Goal: Information Seeking & Learning: Find specific page/section

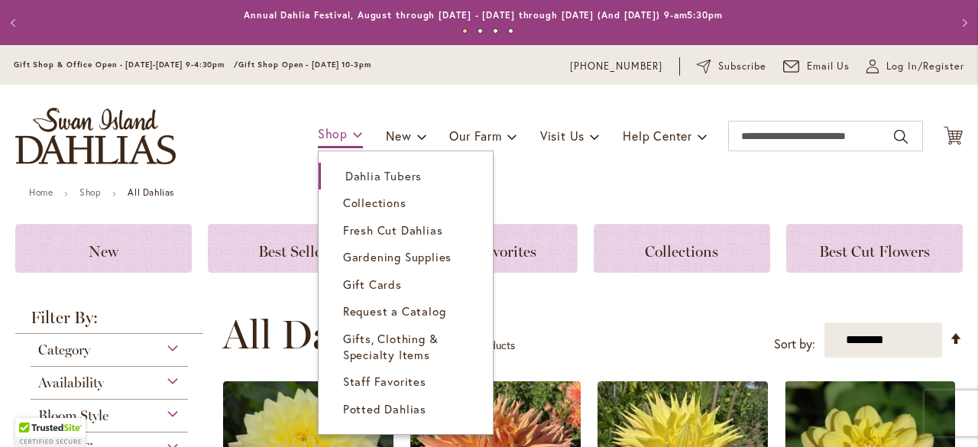
click at [318, 131] on span "Shop" at bounding box center [333, 133] width 30 height 16
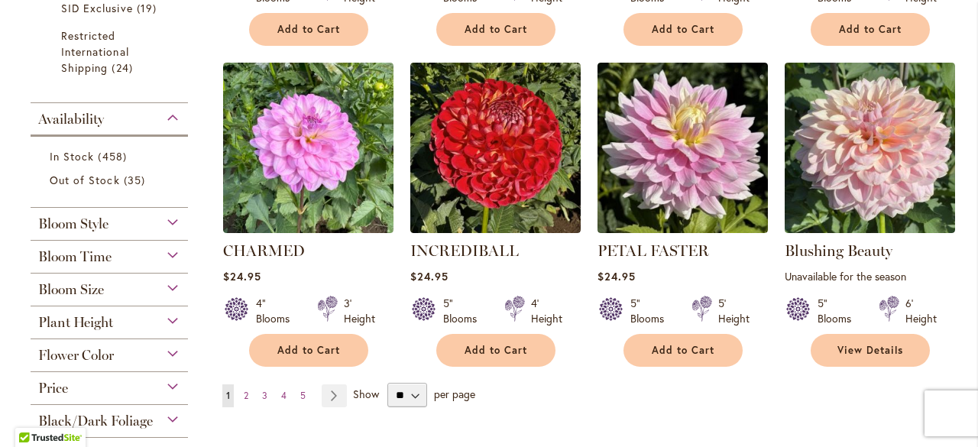
scroll to position [1175, 0]
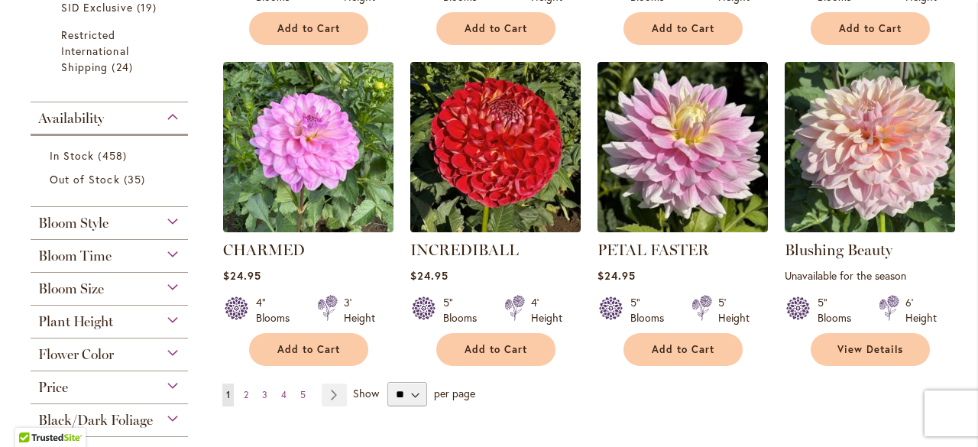
click at [52, 287] on span "Bloom Size" at bounding box center [71, 288] width 66 height 17
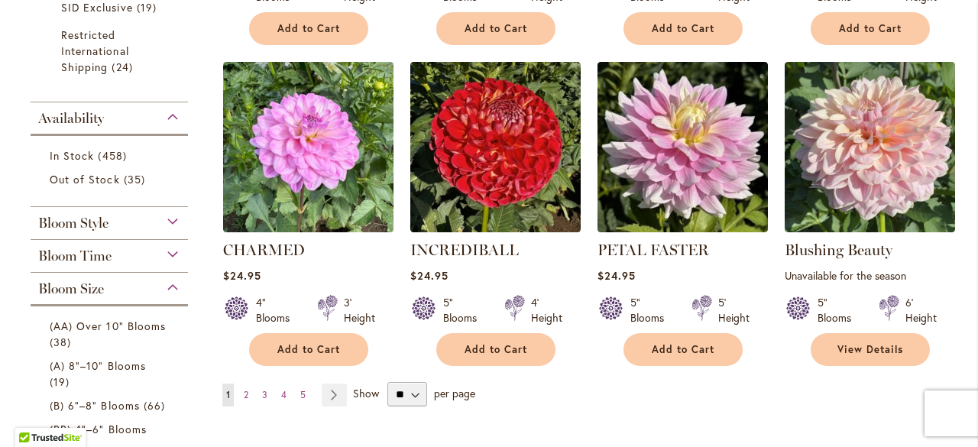
scroll to position [1447, 0]
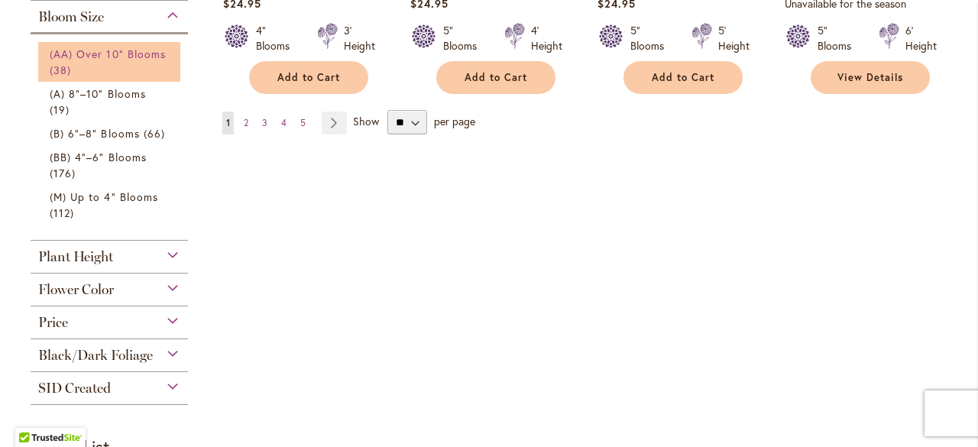
click at [142, 64] on link "(AA) Over 10" Blooms 38 items" at bounding box center [111, 62] width 123 height 32
click at [142, 64] on link "(AA) Over 10" Blooms 38 items" at bounding box center [111, 62] width 123 height 33
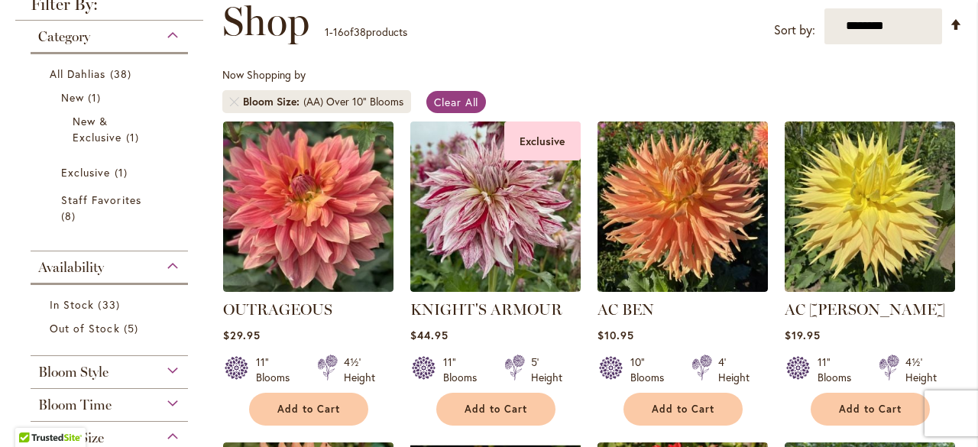
scroll to position [229, 0]
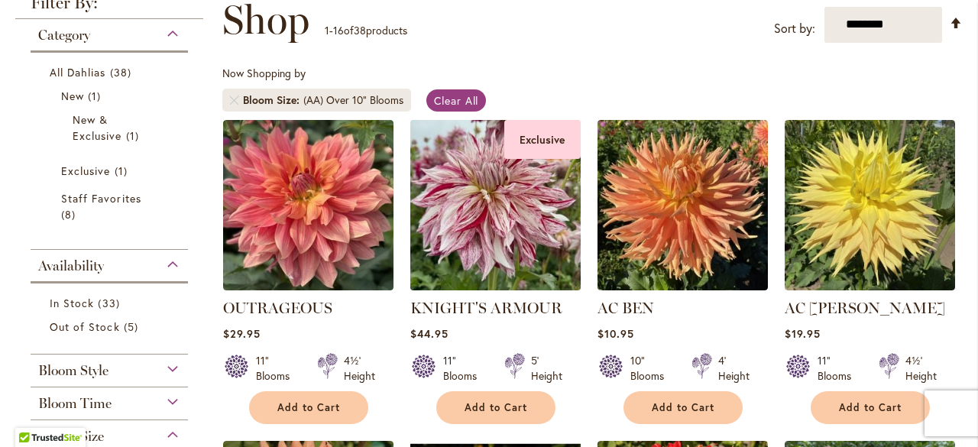
click at [491, 215] on img at bounding box center [495, 204] width 179 height 179
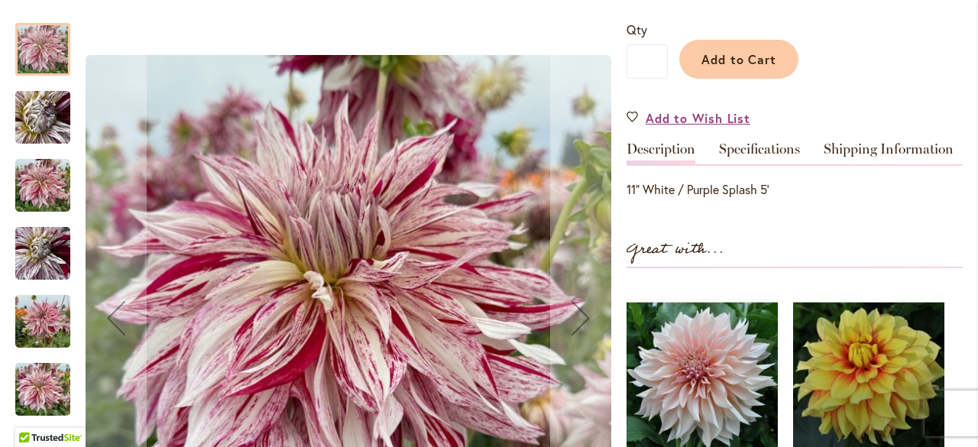
scroll to position [411, 0]
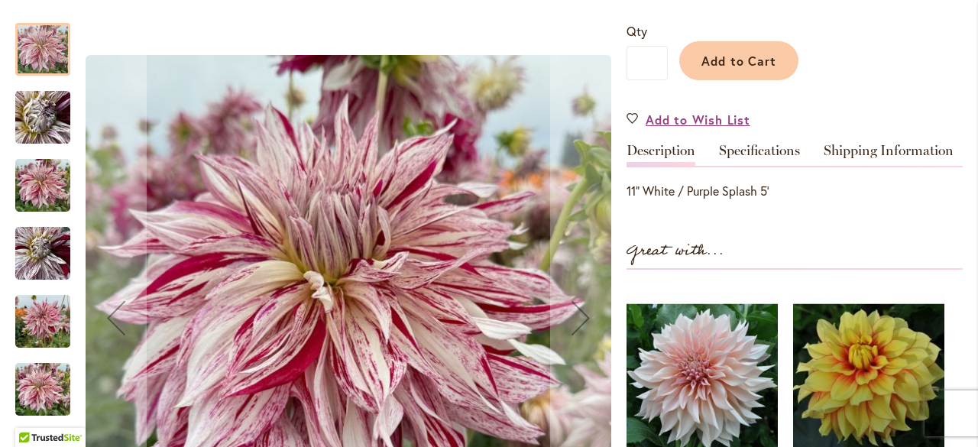
click at [26, 173] on img "KNIGHT'S ARMOUR" at bounding box center [42, 185] width 55 height 73
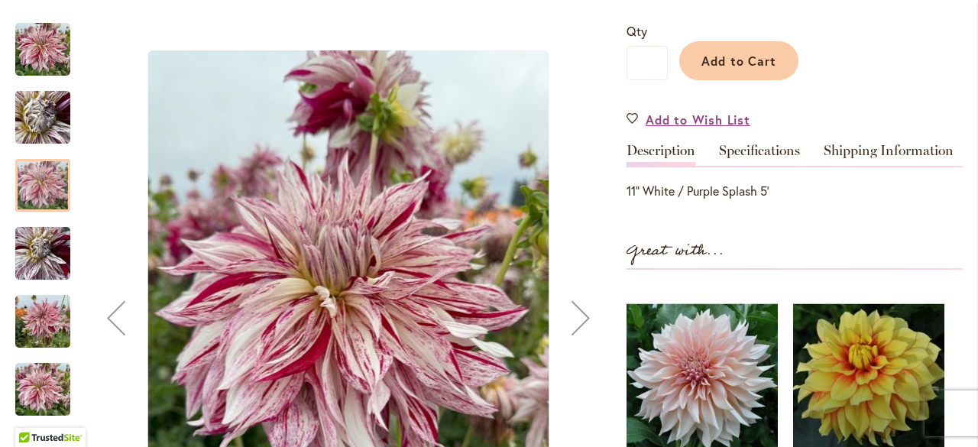
click at [24, 241] on img "KNIGHT'S ARMOUR" at bounding box center [42, 253] width 55 height 73
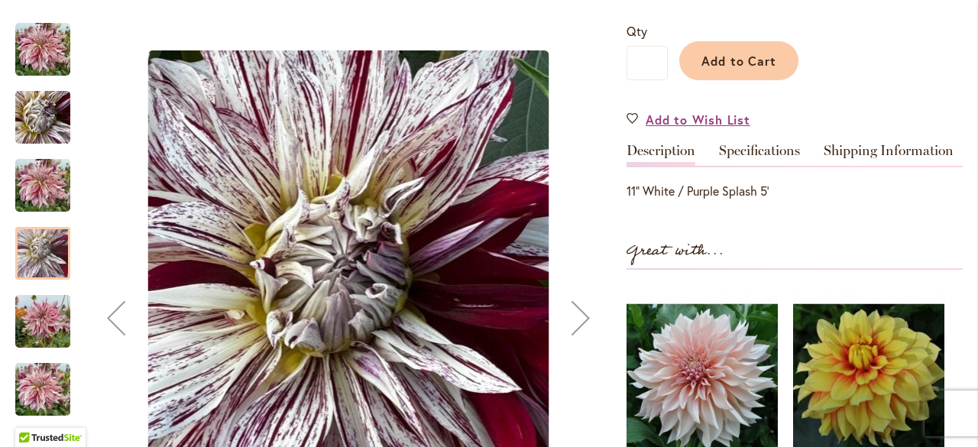
click at [40, 301] on img "KNIGHT'S ARMOUR" at bounding box center [42, 321] width 55 height 73
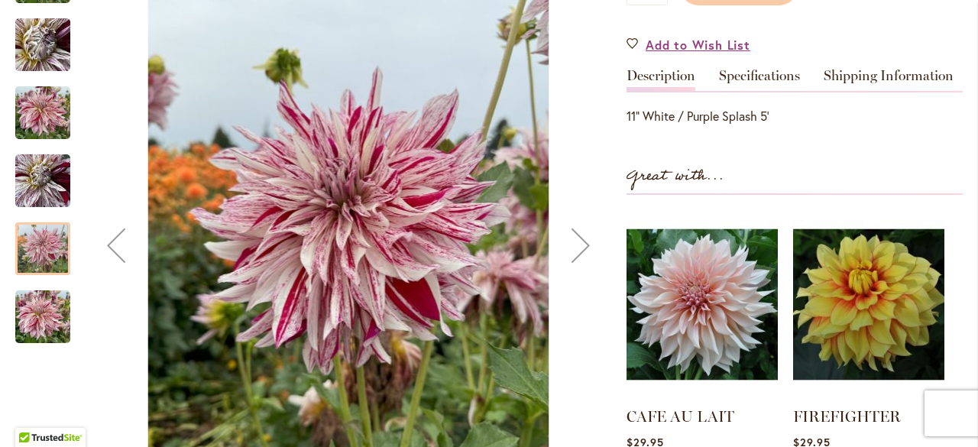
scroll to position [488, 0]
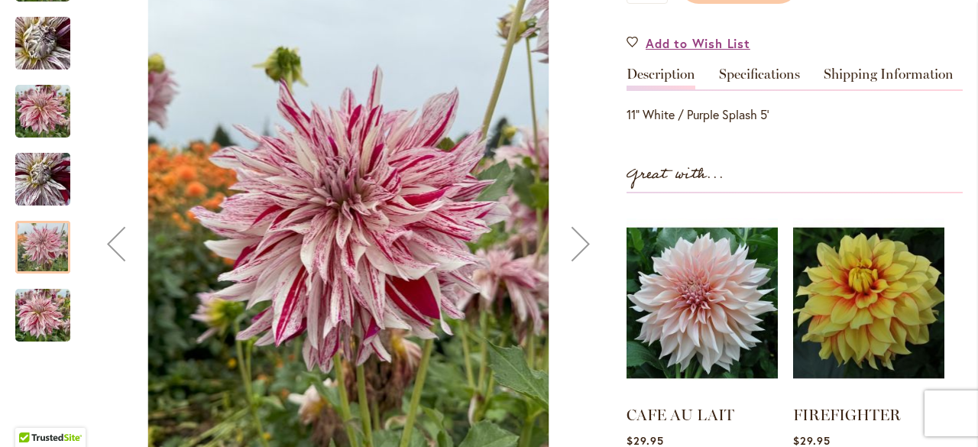
click at [31, 307] on img "KNIGHT'S ARMOUR" at bounding box center [42, 315] width 55 height 73
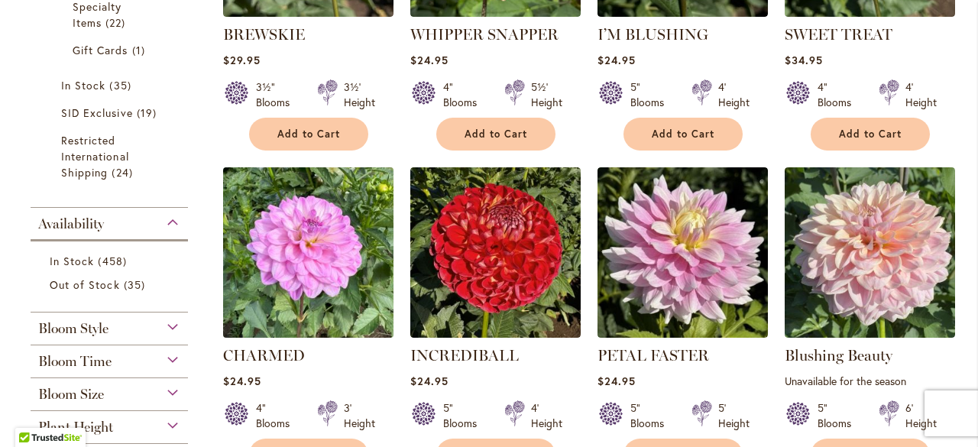
scroll to position [1146, 0]
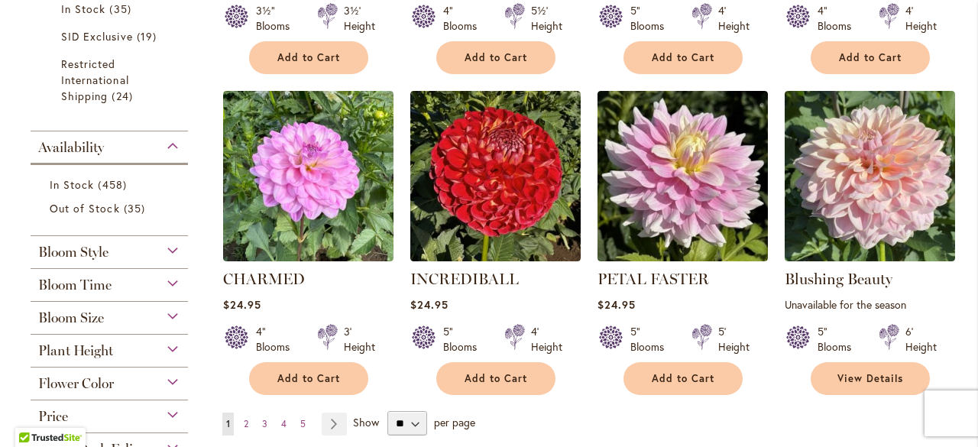
click at [53, 315] on span "Bloom Size" at bounding box center [71, 317] width 66 height 17
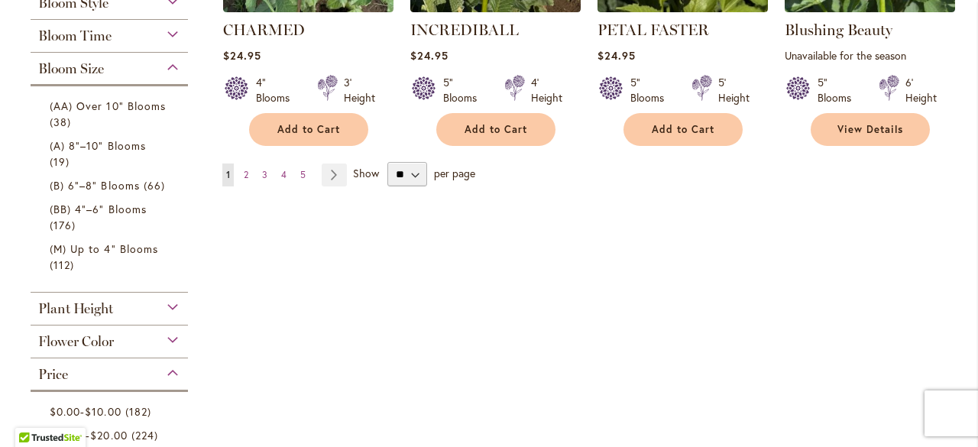
scroll to position [1371, 0]
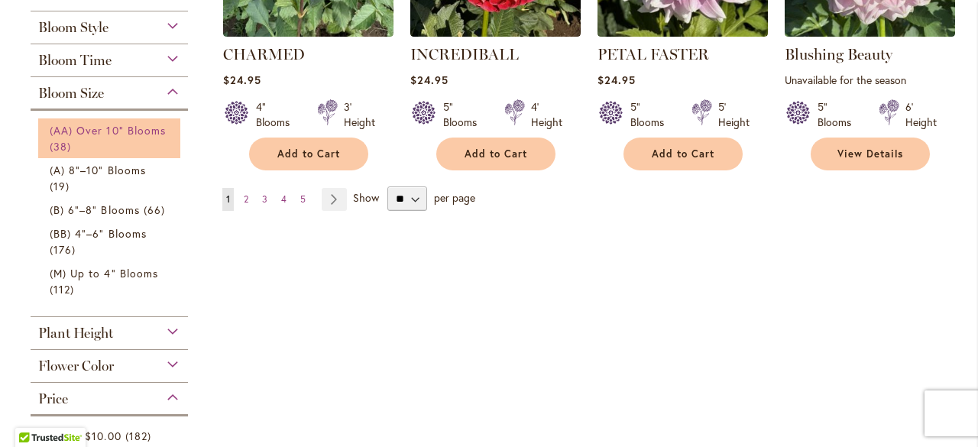
click at [109, 126] on span "(AA) Over 10" Blooms" at bounding box center [108, 130] width 116 height 15
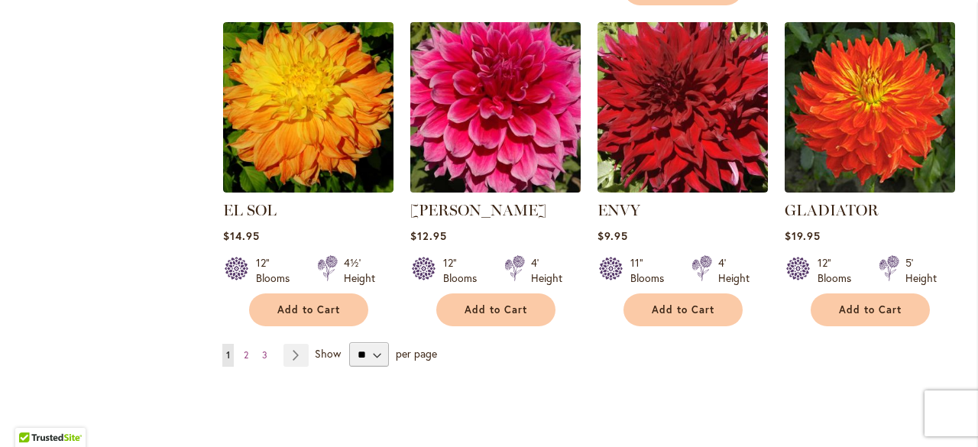
scroll to position [1452, 0]
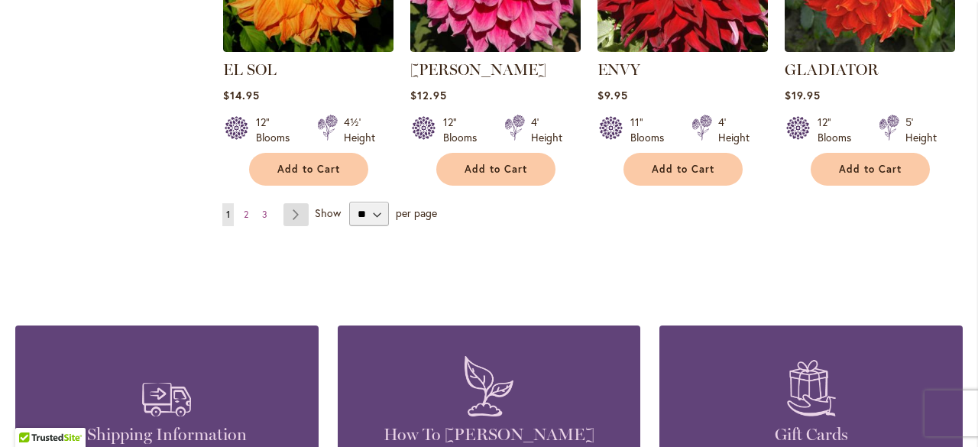
click at [296, 211] on link "Page Next" at bounding box center [295, 214] width 25 height 23
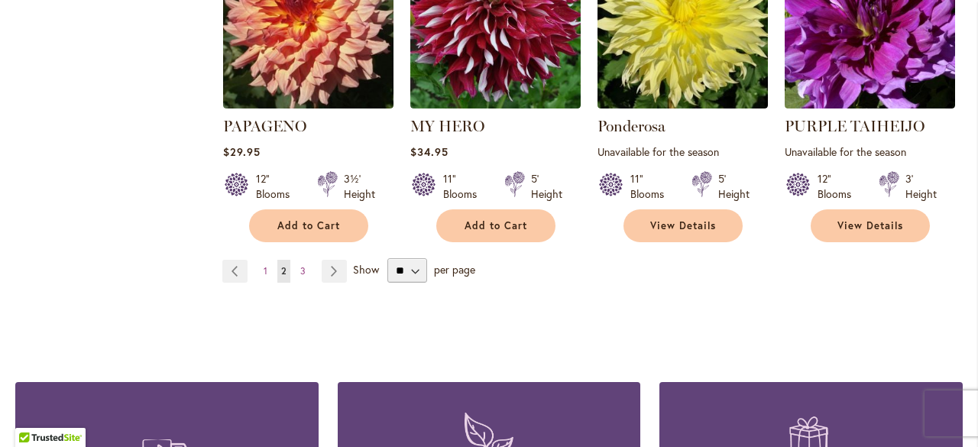
scroll to position [1375, 0]
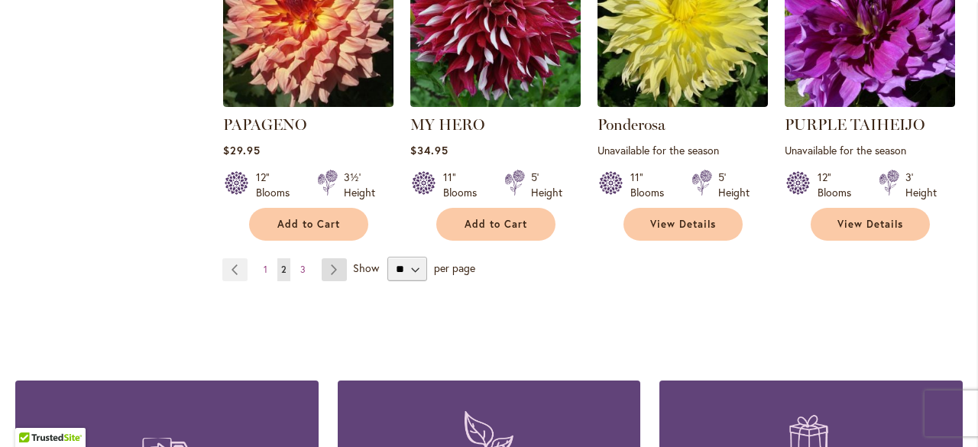
click at [330, 267] on link "Page Next" at bounding box center [334, 269] width 25 height 23
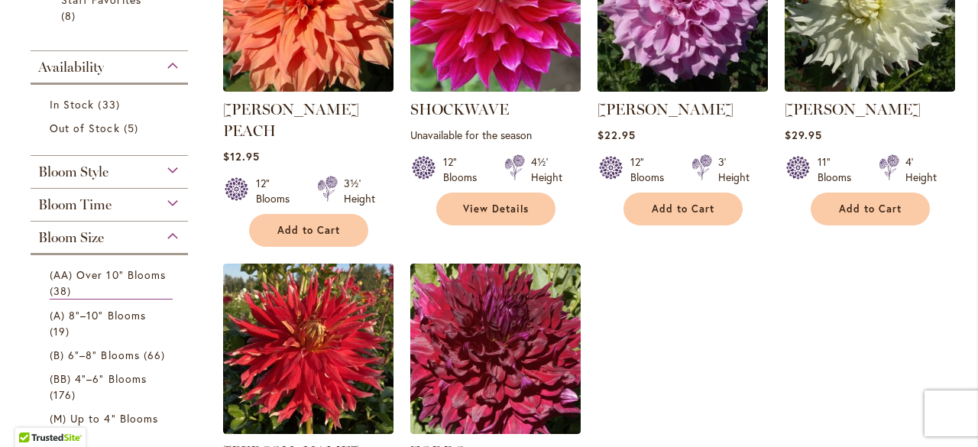
scroll to position [535, 0]
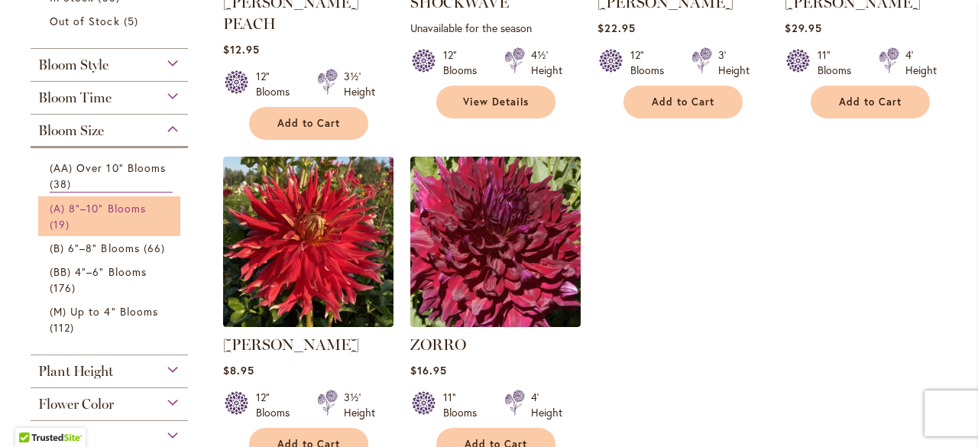
click at [143, 218] on link "(A) 8"–10" Blooms 19 items" at bounding box center [111, 216] width 123 height 32
click at [143, 218] on link "(A) 8"–10" Blooms 19 items" at bounding box center [111, 216] width 123 height 33
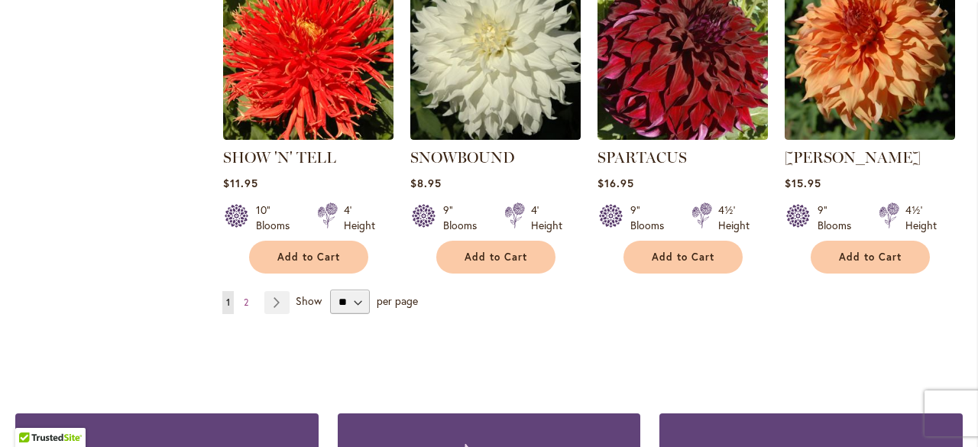
scroll to position [1452, 0]
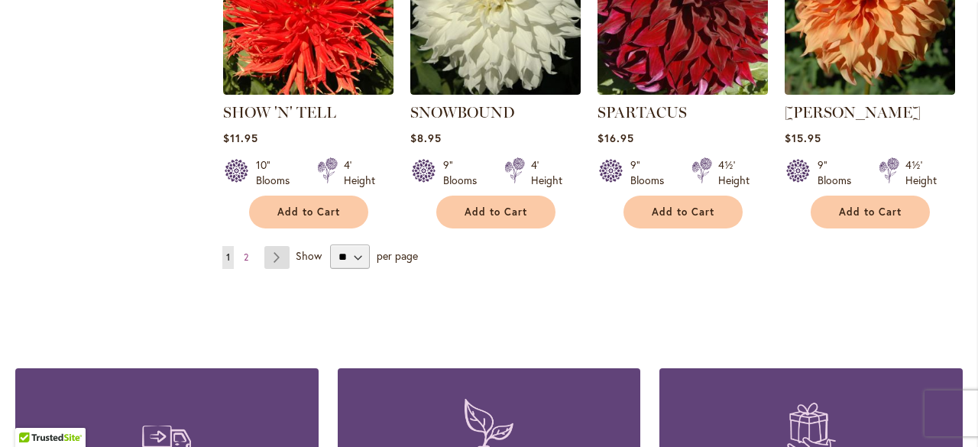
click at [280, 246] on link "Page Next" at bounding box center [276, 257] width 25 height 23
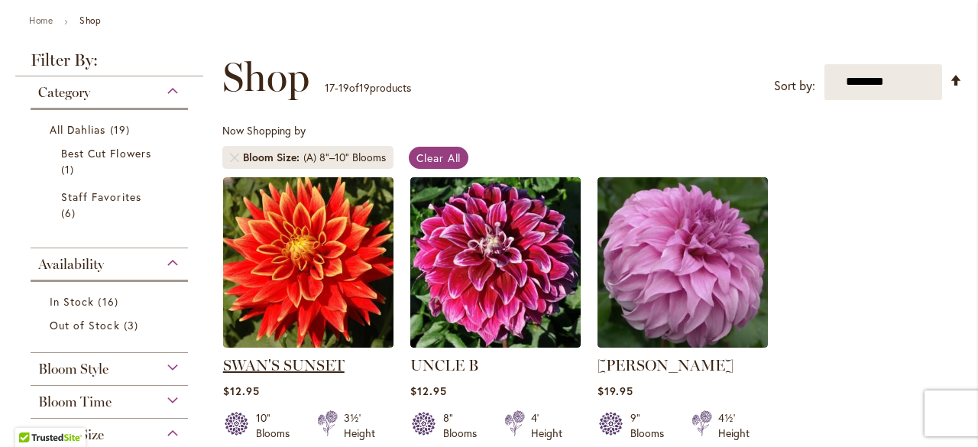
scroll to position [306, 0]
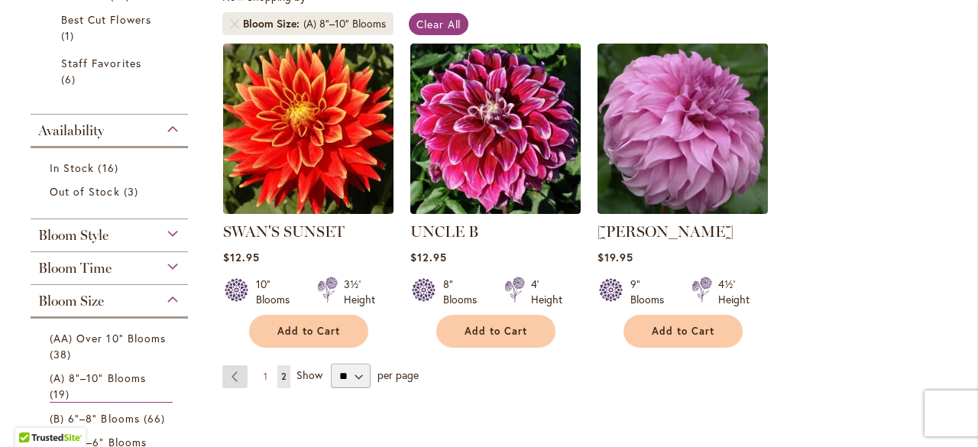
click at [228, 374] on link "Page Previous" at bounding box center [234, 376] width 25 height 23
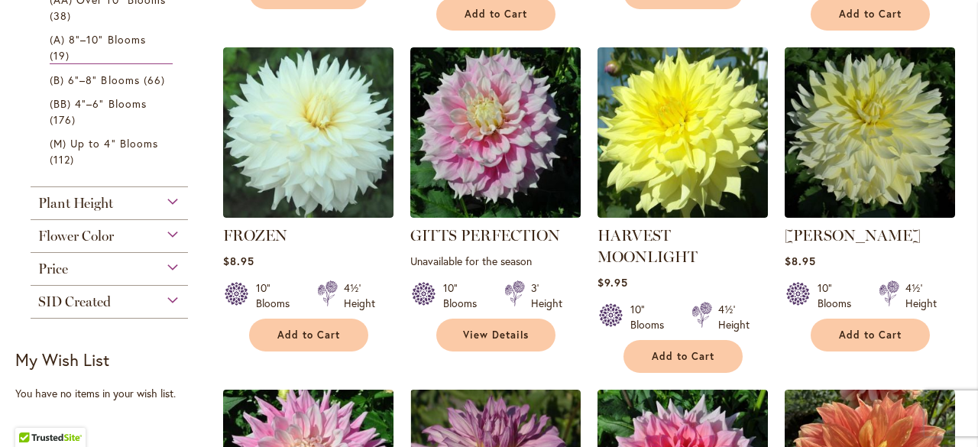
scroll to position [611, 0]
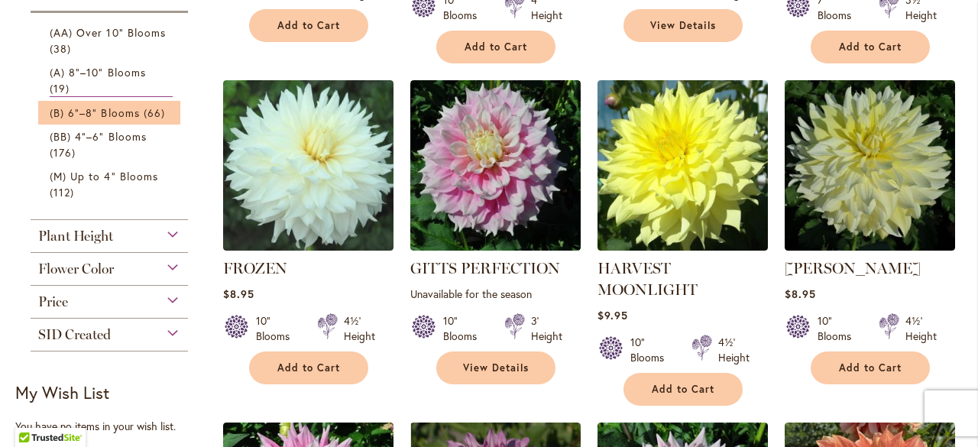
click at [119, 121] on li "(B) 6"–8" Blooms 66 items" at bounding box center [109, 113] width 142 height 24
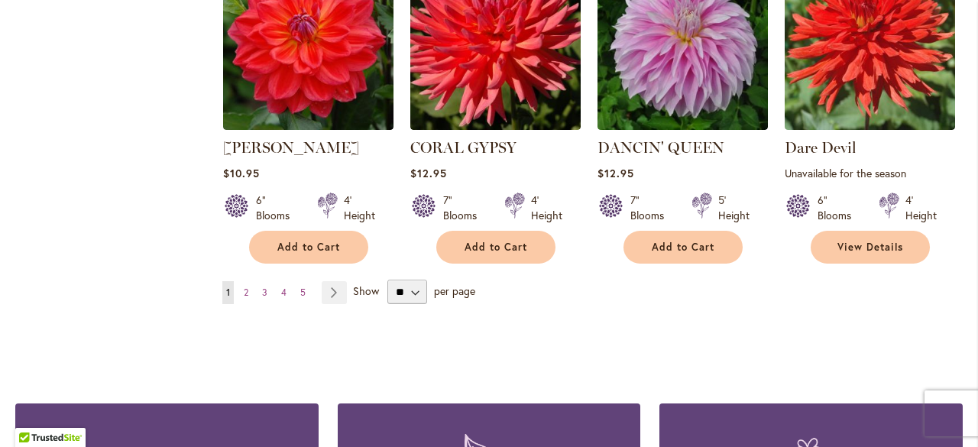
scroll to position [1452, 0]
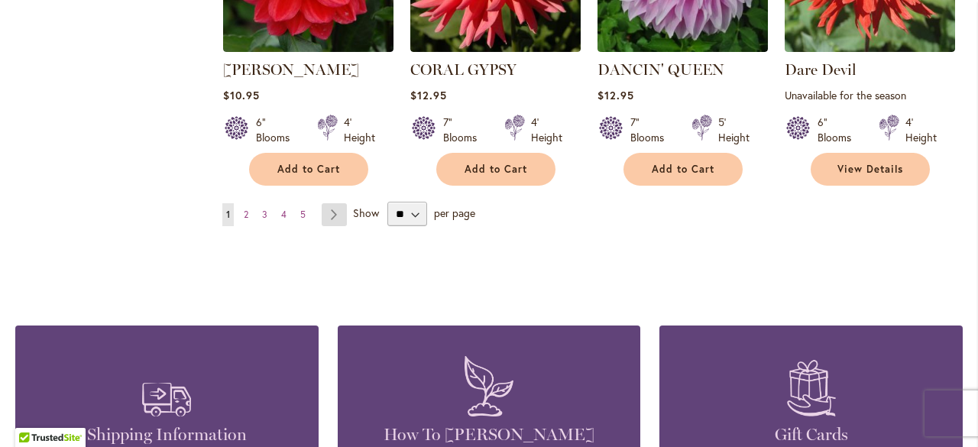
click at [330, 203] on link "Page Next" at bounding box center [334, 214] width 25 height 23
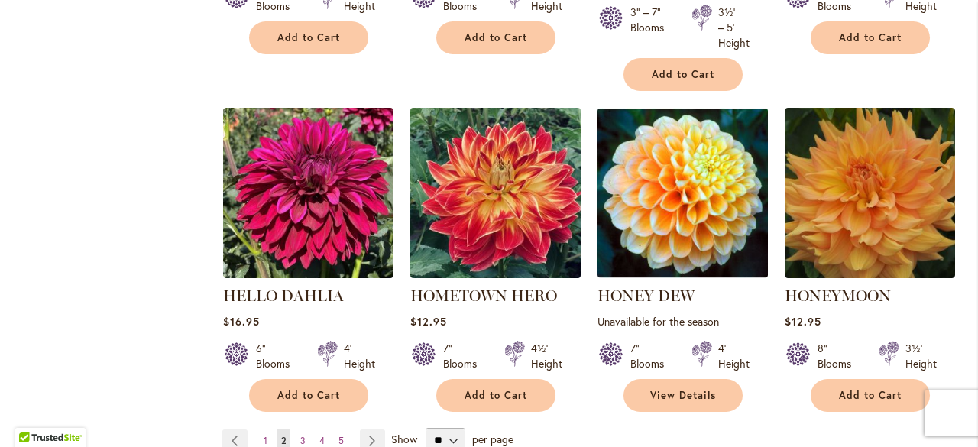
scroll to position [1375, 0]
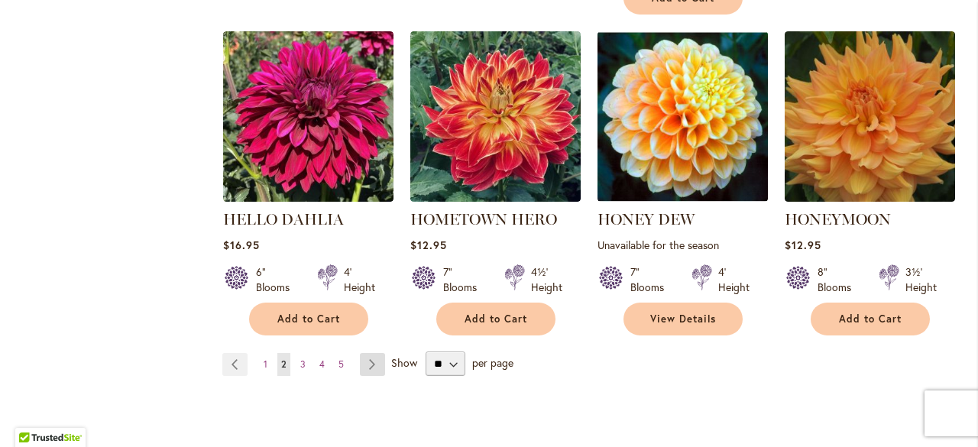
click at [367, 366] on link "Page Next" at bounding box center [372, 364] width 25 height 23
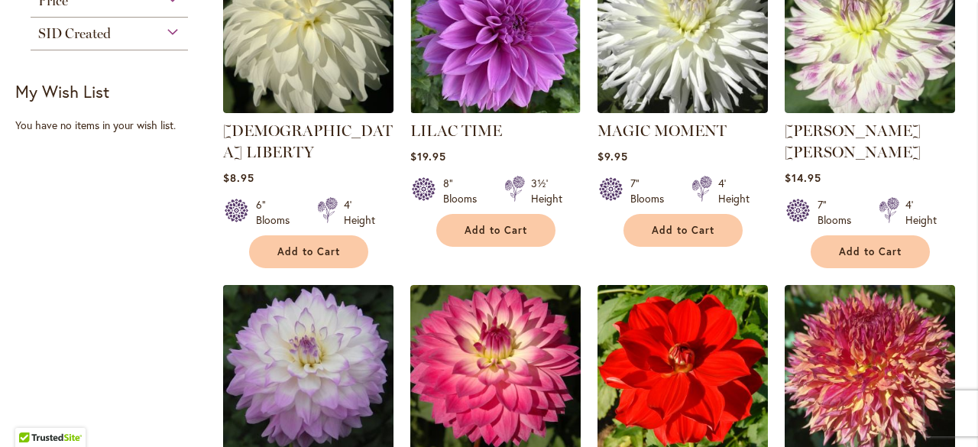
scroll to position [1299, 0]
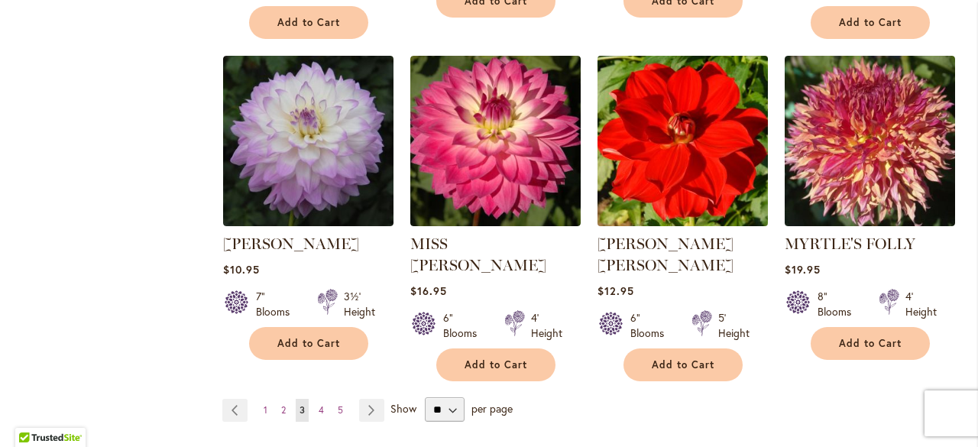
click at [701, 164] on img at bounding box center [682, 140] width 179 height 179
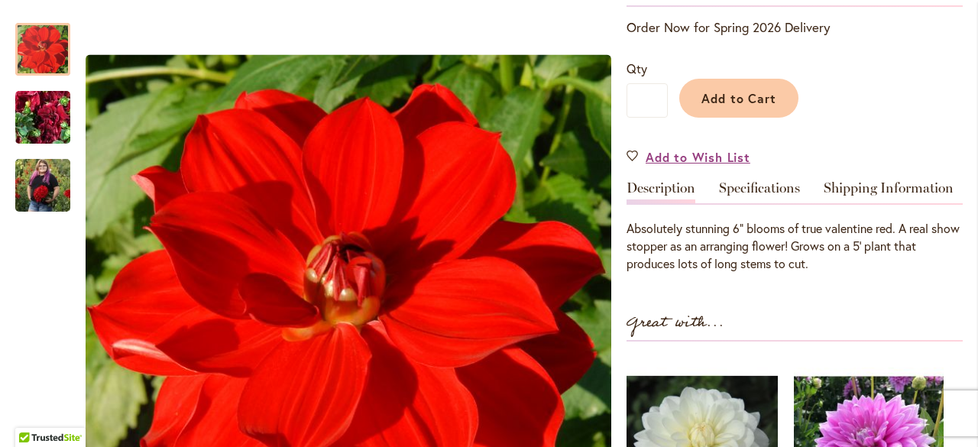
scroll to position [306, 0]
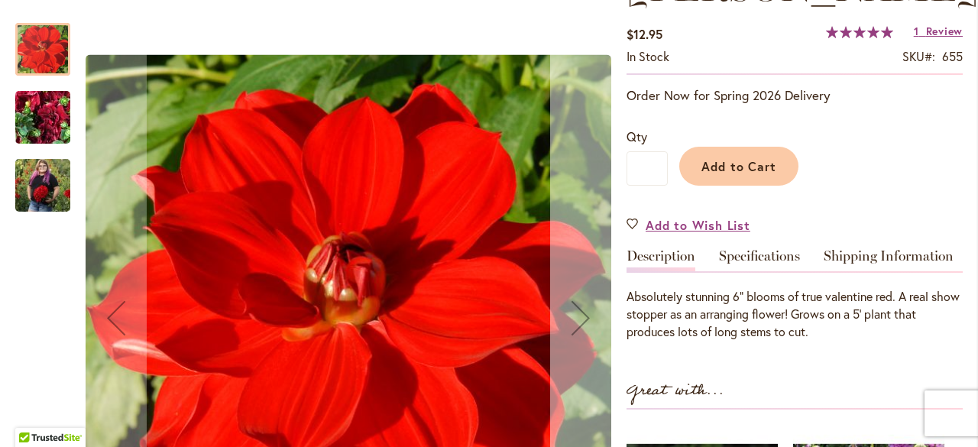
click at [581, 314] on div "Next" at bounding box center [580, 317] width 61 height 61
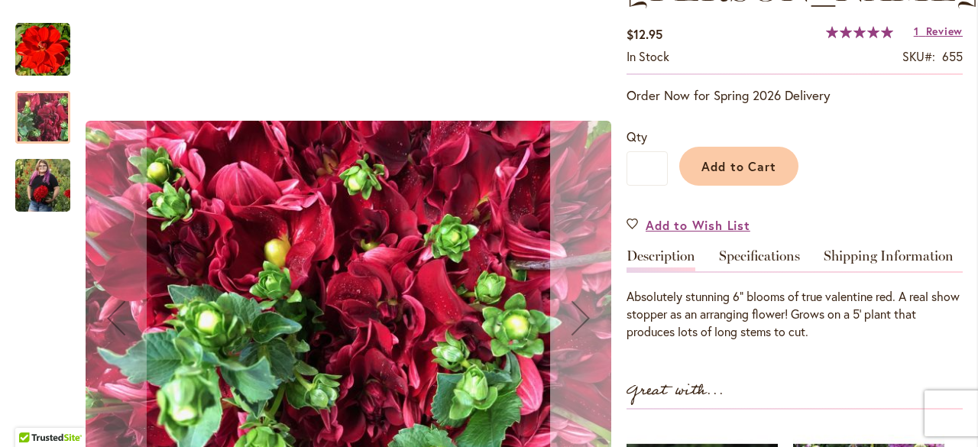
click at [576, 313] on div "Next" at bounding box center [580, 317] width 61 height 61
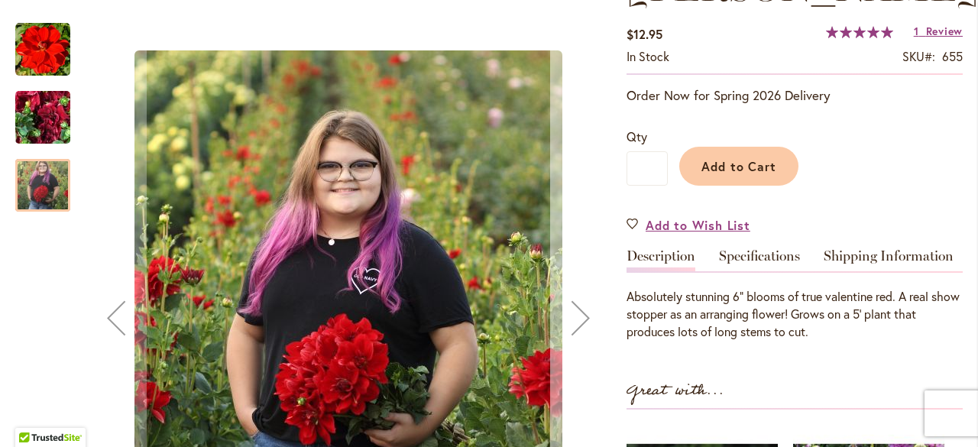
scroll to position [382, 0]
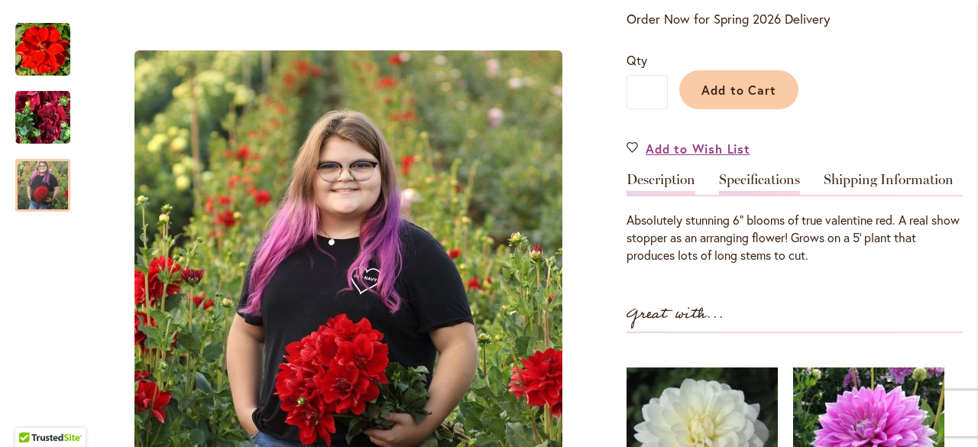
click at [760, 173] on link "Specifications" at bounding box center [759, 184] width 81 height 22
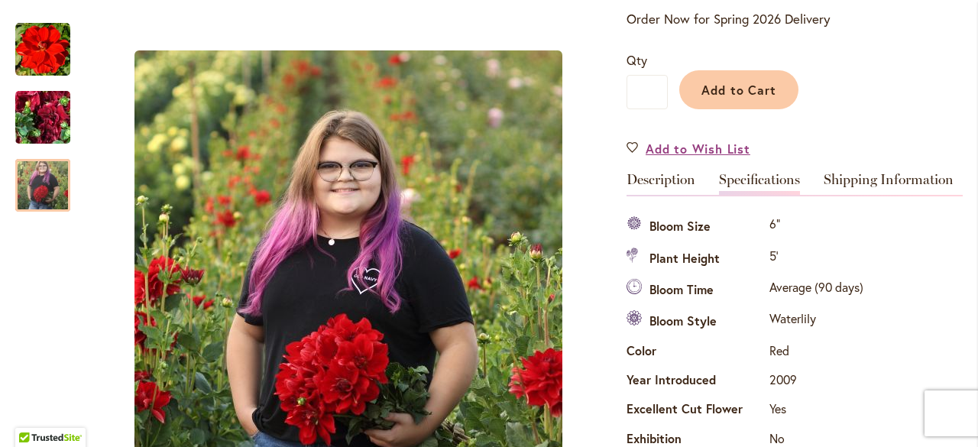
scroll to position [508, 0]
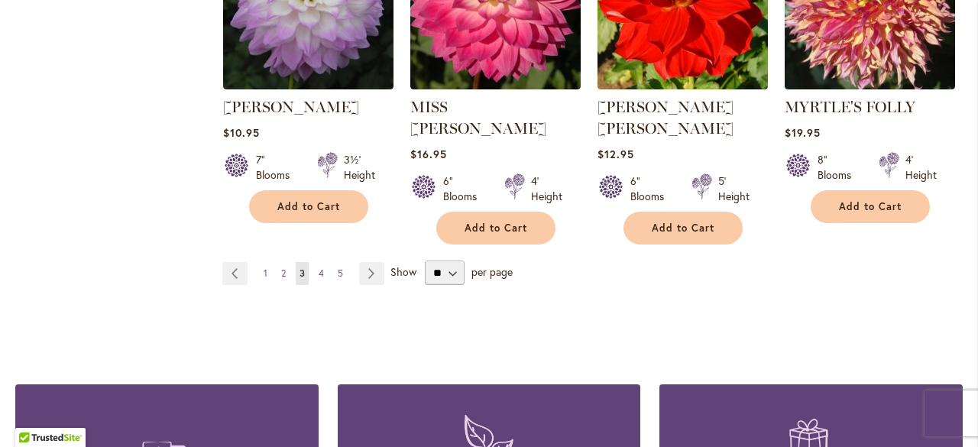
scroll to position [1528, 0]
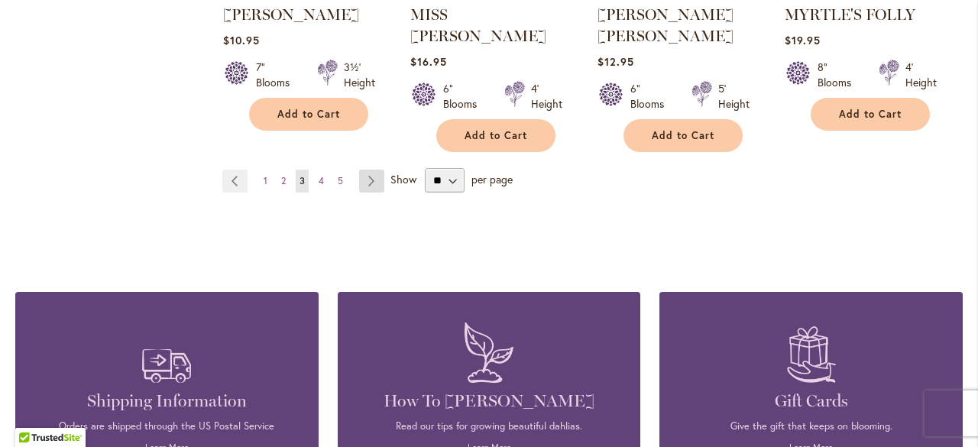
click at [373, 170] on link "Page Next" at bounding box center [371, 181] width 25 height 23
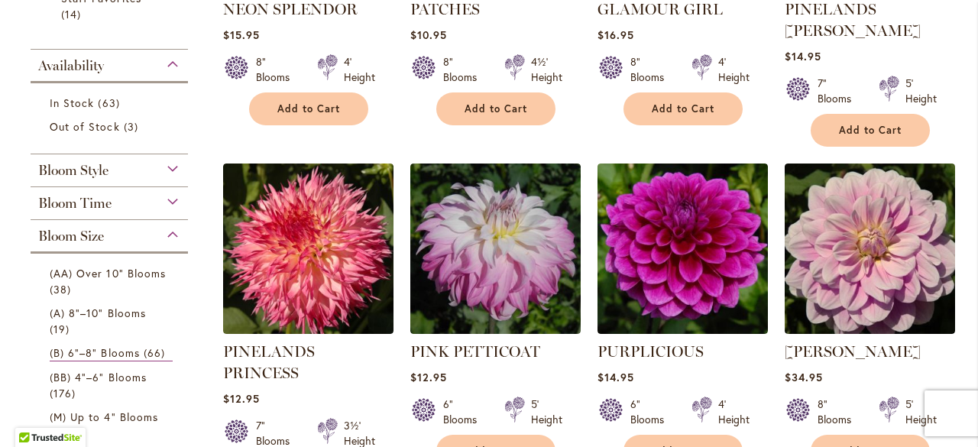
scroll to position [611, 0]
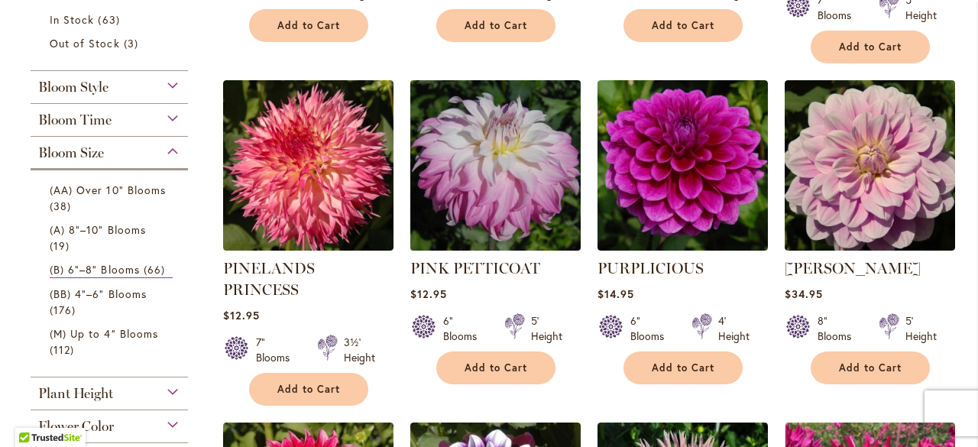
click at [462, 181] on img at bounding box center [495, 165] width 179 height 179
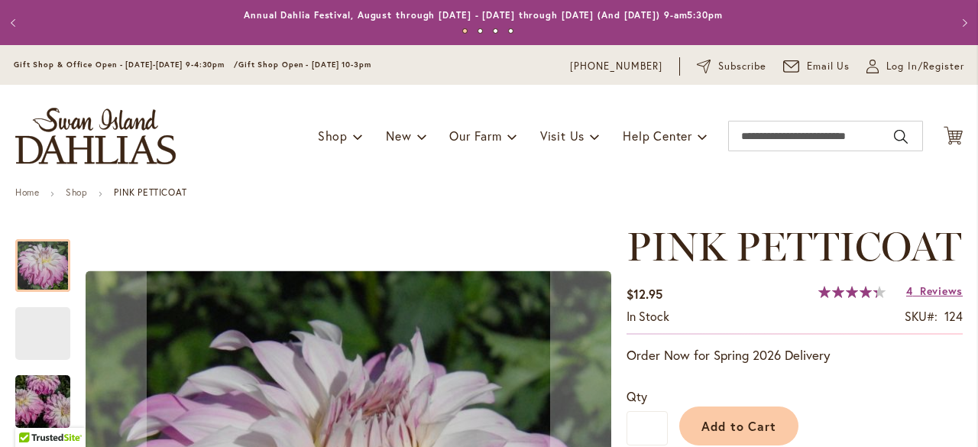
scroll to position [335, 0]
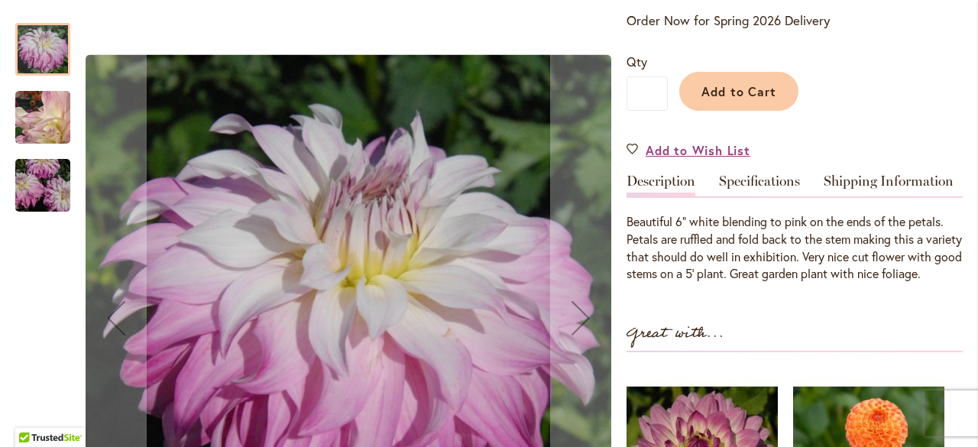
click at [47, 123] on img "Pink Petticoat" at bounding box center [43, 118] width 110 height 90
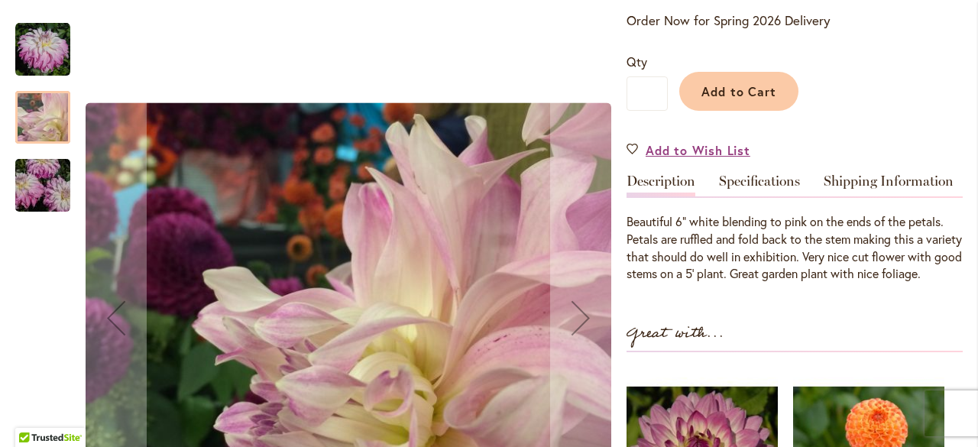
click at [31, 190] on img "Pink Petticoat" at bounding box center [43, 185] width 110 height 73
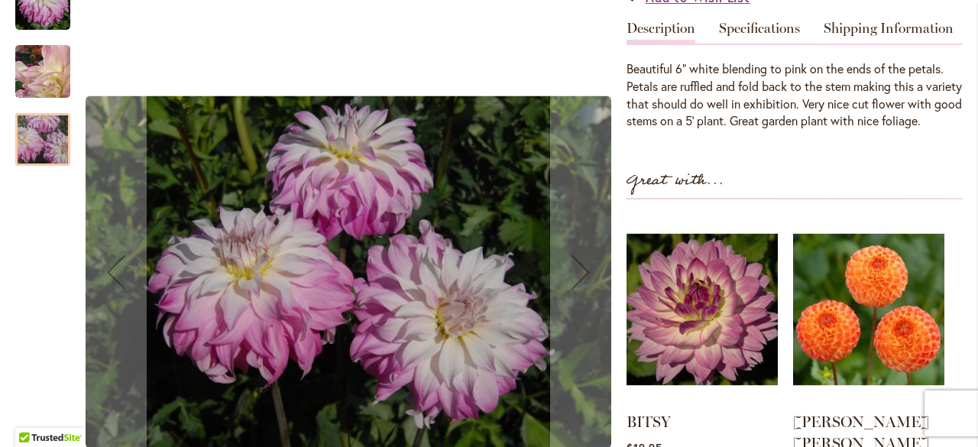
scroll to position [411, 0]
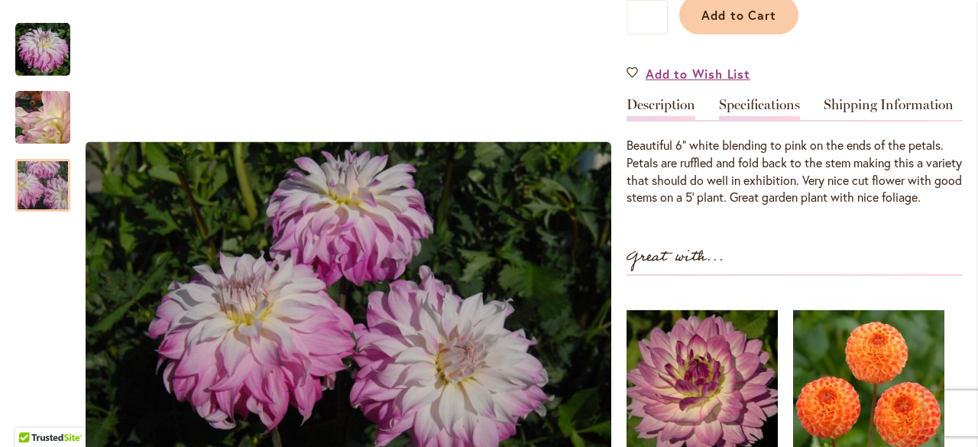
click at [762, 120] on link "Specifications" at bounding box center [759, 109] width 81 height 22
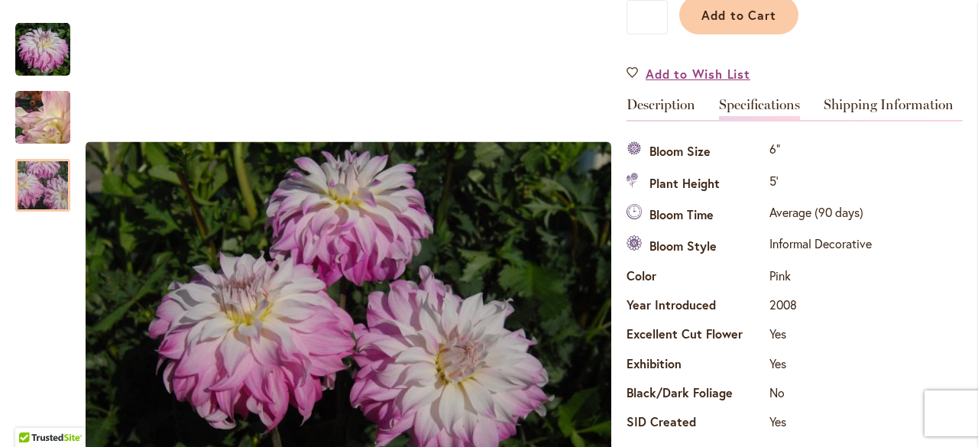
scroll to position [554, 0]
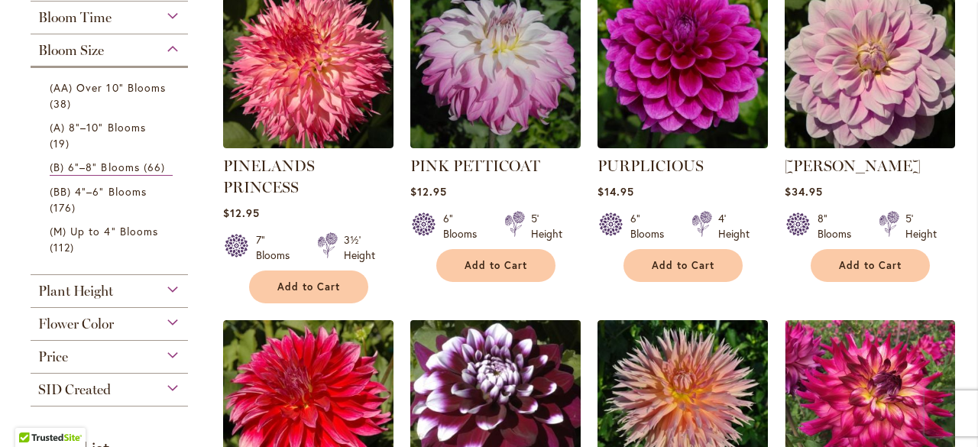
scroll to position [993, 0]
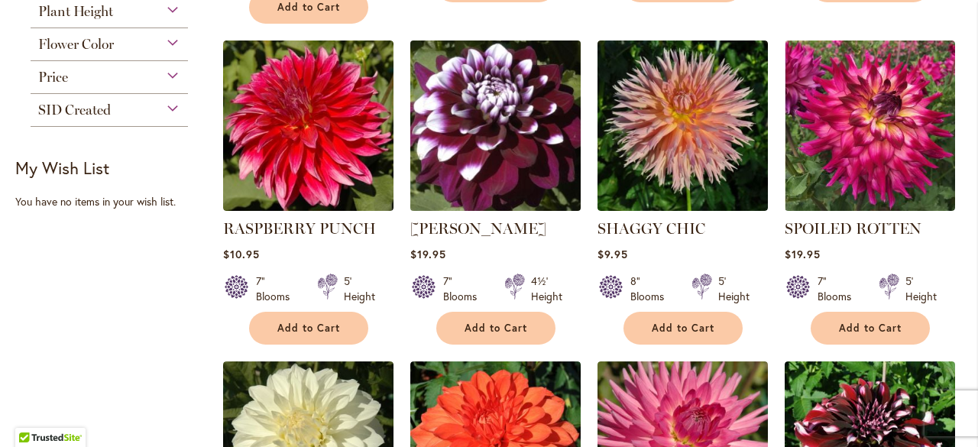
click at [484, 115] on img at bounding box center [495, 125] width 179 height 179
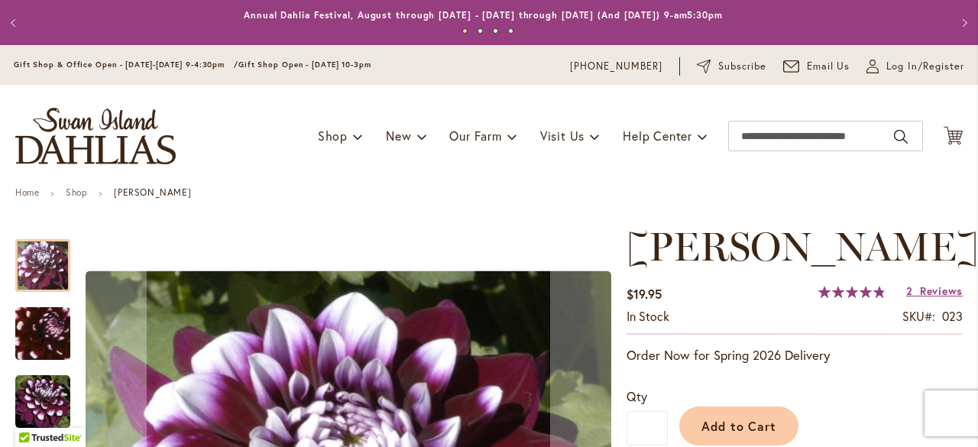
scroll to position [229, 0]
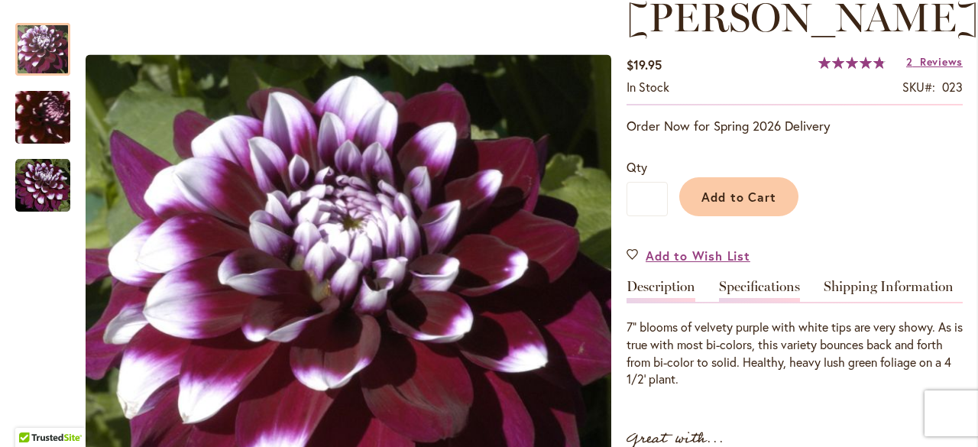
click at [763, 282] on link "Specifications" at bounding box center [759, 291] width 81 height 22
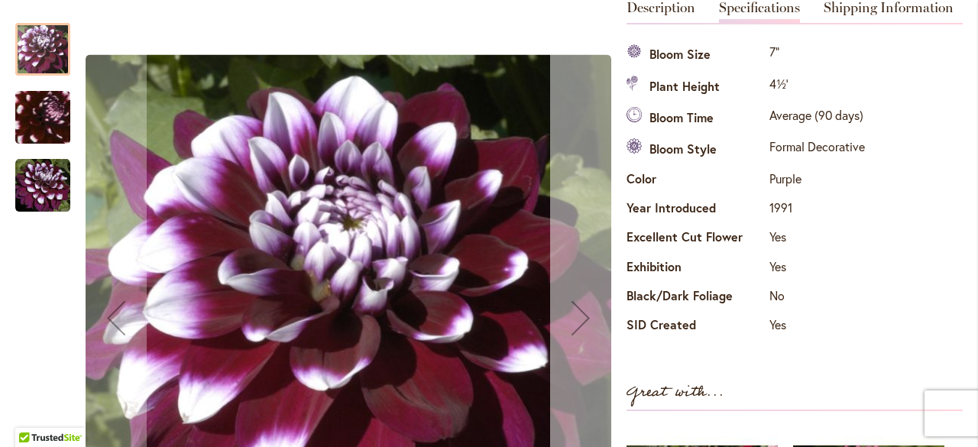
click at [582, 316] on div "Next" at bounding box center [580, 317] width 61 height 61
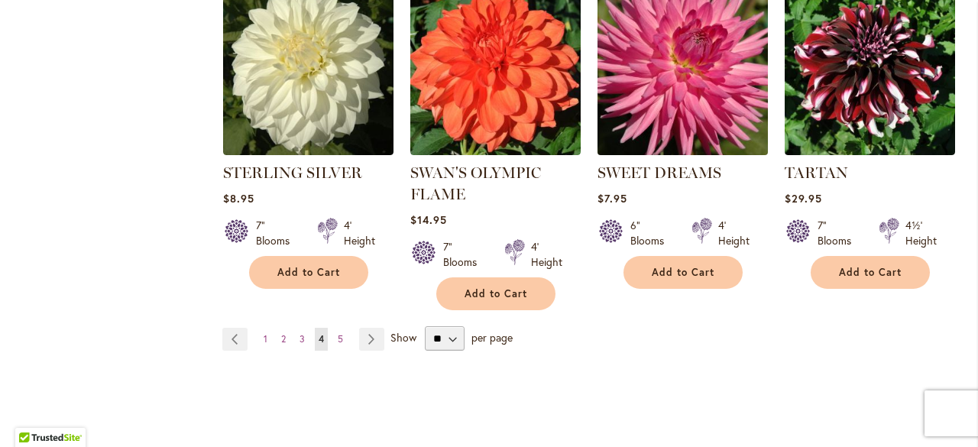
scroll to position [1375, 0]
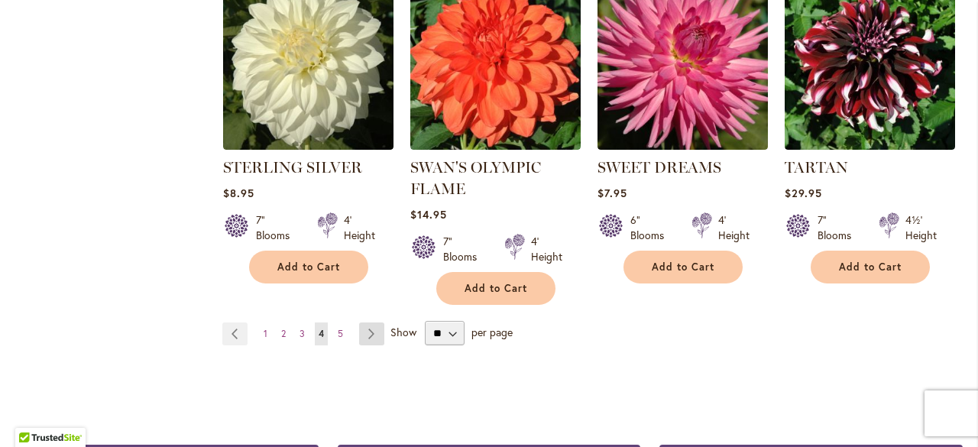
click at [371, 322] on link "Page Next" at bounding box center [371, 333] width 25 height 23
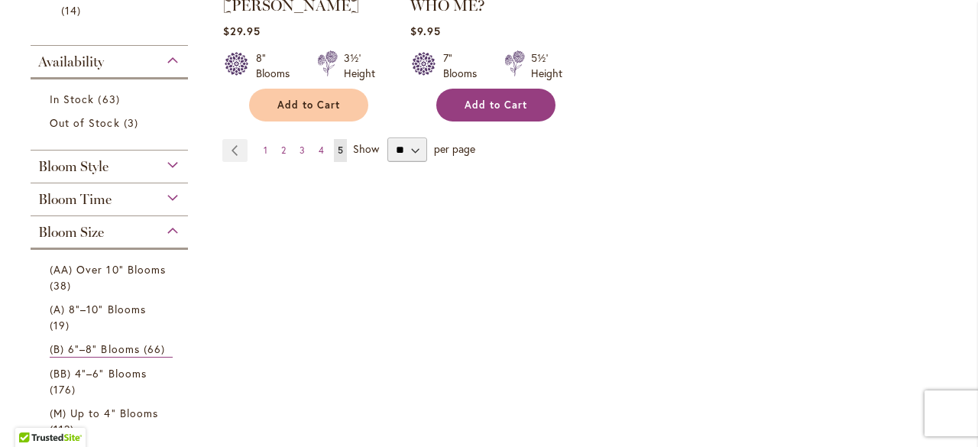
scroll to position [611, 0]
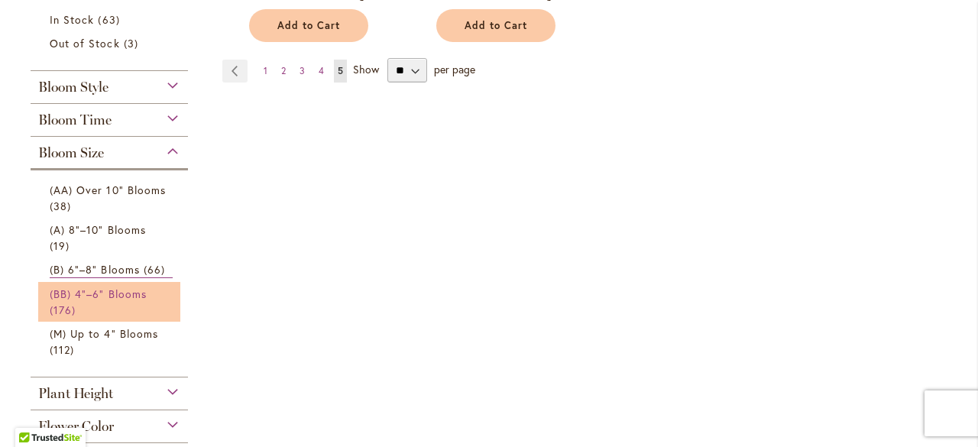
click at [94, 291] on span "(BB) 4"–6" Blooms" at bounding box center [98, 294] width 97 height 15
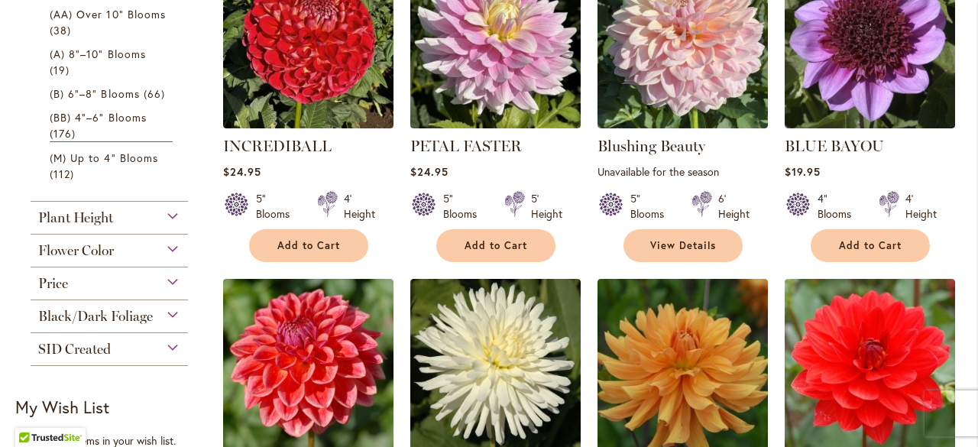
scroll to position [841, 0]
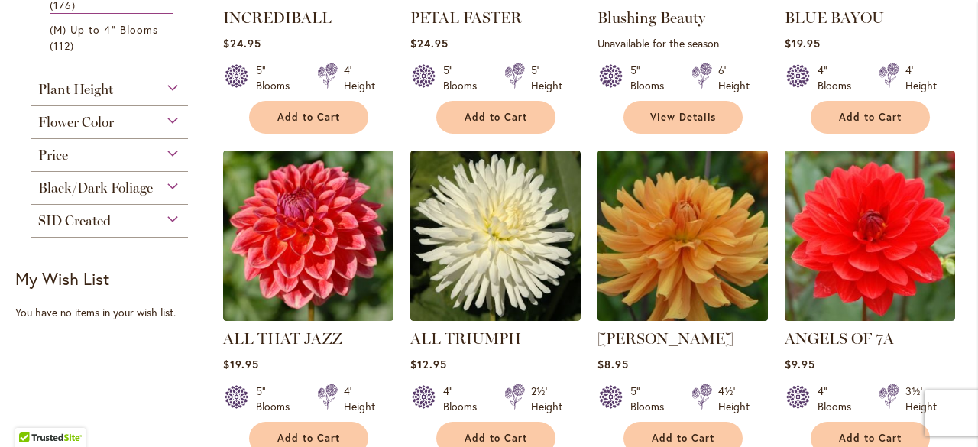
click at [689, 263] on img at bounding box center [682, 235] width 179 height 179
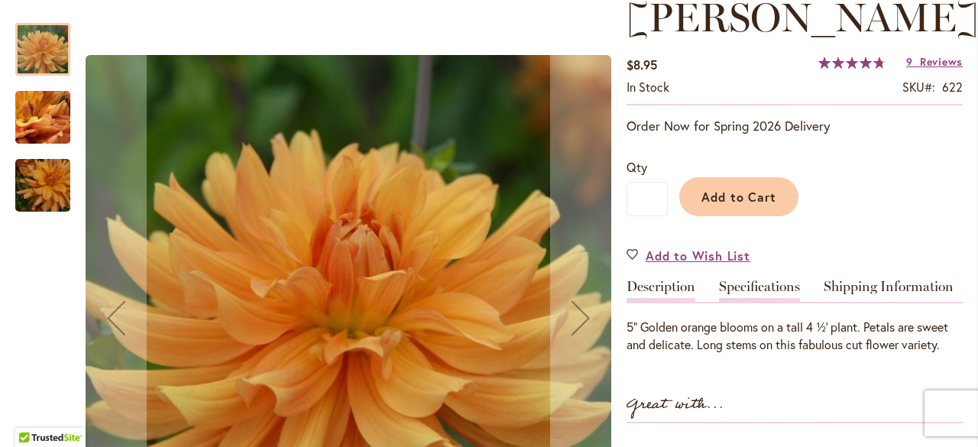
scroll to position [306, 0]
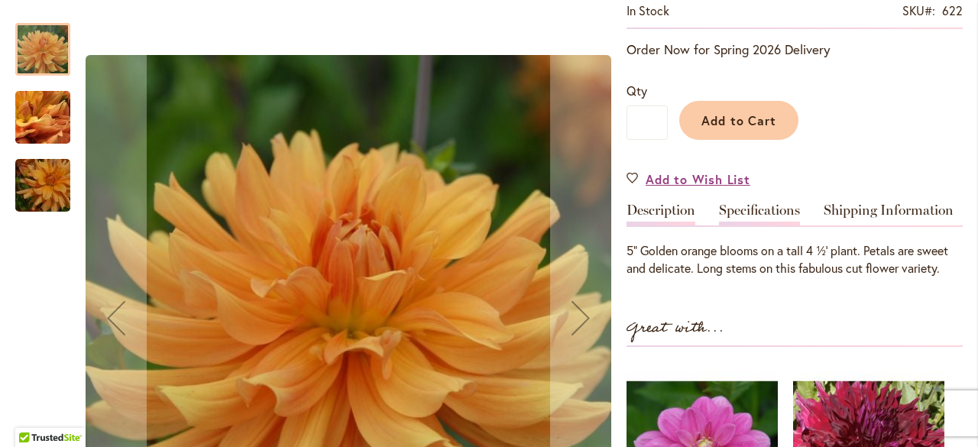
click at [743, 225] on link "Specifications" at bounding box center [759, 214] width 81 height 22
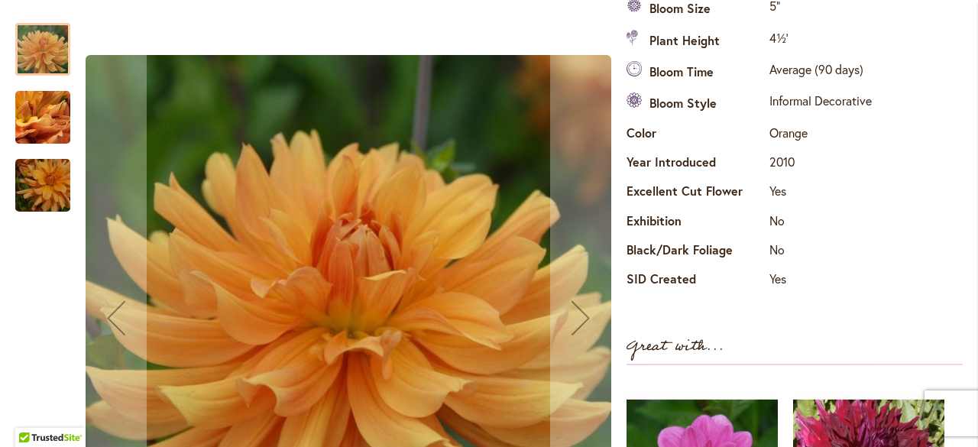
click at [37, 115] on img "ANDREW CHARLES" at bounding box center [43, 117] width 110 height 83
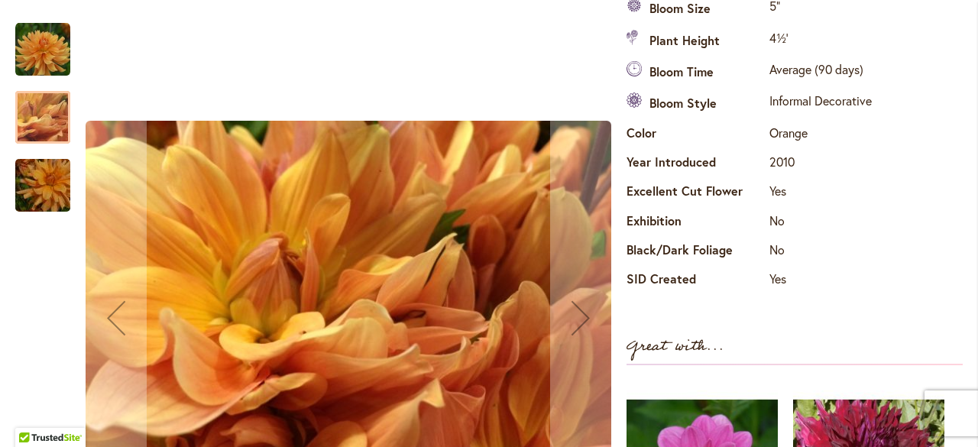
click at [30, 192] on img "ANDREW CHARLES" at bounding box center [43, 185] width 110 height 73
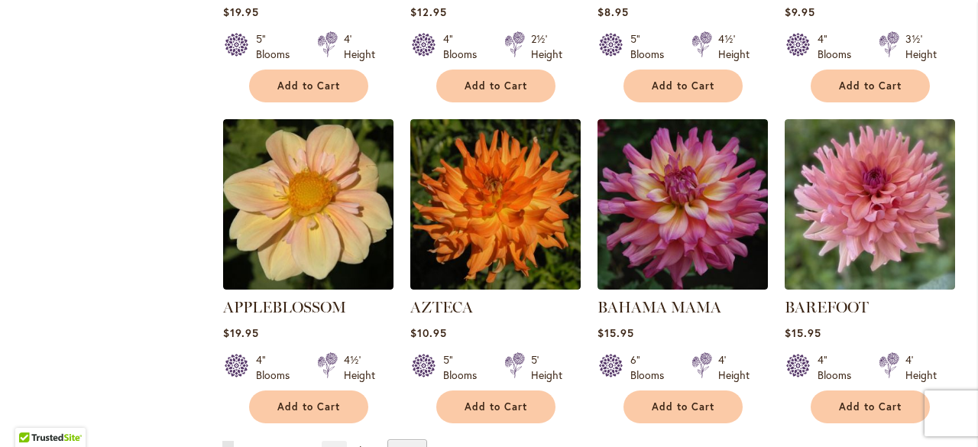
scroll to position [1299, 0]
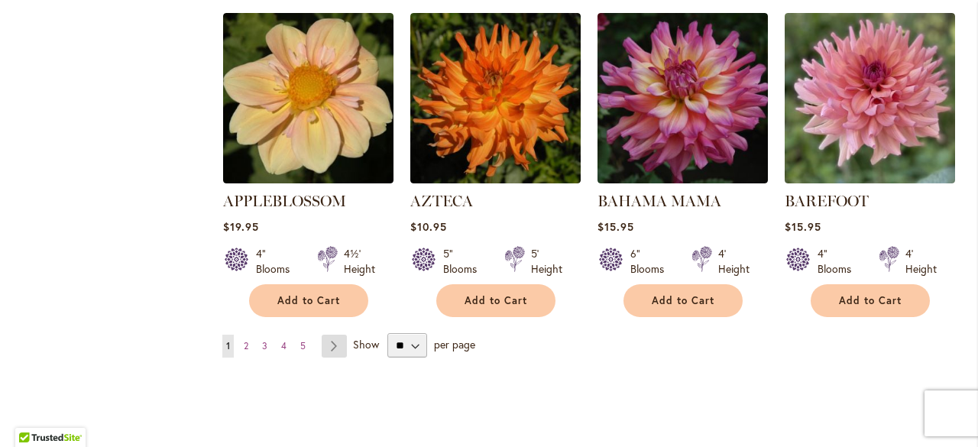
click at [328, 342] on link "Page Next" at bounding box center [334, 346] width 25 height 23
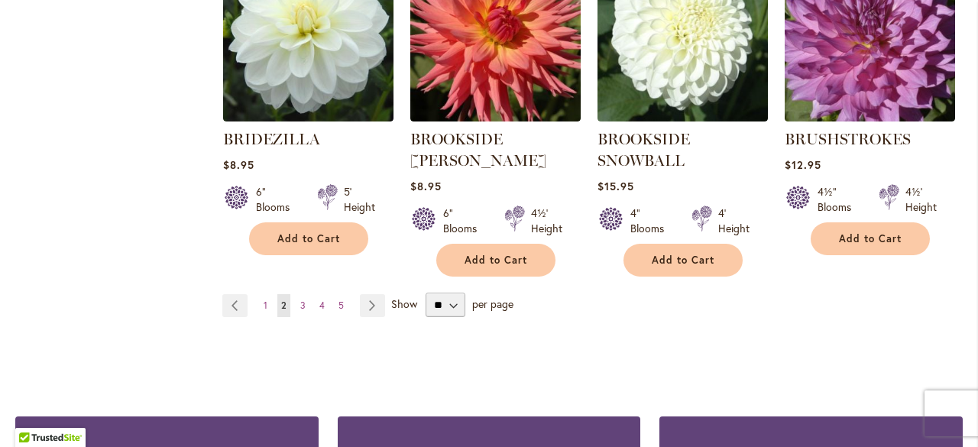
scroll to position [1452, 0]
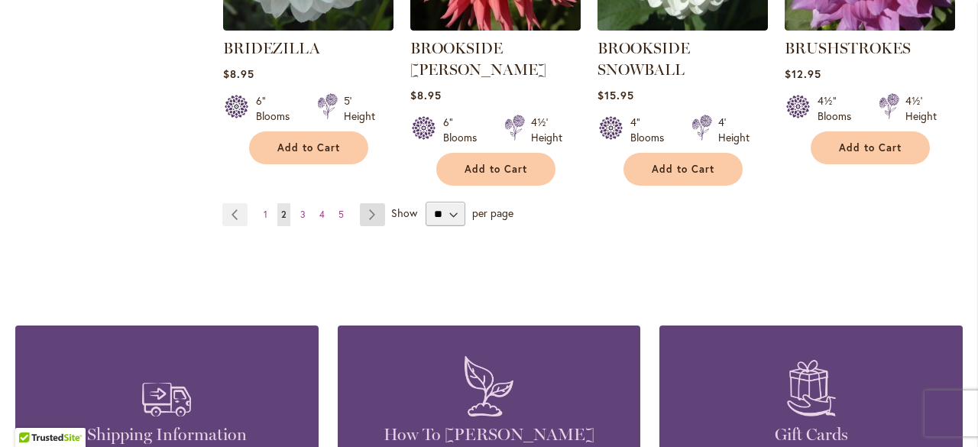
click at [375, 212] on link "Page Next" at bounding box center [372, 214] width 25 height 23
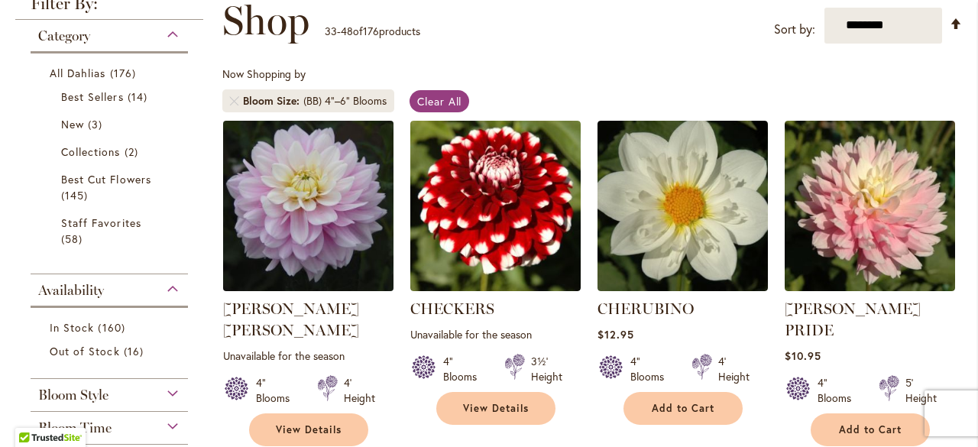
scroll to position [229, 0]
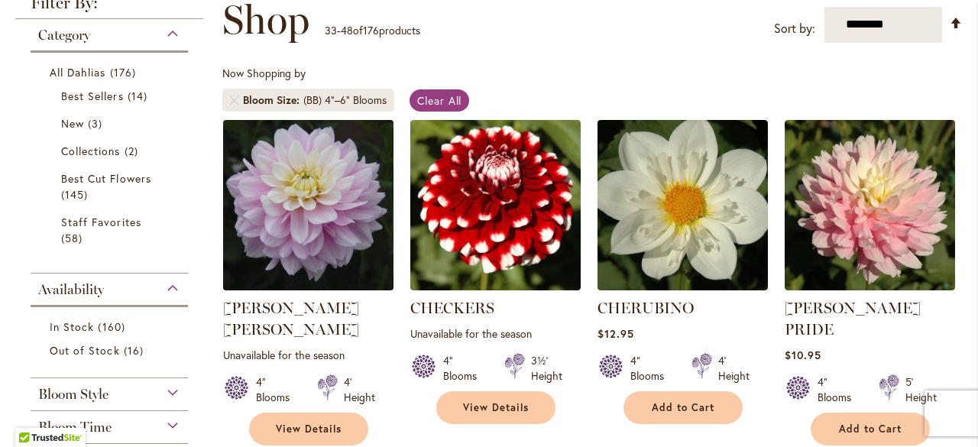
click at [306, 211] on img at bounding box center [308, 204] width 179 height 179
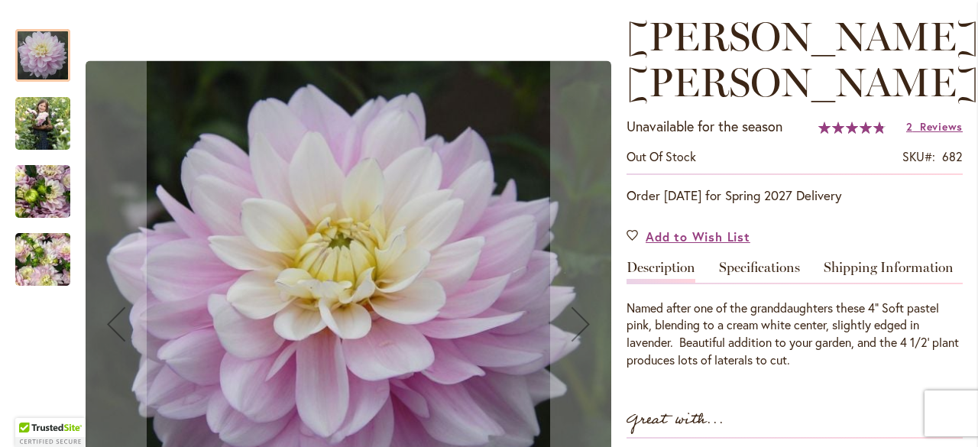
scroll to position [229, 0]
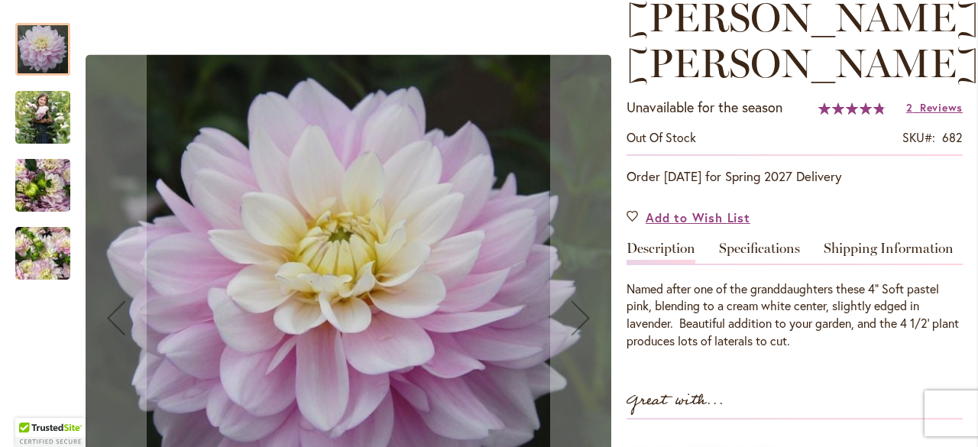
click at [35, 109] on img "Charlotte Mae" at bounding box center [42, 117] width 55 height 69
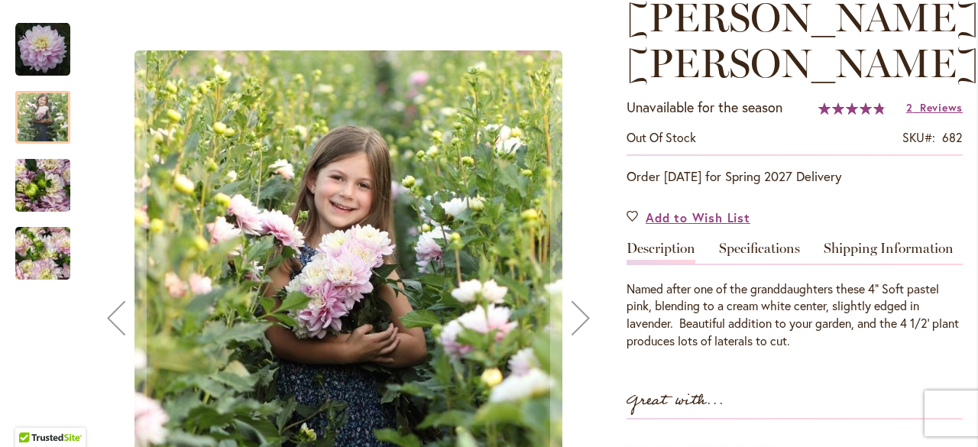
click at [40, 182] on img "Charlotte Mae" at bounding box center [42, 185] width 55 height 74
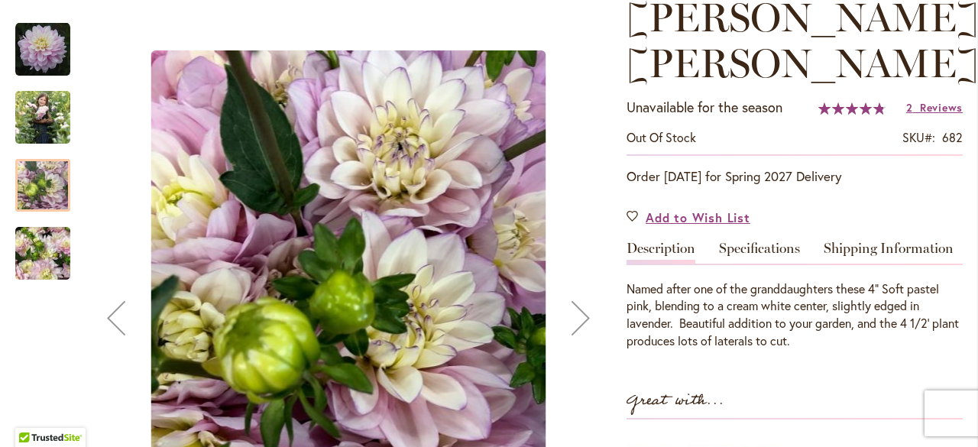
click at [44, 244] on img "Charlotte Mae" at bounding box center [42, 253] width 55 height 73
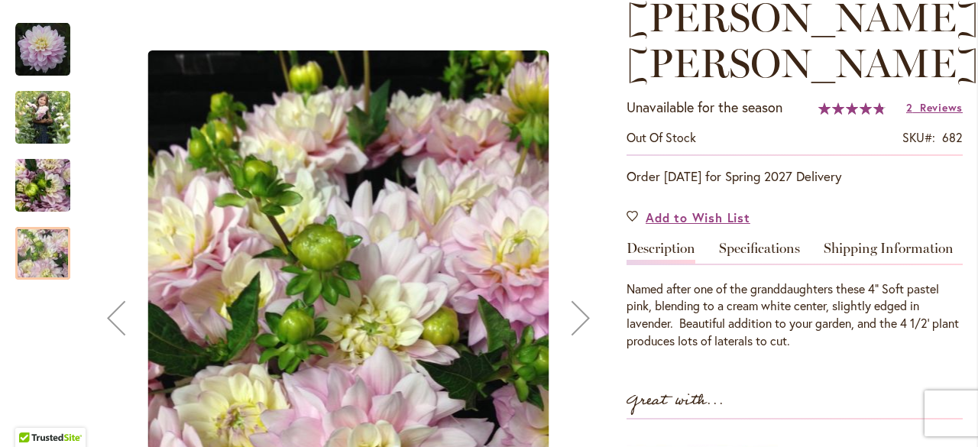
click at [42, 110] on img "Charlotte Mae" at bounding box center [42, 117] width 55 height 69
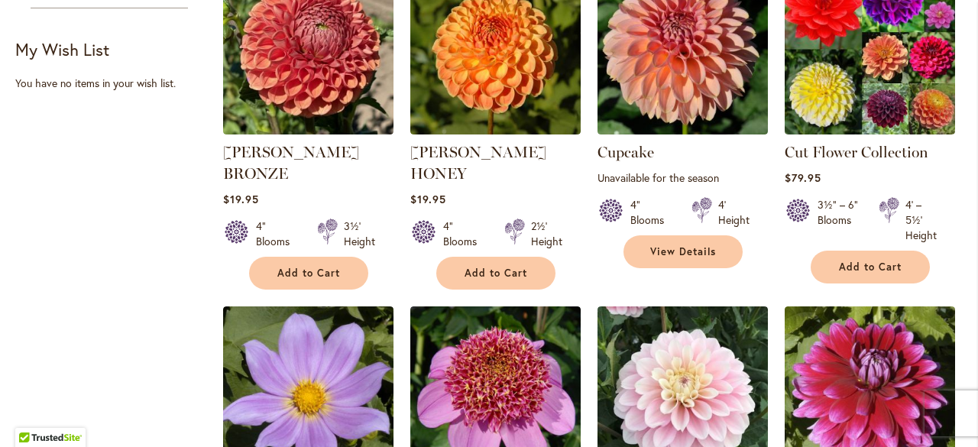
scroll to position [1223, 0]
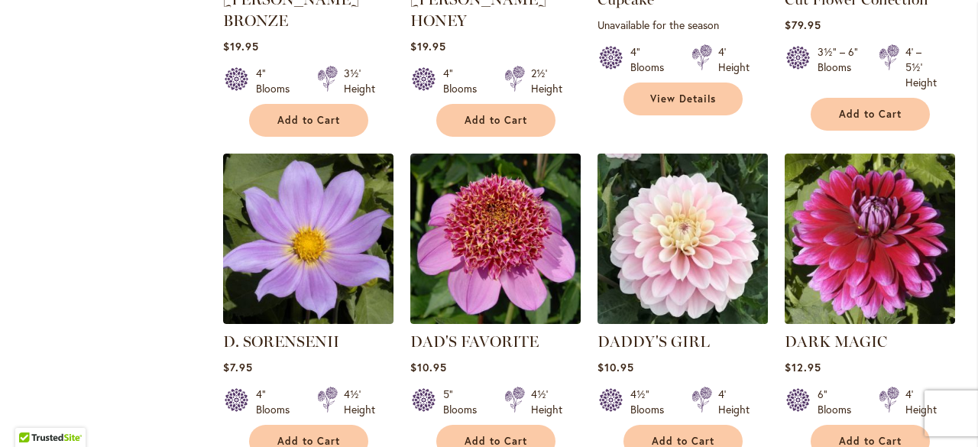
click at [682, 225] on img at bounding box center [682, 238] width 179 height 179
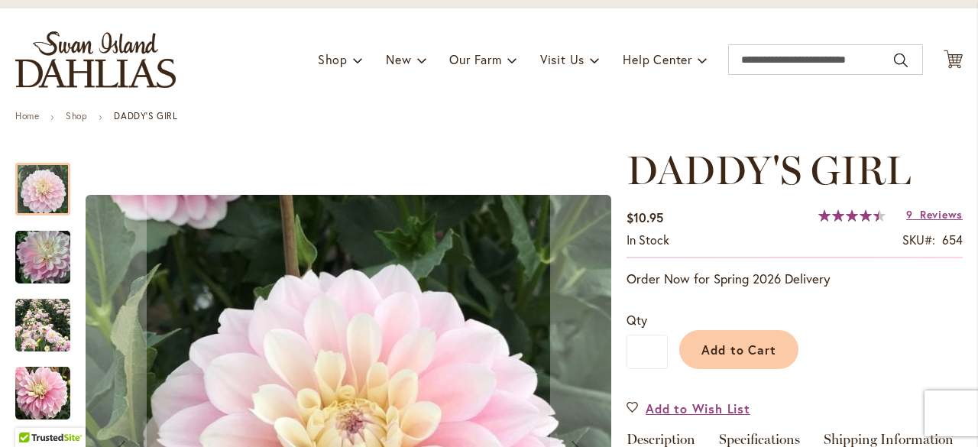
scroll to position [153, 0]
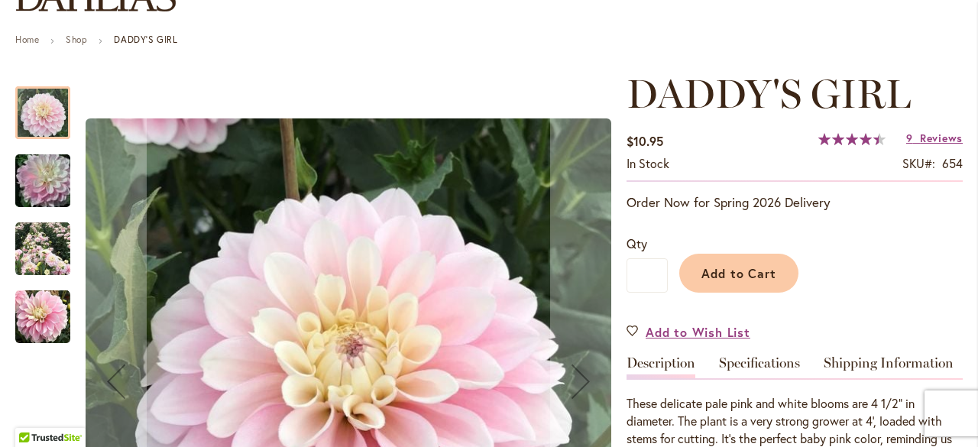
click at [31, 173] on img "DADDY'S GIRL" at bounding box center [43, 180] width 110 height 73
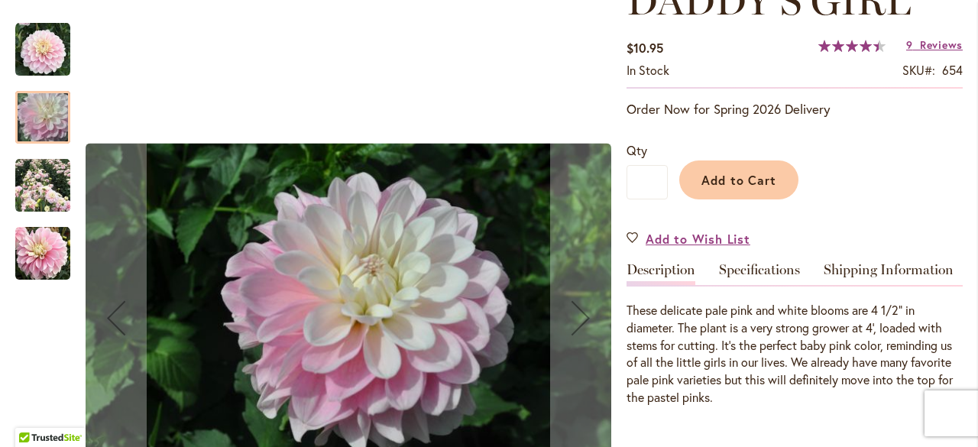
scroll to position [306, 0]
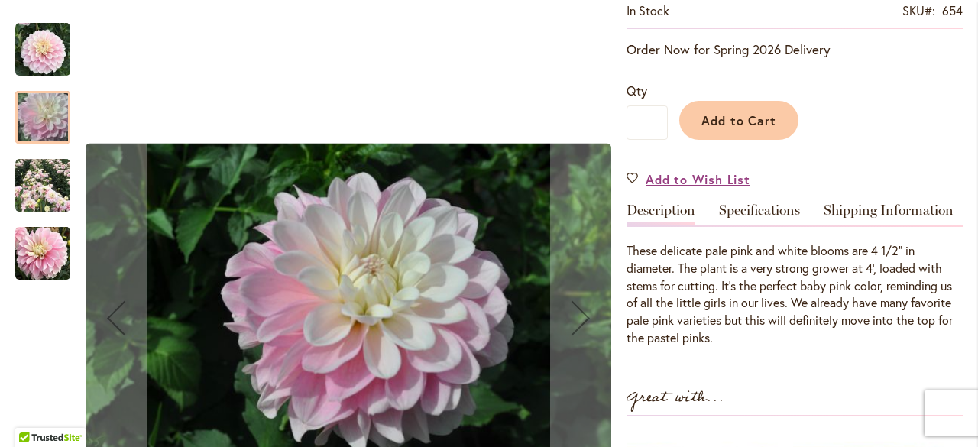
click at [53, 192] on img "DADDY'S GIRL" at bounding box center [42, 185] width 55 height 55
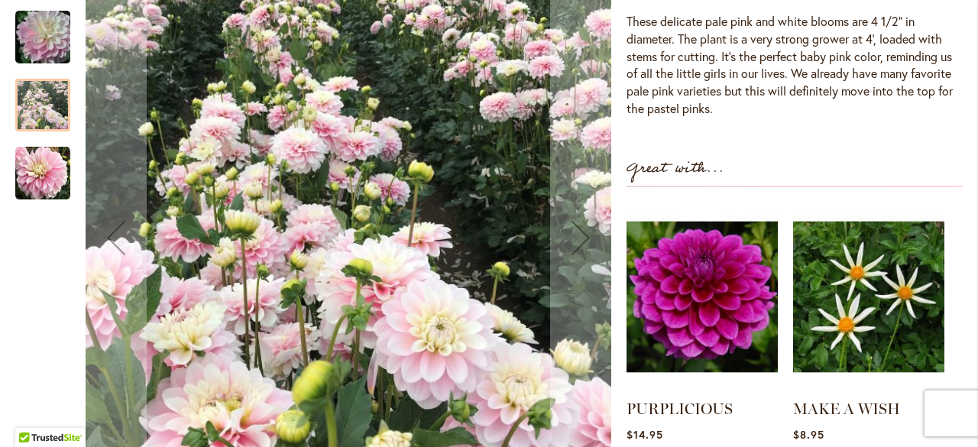
scroll to position [535, 0]
click at [53, 177] on img "DADDY'S GIRL" at bounding box center [42, 173] width 55 height 55
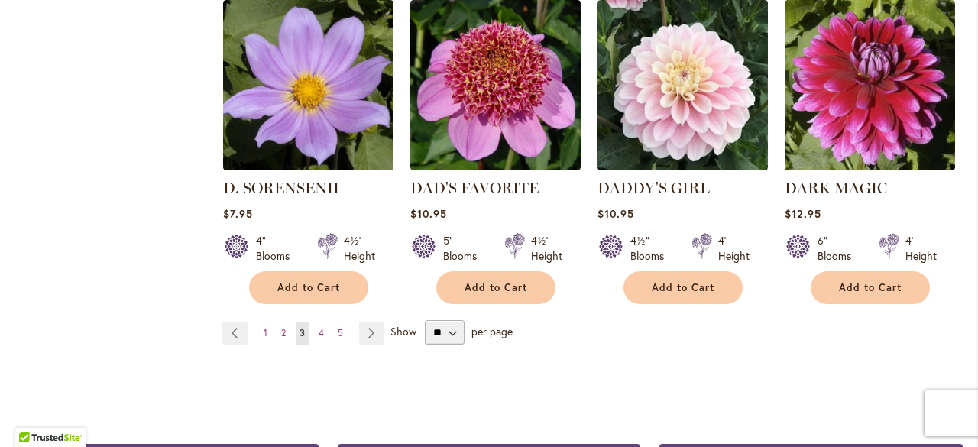
scroll to position [1528, 0]
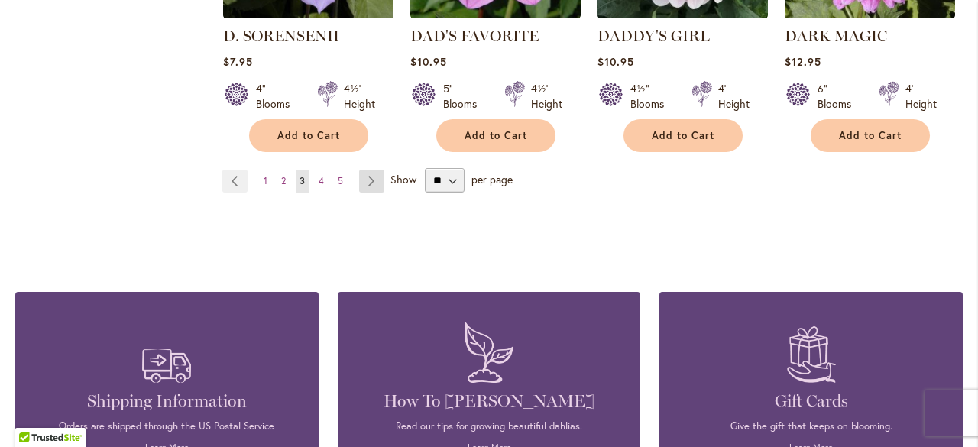
click at [368, 170] on link "Page Next" at bounding box center [371, 181] width 25 height 23
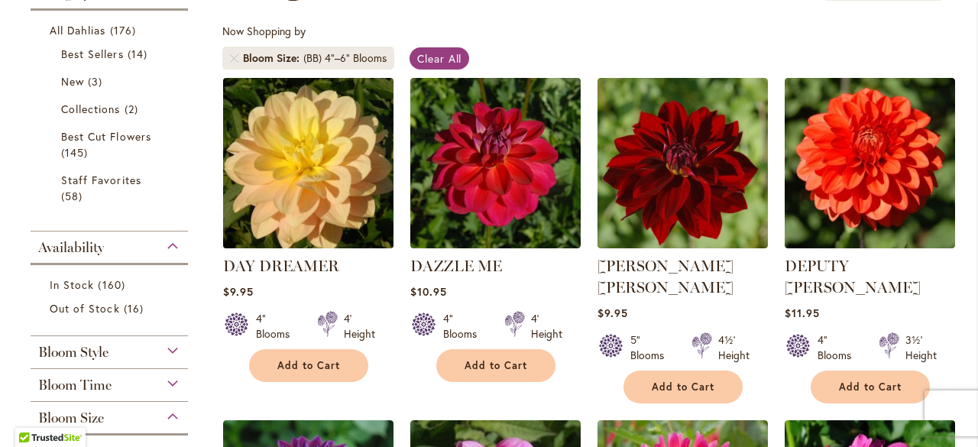
scroll to position [306, 0]
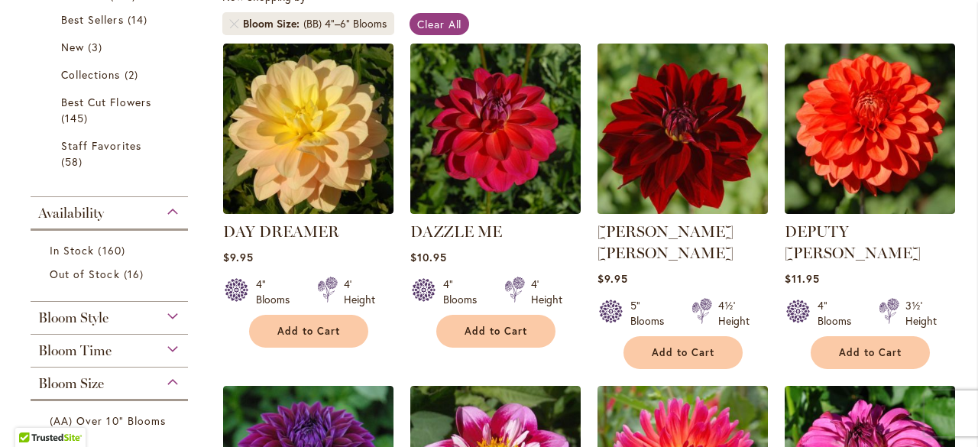
click at [697, 164] on img at bounding box center [682, 128] width 179 height 179
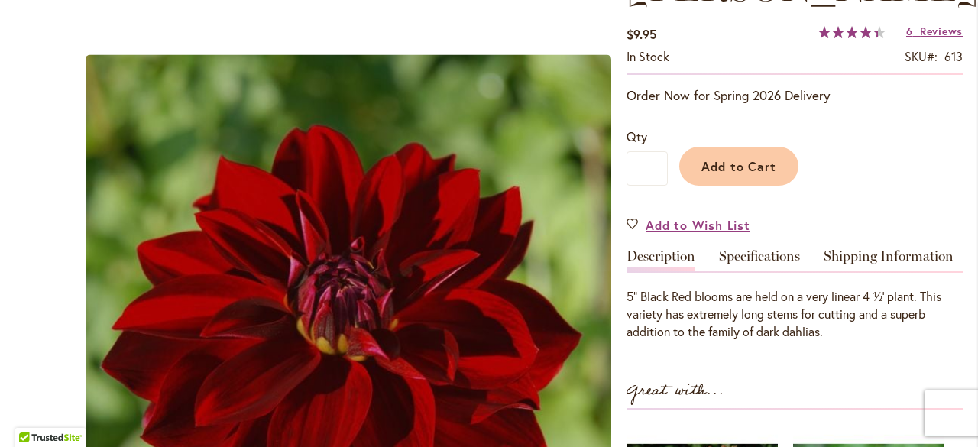
scroll to position [229, 0]
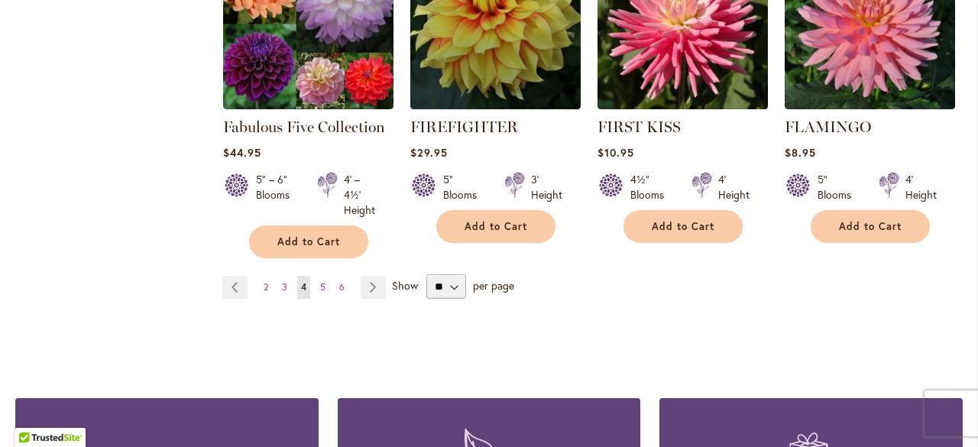
scroll to position [1452, 0]
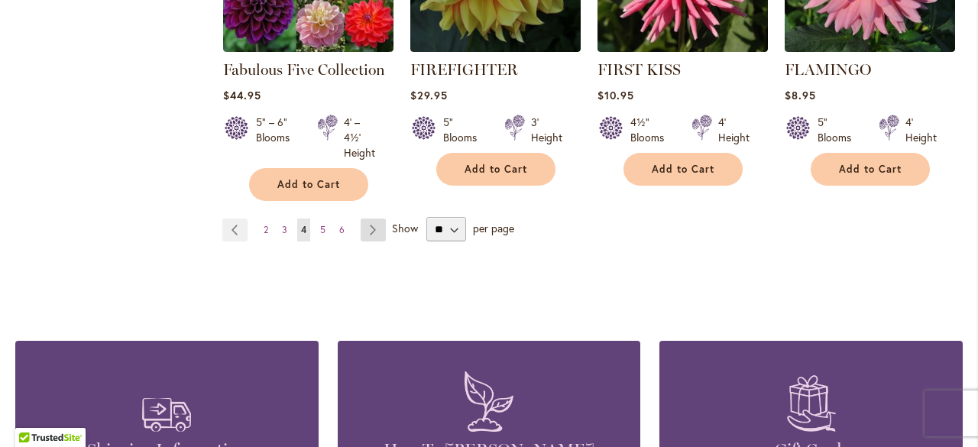
click at [368, 219] on link "Page Next" at bounding box center [373, 230] width 25 height 23
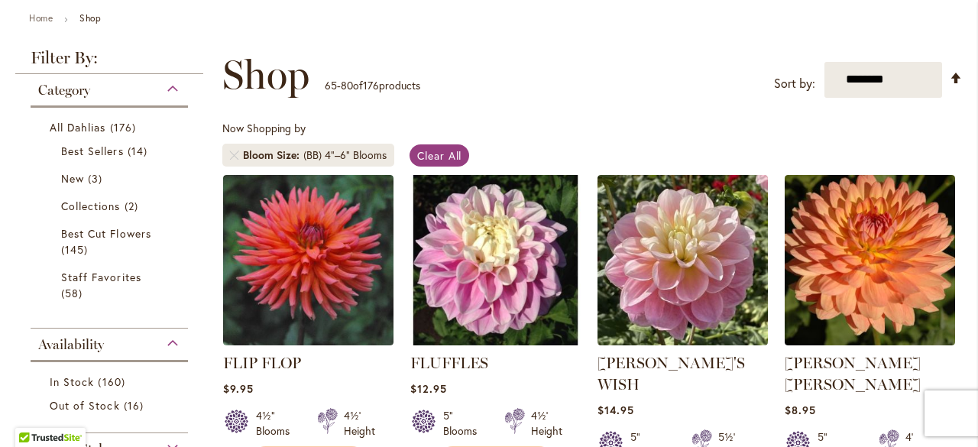
scroll to position [229, 0]
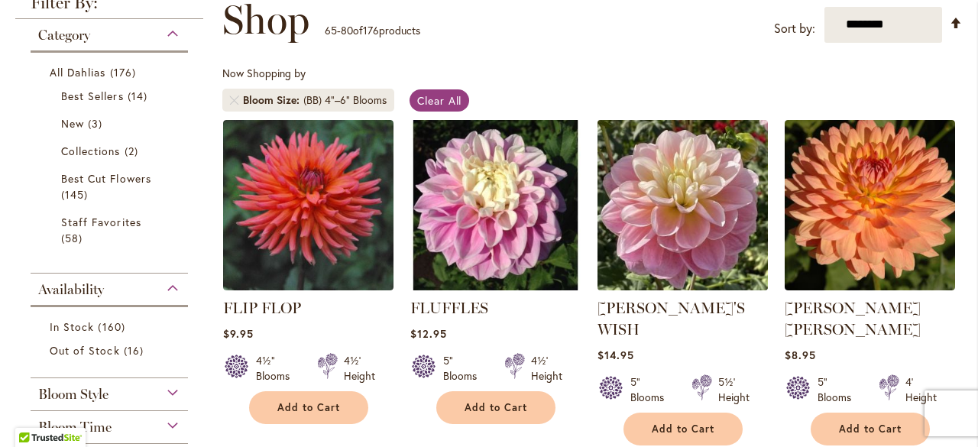
click at [672, 241] on img at bounding box center [682, 204] width 179 height 179
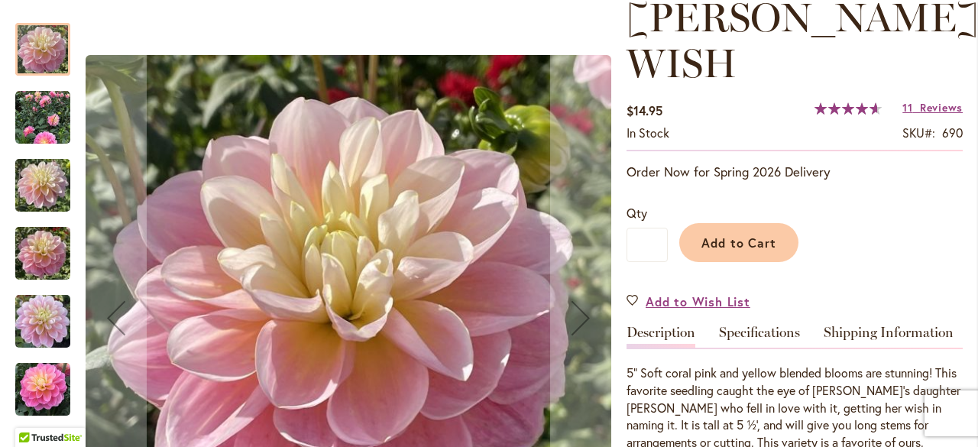
scroll to position [306, 0]
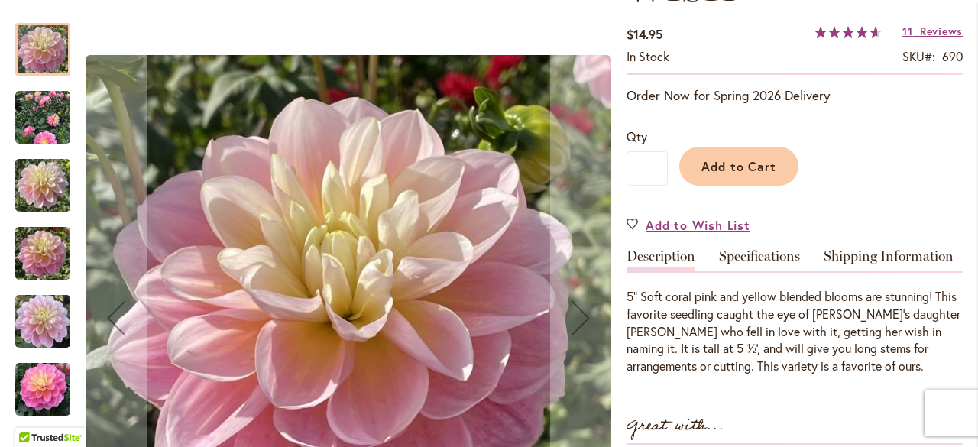
click at [41, 119] on img "Gabbie's Wish" at bounding box center [42, 117] width 55 height 55
click at [41, 118] on img "Gabbie's Wish" at bounding box center [42, 117] width 55 height 55
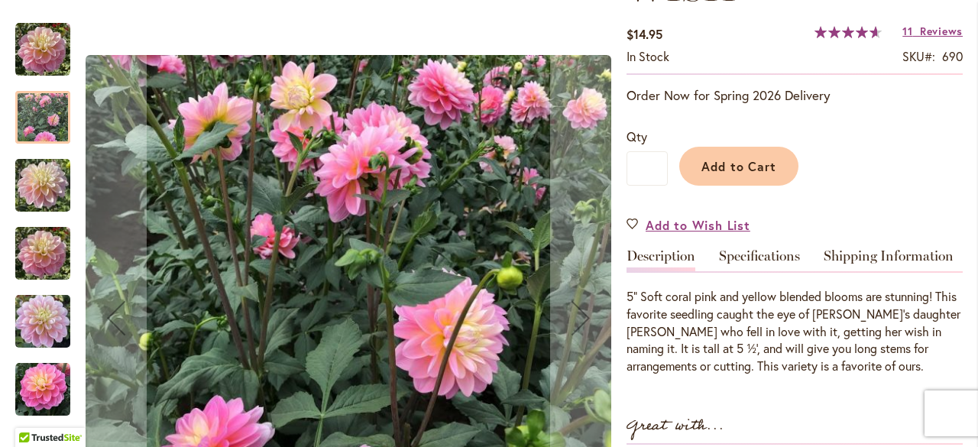
click at [47, 173] on img "GABBIE'S WISH" at bounding box center [42, 185] width 55 height 73
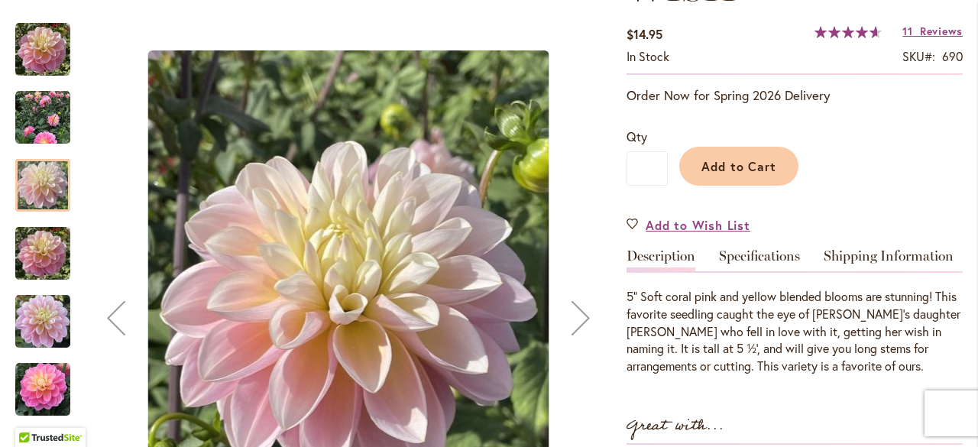
click at [37, 243] on img "GABBIE'S WISH" at bounding box center [42, 253] width 55 height 73
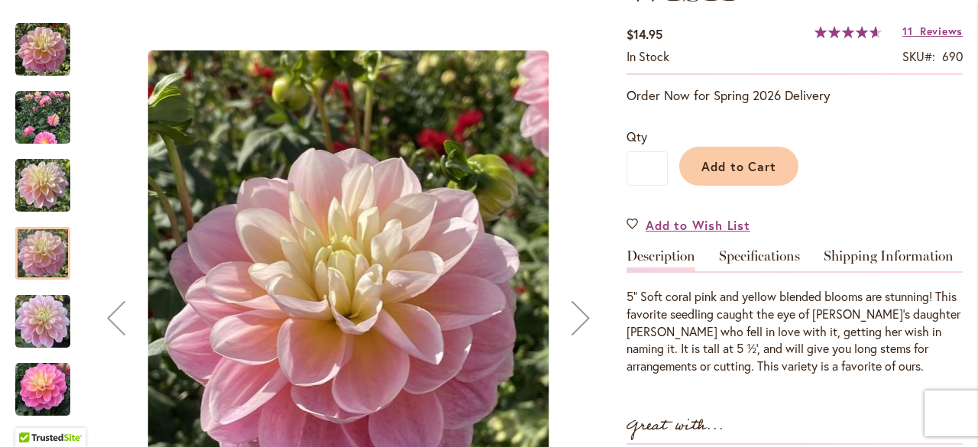
click at [39, 324] on img "GABBIE'S WISH" at bounding box center [42, 321] width 55 height 73
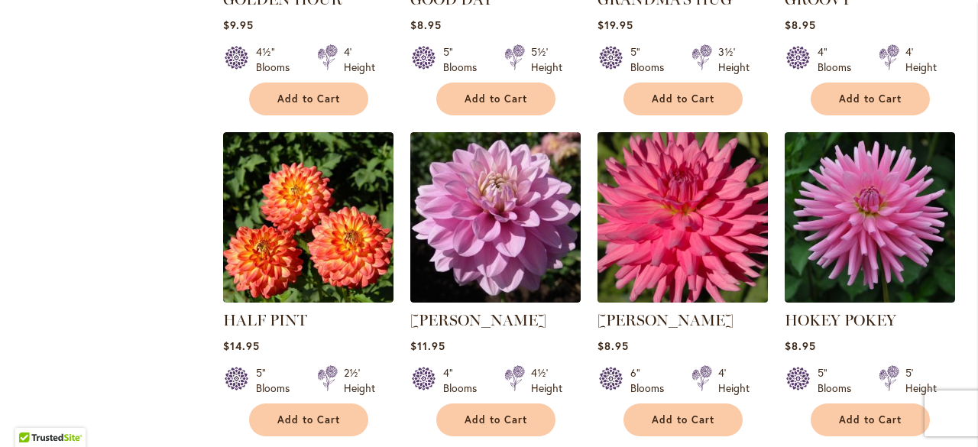
scroll to position [1299, 0]
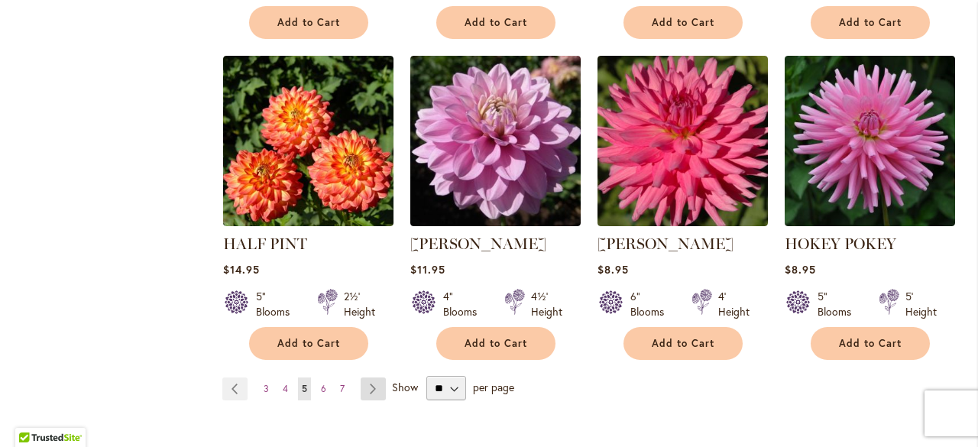
click at [374, 377] on link "Page Next" at bounding box center [373, 388] width 25 height 23
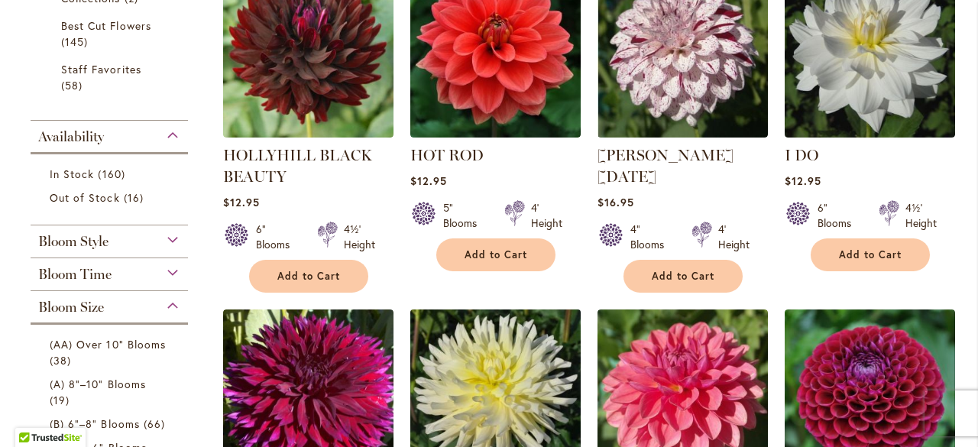
scroll to position [306, 0]
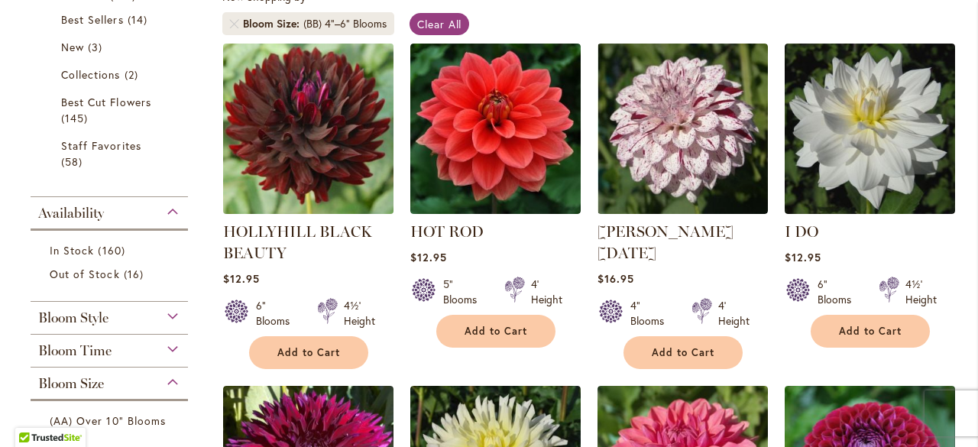
click at [319, 145] on img at bounding box center [308, 128] width 179 height 179
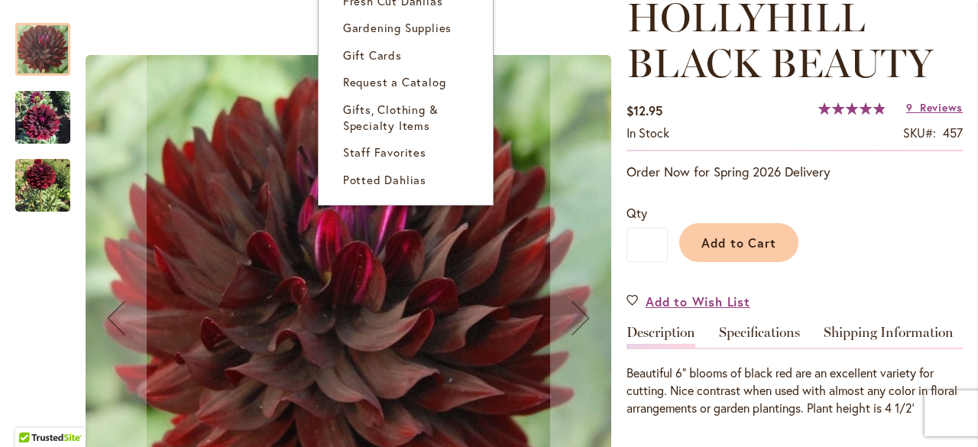
scroll to position [306, 0]
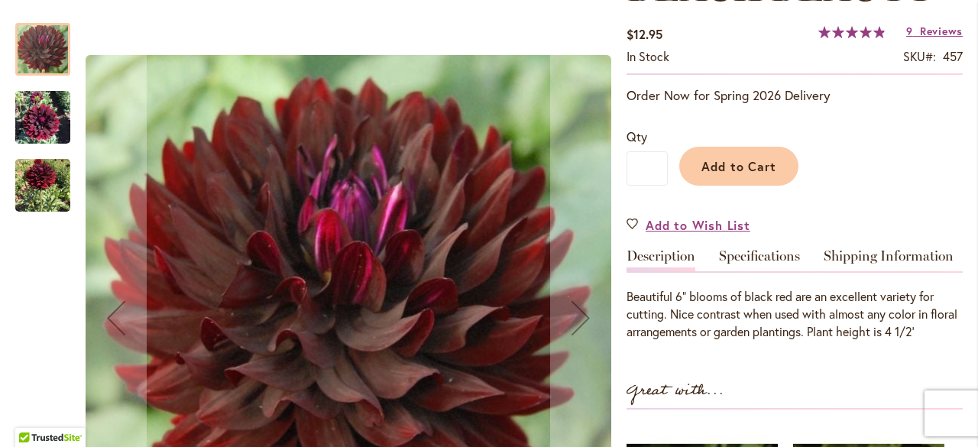
click at [50, 113] on img "HOLLYHILL BLACK BEAUTY" at bounding box center [42, 117] width 55 height 73
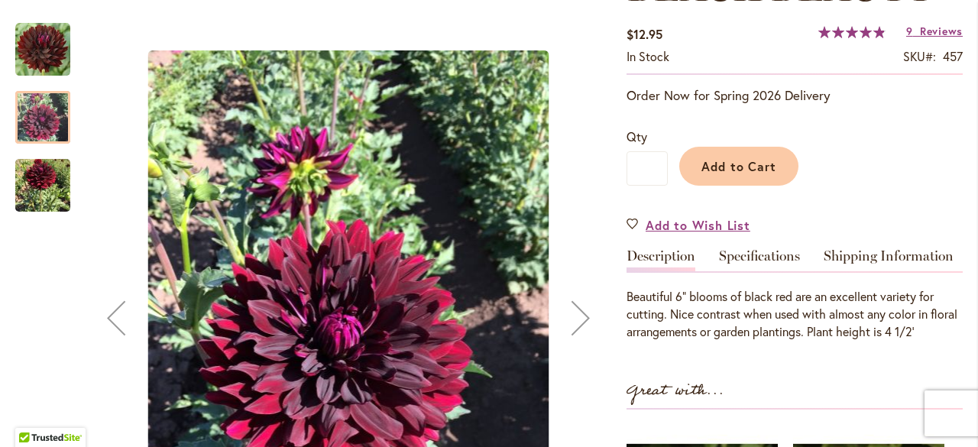
click at [49, 174] on img "HOLLYHILL BLACK BEAUTY" at bounding box center [42, 186] width 55 height 70
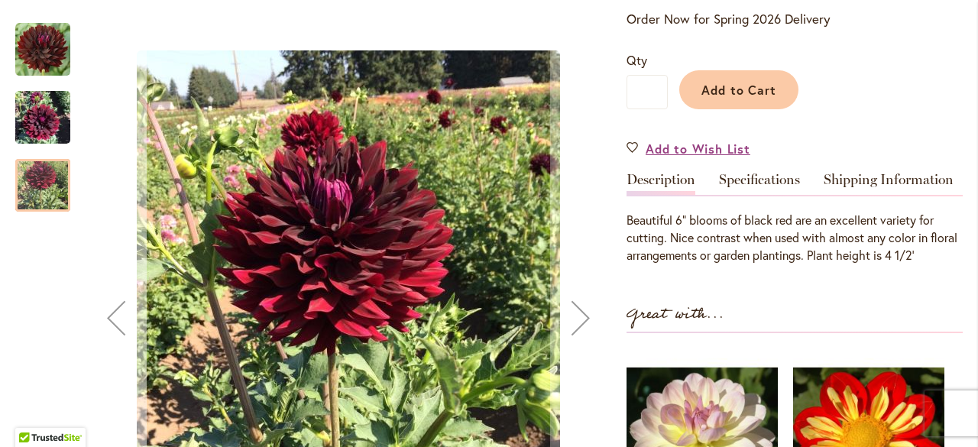
scroll to position [535, 0]
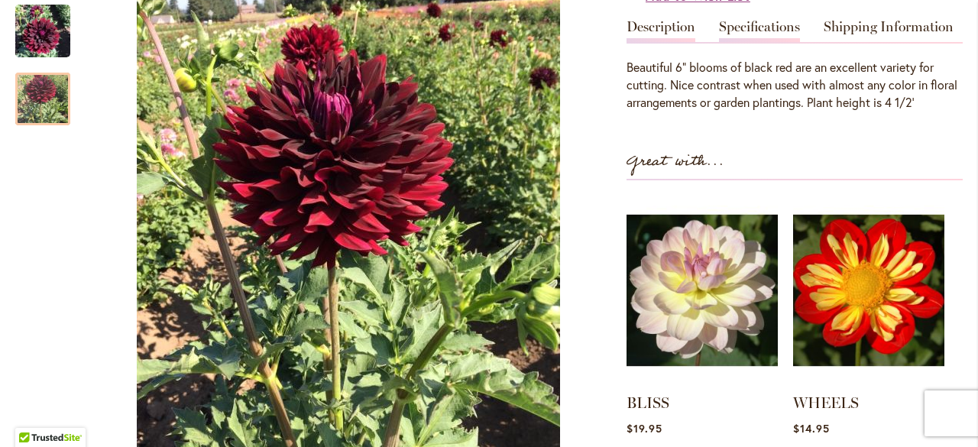
click at [759, 28] on link "Specifications" at bounding box center [759, 31] width 81 height 22
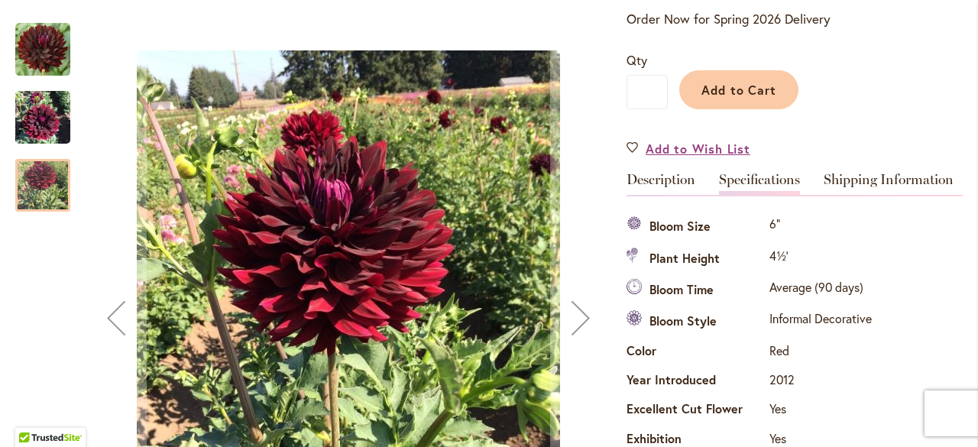
scroll to position [458, 0]
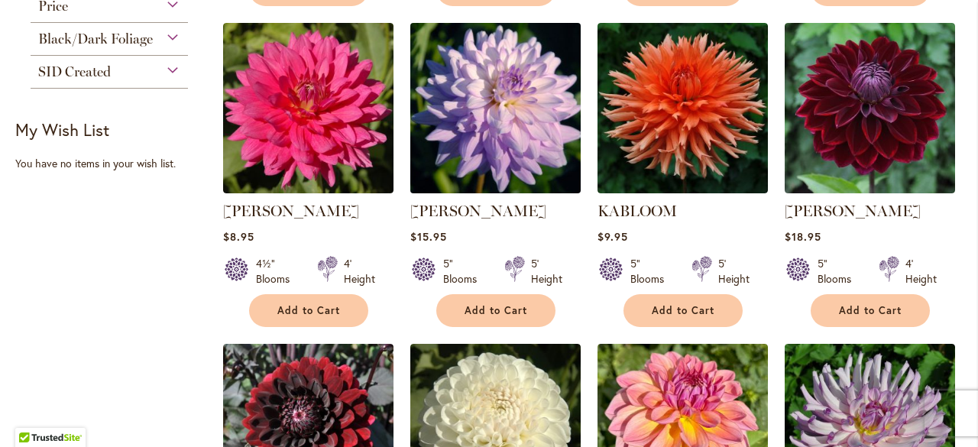
scroll to position [993, 0]
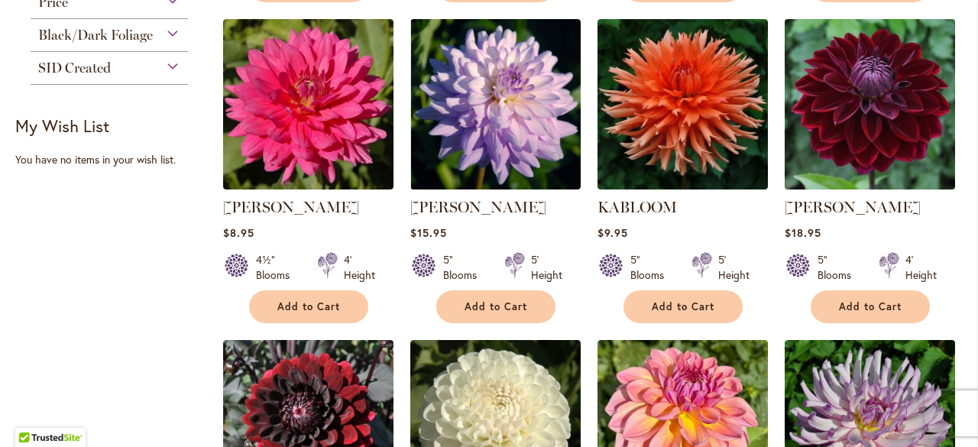
click at [886, 114] on img at bounding box center [869, 104] width 179 height 179
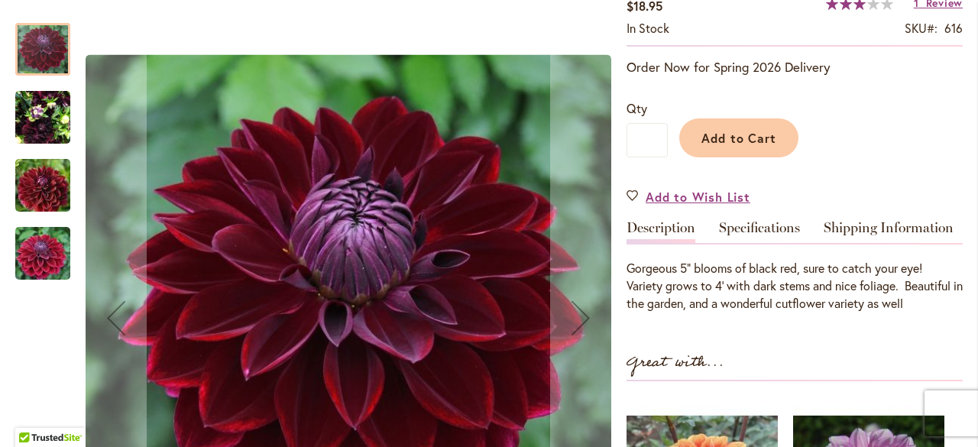
scroll to position [306, 0]
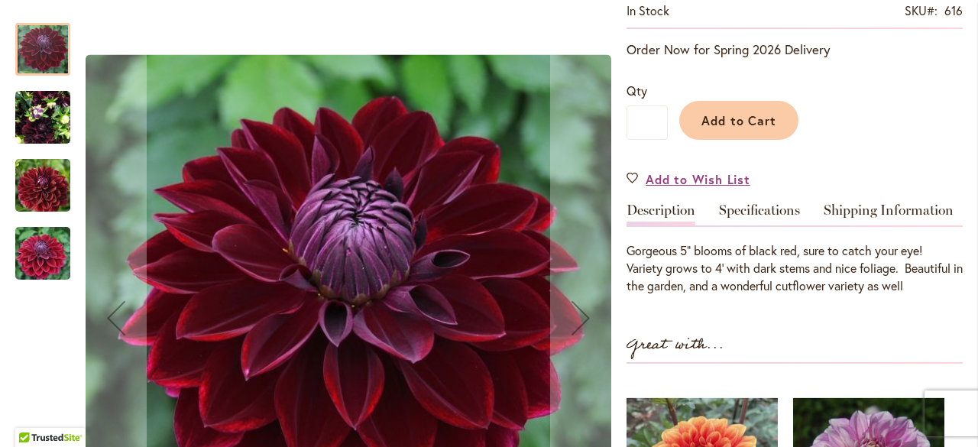
click at [40, 111] on img "Kaisha Lea" at bounding box center [42, 117] width 55 height 73
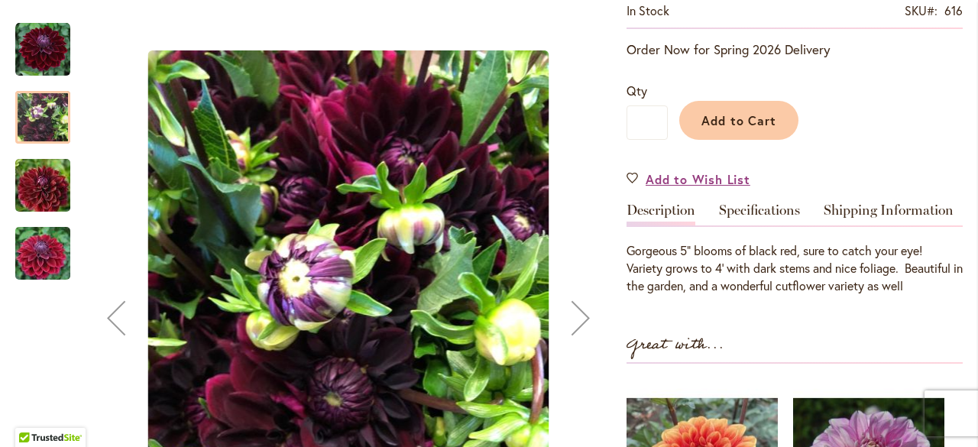
click at [48, 176] on img "Kaisha Lea" at bounding box center [43, 185] width 110 height 73
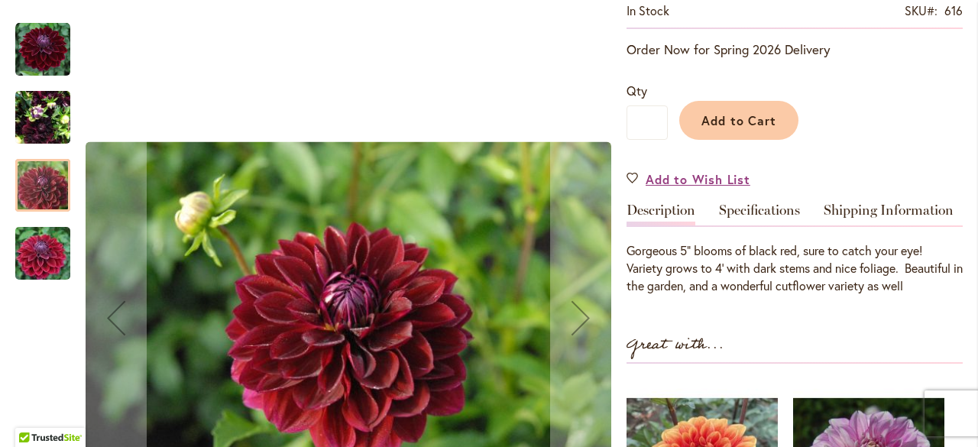
click at [44, 259] on img "Kaisha Lea" at bounding box center [43, 253] width 110 height 73
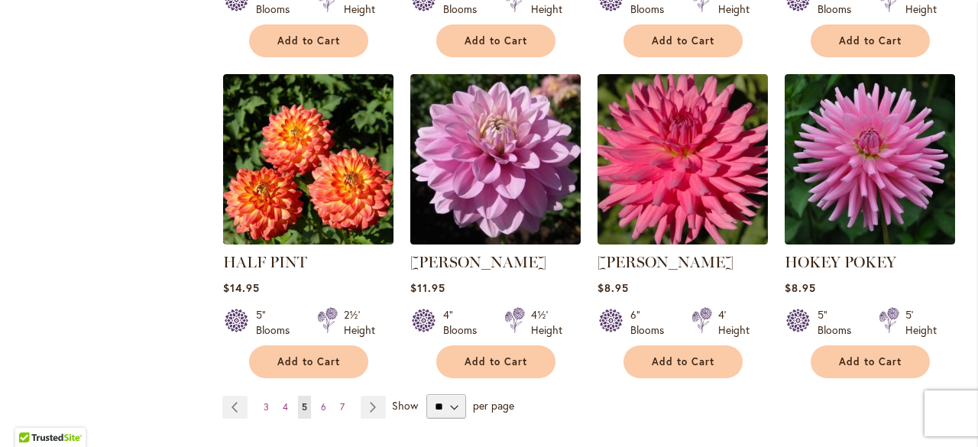
scroll to position [1299, 0]
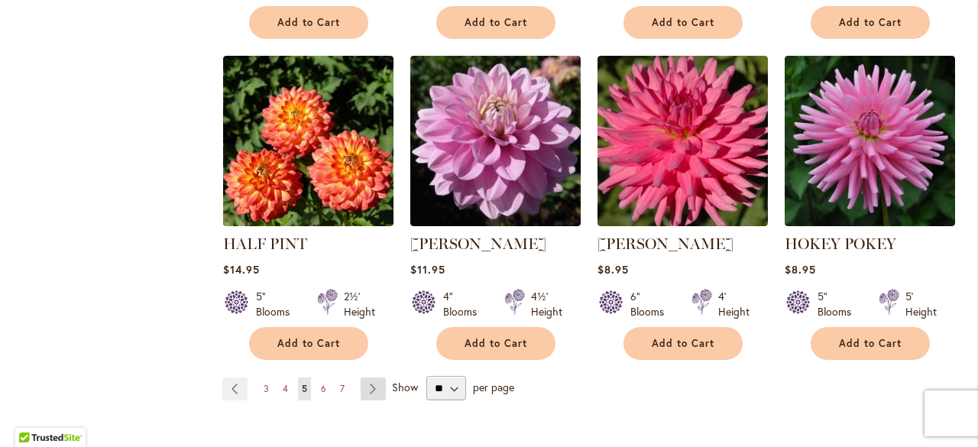
click at [369, 377] on link "Page Next" at bounding box center [373, 388] width 25 height 23
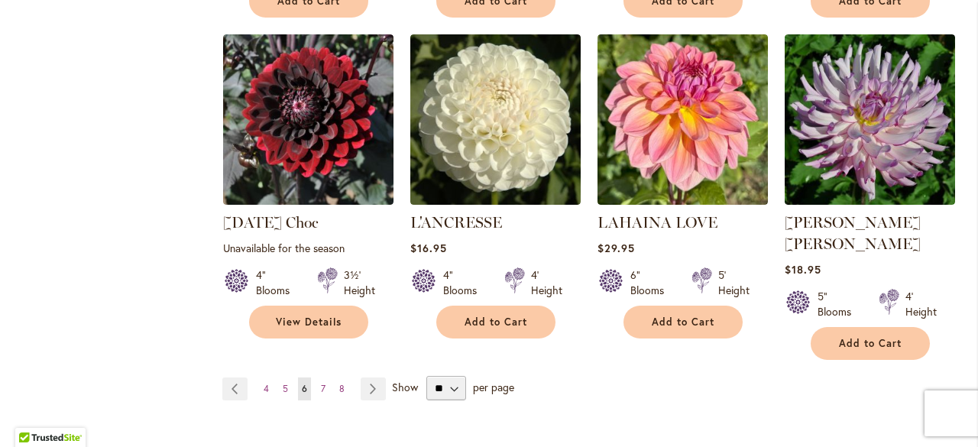
scroll to position [1452, 0]
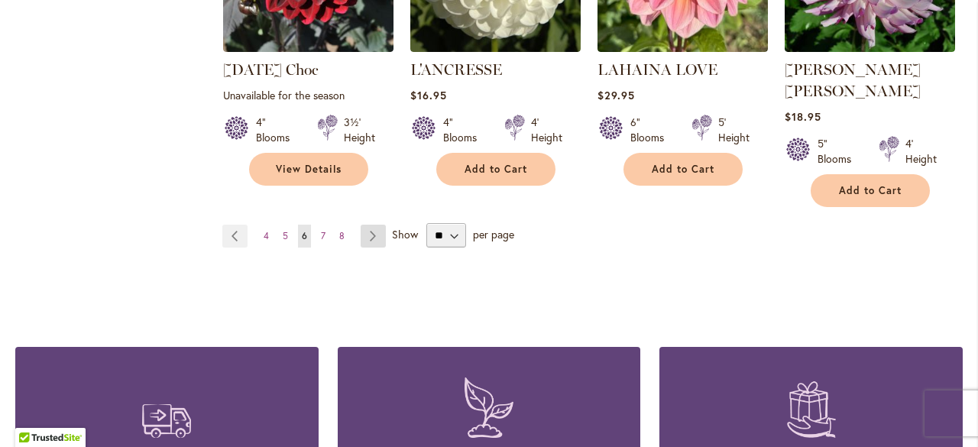
click at [372, 225] on link "Page Next" at bounding box center [373, 236] width 25 height 23
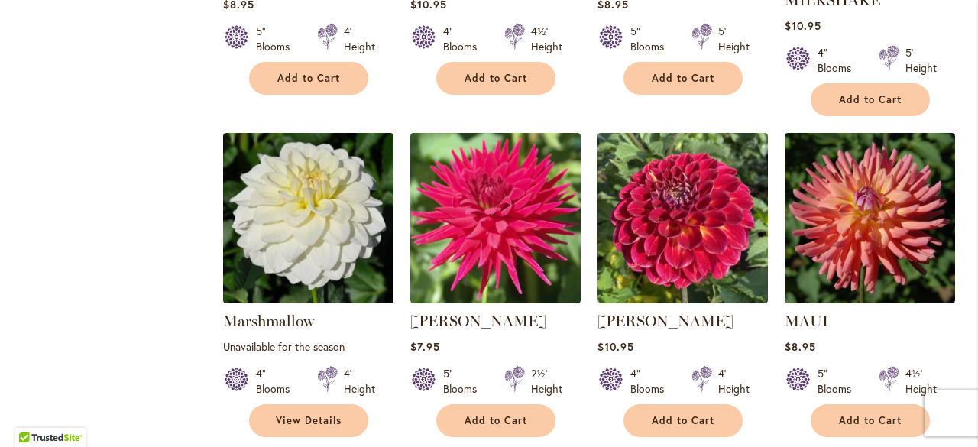
scroll to position [1299, 0]
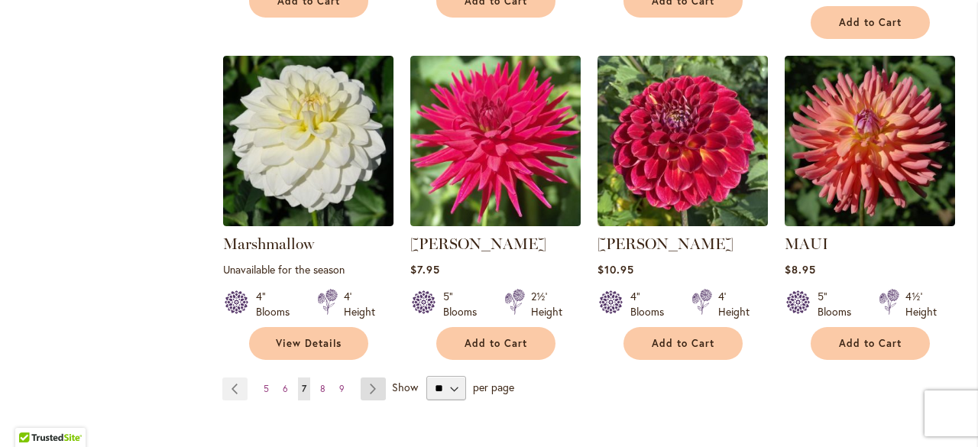
click at [377, 377] on link "Page Next" at bounding box center [373, 388] width 25 height 23
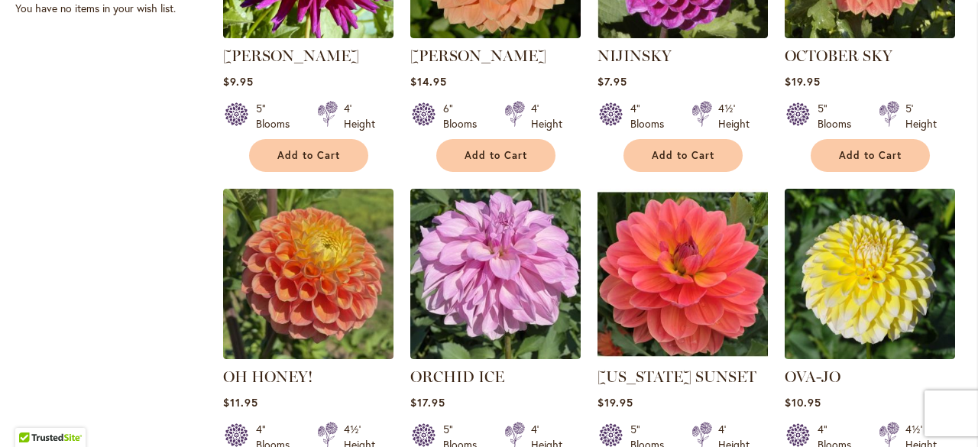
scroll to position [1299, 0]
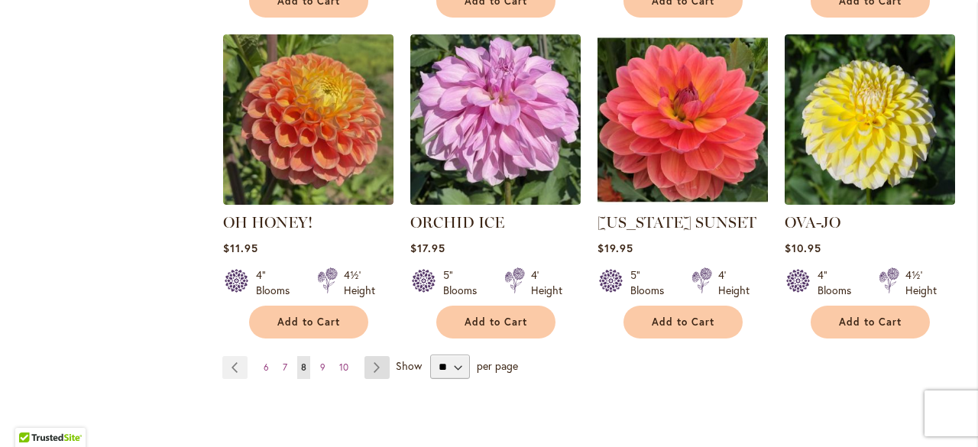
click at [378, 356] on link "Page Next" at bounding box center [376, 367] width 25 height 23
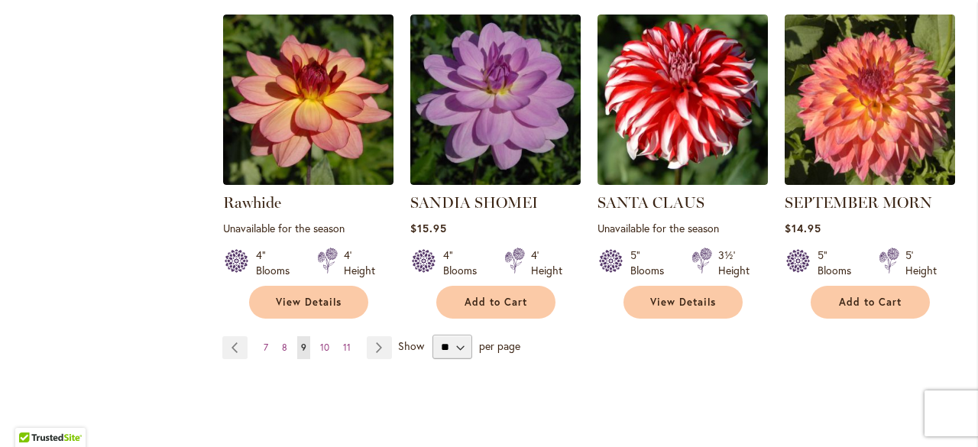
scroll to position [1452, 0]
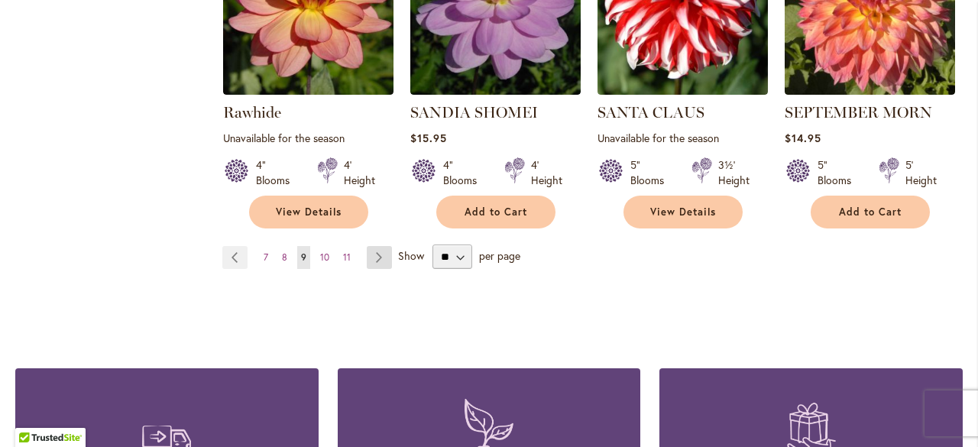
click at [378, 251] on link "Page Next" at bounding box center [379, 257] width 25 height 23
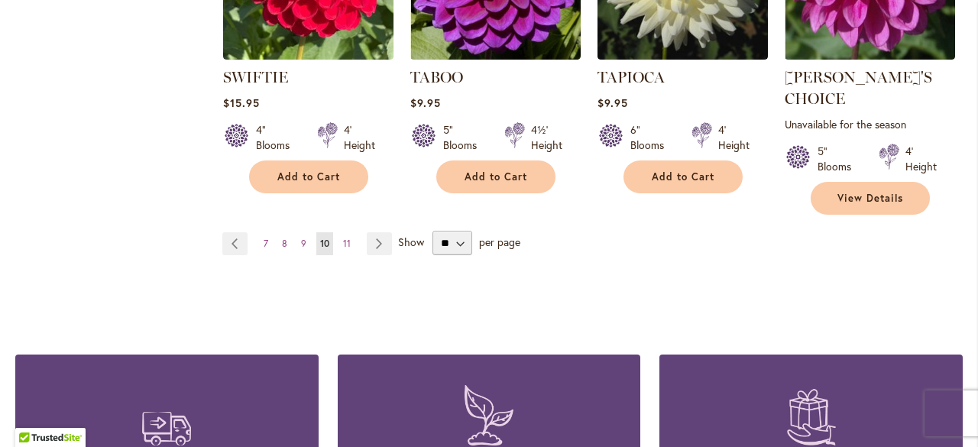
scroll to position [1452, 0]
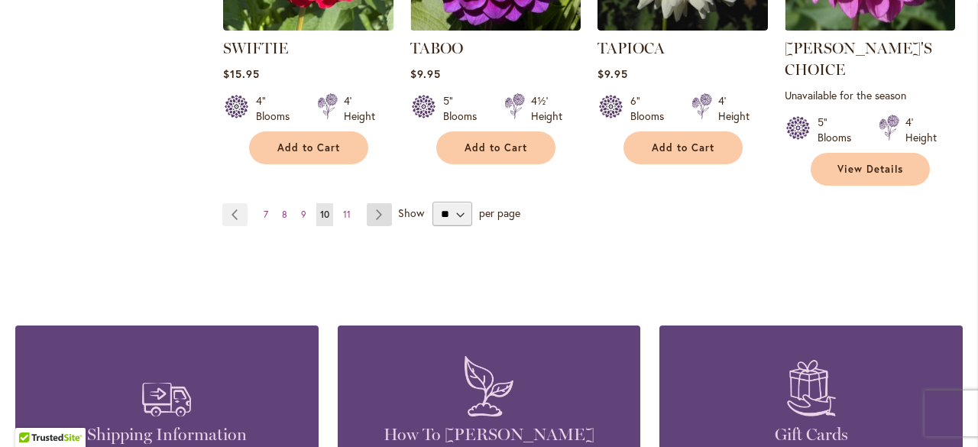
click at [374, 203] on link "Page Next" at bounding box center [379, 214] width 25 height 23
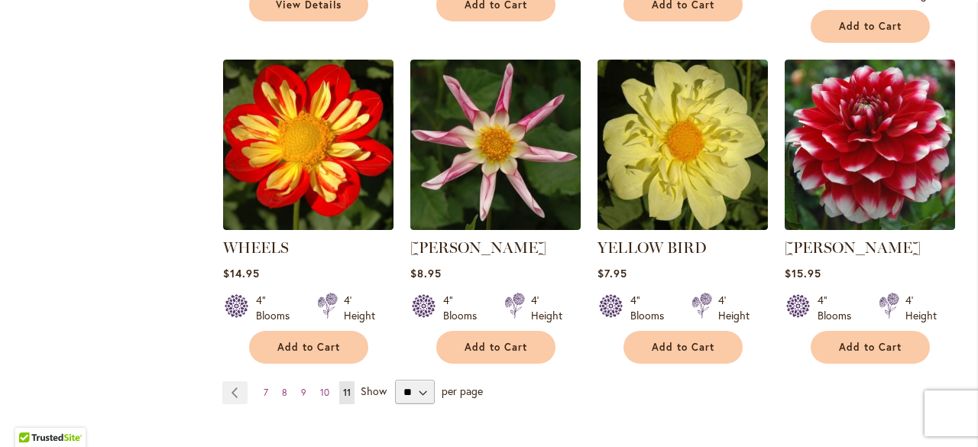
scroll to position [1299, 0]
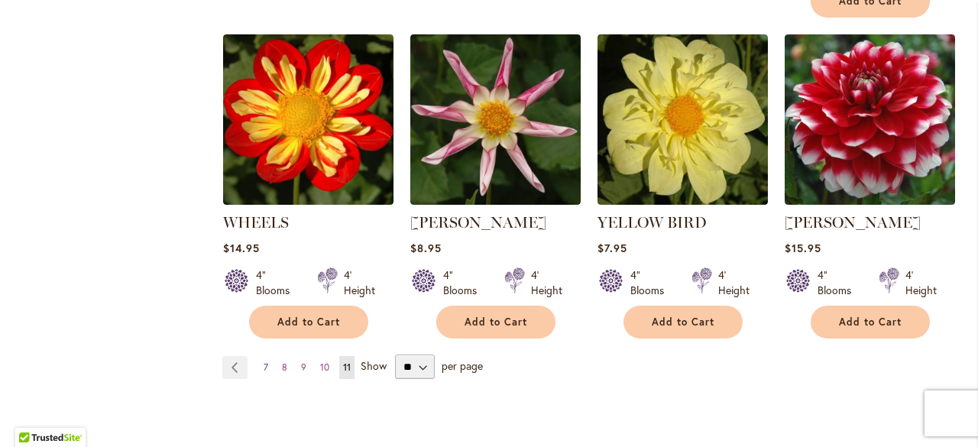
click at [264, 361] on span "7" at bounding box center [266, 366] width 5 height 11
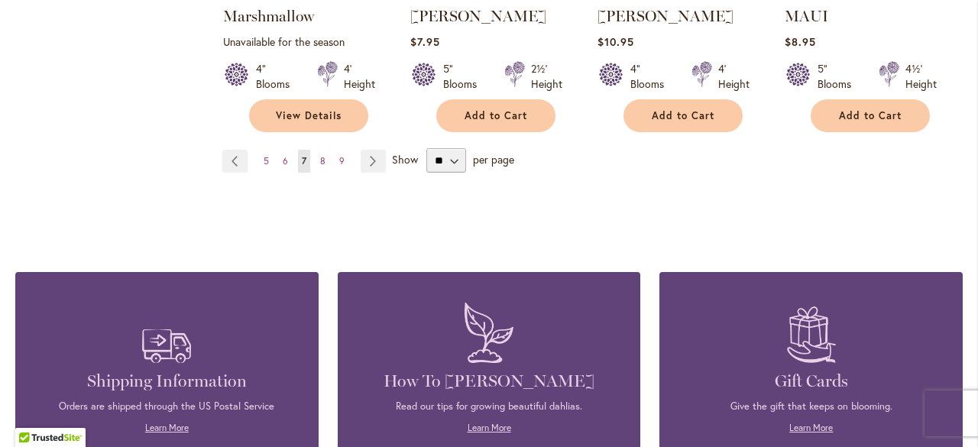
scroll to position [1528, 0]
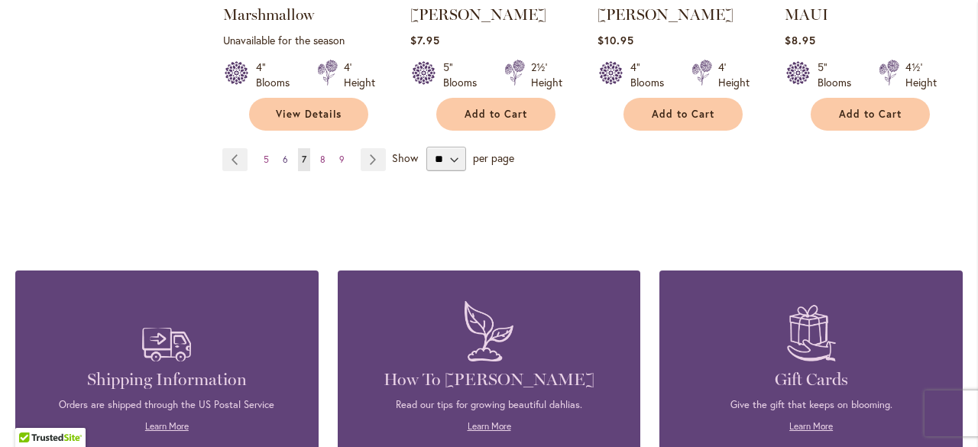
click at [284, 154] on span "6" at bounding box center [285, 159] width 5 height 11
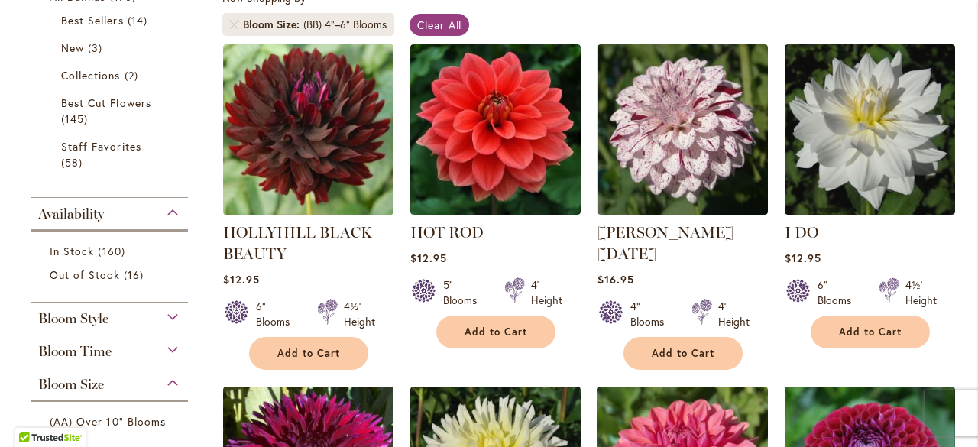
scroll to position [306, 0]
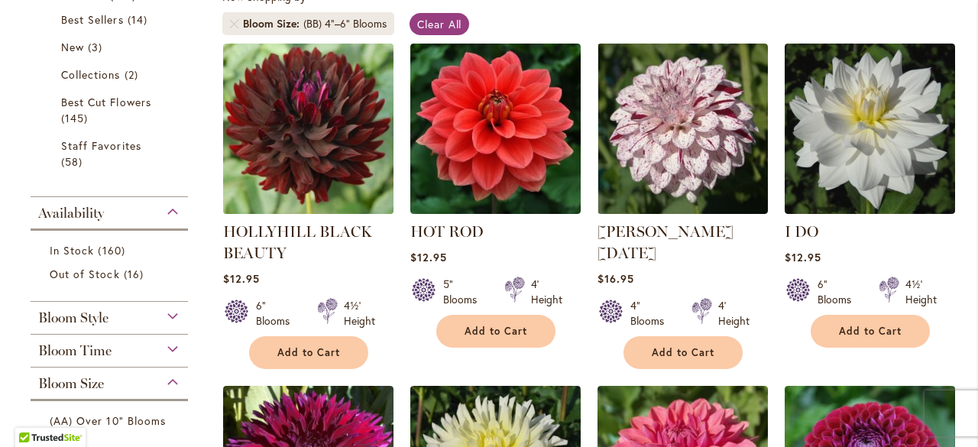
click at [267, 150] on img at bounding box center [308, 128] width 179 height 179
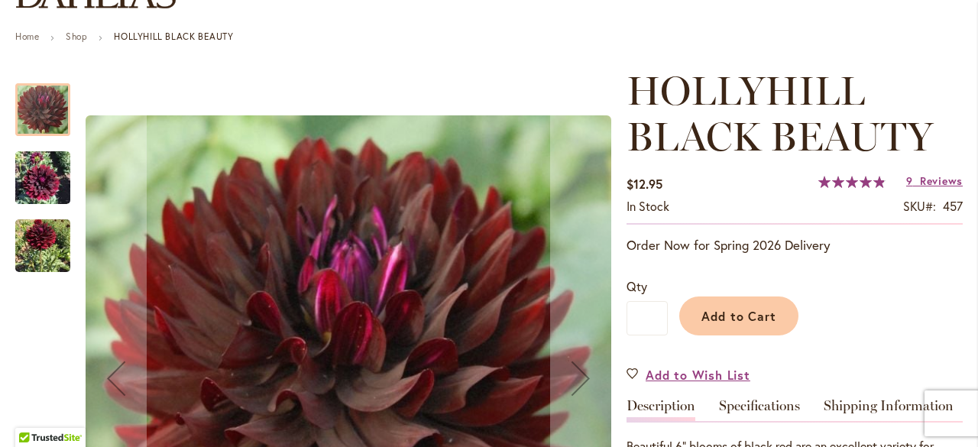
scroll to position [229, 0]
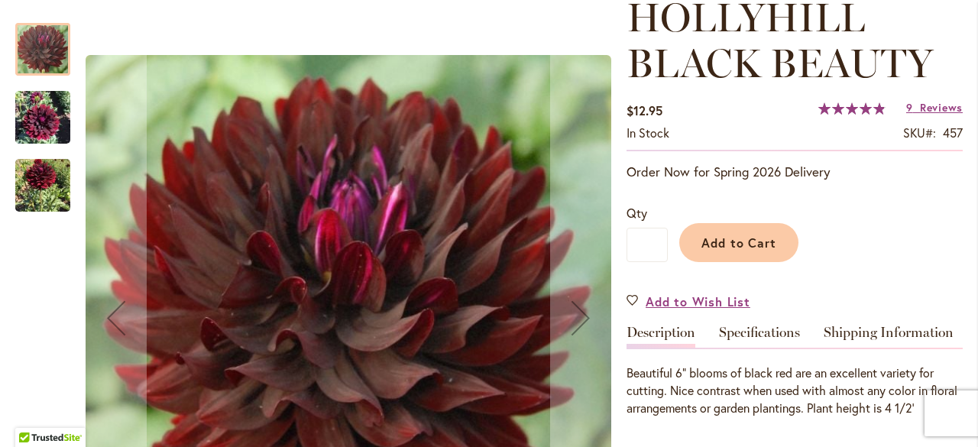
click at [41, 121] on img "HOLLYHILL BLACK BEAUTY" at bounding box center [42, 117] width 55 height 73
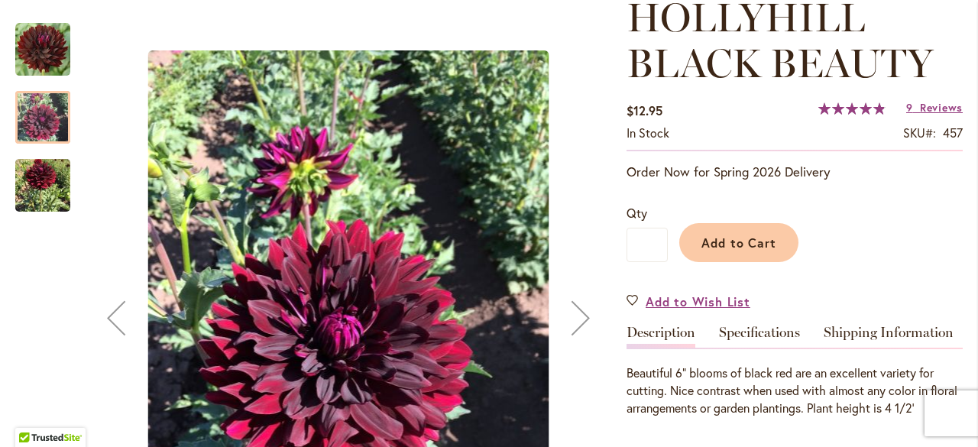
scroll to position [306, 0]
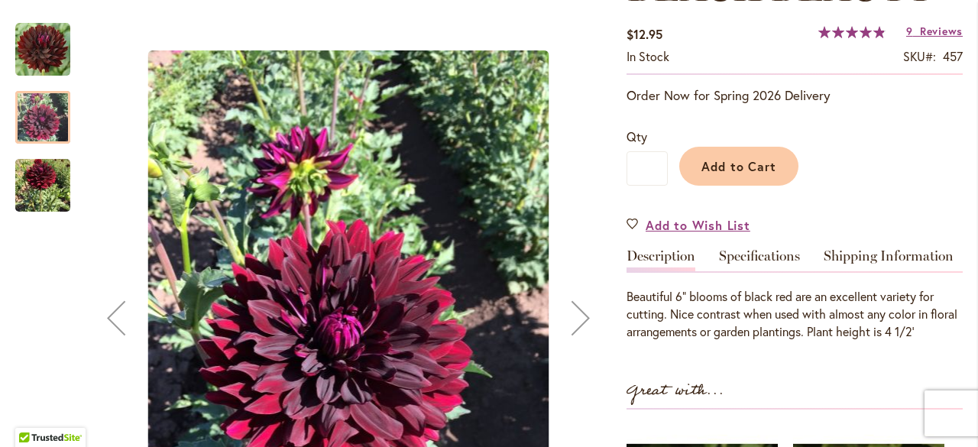
click at [52, 173] on img "HOLLYHILL BLACK BEAUTY" at bounding box center [42, 186] width 55 height 70
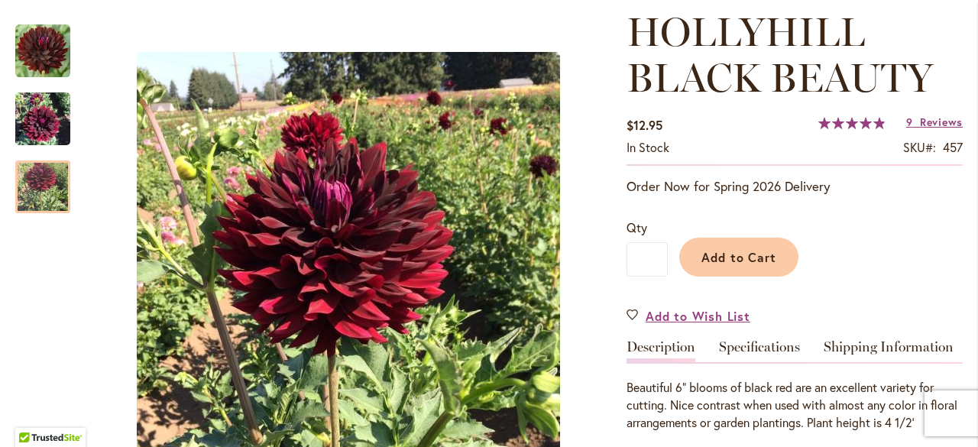
scroll to position [229, 0]
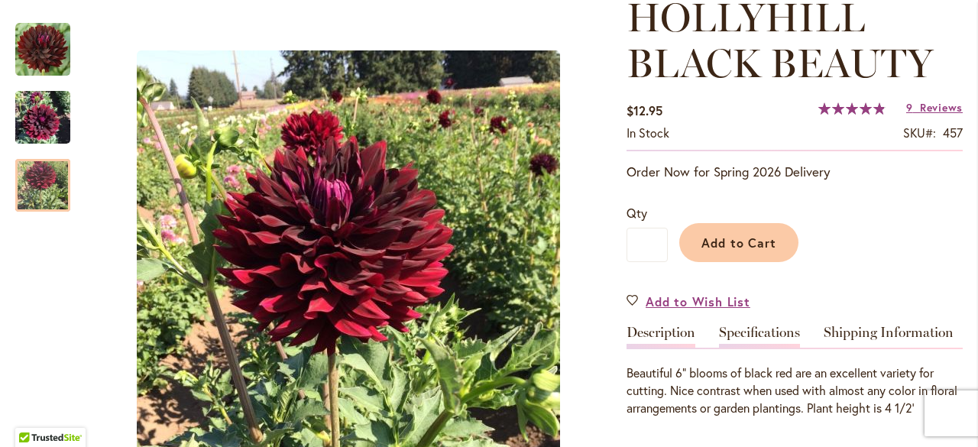
click at [773, 329] on link "Specifications" at bounding box center [759, 337] width 81 height 22
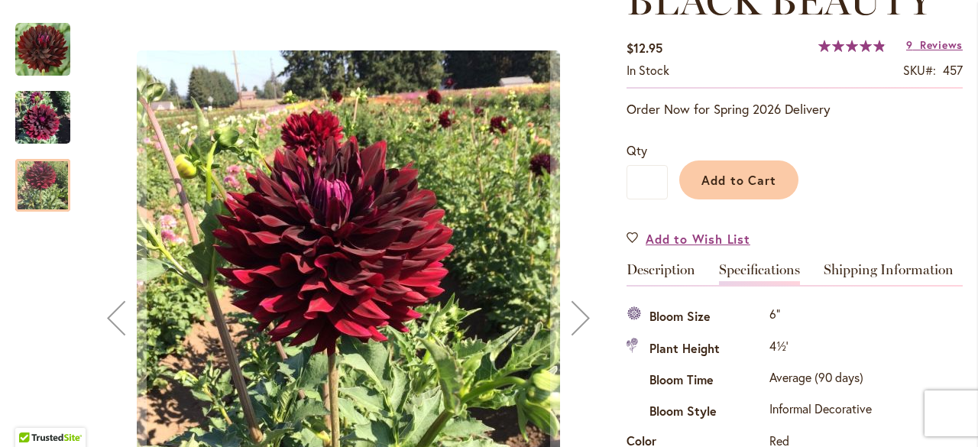
scroll to position [248, 0]
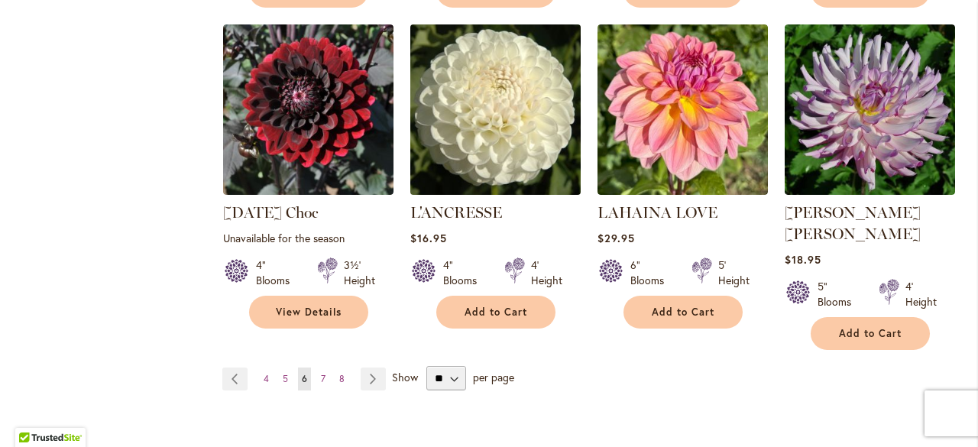
scroll to position [1375, 0]
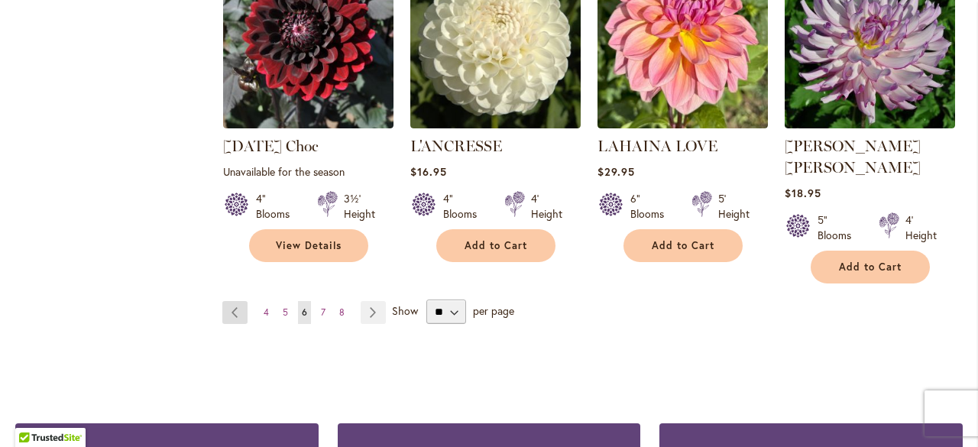
click at [229, 301] on link "Page Previous" at bounding box center [234, 312] width 25 height 23
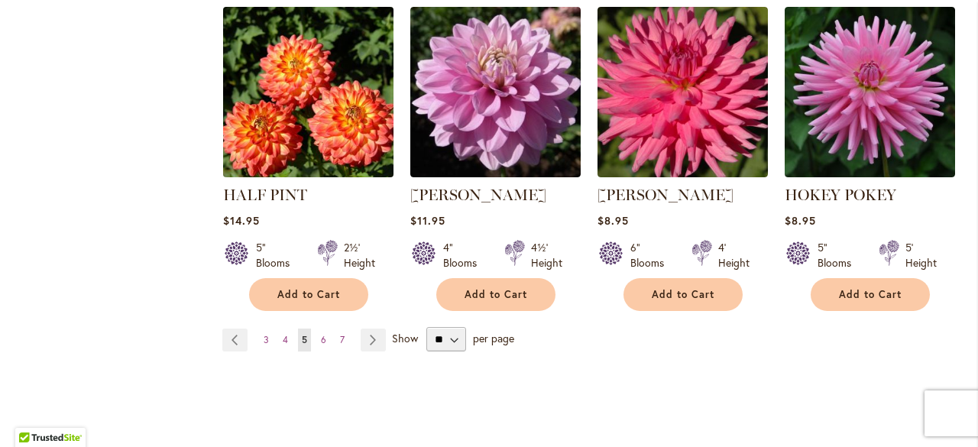
scroll to position [1452, 0]
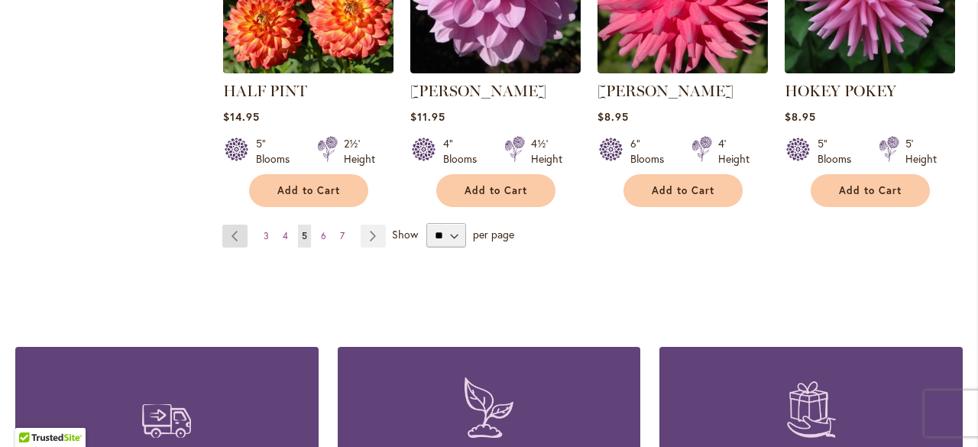
click at [232, 225] on link "Page Previous" at bounding box center [234, 236] width 25 height 23
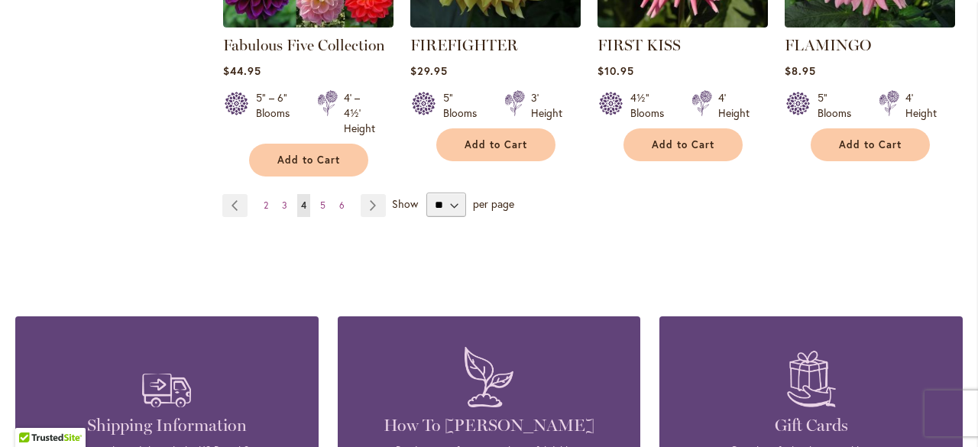
scroll to position [1528, 0]
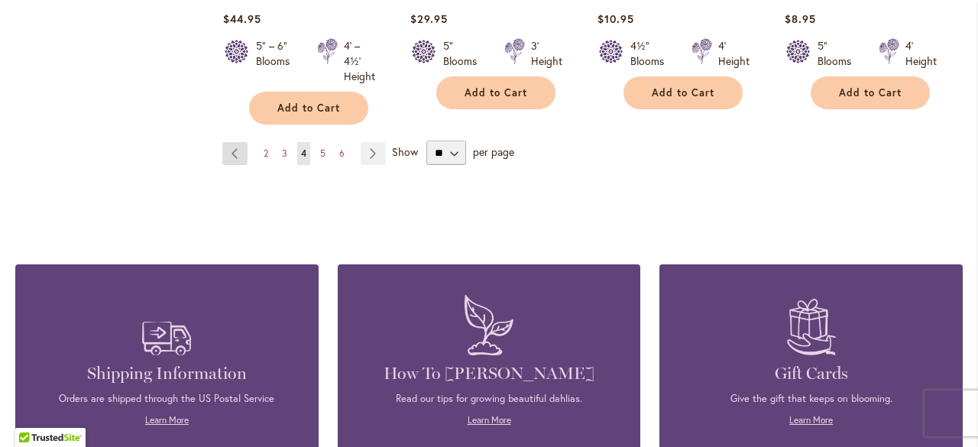
click at [235, 142] on link "Page Previous" at bounding box center [234, 153] width 25 height 23
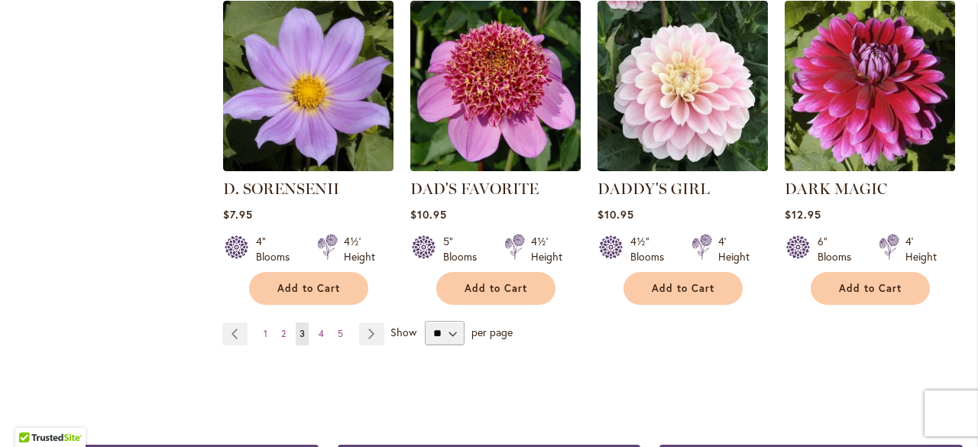
scroll to position [1452, 0]
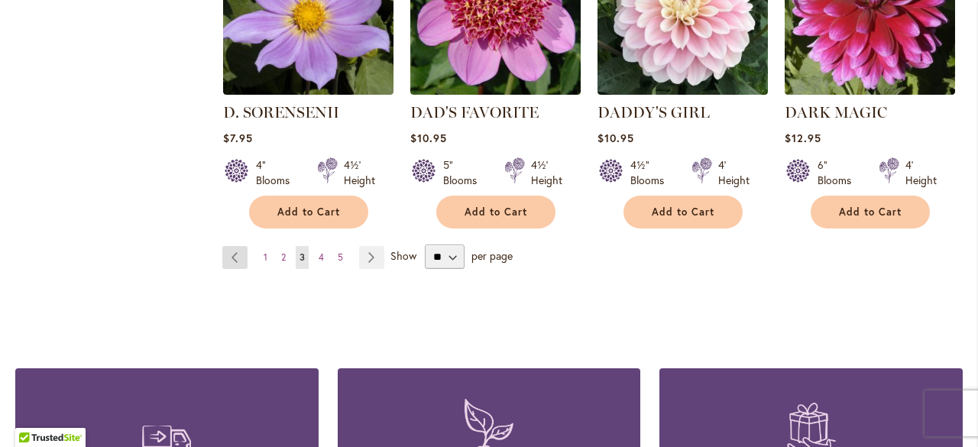
click at [224, 246] on link "Page Previous" at bounding box center [234, 257] width 25 height 23
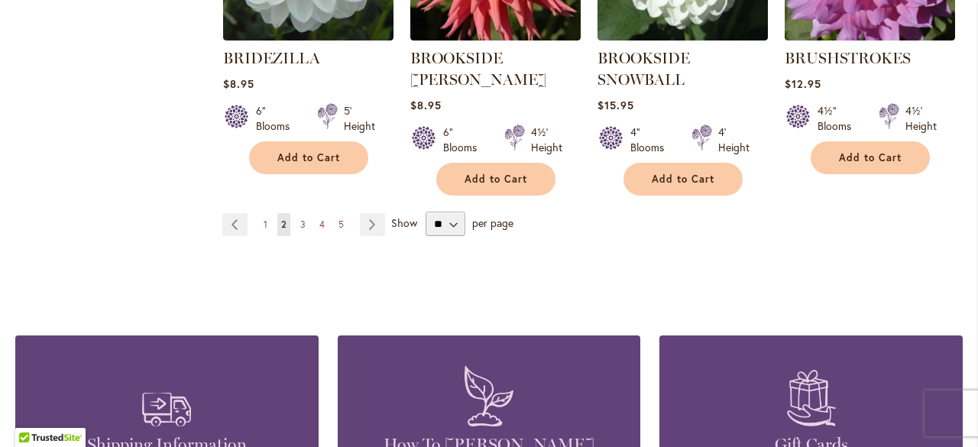
scroll to position [1452, 0]
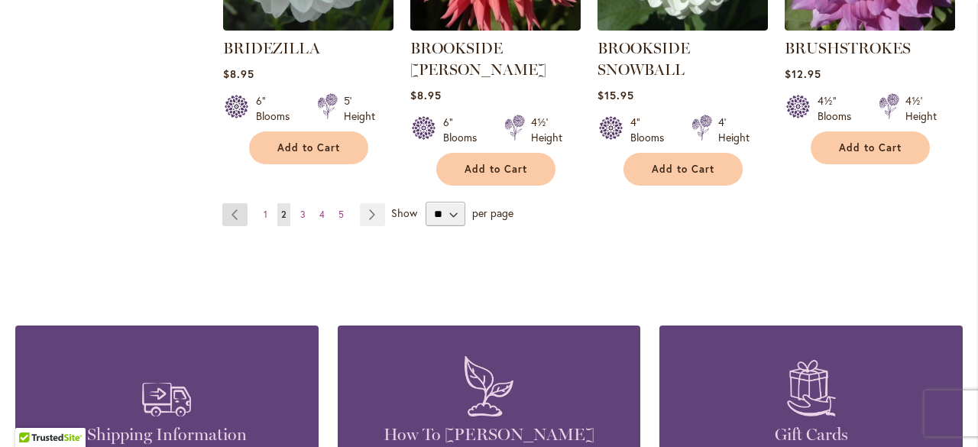
click at [231, 212] on link "Page Previous" at bounding box center [234, 214] width 25 height 23
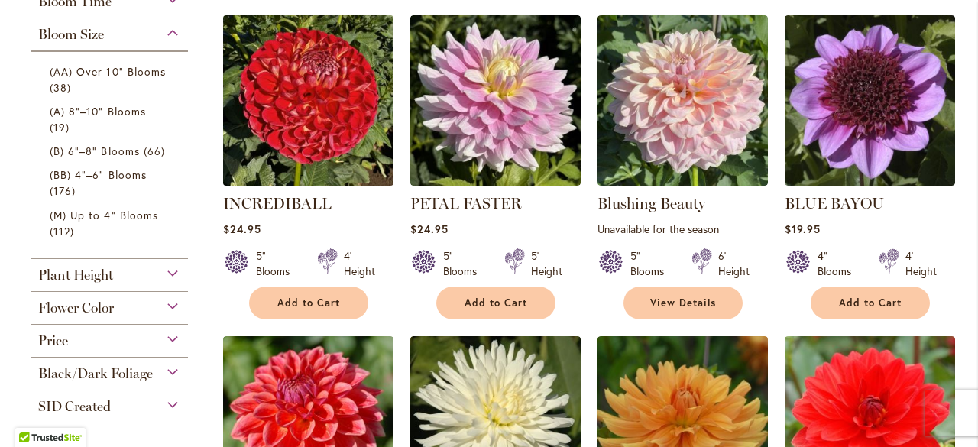
scroll to position [611, 0]
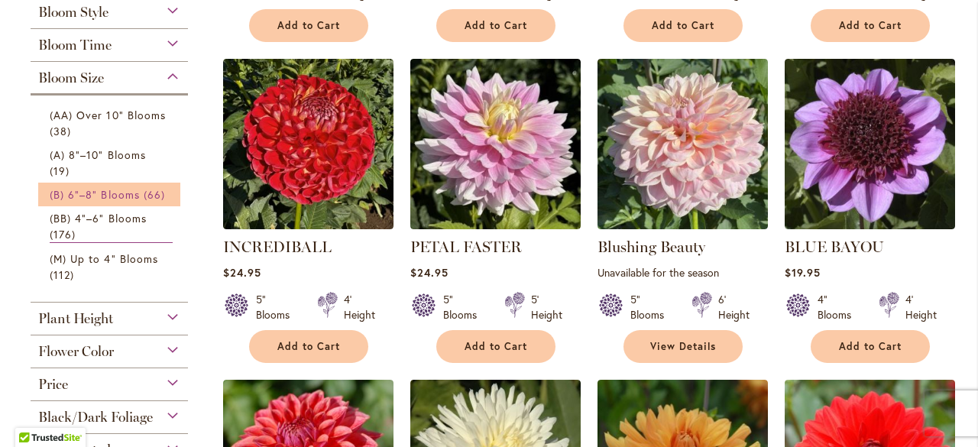
click at [146, 196] on span "66 items" at bounding box center [156, 194] width 25 height 16
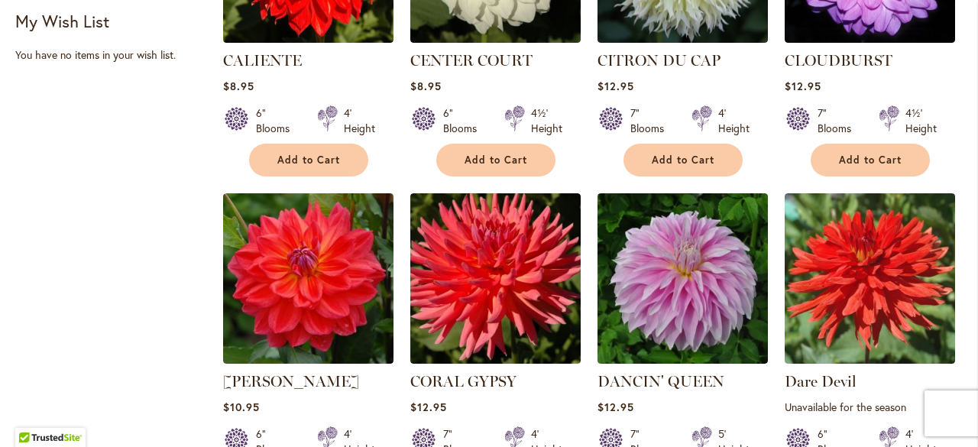
scroll to position [1216, 0]
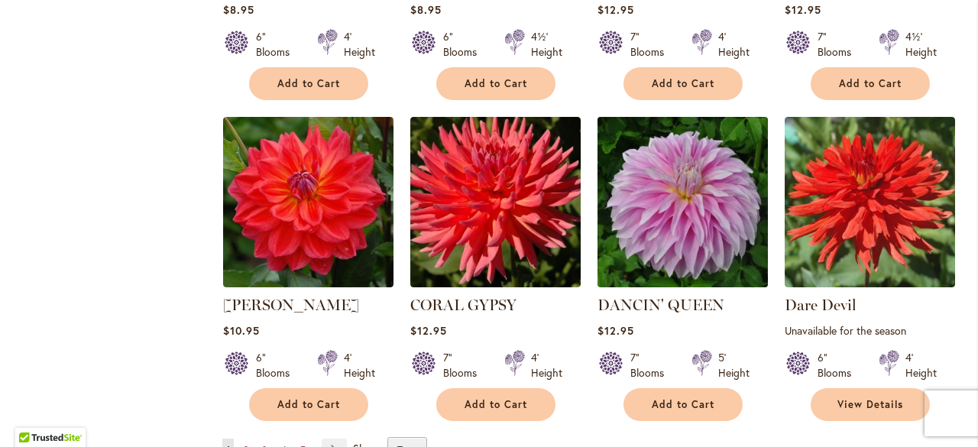
click at [669, 214] on img at bounding box center [682, 201] width 179 height 179
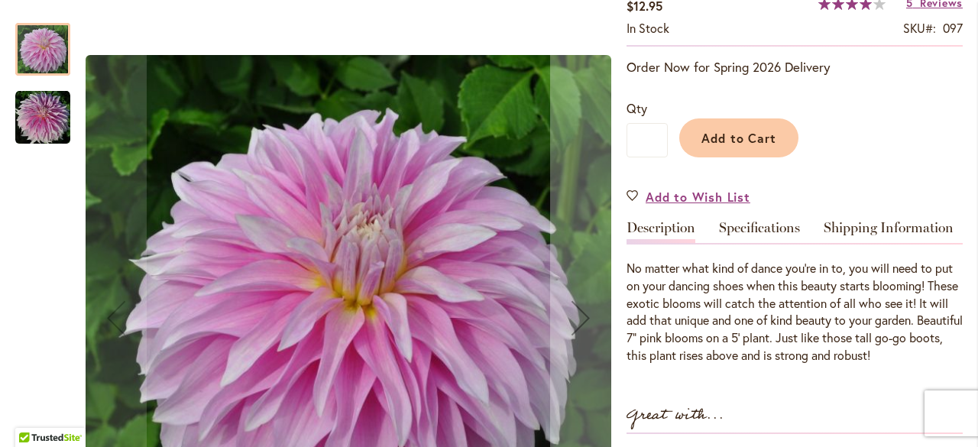
scroll to position [306, 0]
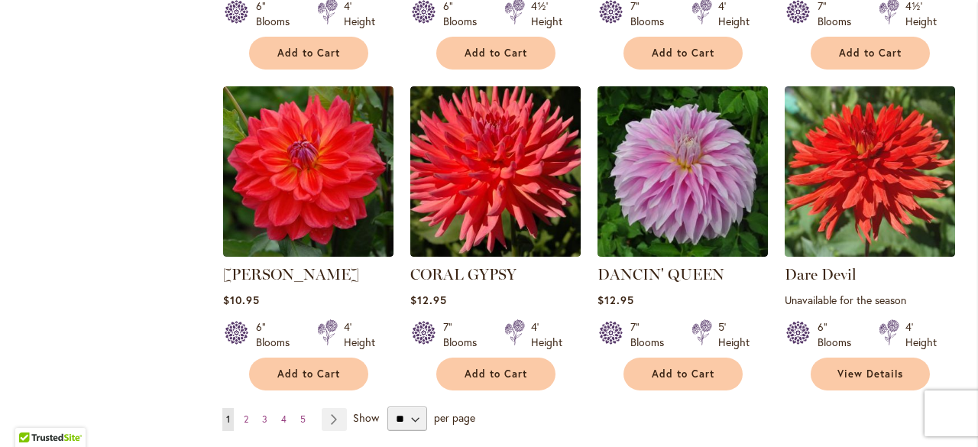
scroll to position [1223, 0]
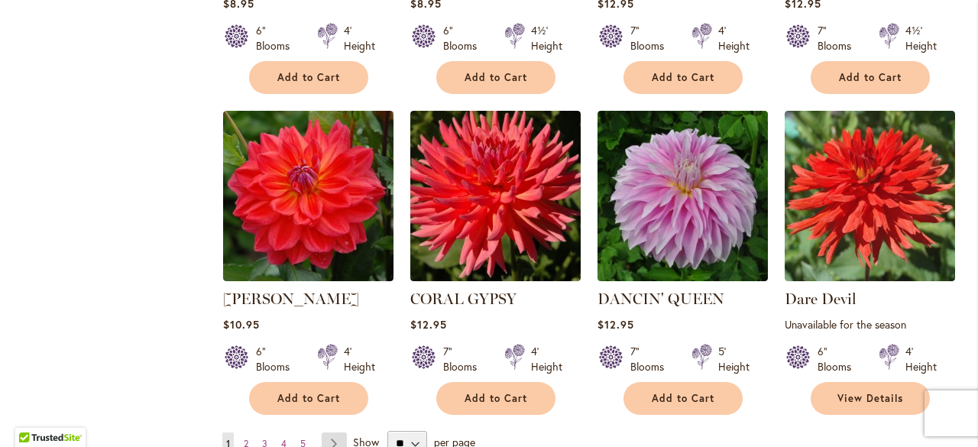
click at [331, 432] on link "Page Next" at bounding box center [334, 443] width 25 height 23
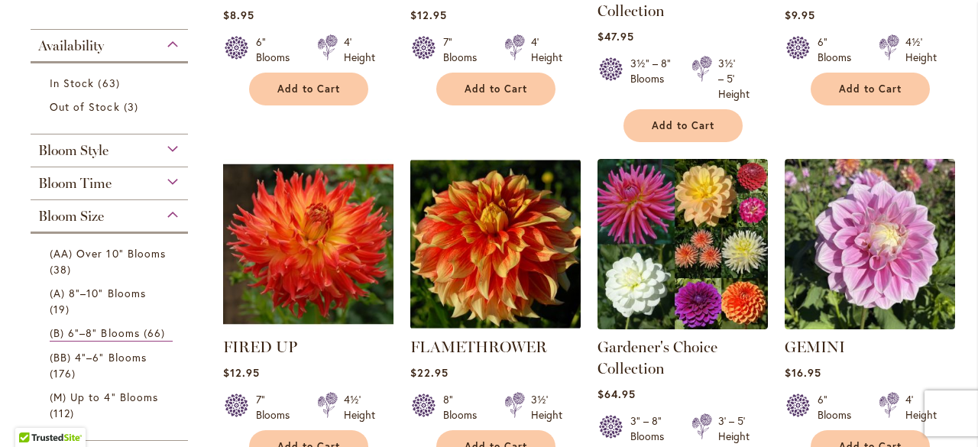
scroll to position [535, 0]
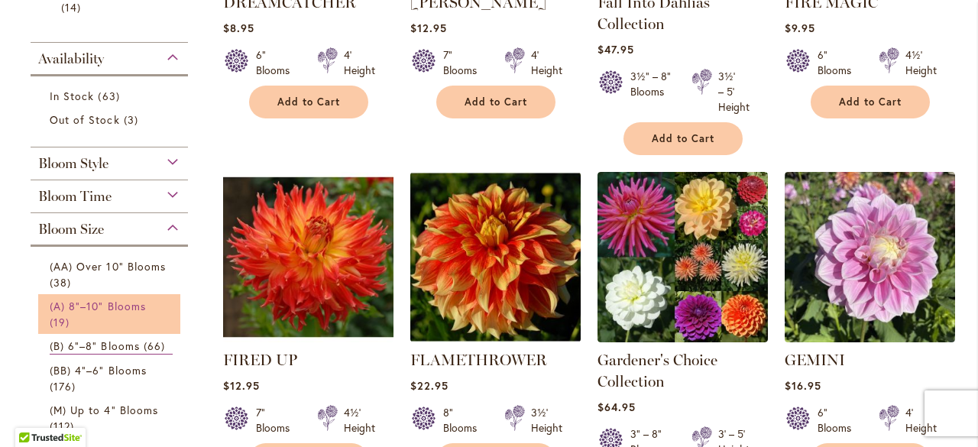
click at [123, 309] on span "(A) 8"–10" Blooms" at bounding box center [98, 306] width 96 height 15
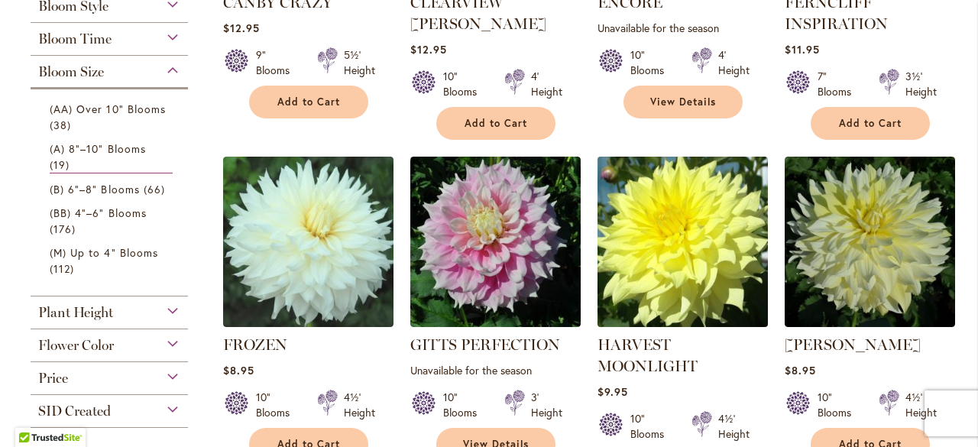
scroll to position [611, 0]
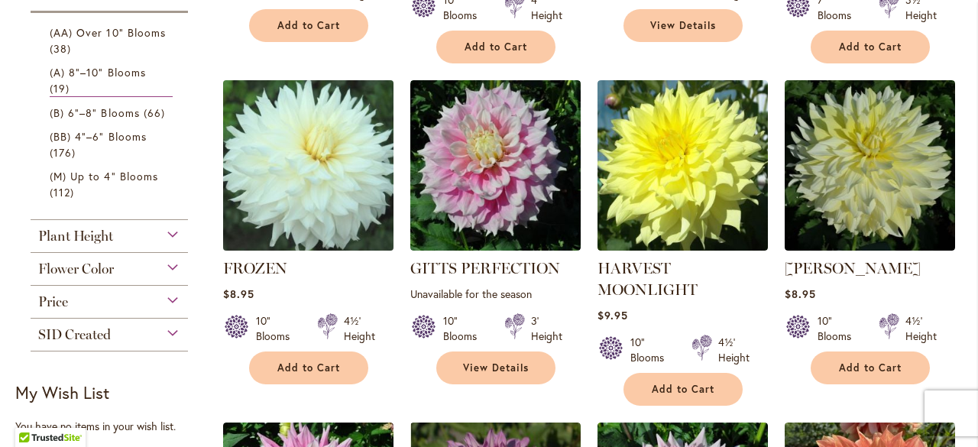
click at [313, 202] on img at bounding box center [308, 165] width 179 height 179
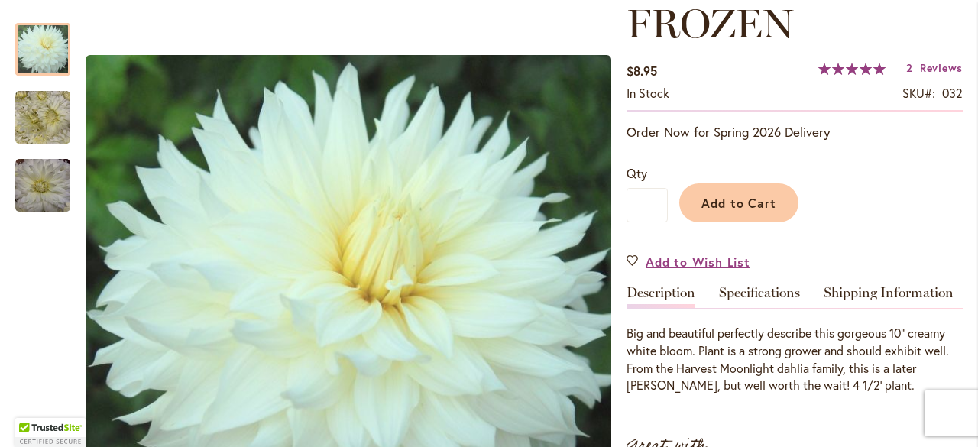
scroll to position [229, 0]
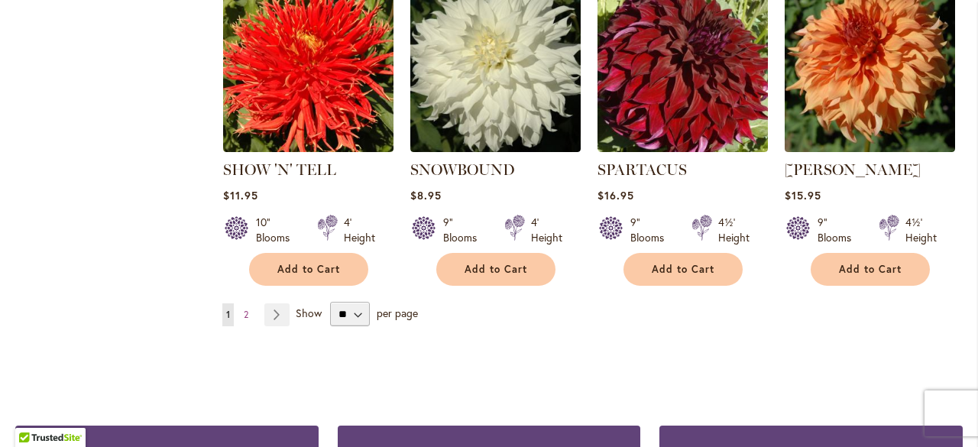
scroll to position [1452, 0]
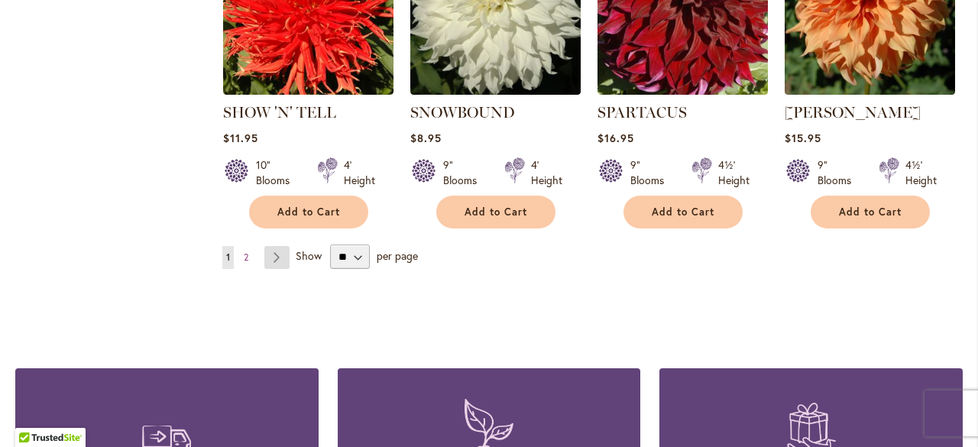
click at [277, 246] on link "Page Next" at bounding box center [276, 257] width 25 height 23
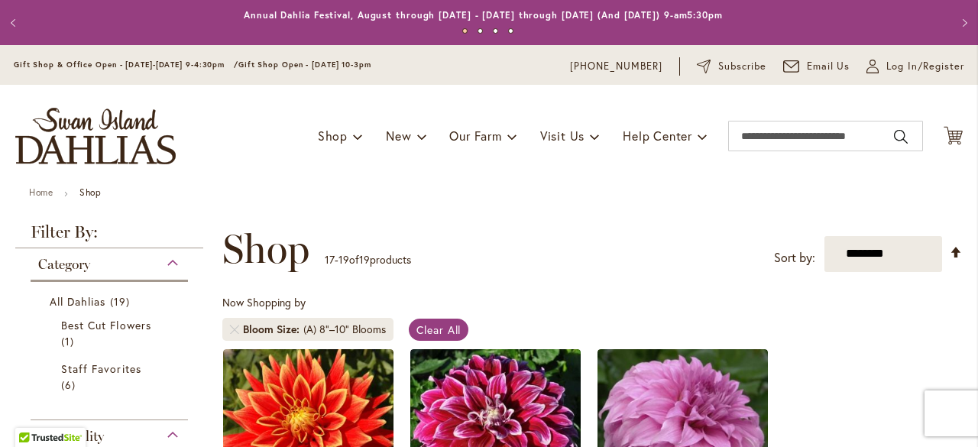
scroll to position [229, 0]
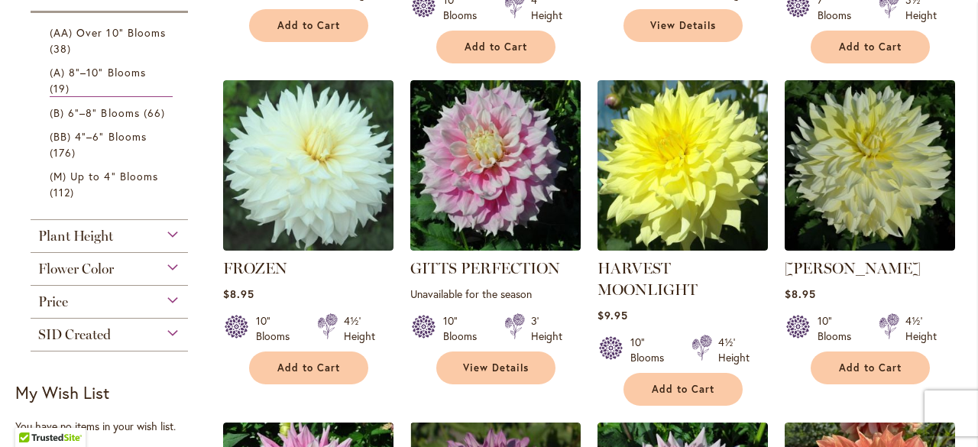
scroll to position [535, 0]
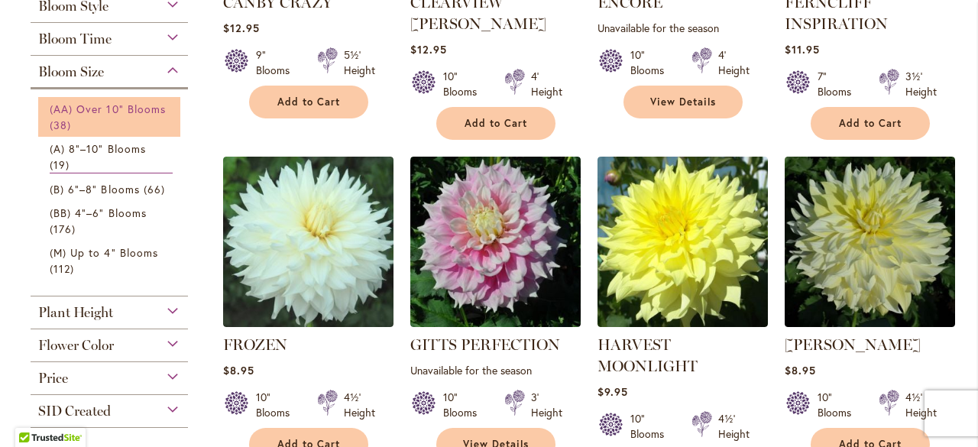
click at [141, 104] on span "(AA) Over 10" Blooms" at bounding box center [108, 109] width 116 height 15
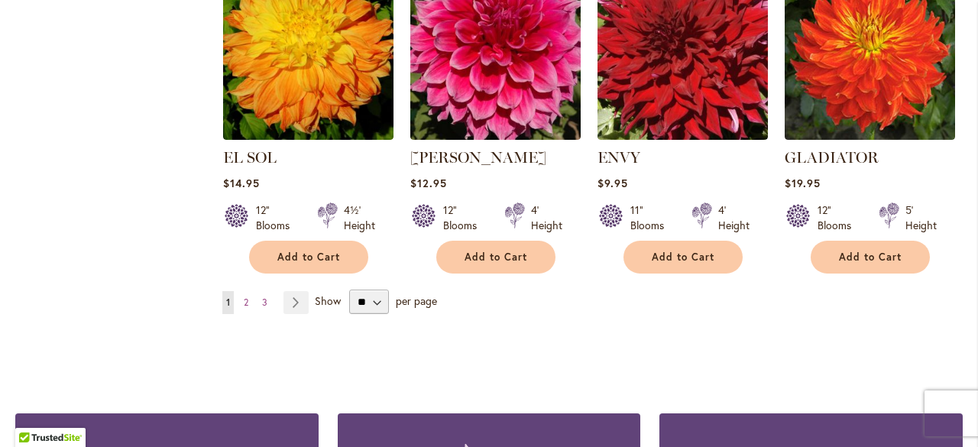
scroll to position [1404, 0]
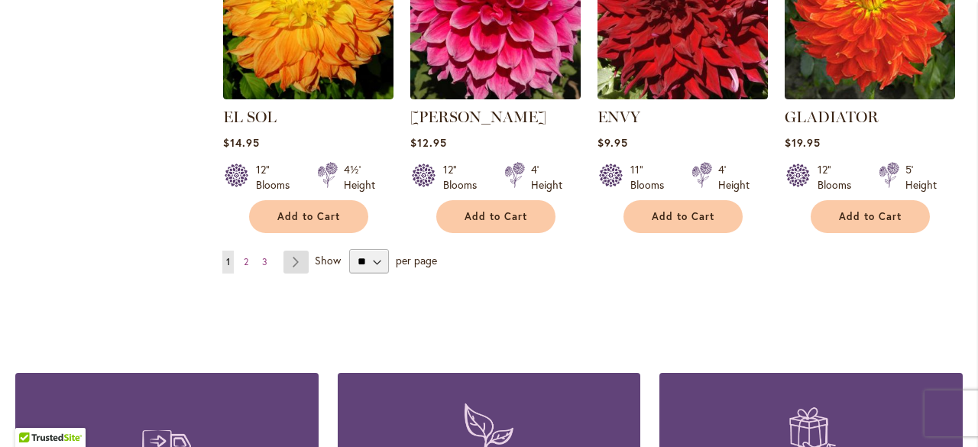
click at [291, 258] on link "Page Next" at bounding box center [295, 262] width 25 height 23
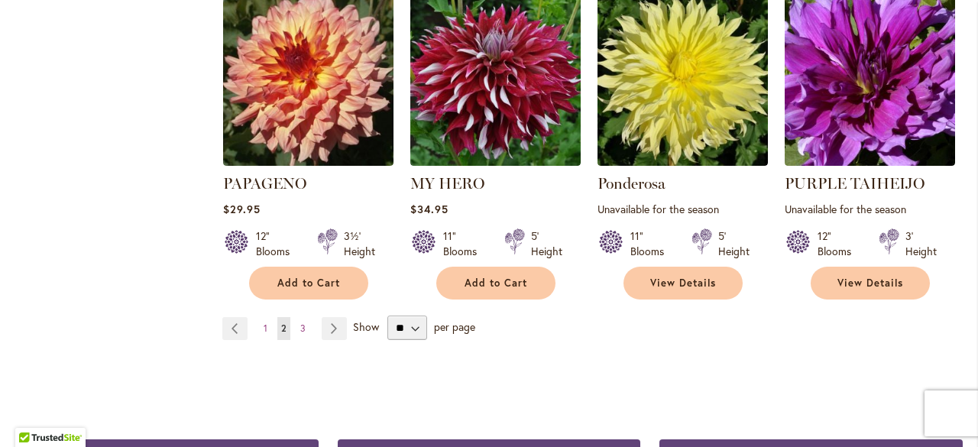
scroll to position [1375, 0]
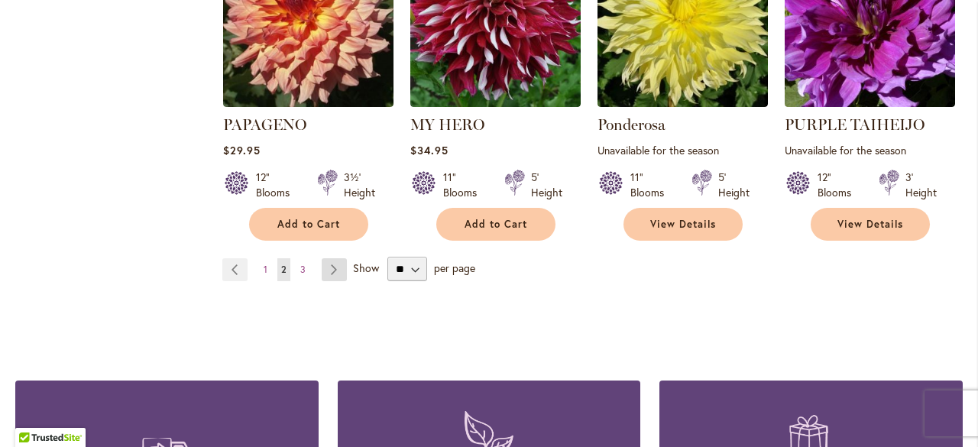
click at [332, 267] on link "Page Next" at bounding box center [334, 269] width 25 height 23
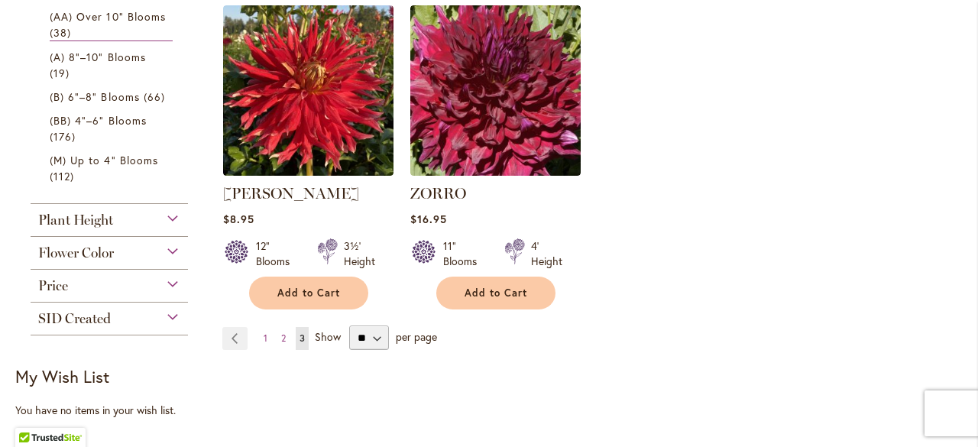
scroll to position [688, 0]
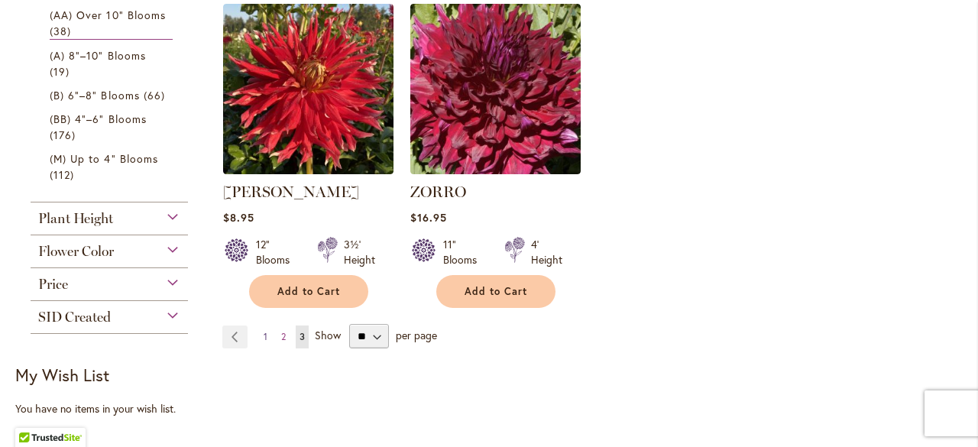
click at [264, 331] on span "1" at bounding box center [266, 336] width 4 height 11
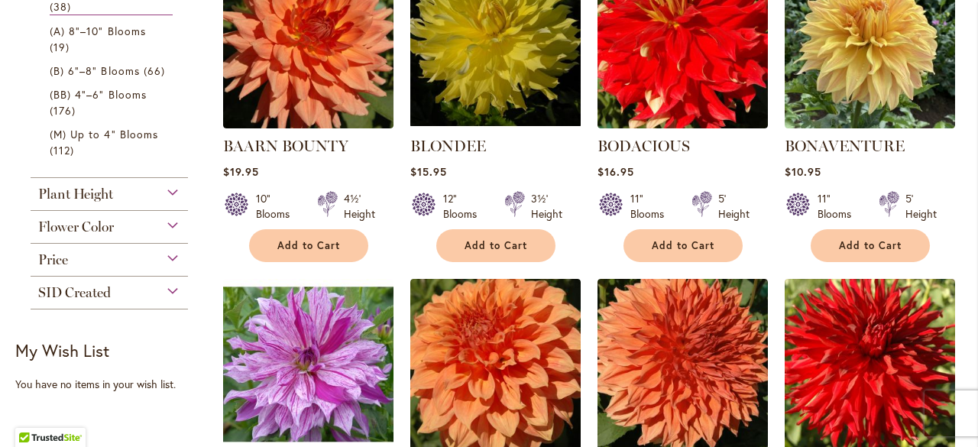
scroll to position [611, 0]
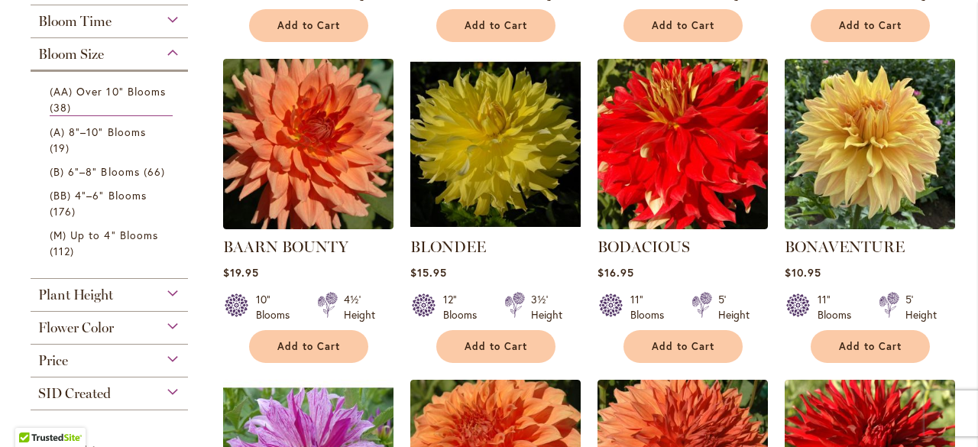
click at [867, 173] on img at bounding box center [869, 143] width 179 height 179
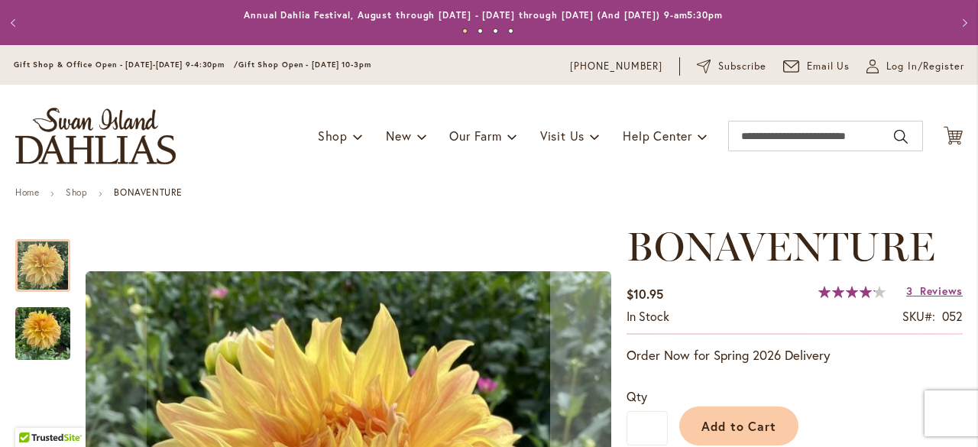
scroll to position [153, 0]
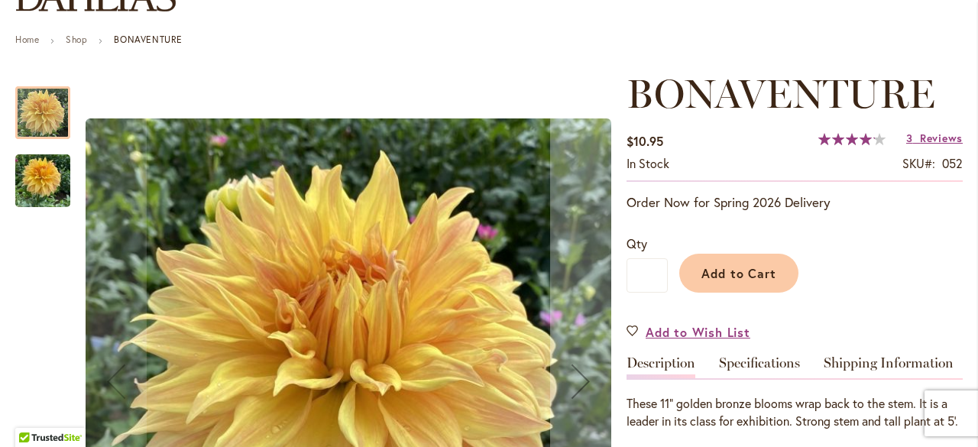
click at [41, 178] on img "Bonaventure" at bounding box center [42, 180] width 55 height 73
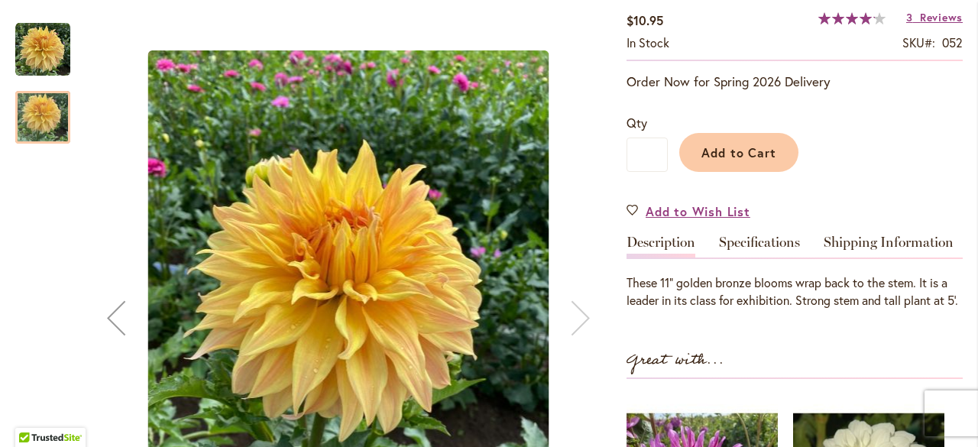
scroll to position [306, 0]
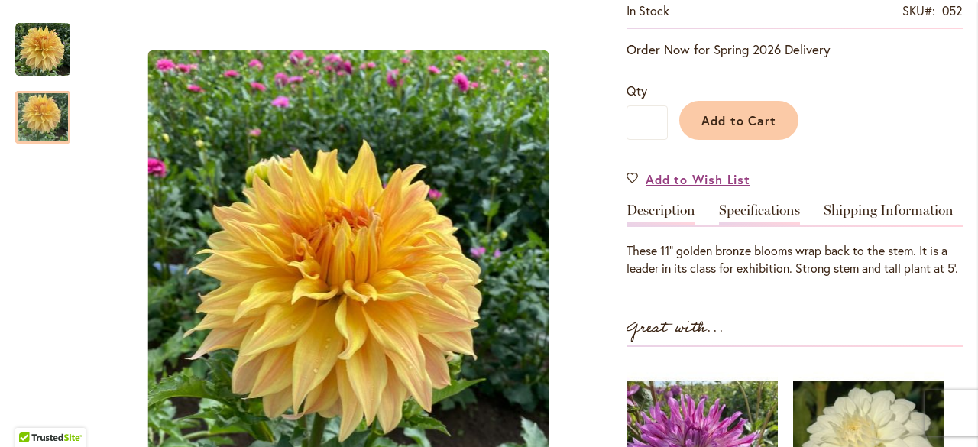
click at [766, 211] on link "Specifications" at bounding box center [759, 214] width 81 height 22
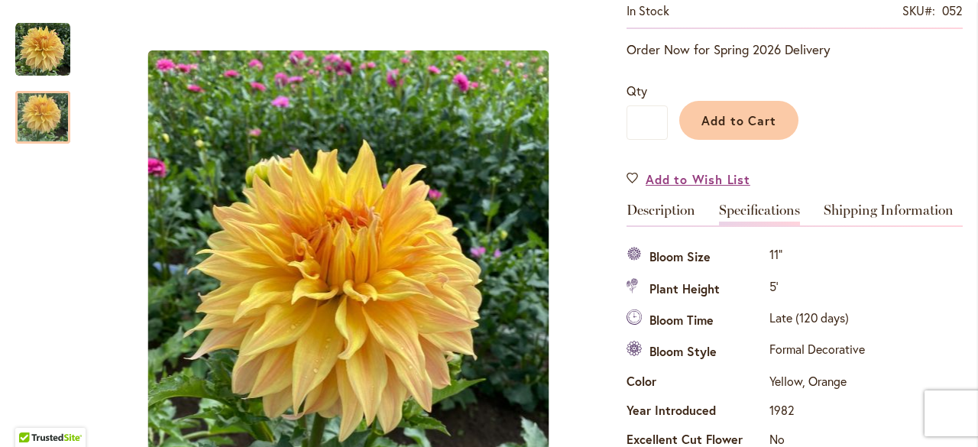
scroll to position [508, 0]
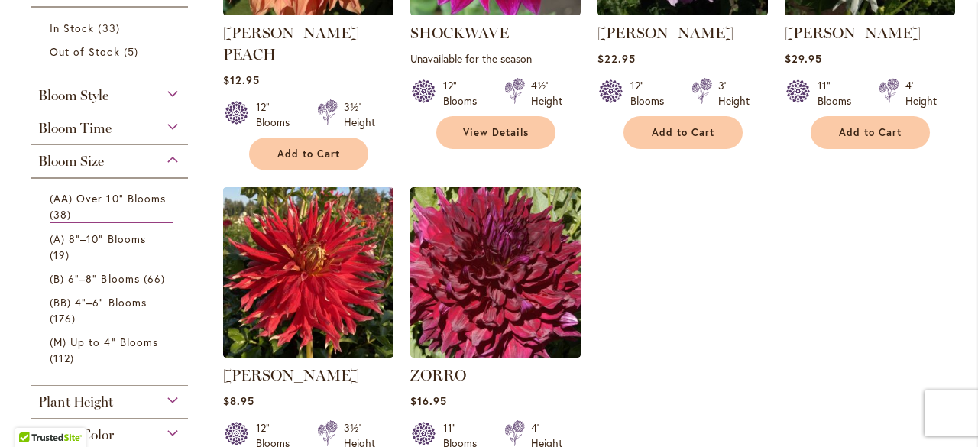
scroll to position [535, 0]
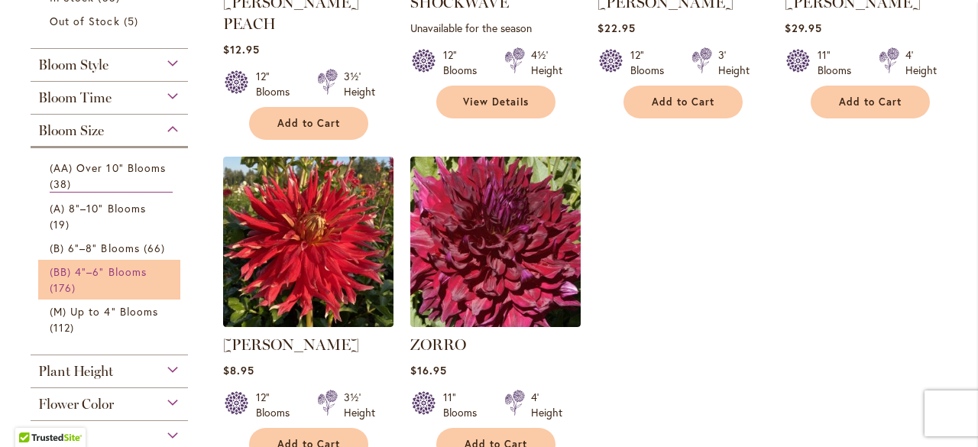
click at [103, 277] on span "(BB) 4"–6" Blooms" at bounding box center [98, 271] width 97 height 15
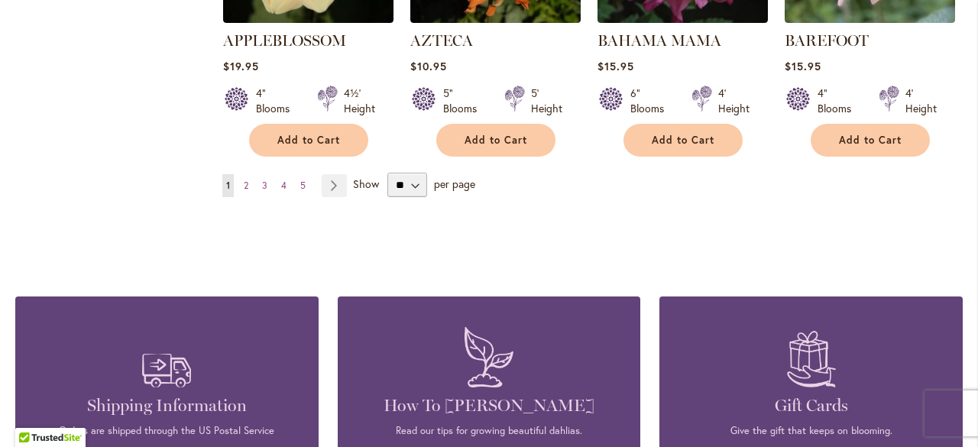
scroll to position [1605, 0]
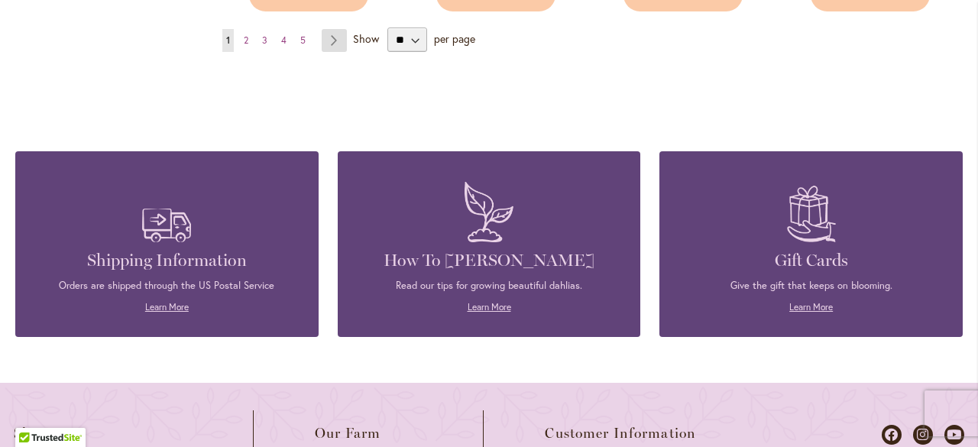
click at [331, 34] on link "Page Next" at bounding box center [334, 40] width 25 height 23
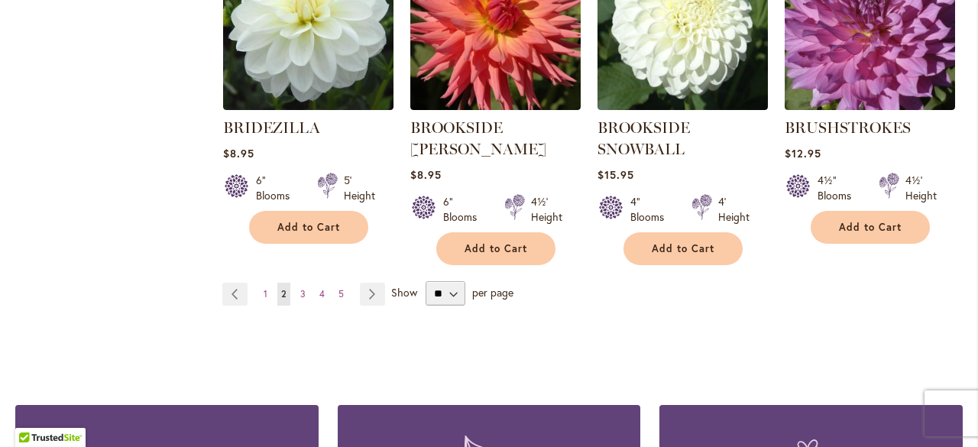
scroll to position [1404, 0]
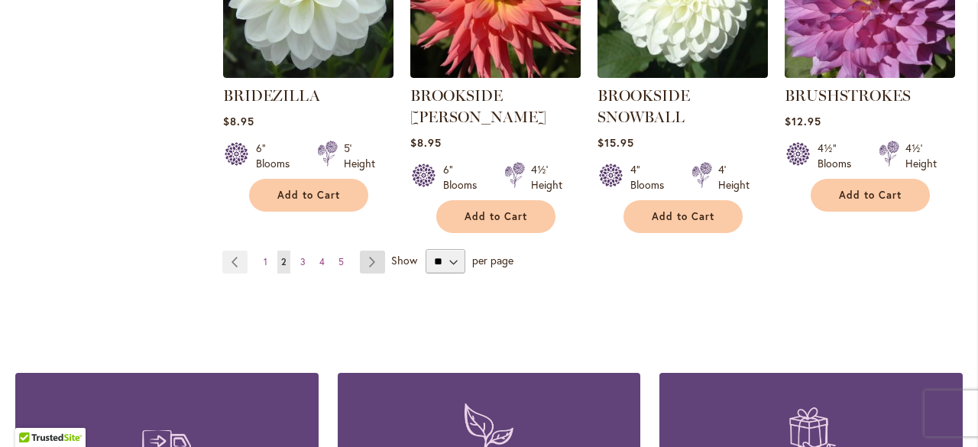
click at [368, 259] on link "Page Next" at bounding box center [372, 262] width 25 height 23
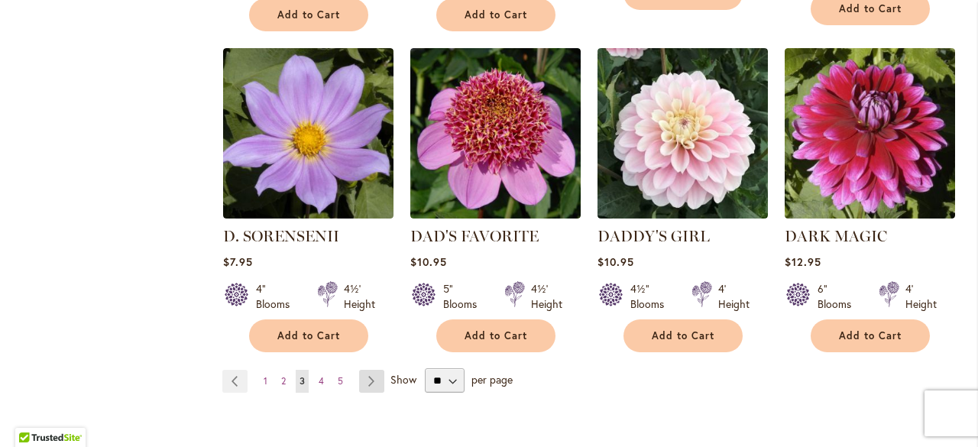
scroll to position [1404, 0]
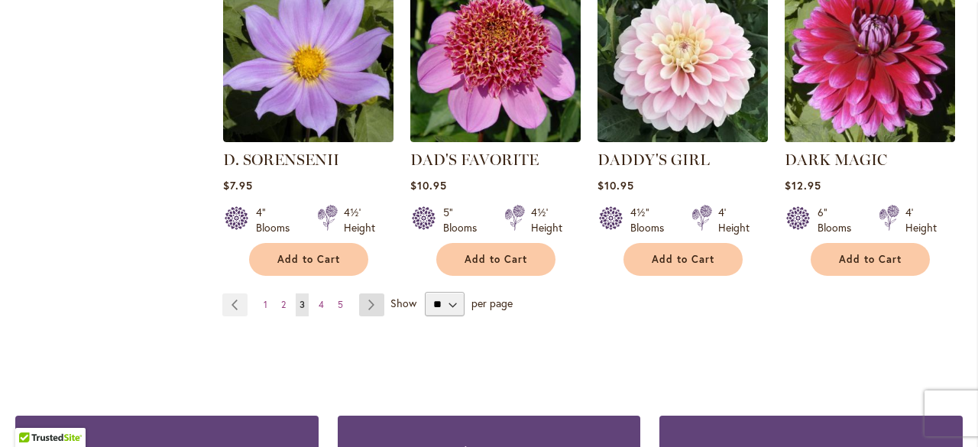
click at [368, 293] on link "Page Next" at bounding box center [371, 304] width 25 height 23
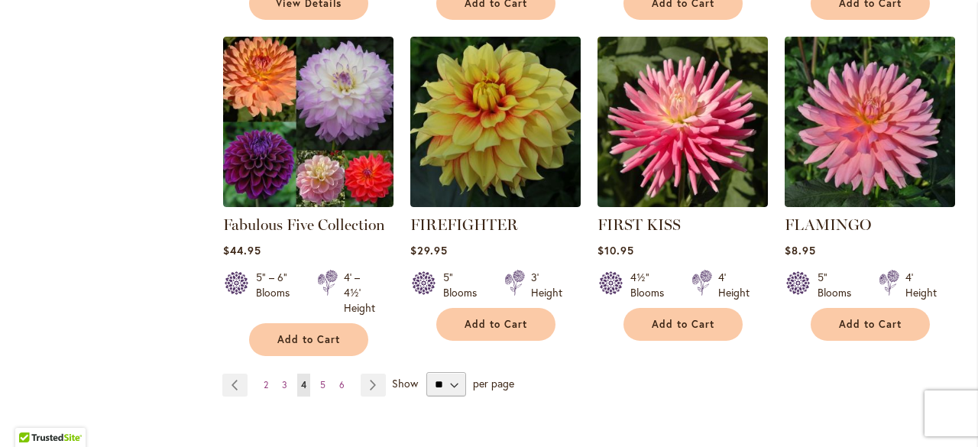
scroll to position [1299, 0]
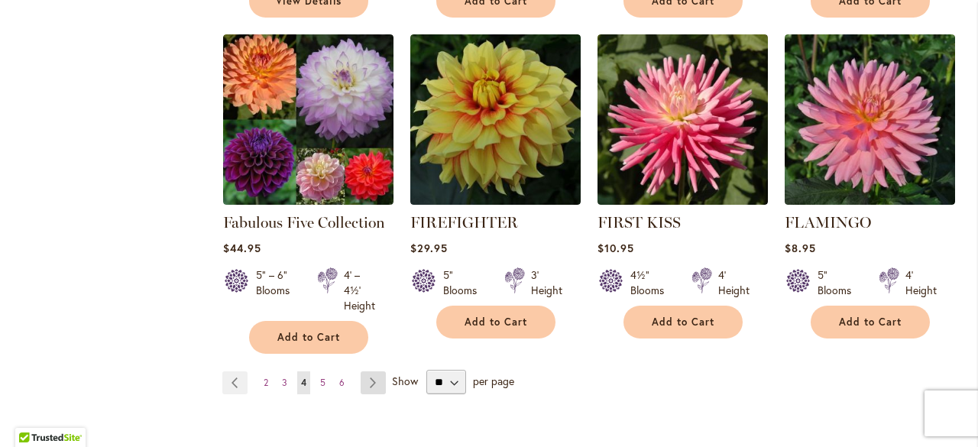
click at [365, 371] on link "Page Next" at bounding box center [373, 382] width 25 height 23
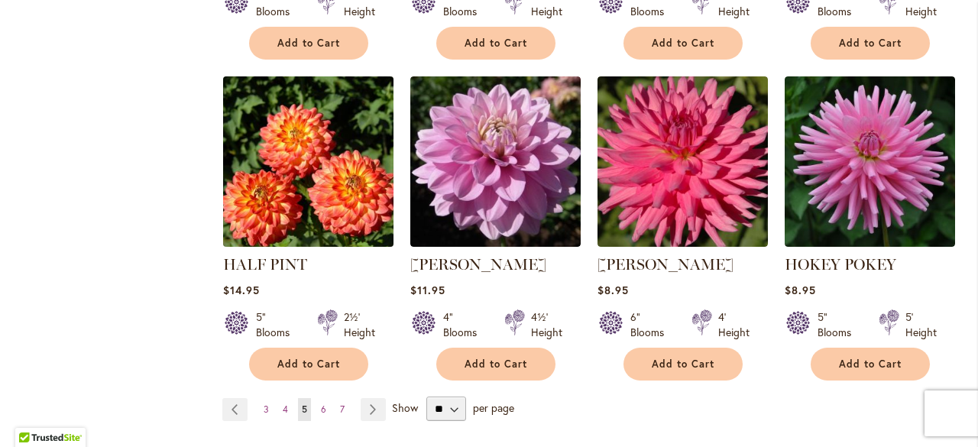
scroll to position [1375, 0]
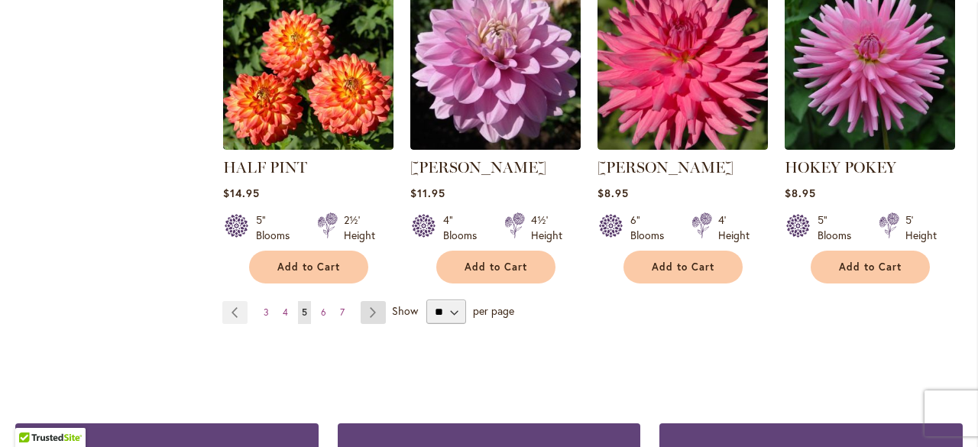
click at [372, 301] on link "Page Next" at bounding box center [373, 312] width 25 height 23
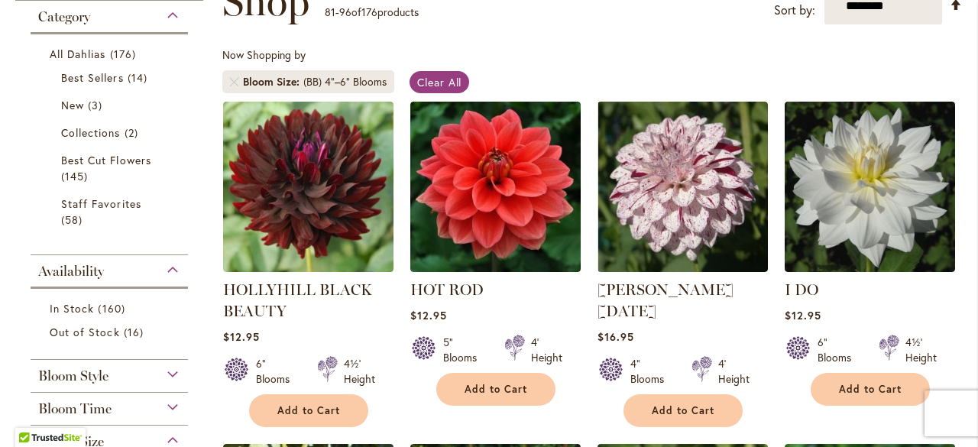
scroll to position [306, 0]
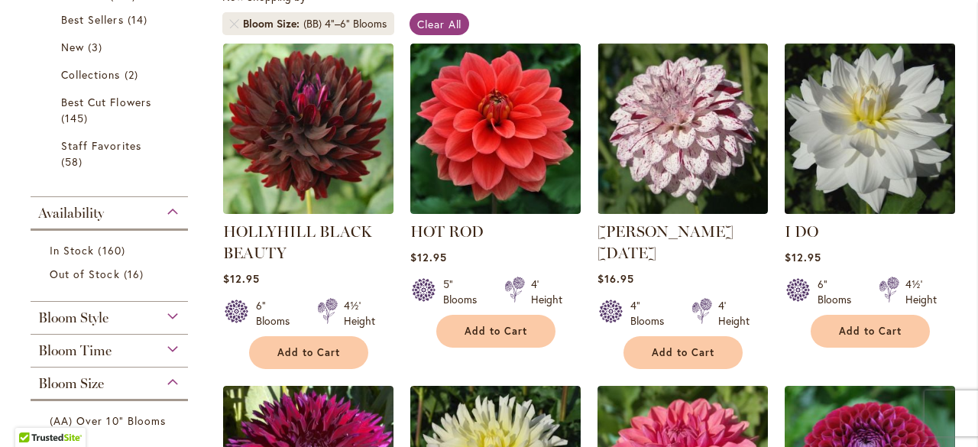
click at [860, 144] on img at bounding box center [869, 128] width 179 height 179
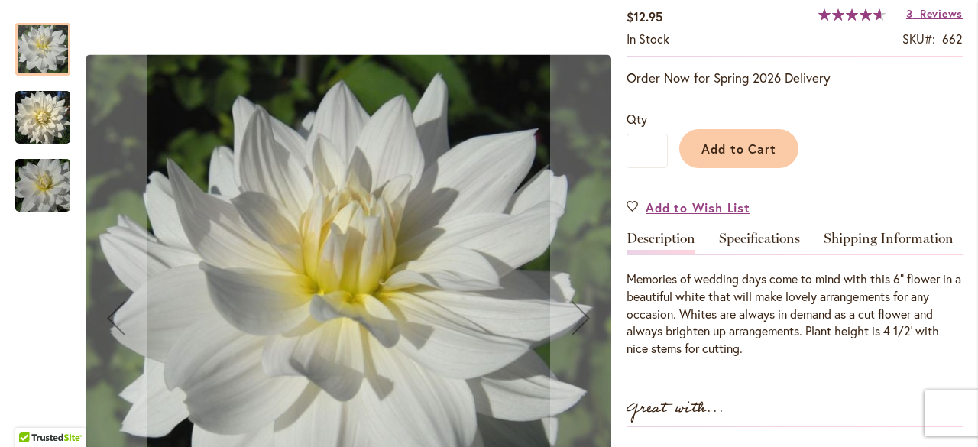
scroll to position [306, 0]
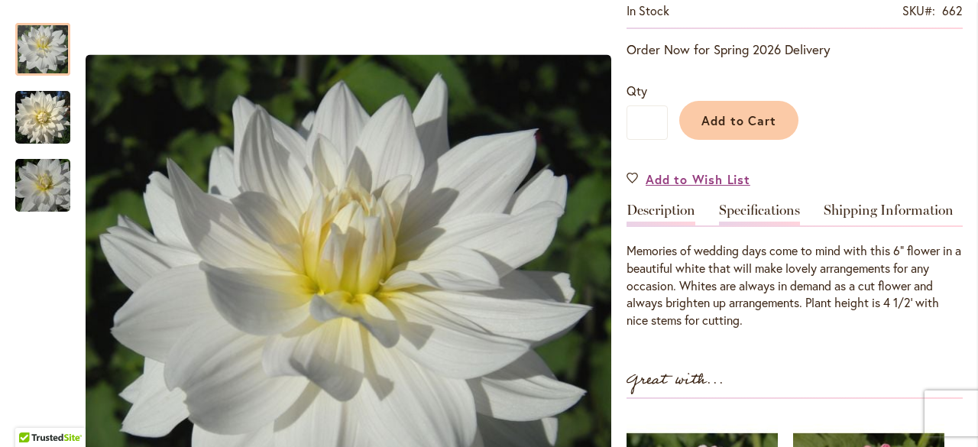
click at [757, 214] on link "Specifications" at bounding box center [759, 214] width 81 height 22
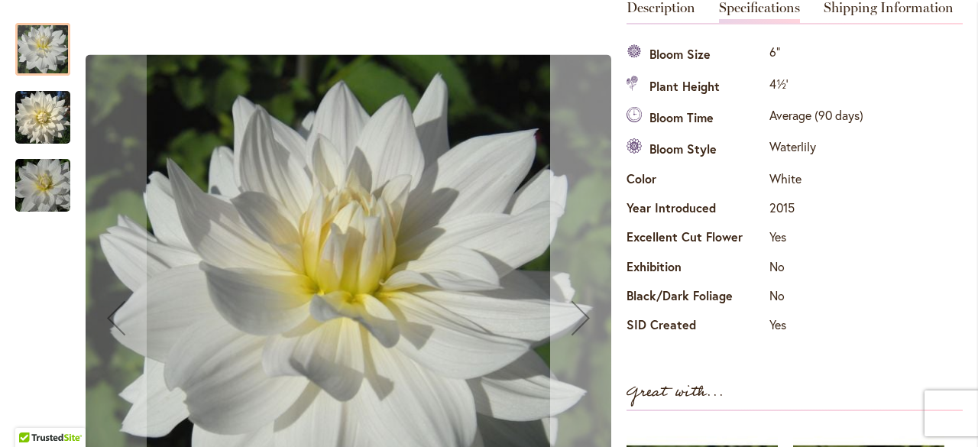
click at [576, 313] on div "Next" at bounding box center [580, 317] width 61 height 61
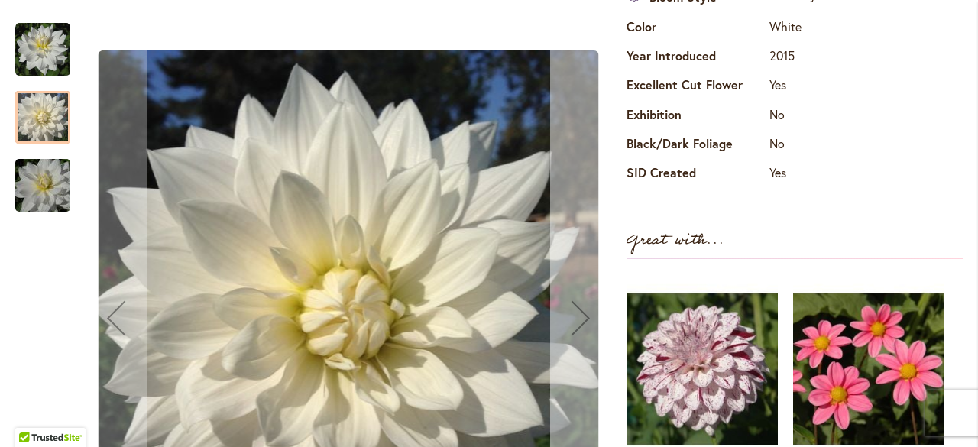
scroll to position [661, 0]
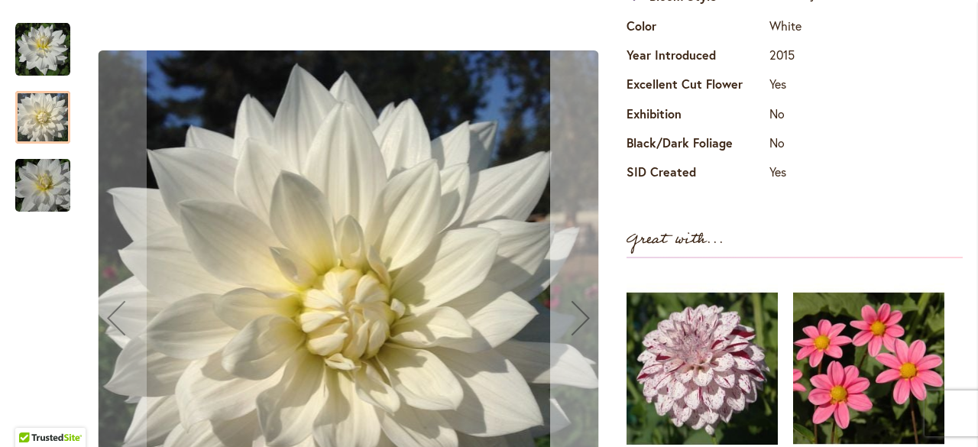
click at [577, 309] on div "Next" at bounding box center [580, 317] width 61 height 61
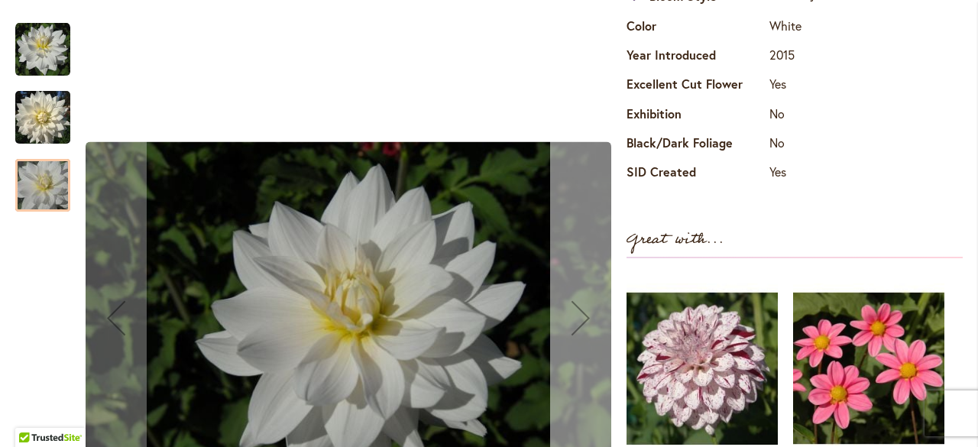
scroll to position [814, 0]
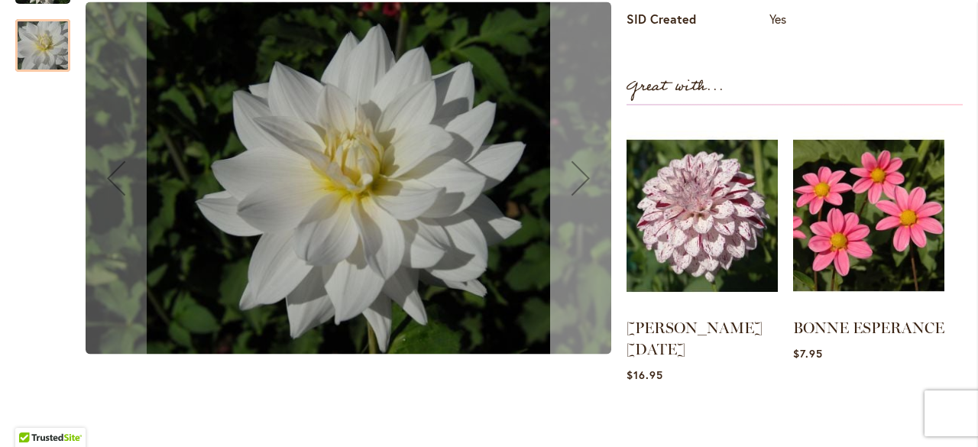
click at [581, 150] on div "Next" at bounding box center [580, 177] width 61 height 61
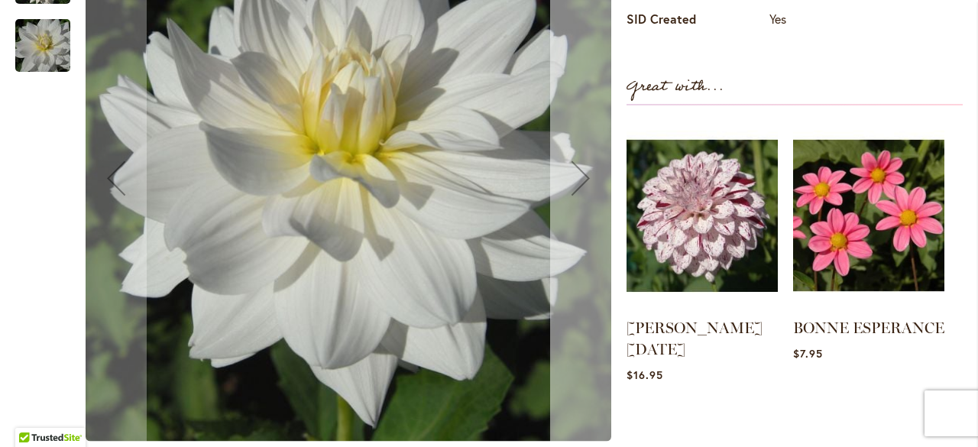
click at [581, 150] on div "Next" at bounding box center [580, 177] width 61 height 61
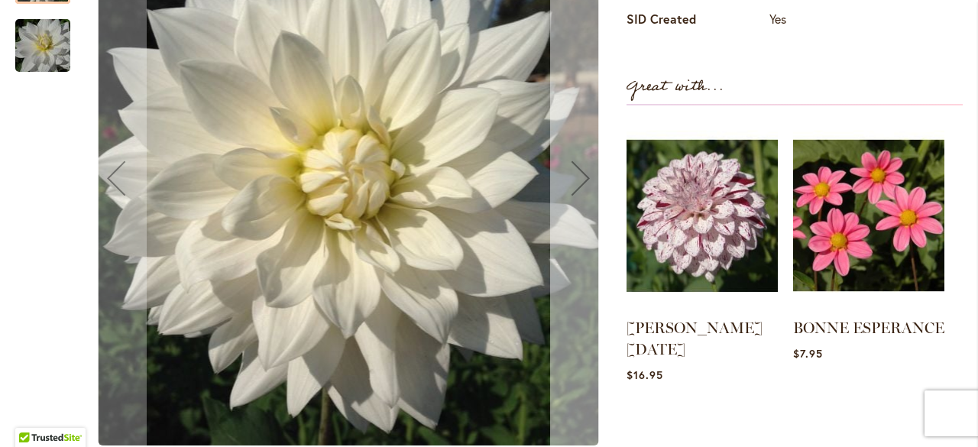
click at [581, 150] on div "Next" at bounding box center [580, 177] width 61 height 61
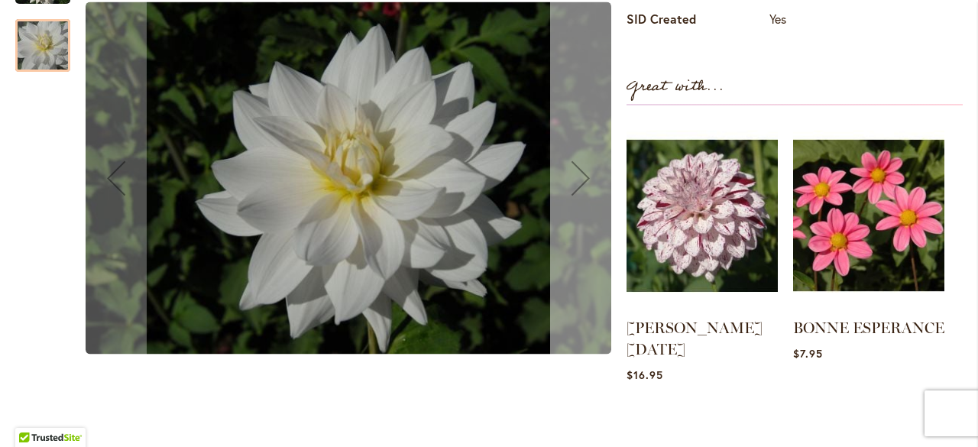
click at [582, 150] on div "Next" at bounding box center [580, 177] width 61 height 61
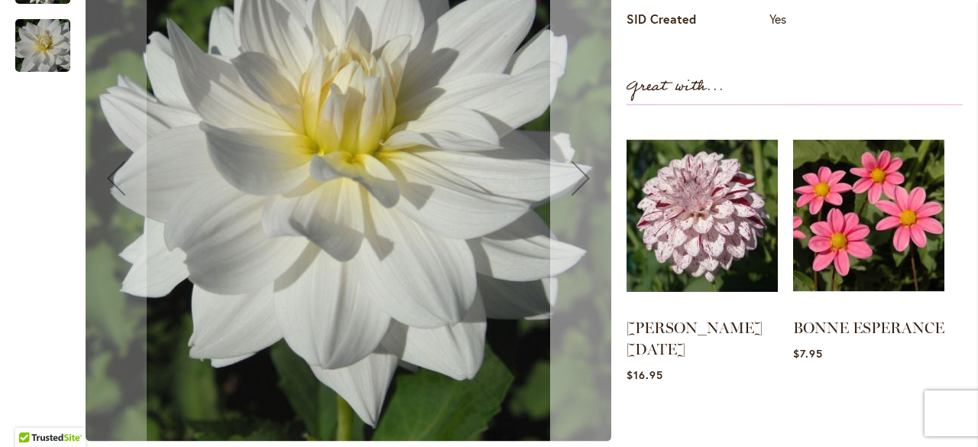
click at [582, 150] on div "Next" at bounding box center [580, 177] width 61 height 61
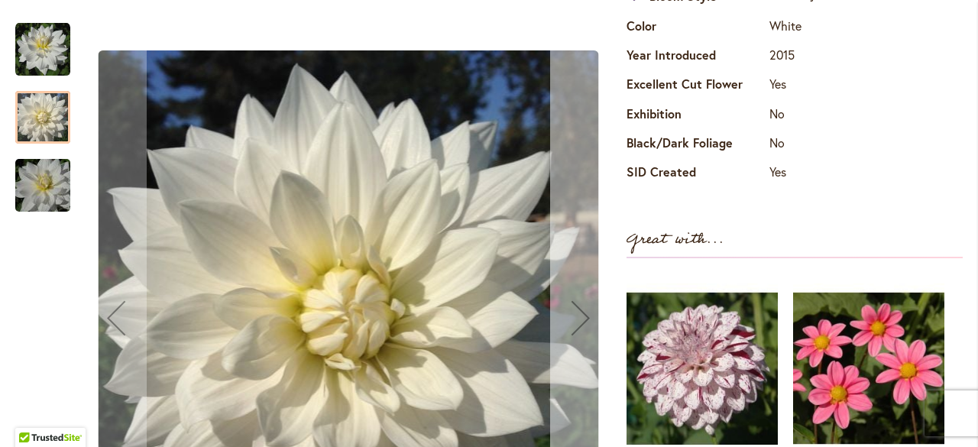
scroll to position [432, 0]
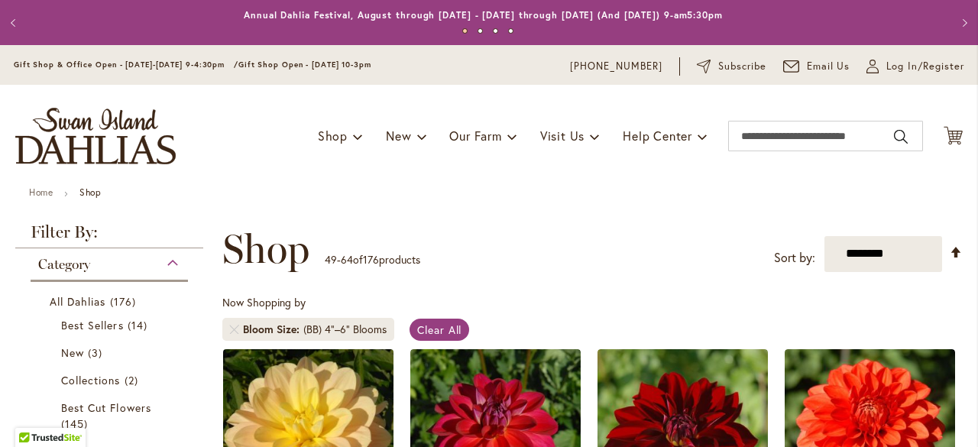
scroll to position [335, 0]
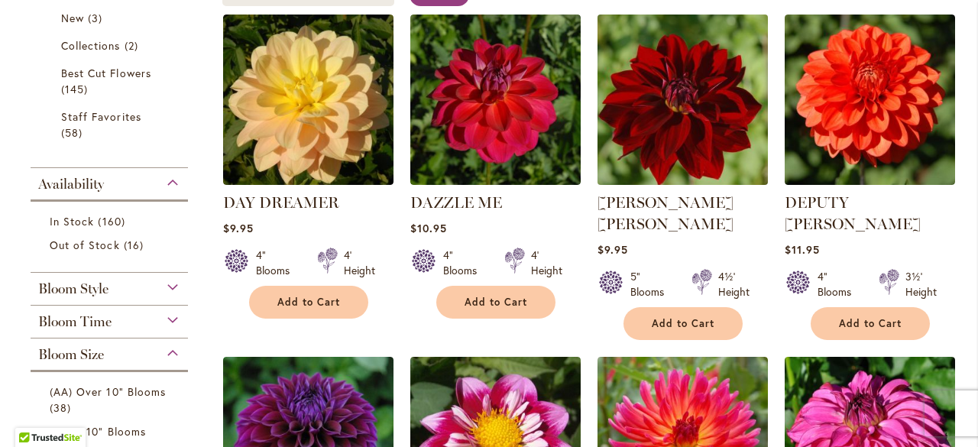
click at [692, 127] on img at bounding box center [682, 99] width 179 height 179
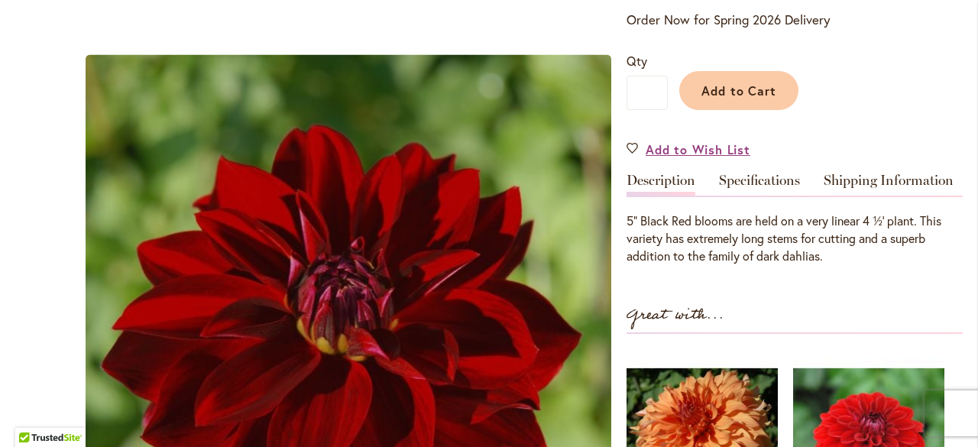
scroll to position [382, 0]
click at [760, 173] on link "Specifications" at bounding box center [759, 184] width 81 height 22
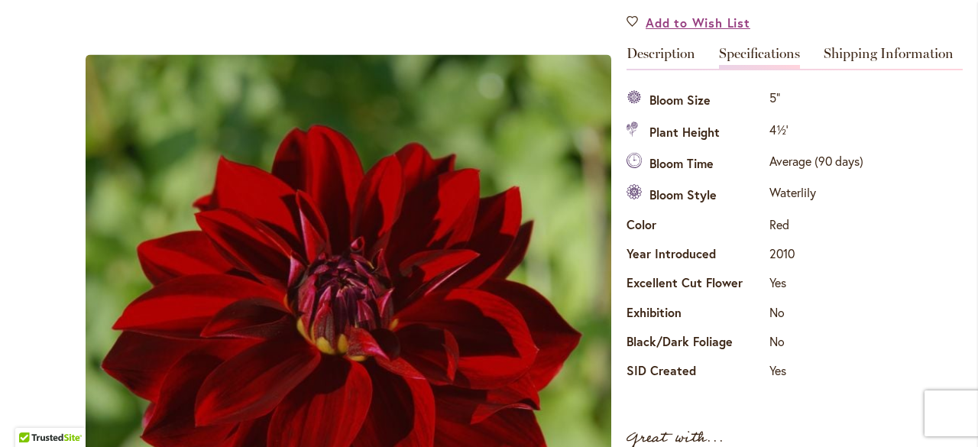
scroll to position [661, 0]
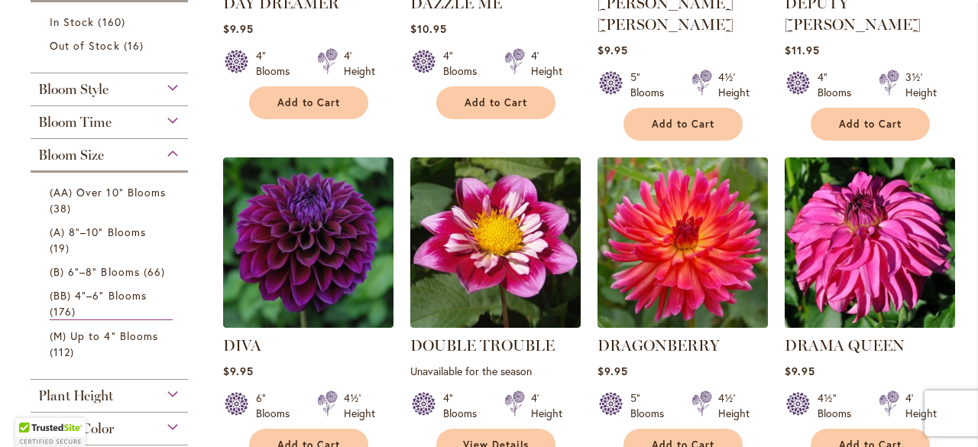
scroll to position [535, 0]
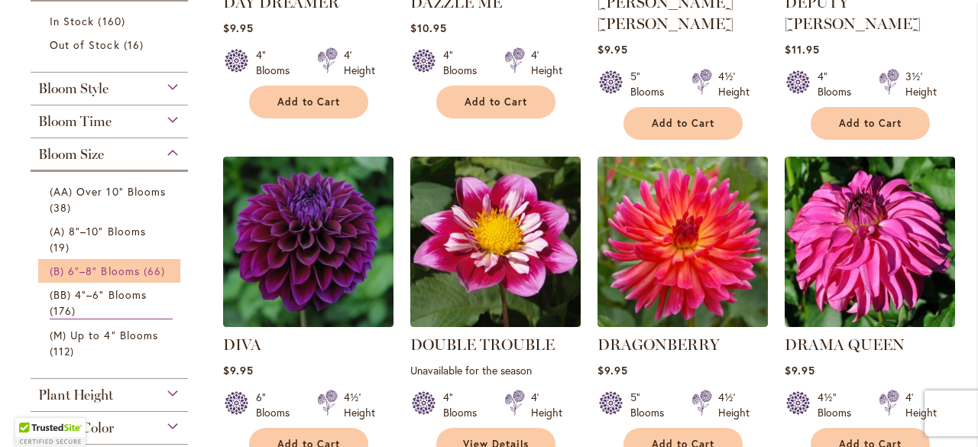
click at [99, 267] on span "(B) 6"–8" Blooms" at bounding box center [95, 271] width 90 height 15
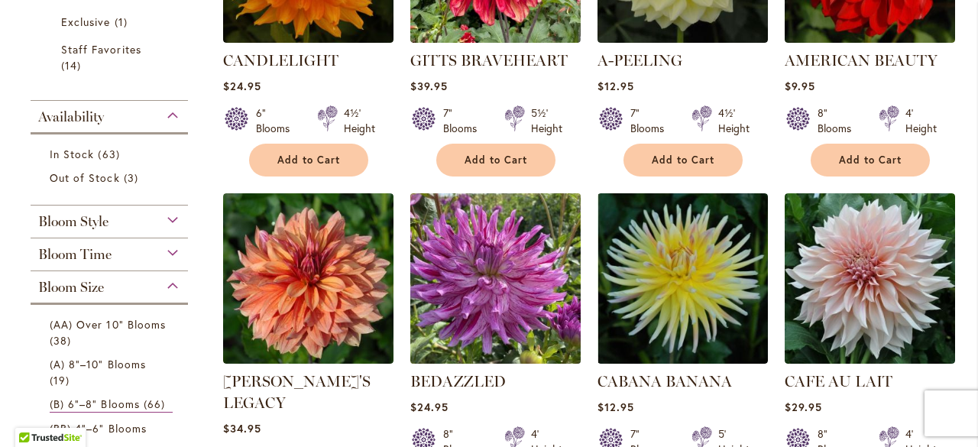
scroll to position [458, 0]
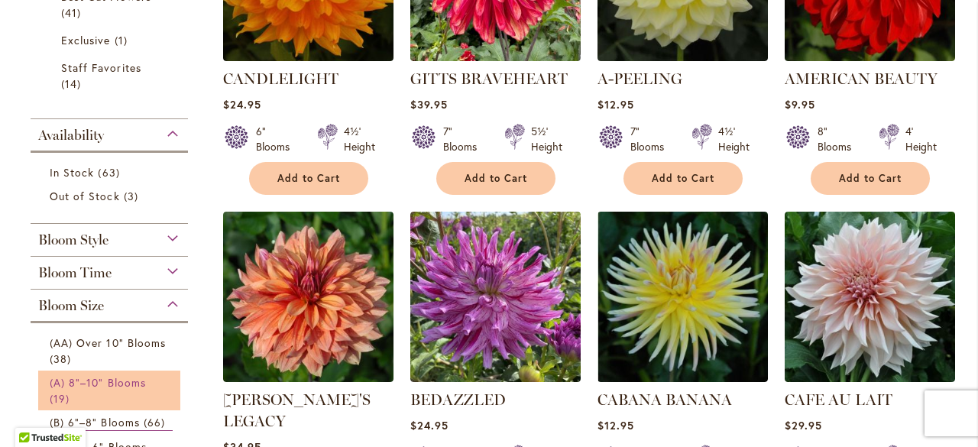
click at [71, 377] on span "(A) 8"–10" Blooms" at bounding box center [98, 382] width 96 height 15
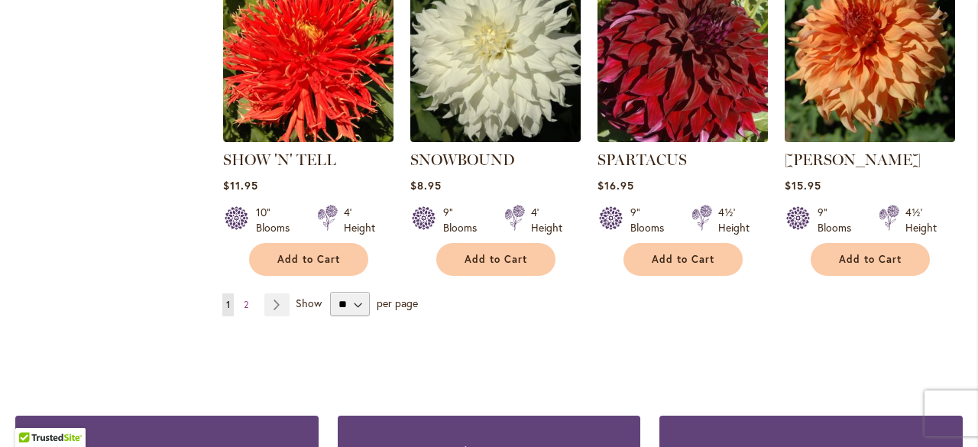
scroll to position [1328, 0]
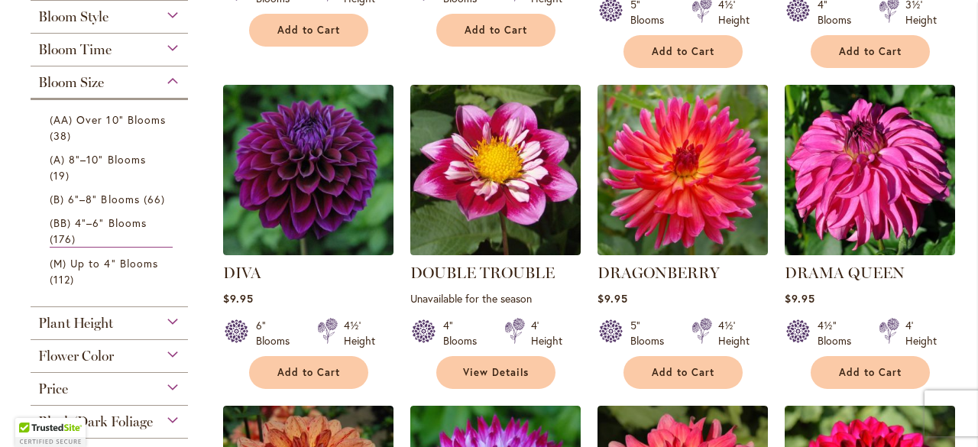
scroll to position [611, 0]
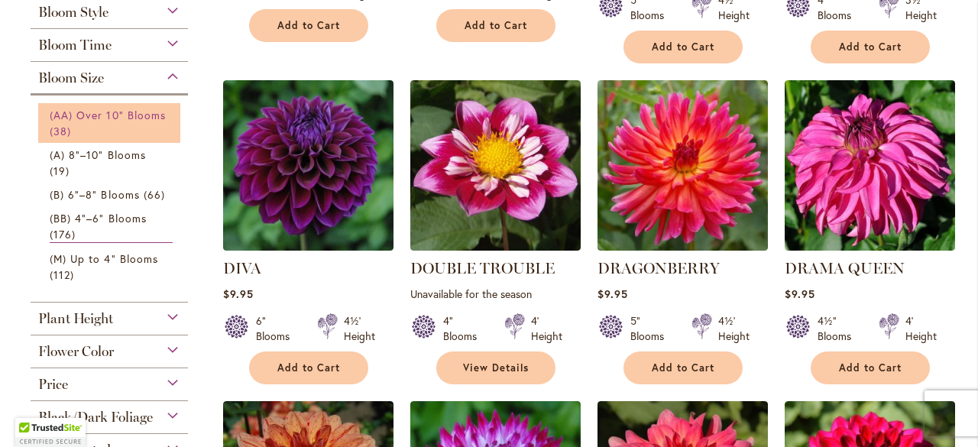
click at [121, 122] on link "(AA) Over 10" Blooms 38 items" at bounding box center [111, 123] width 123 height 32
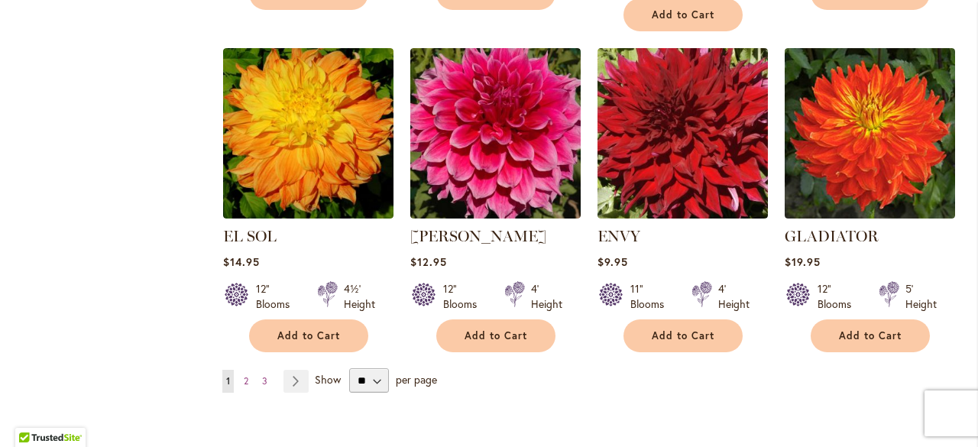
scroll to position [1299, 0]
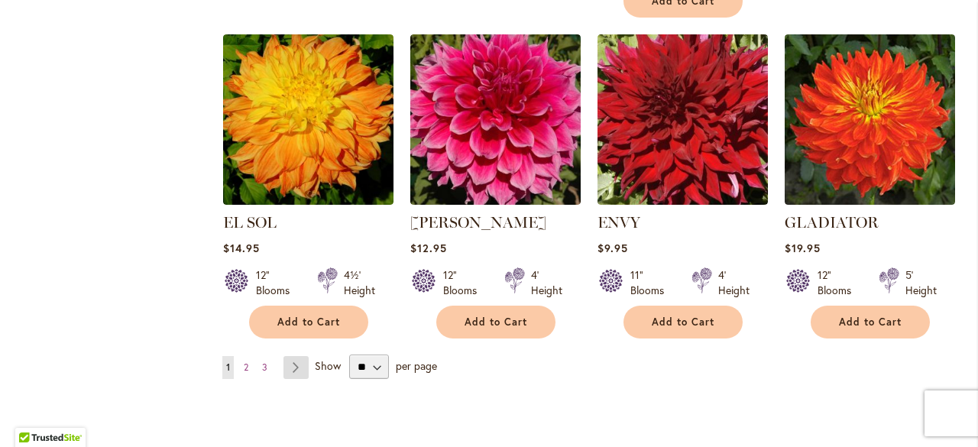
click at [290, 362] on link "Page Next" at bounding box center [295, 367] width 25 height 23
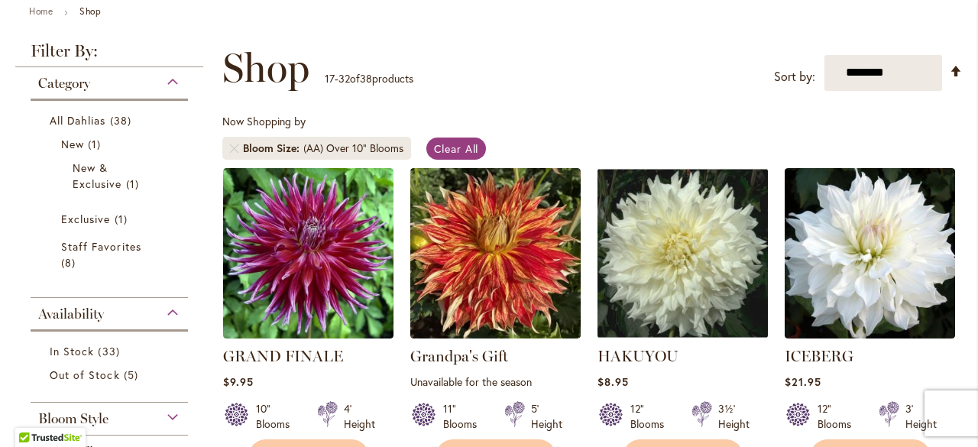
scroll to position [229, 0]
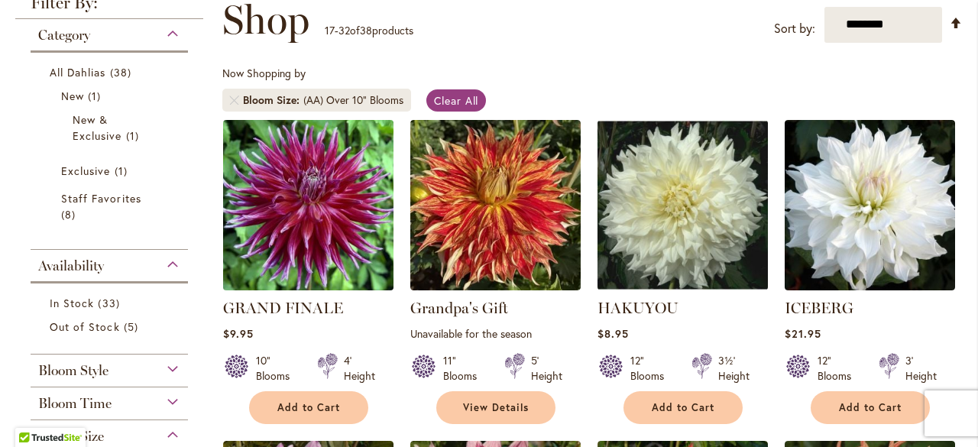
click at [274, 225] on img at bounding box center [308, 204] width 179 height 179
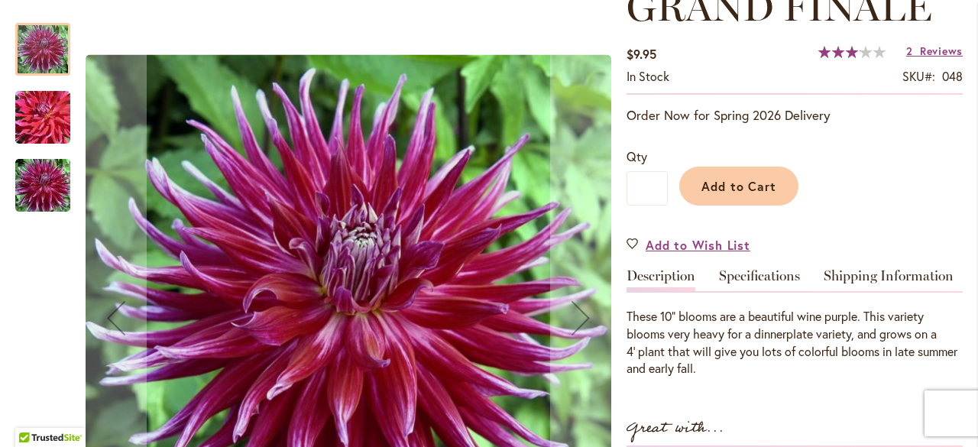
scroll to position [306, 0]
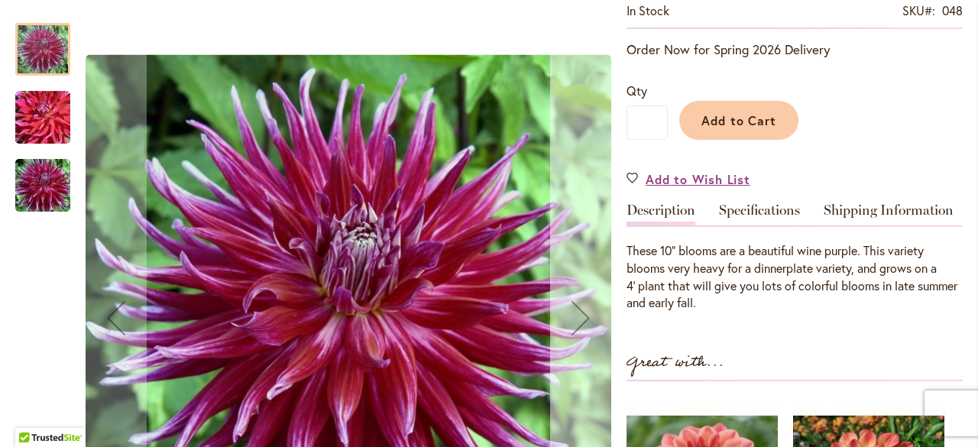
click at [572, 317] on div "Next" at bounding box center [580, 317] width 61 height 61
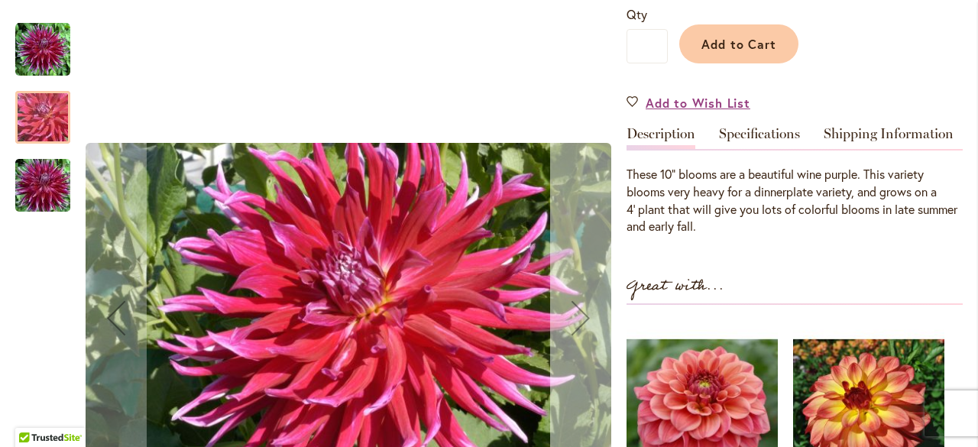
scroll to position [458, 0]
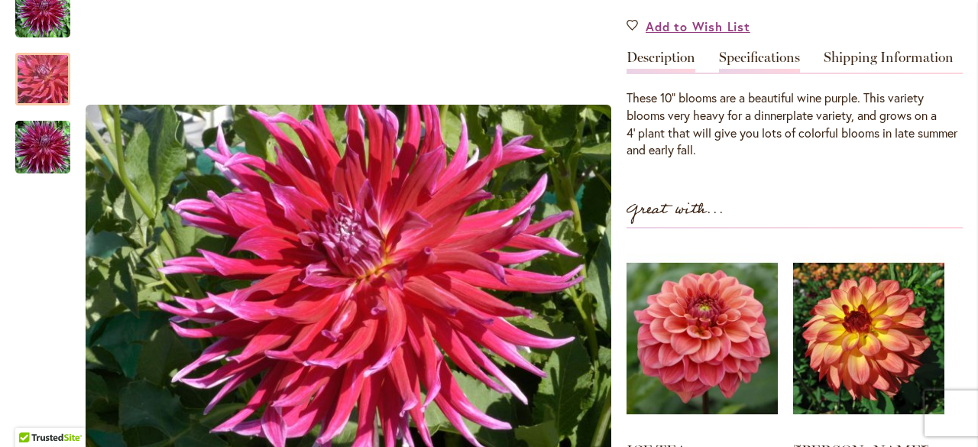
click at [766, 64] on link "Specifications" at bounding box center [759, 61] width 81 height 22
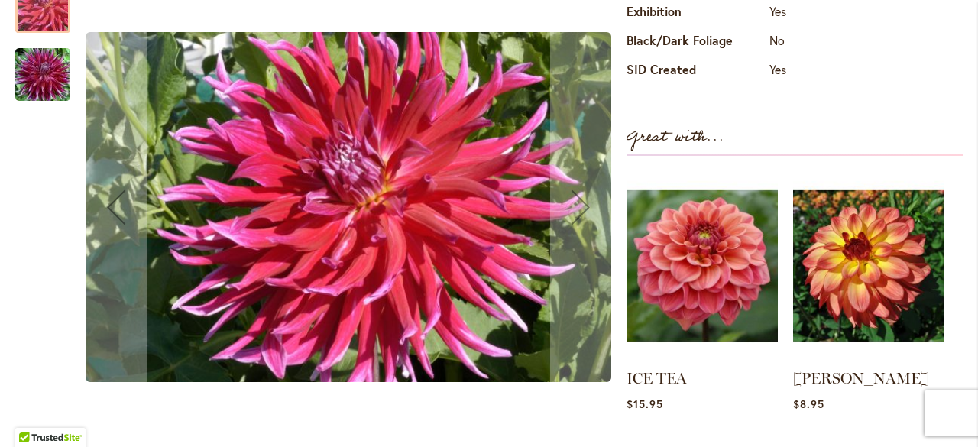
scroll to position [764, 0]
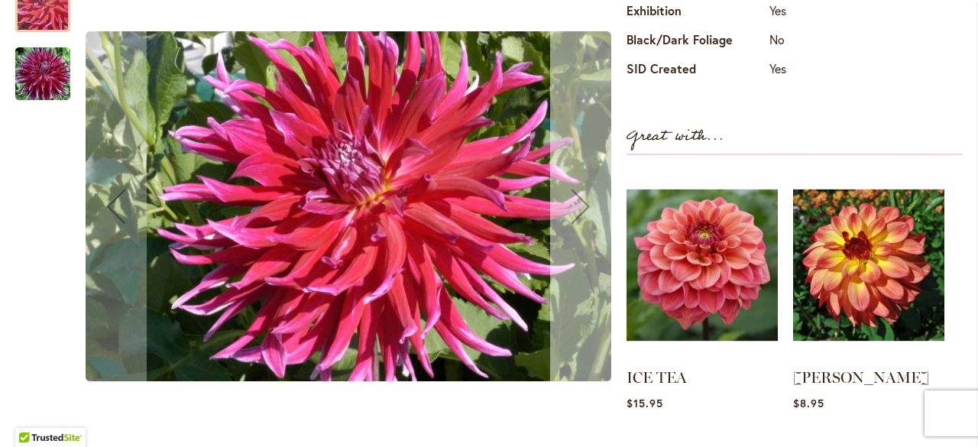
click at [575, 204] on div "Next" at bounding box center [580, 205] width 61 height 61
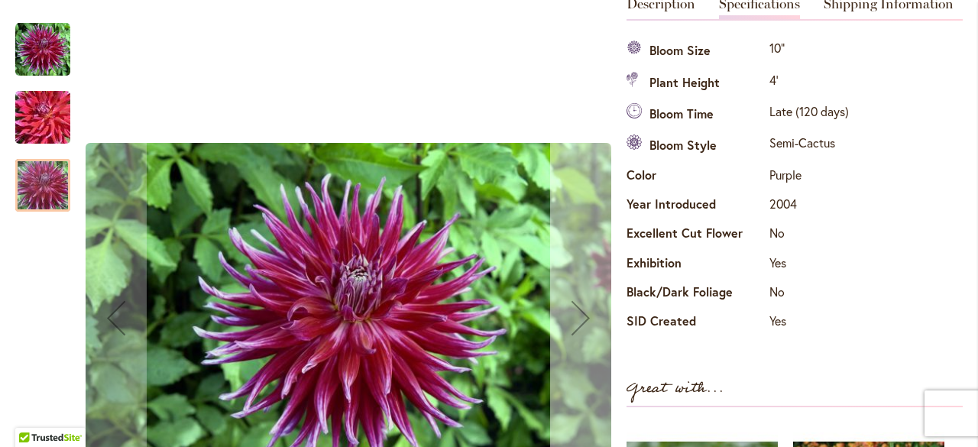
scroll to position [458, 0]
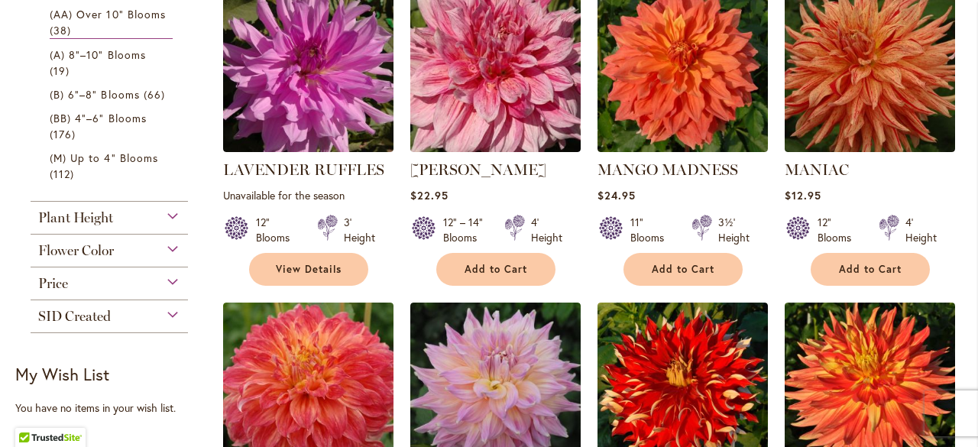
scroll to position [688, 0]
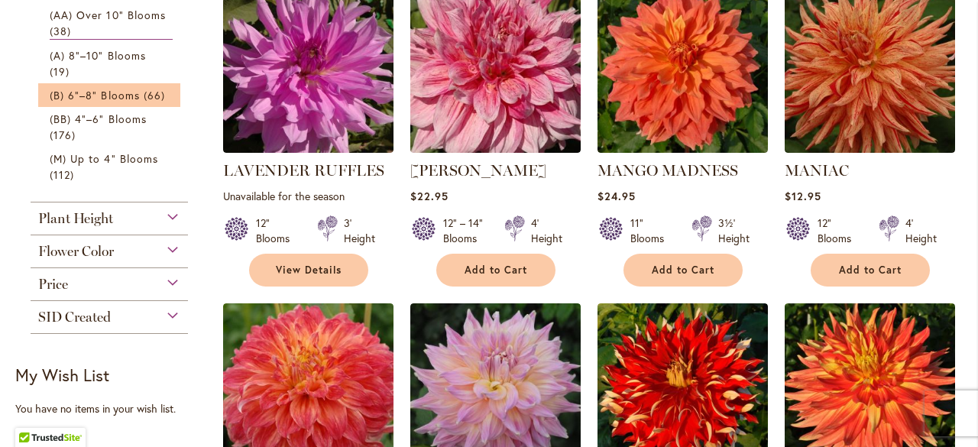
click at [114, 86] on li "(B) 6"–8" Blooms 66 items" at bounding box center [109, 95] width 142 height 24
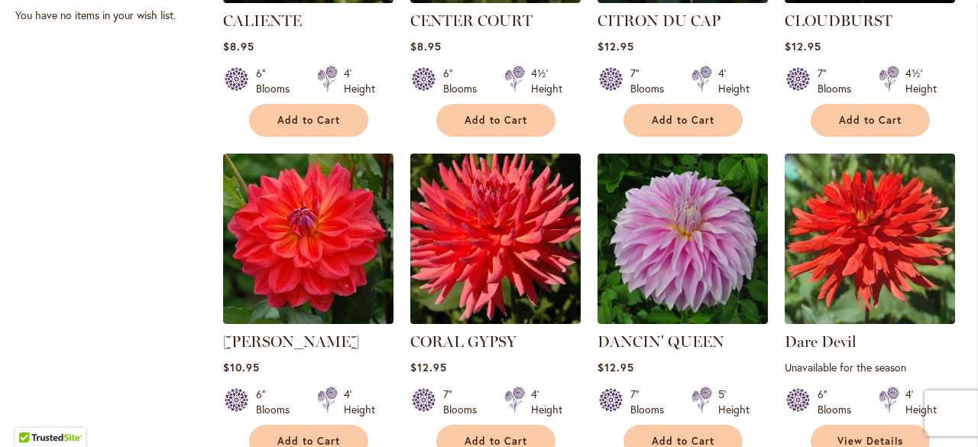
scroll to position [1299, 0]
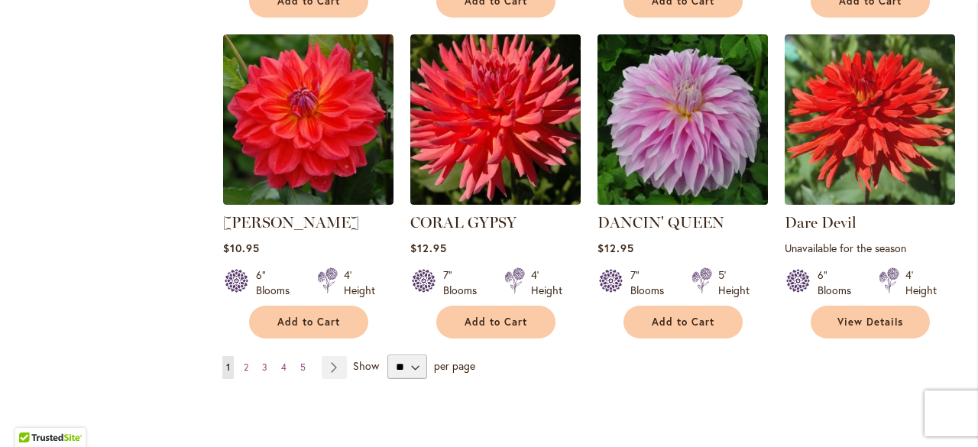
click at [652, 103] on img at bounding box center [682, 119] width 179 height 179
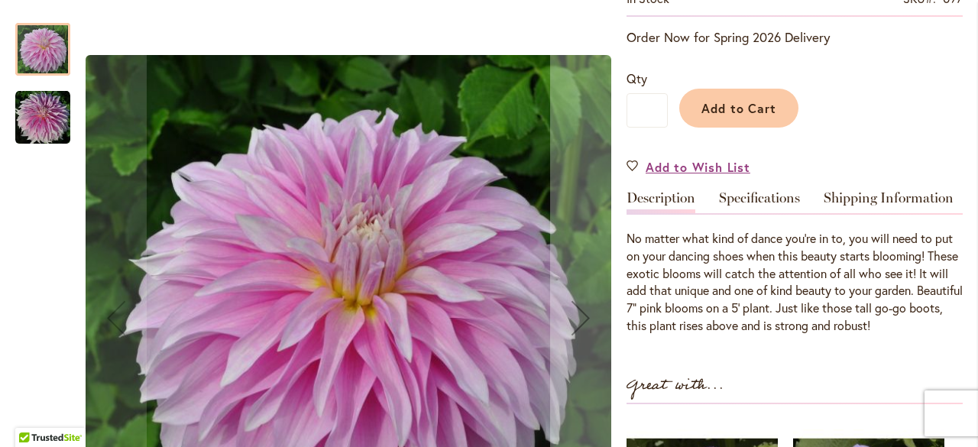
scroll to position [306, 0]
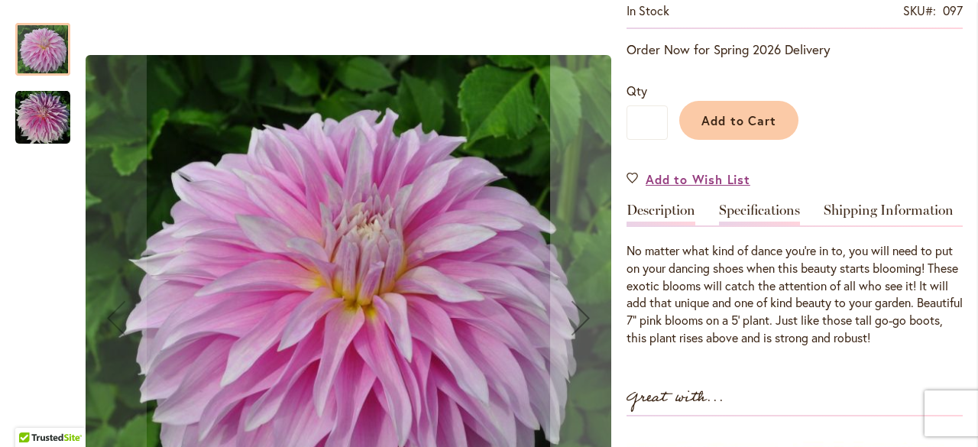
click at [737, 203] on link "Specifications" at bounding box center [759, 214] width 81 height 22
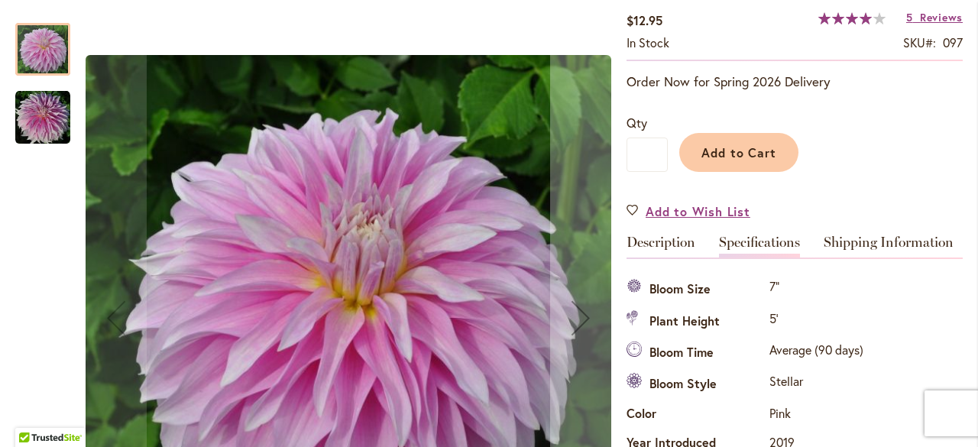
scroll to position [202, 0]
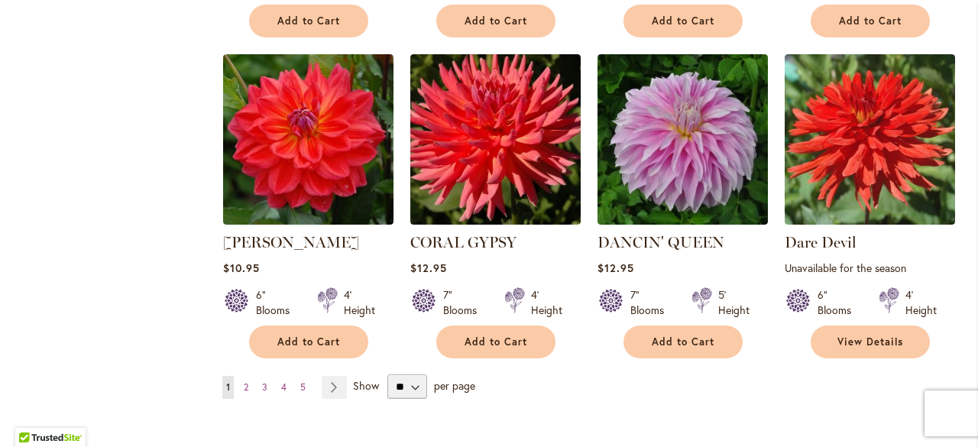
scroll to position [1375, 0]
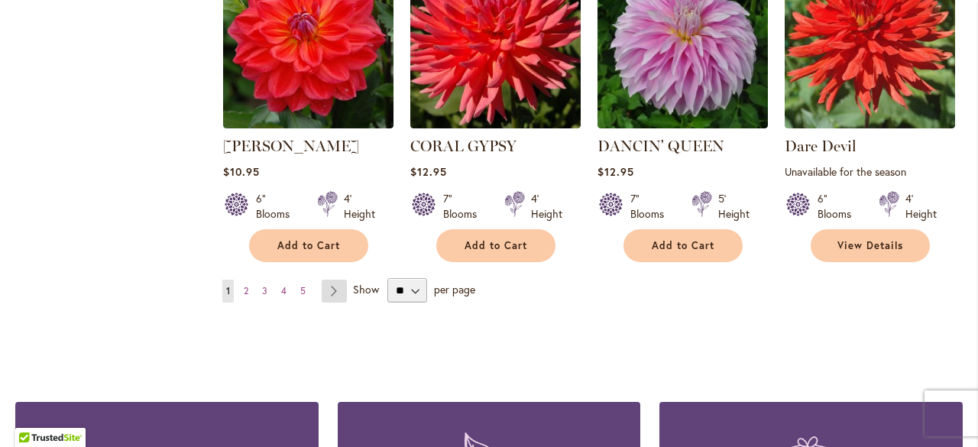
click at [330, 280] on link "Page Next" at bounding box center [334, 291] width 25 height 23
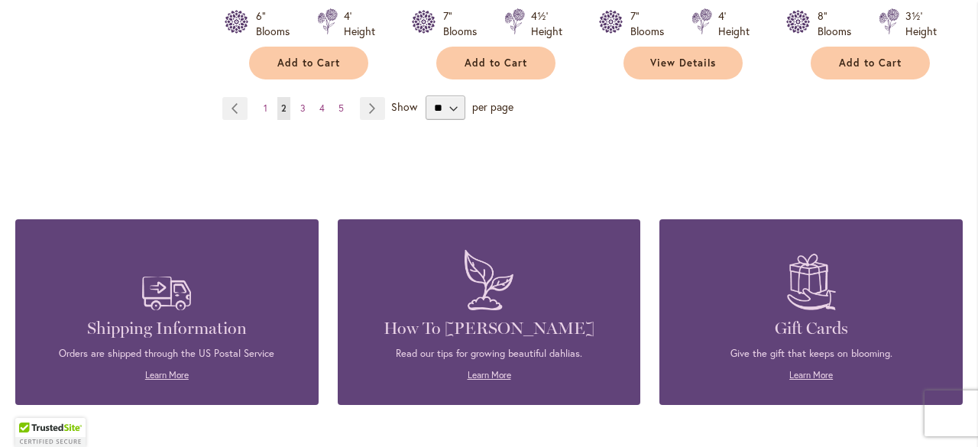
scroll to position [1634, 0]
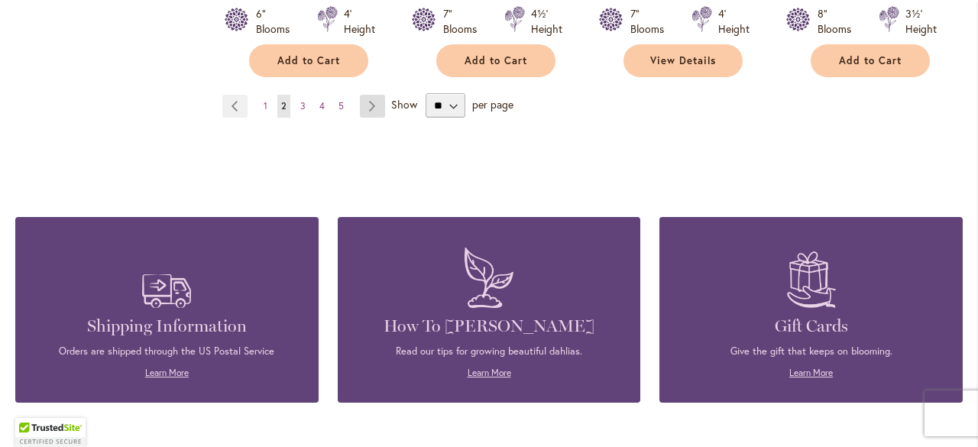
click at [368, 104] on link "Page Next" at bounding box center [372, 106] width 25 height 23
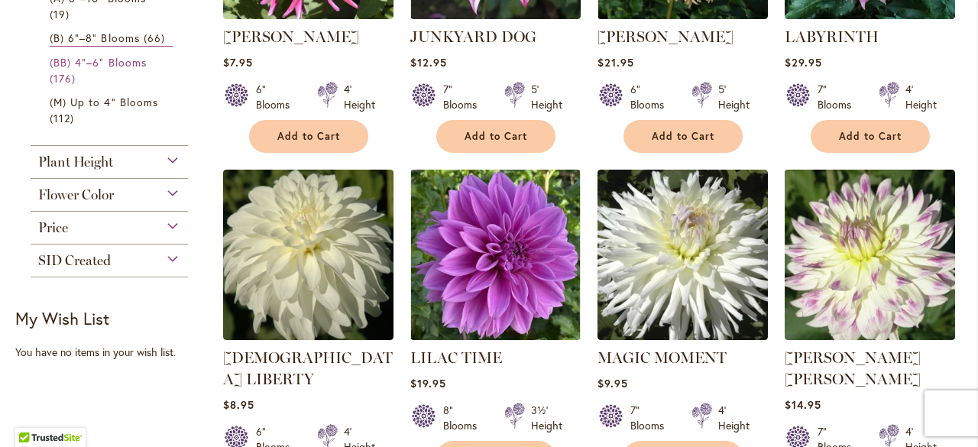
scroll to position [764, 0]
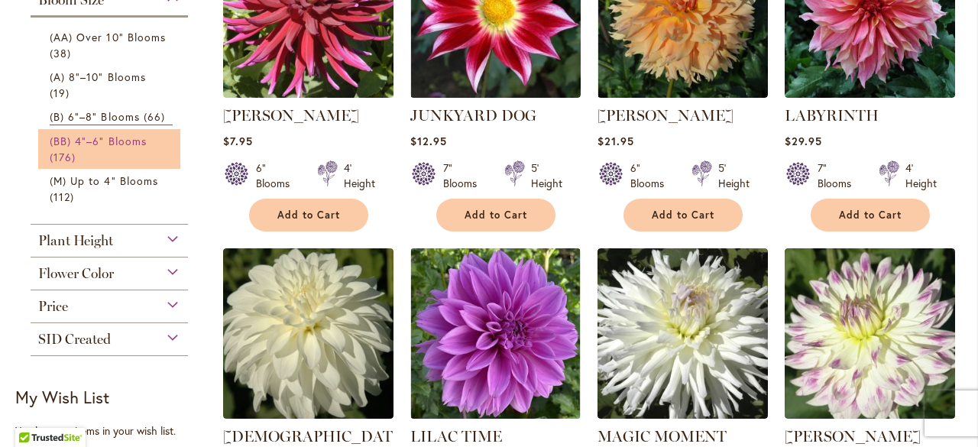
click at [135, 141] on span "(BB) 4"–6" Blooms" at bounding box center [98, 141] width 97 height 15
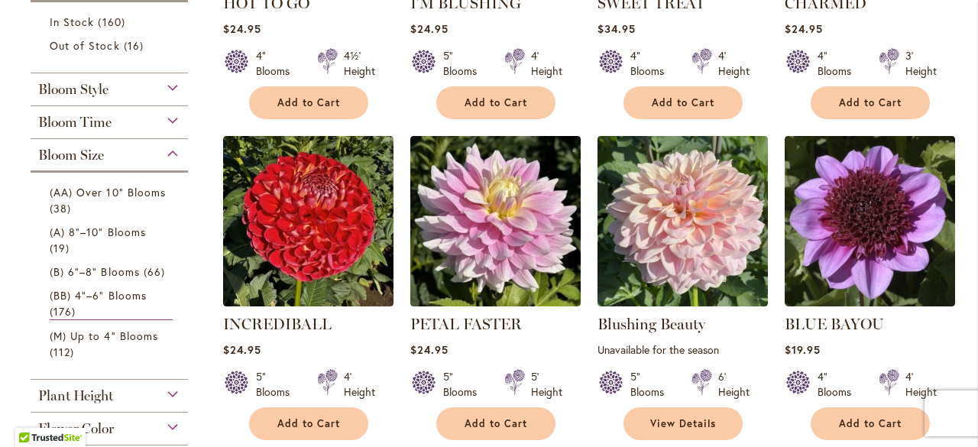
scroll to position [535, 0]
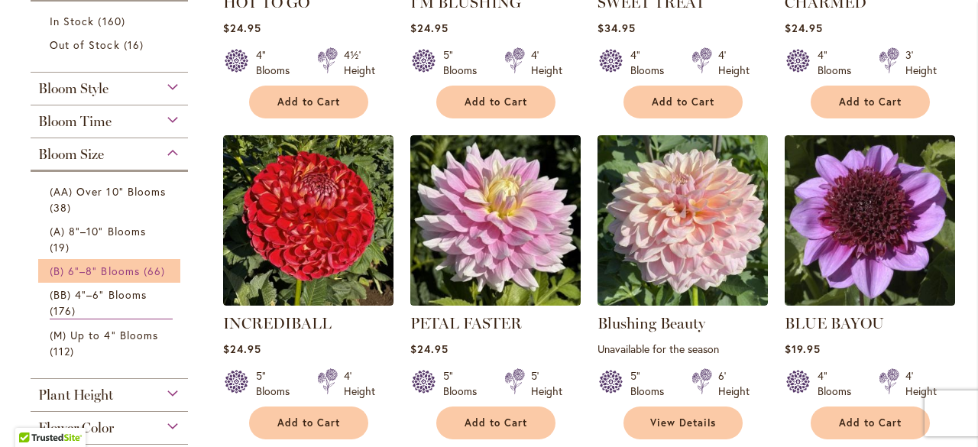
click at [115, 267] on span "(B) 6"–8" Blooms" at bounding box center [95, 271] width 90 height 15
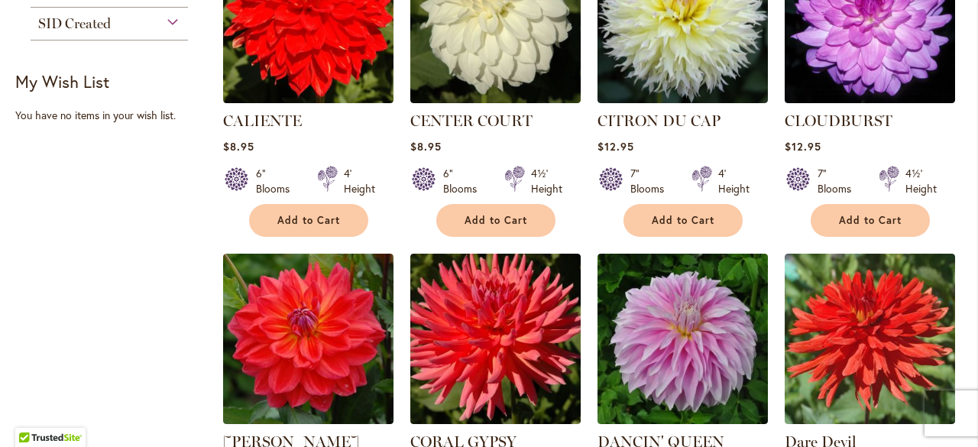
scroll to position [1299, 0]
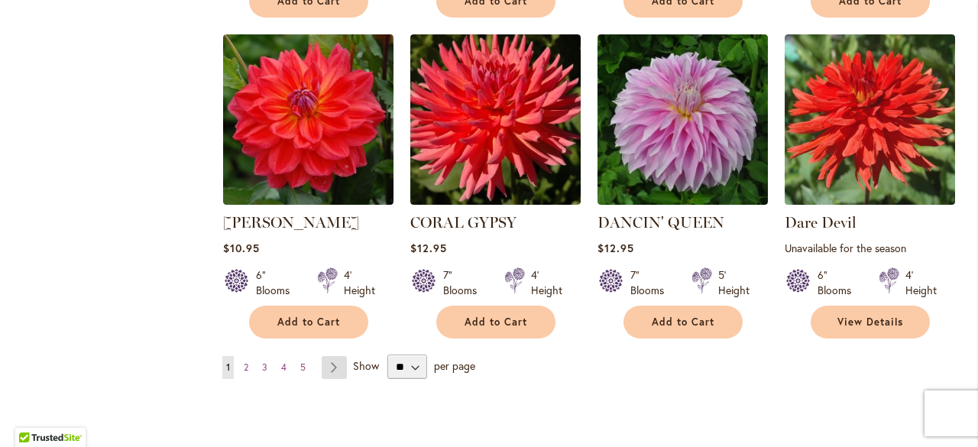
click at [328, 356] on link "Page Next" at bounding box center [334, 367] width 25 height 23
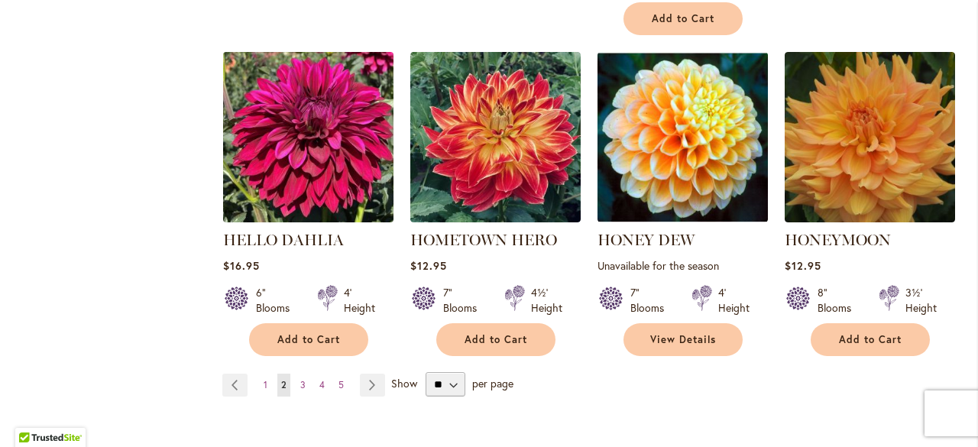
scroll to position [1481, 0]
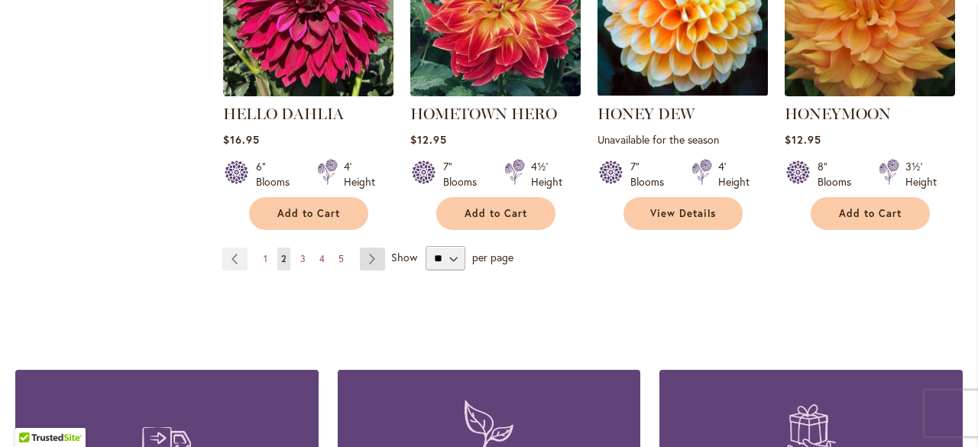
click at [368, 261] on link "Page Next" at bounding box center [372, 259] width 25 height 23
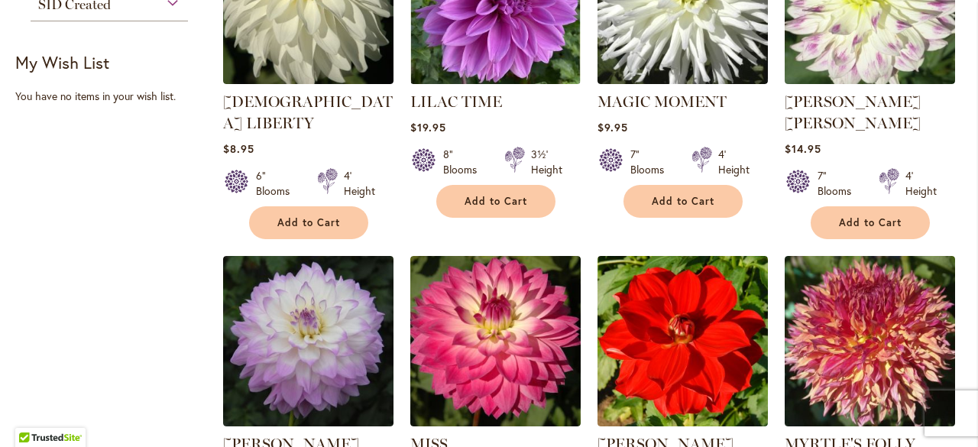
scroll to position [1252, 0]
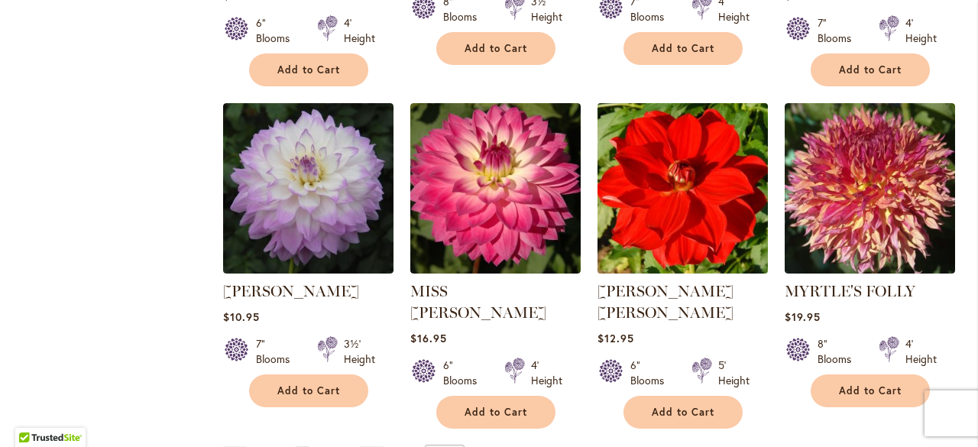
click at [710, 185] on img at bounding box center [682, 188] width 179 height 179
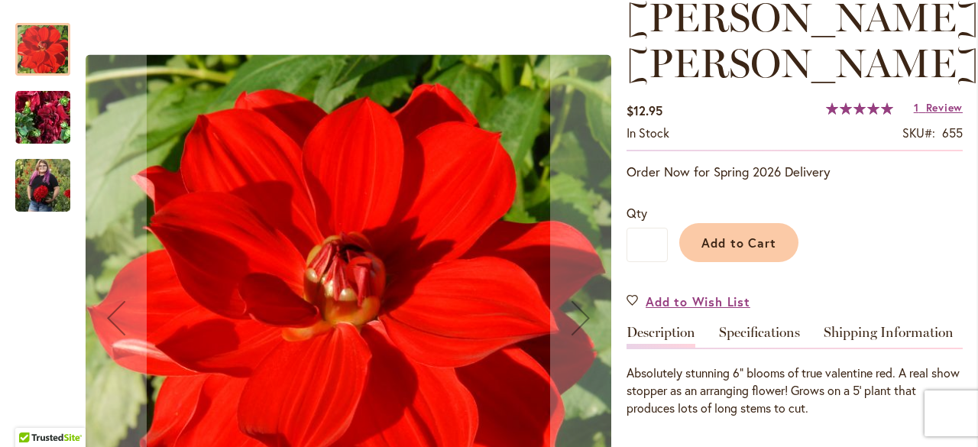
scroll to position [306, 0]
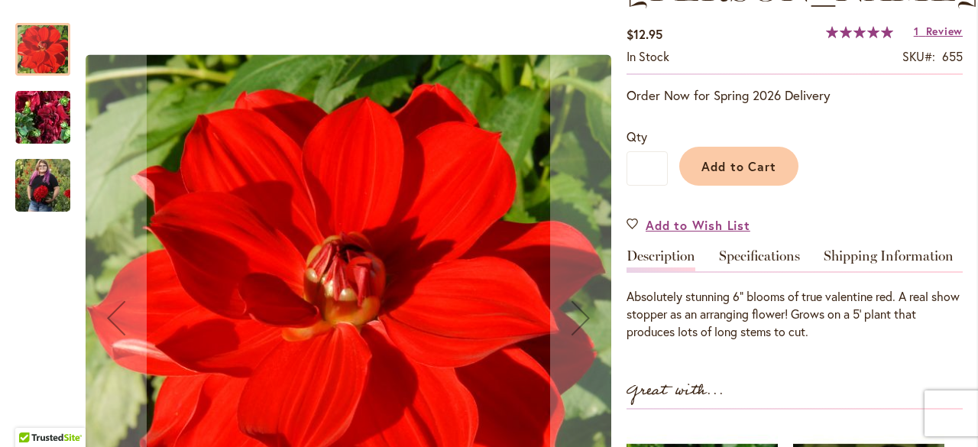
click at [21, 121] on img "MOLLY ANN" at bounding box center [43, 117] width 110 height 83
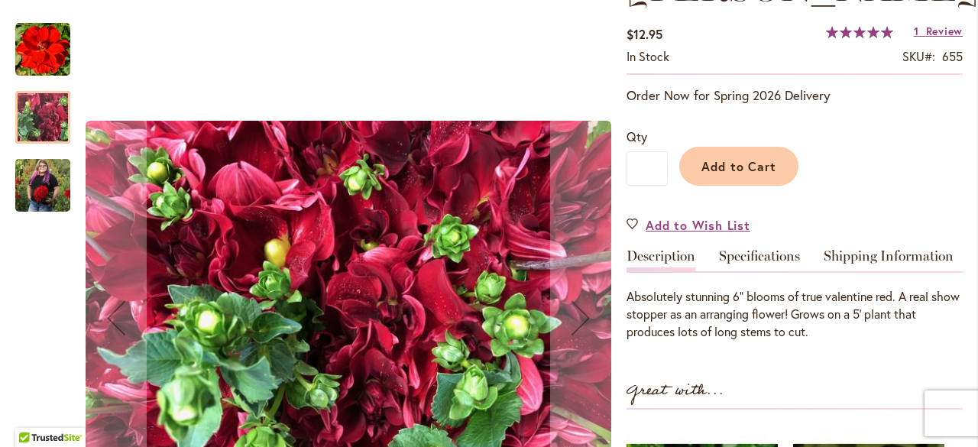
click at [45, 192] on img "MOLLY ANN" at bounding box center [42, 185] width 55 height 69
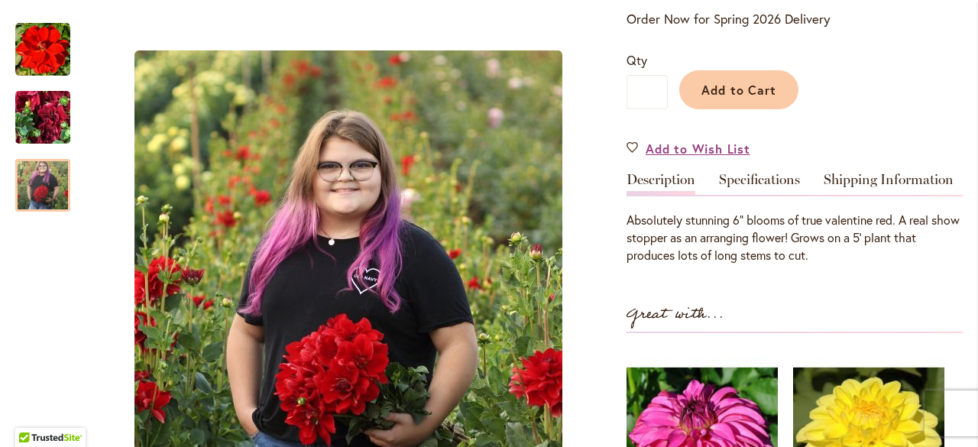
scroll to position [390, 0]
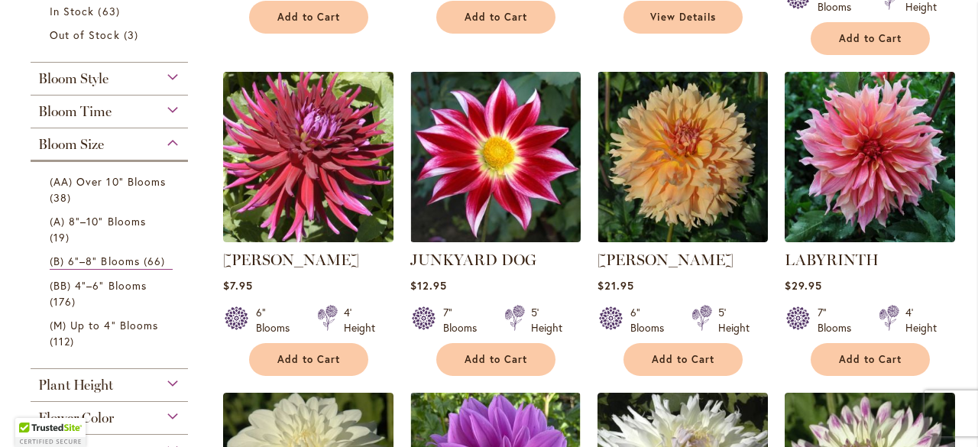
scroll to position [688, 0]
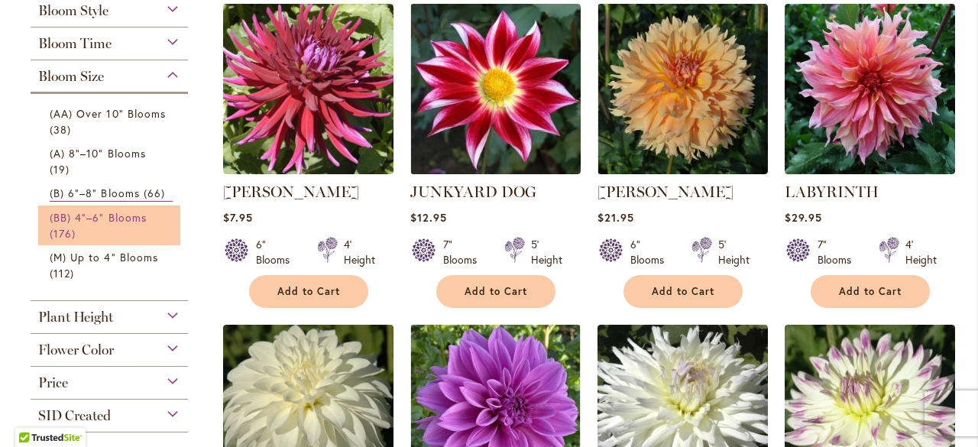
click at [118, 215] on span "(BB) 4"–6" Blooms" at bounding box center [98, 217] width 97 height 15
click at [119, 215] on span "(BB) 4"–6" Blooms" at bounding box center [98, 217] width 97 height 15
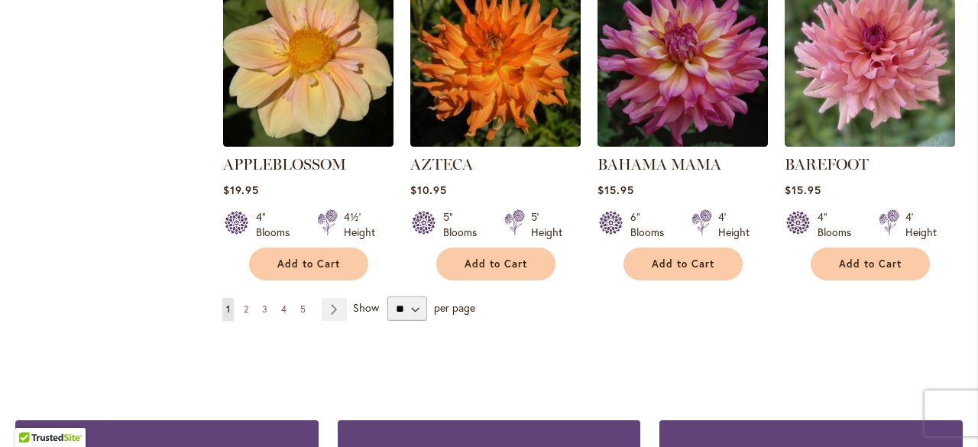
scroll to position [1375, 0]
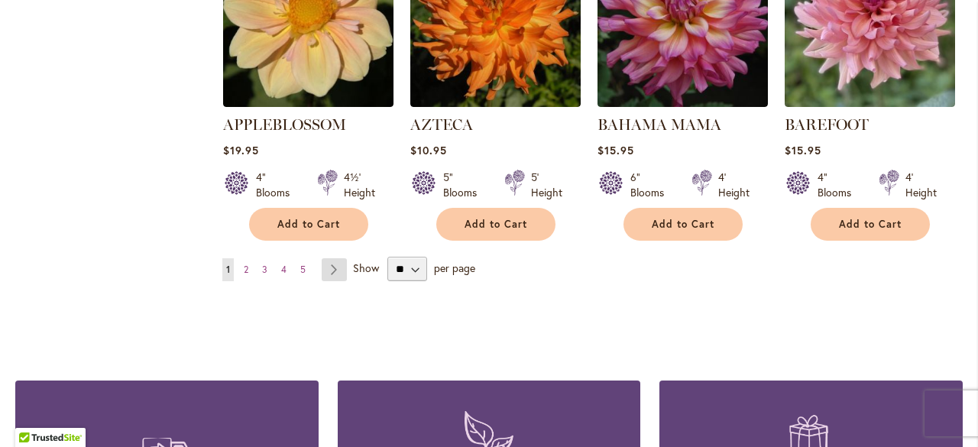
click at [328, 262] on link "Page Next" at bounding box center [334, 269] width 25 height 23
click at [328, 261] on link "Page Next" at bounding box center [334, 269] width 25 height 23
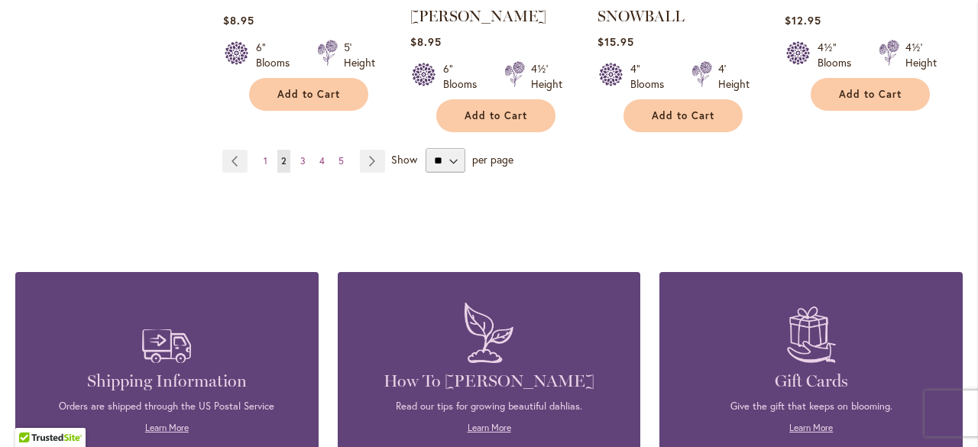
scroll to position [1557, 0]
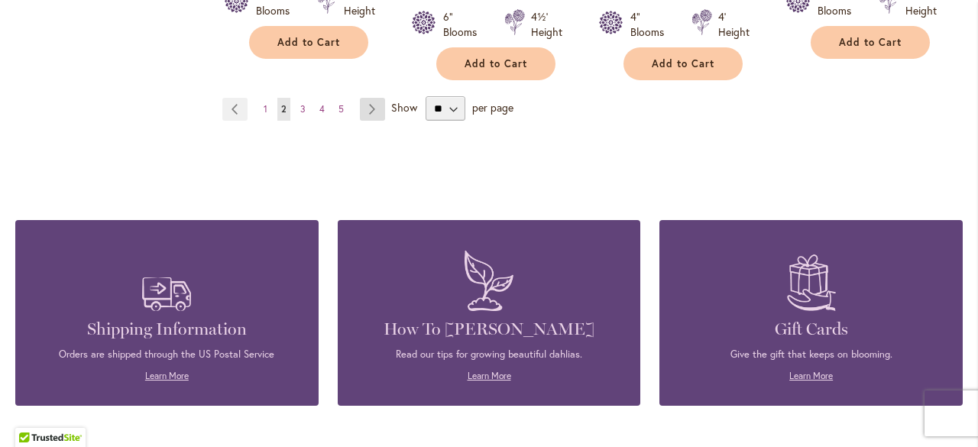
click at [372, 106] on link "Page Next" at bounding box center [372, 109] width 25 height 23
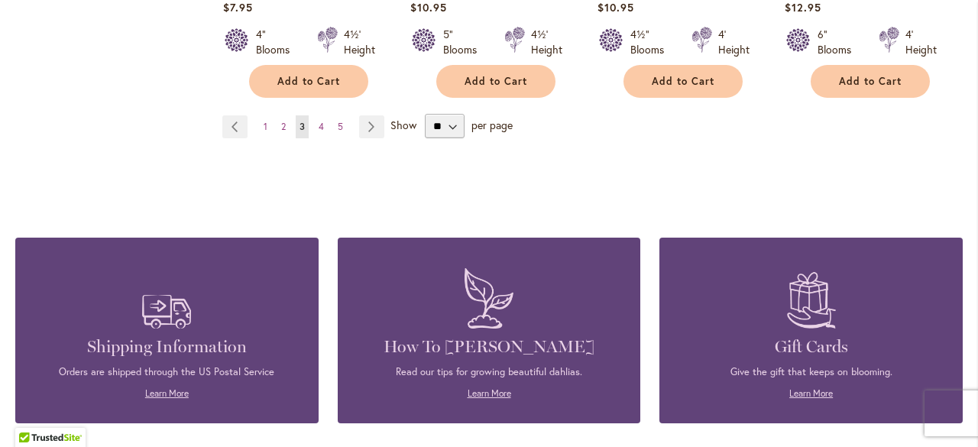
scroll to position [1634, 0]
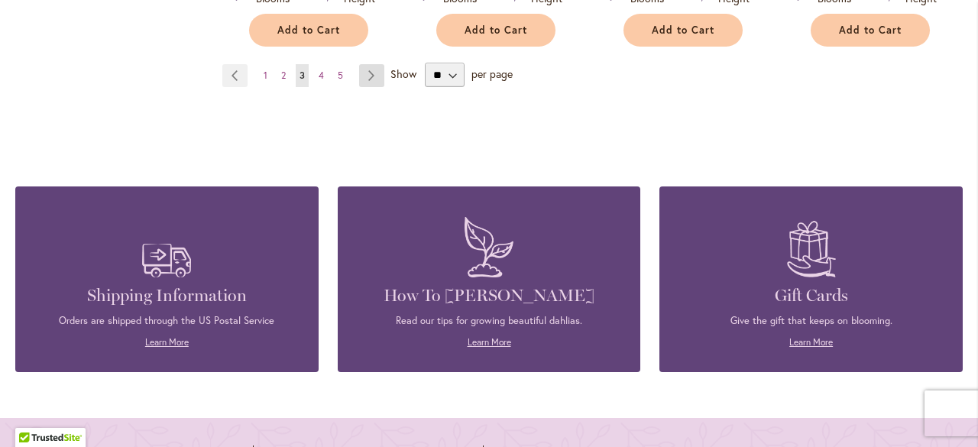
click at [364, 64] on link "Page Next" at bounding box center [371, 75] width 25 height 23
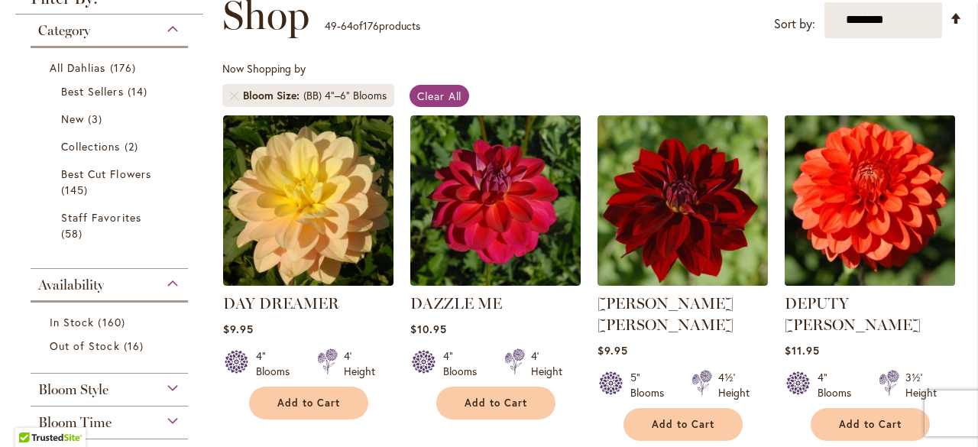
scroll to position [306, 0]
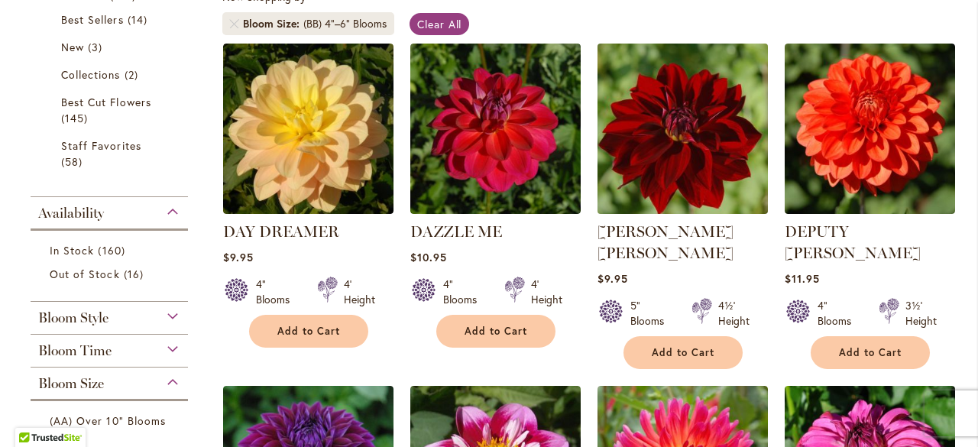
click at [651, 142] on img at bounding box center [682, 128] width 179 height 179
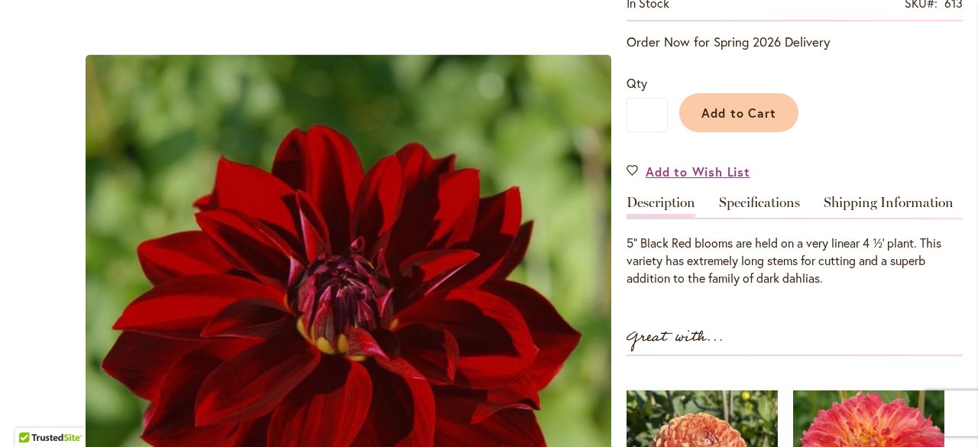
scroll to position [382, 0]
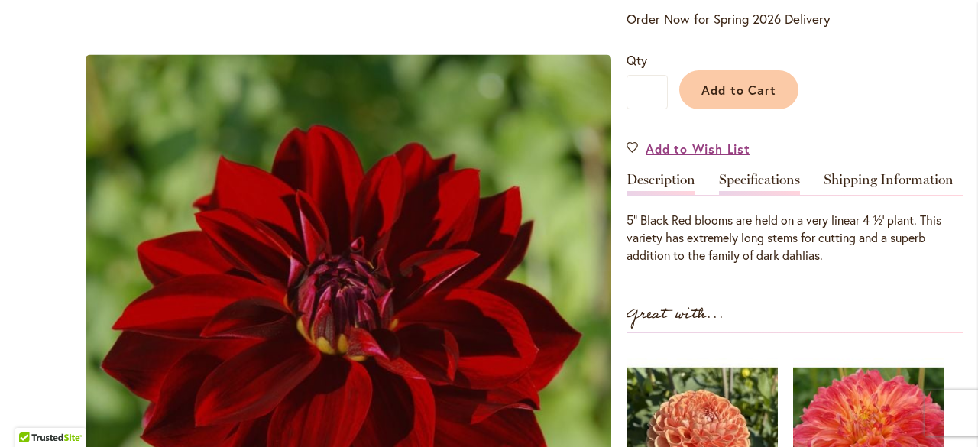
click at [762, 173] on link "Specifications" at bounding box center [759, 184] width 81 height 22
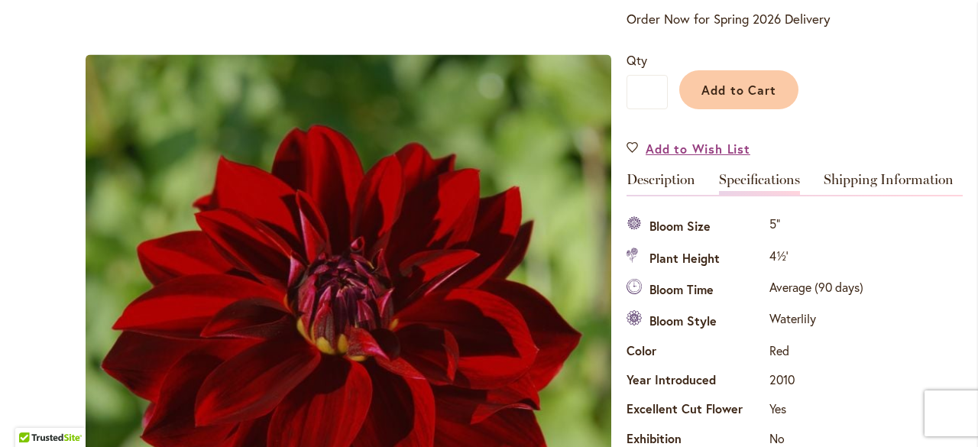
scroll to position [508, 0]
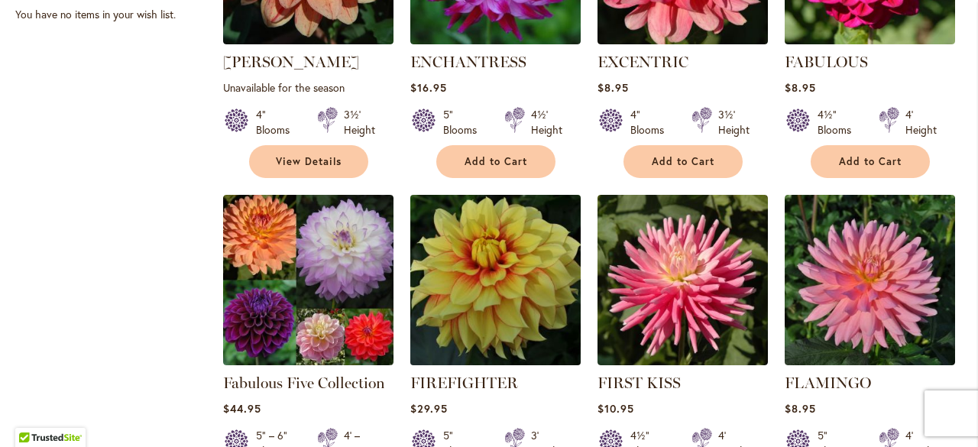
scroll to position [1375, 0]
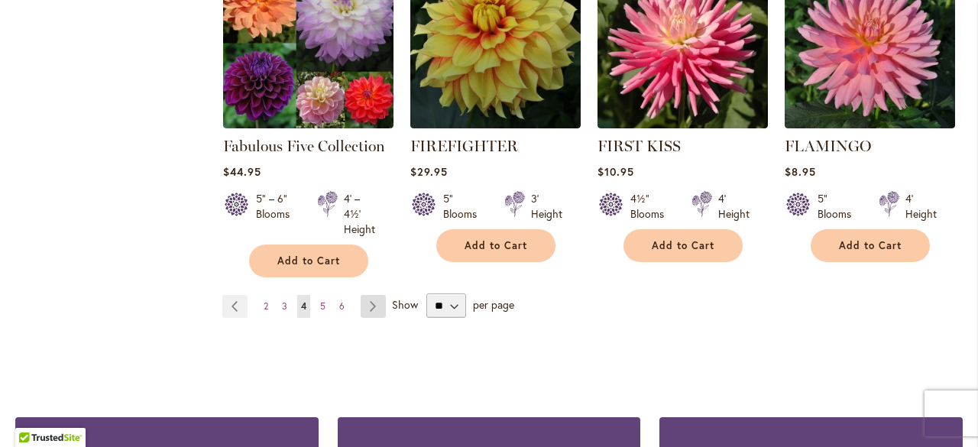
click at [374, 295] on link "Page Next" at bounding box center [373, 306] width 25 height 23
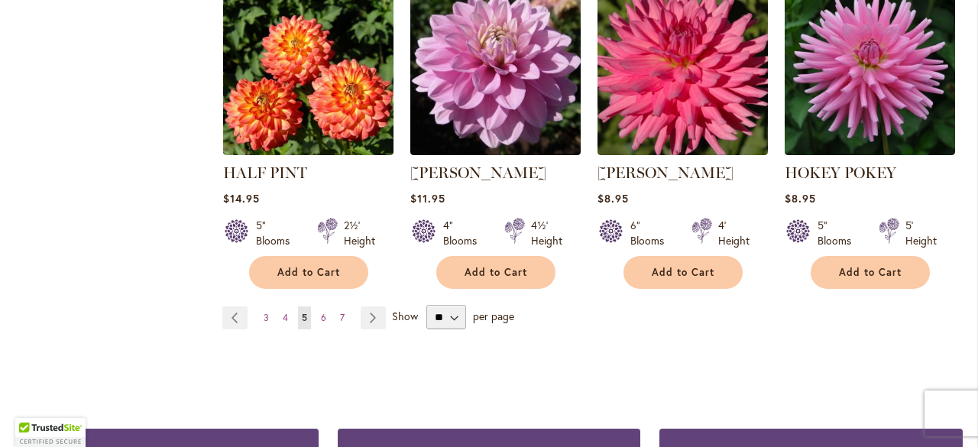
scroll to position [1371, 0]
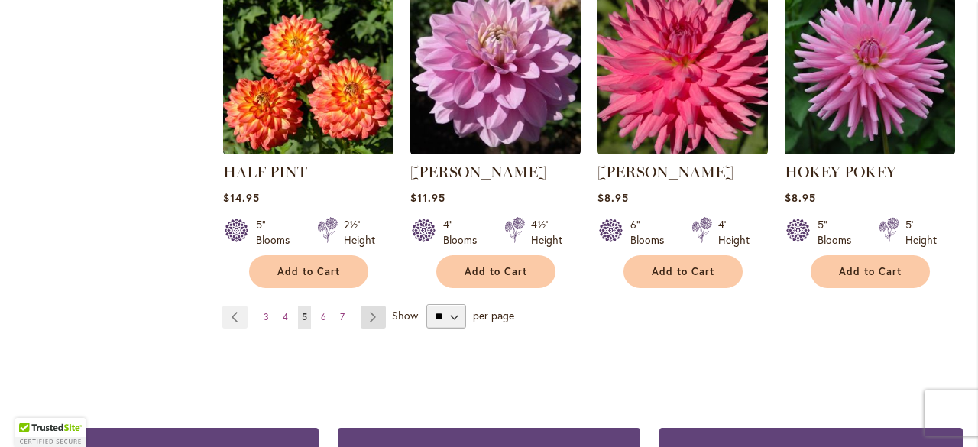
click at [370, 306] on link "Page Next" at bounding box center [373, 317] width 25 height 23
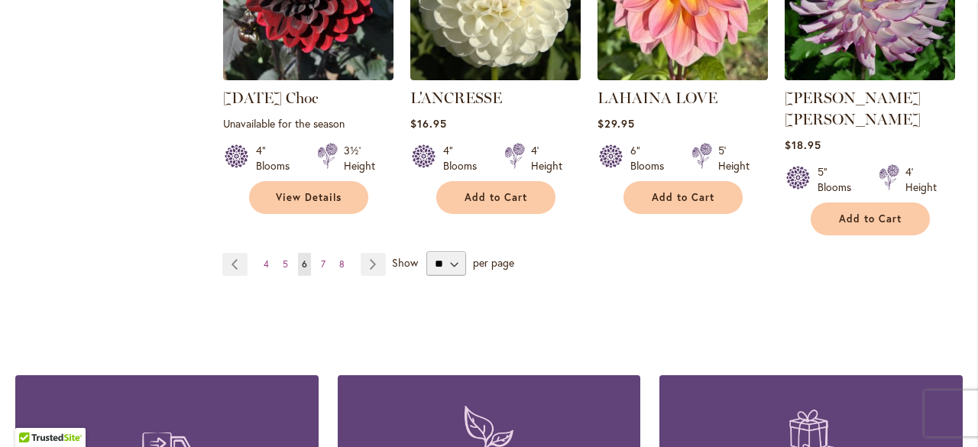
scroll to position [1452, 0]
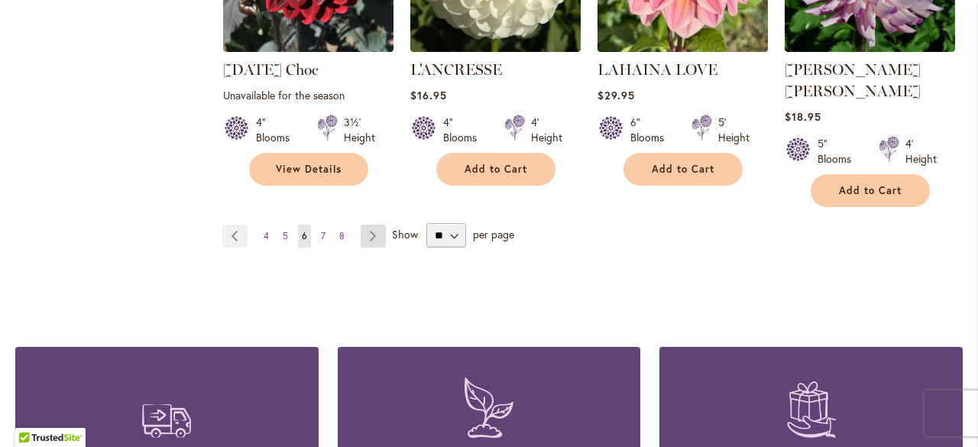
click at [369, 225] on link "Page Next" at bounding box center [373, 236] width 25 height 23
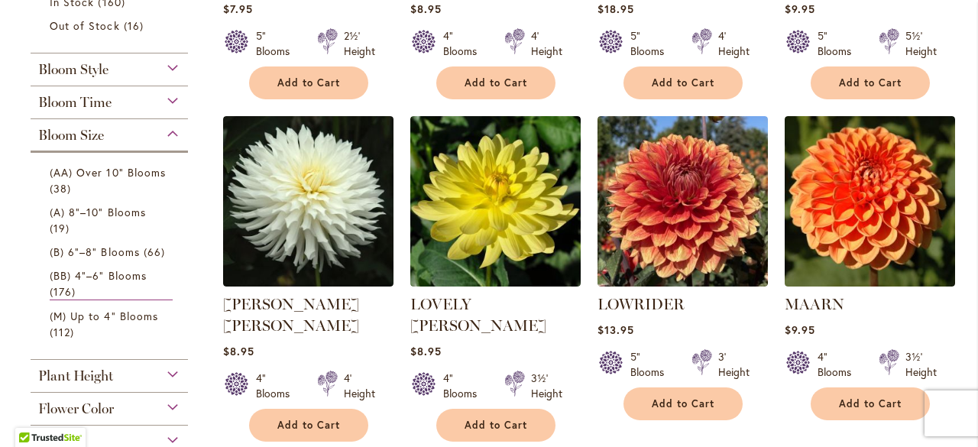
scroll to position [611, 0]
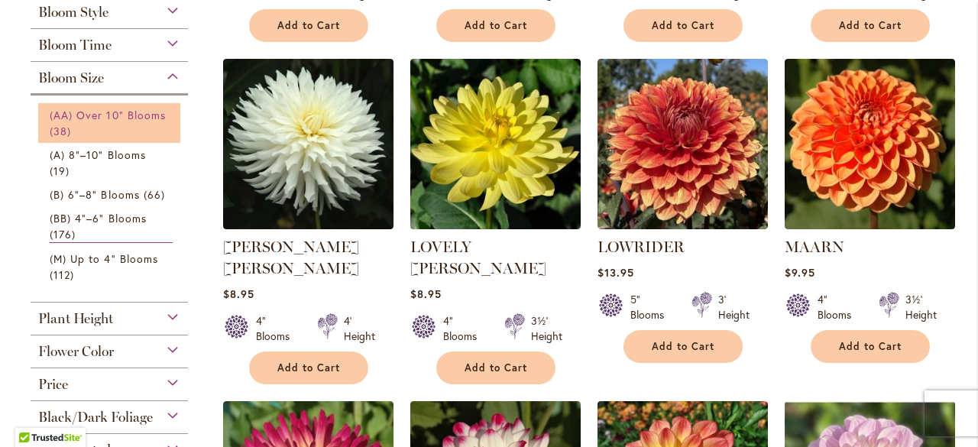
click at [131, 114] on span "(AA) Over 10" Blooms" at bounding box center [108, 115] width 116 height 15
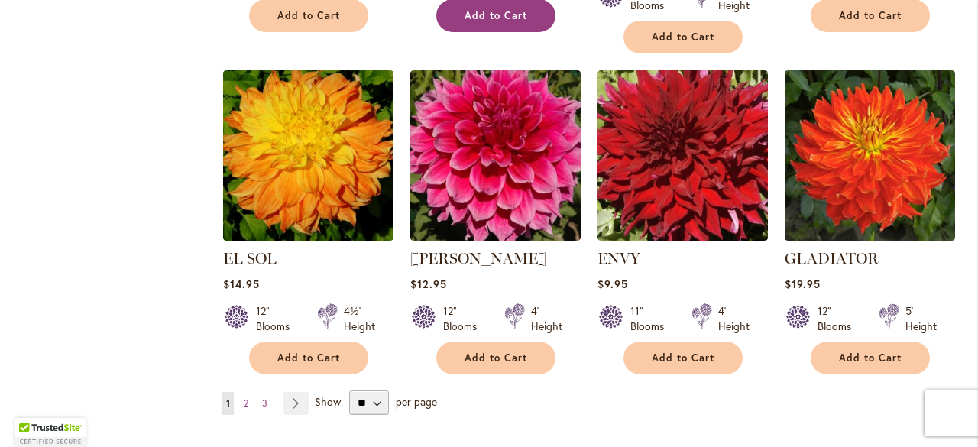
scroll to position [1375, 0]
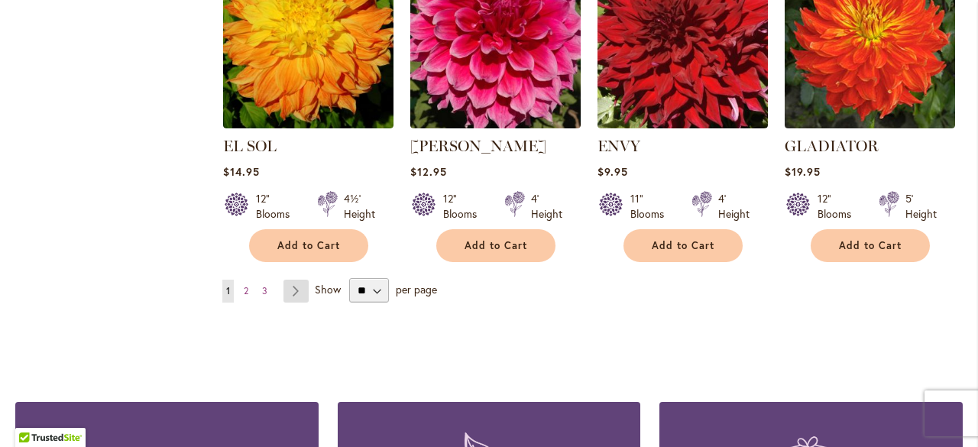
click at [295, 290] on link "Page Next" at bounding box center [295, 291] width 25 height 23
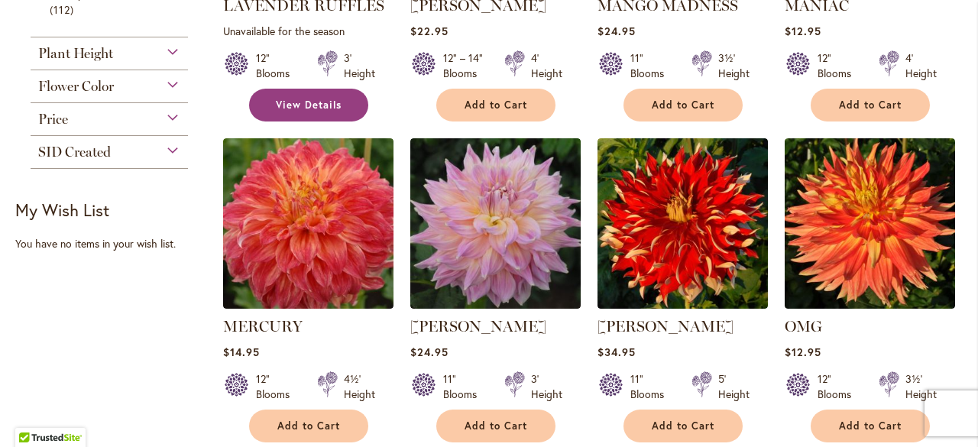
scroll to position [917, 0]
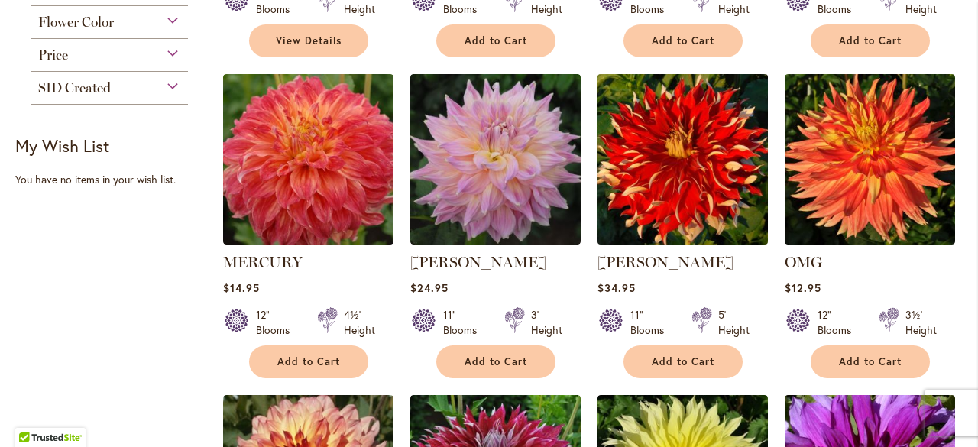
click at [725, 140] on img at bounding box center [682, 159] width 179 height 179
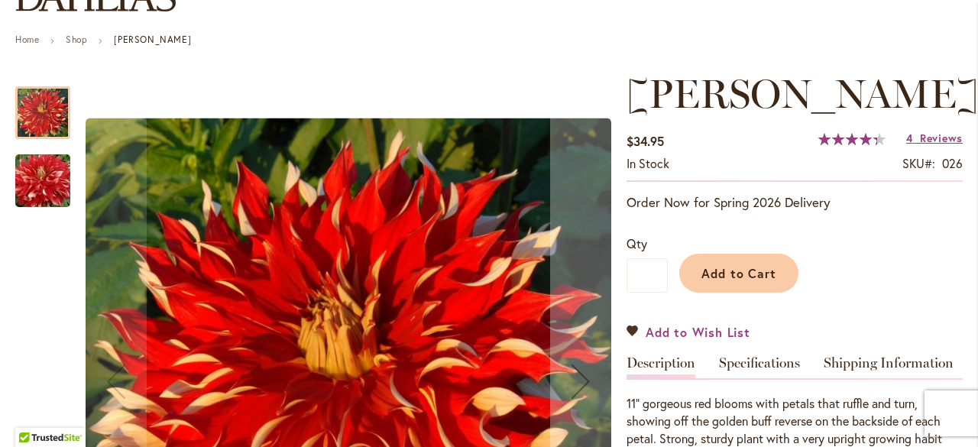
scroll to position [76, 0]
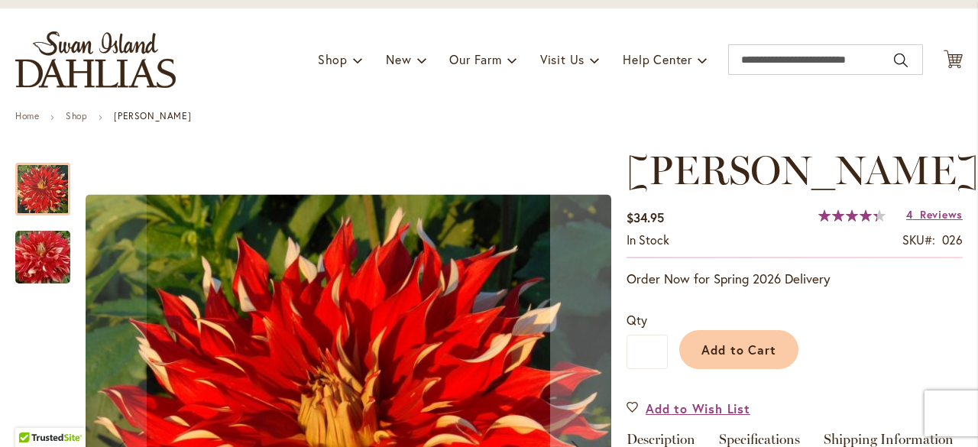
click at [27, 259] on img "Nick Sr" at bounding box center [43, 257] width 110 height 73
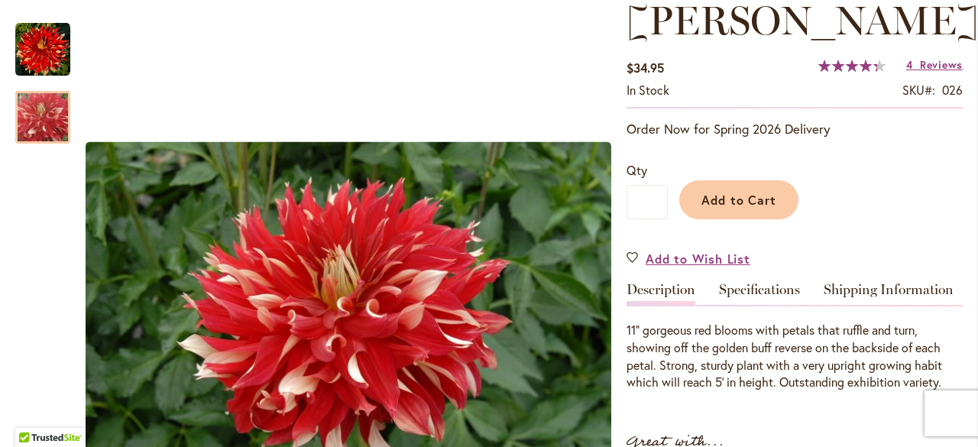
scroll to position [153, 0]
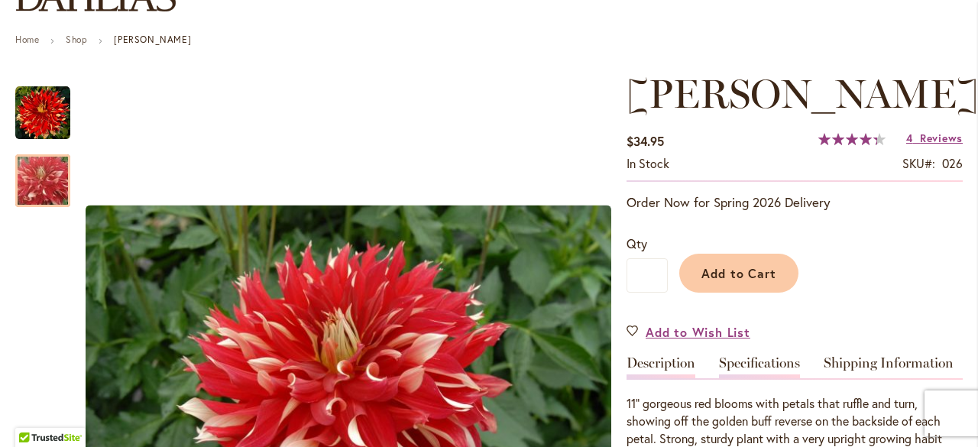
click at [766, 359] on link "Specifications" at bounding box center [759, 367] width 81 height 22
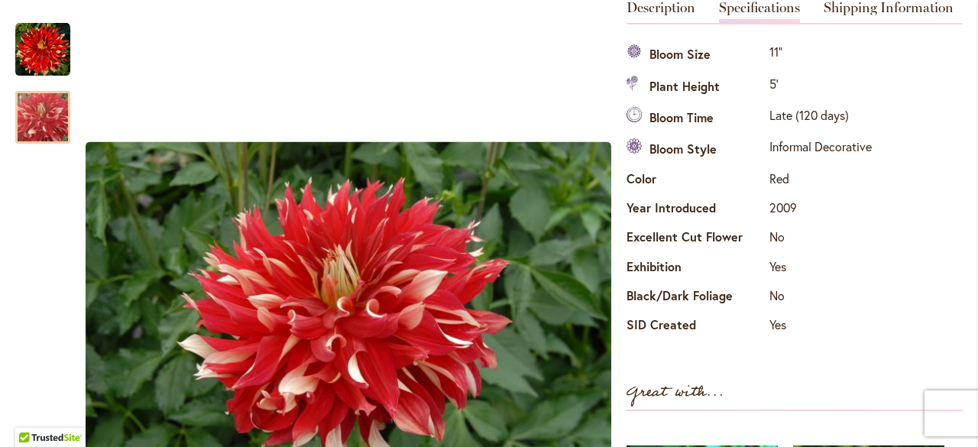
click at [756, 8] on link "Specifications" at bounding box center [759, 12] width 81 height 22
click at [760, 2] on link "Specifications" at bounding box center [759, 12] width 81 height 22
click at [754, 5] on link "Specifications" at bounding box center [759, 12] width 81 height 22
click at [755, 5] on link "Specifications" at bounding box center [759, 12] width 81 height 22
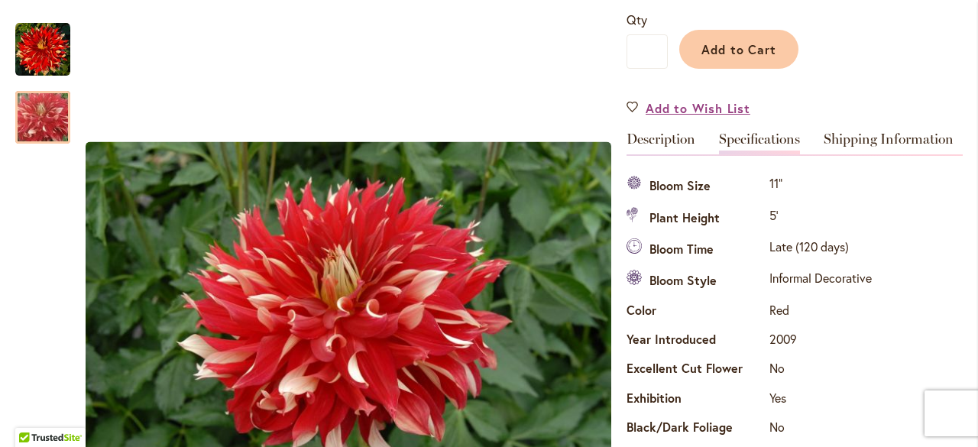
scroll to position [355, 0]
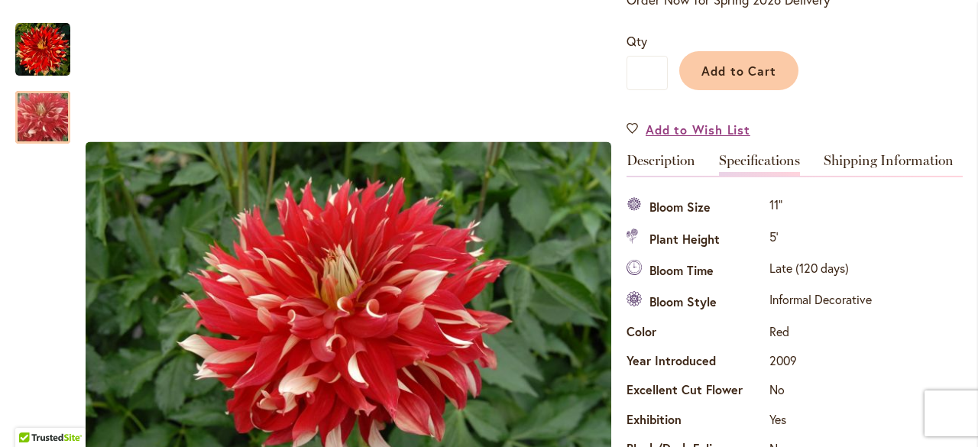
click at [747, 157] on link "Specifications" at bounding box center [759, 165] width 81 height 22
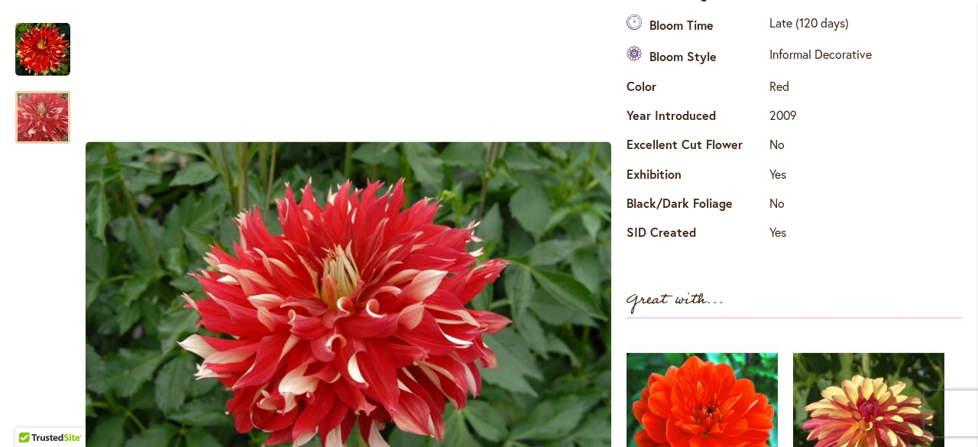
scroll to position [508, 0]
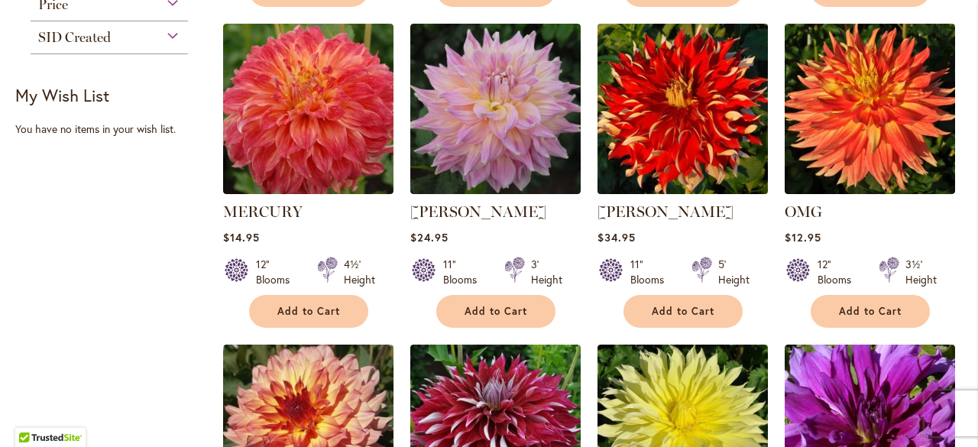
scroll to position [917, 0]
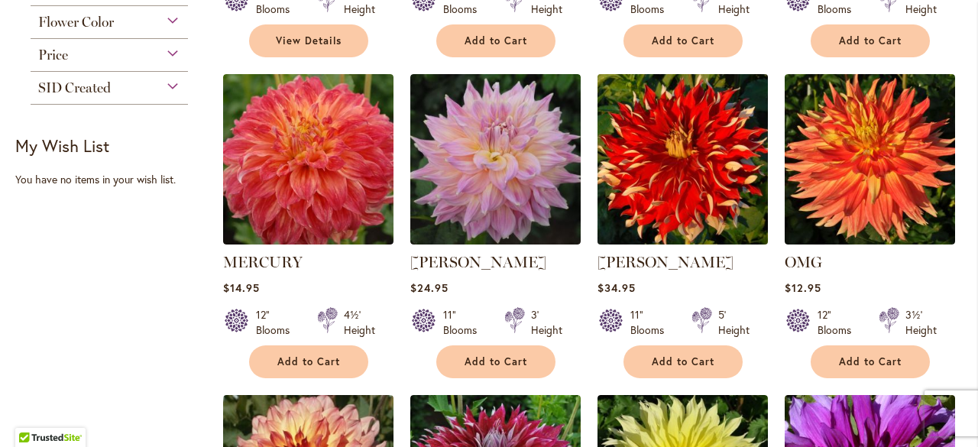
click at [653, 190] on img at bounding box center [682, 159] width 179 height 179
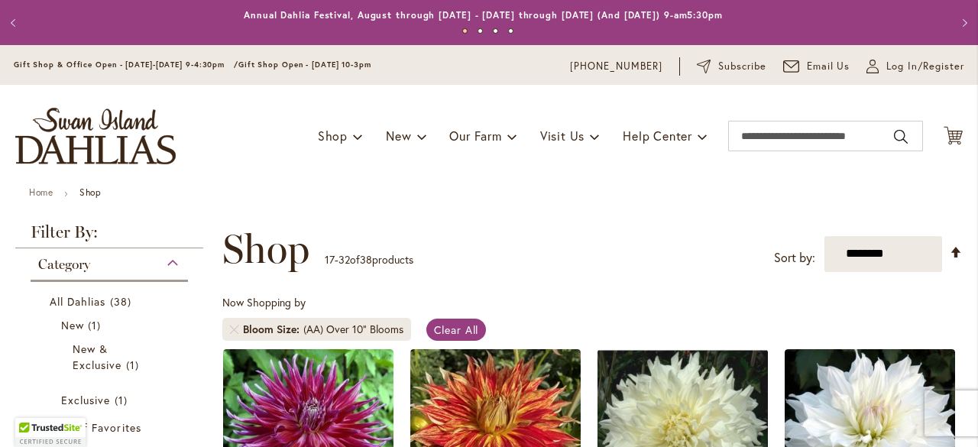
scroll to position [681, 0]
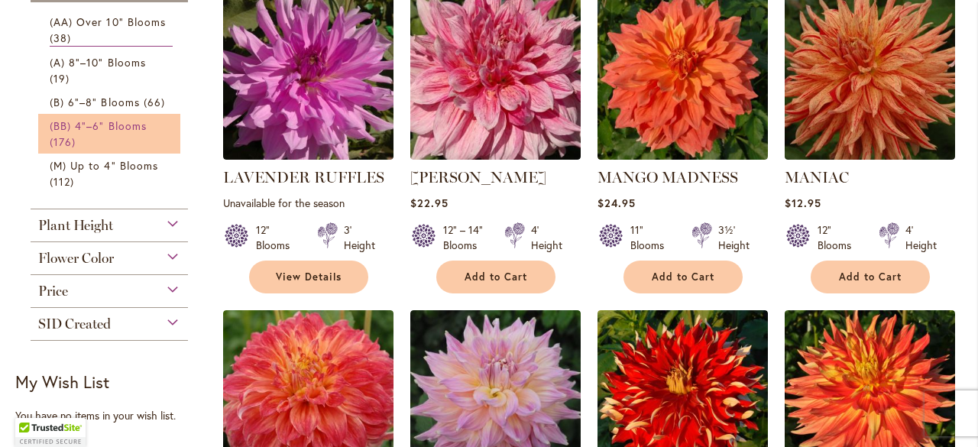
click at [68, 123] on span "(BB) 4"–6" Blooms" at bounding box center [98, 125] width 97 height 15
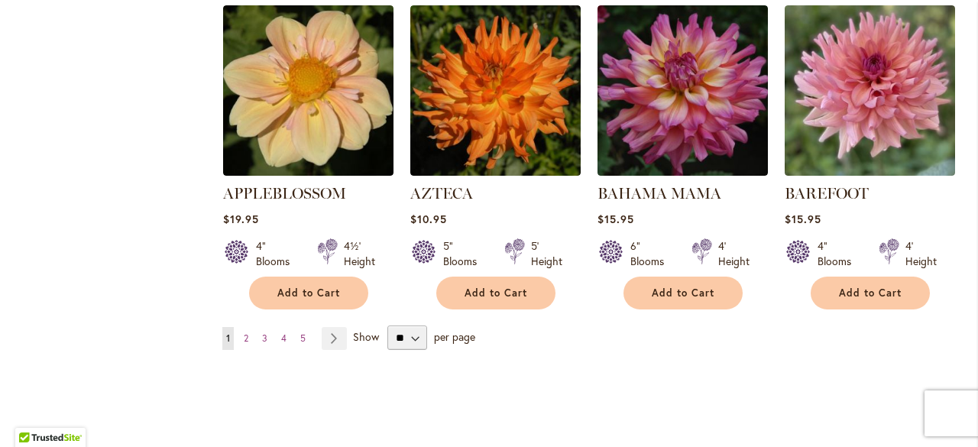
scroll to position [1481, 0]
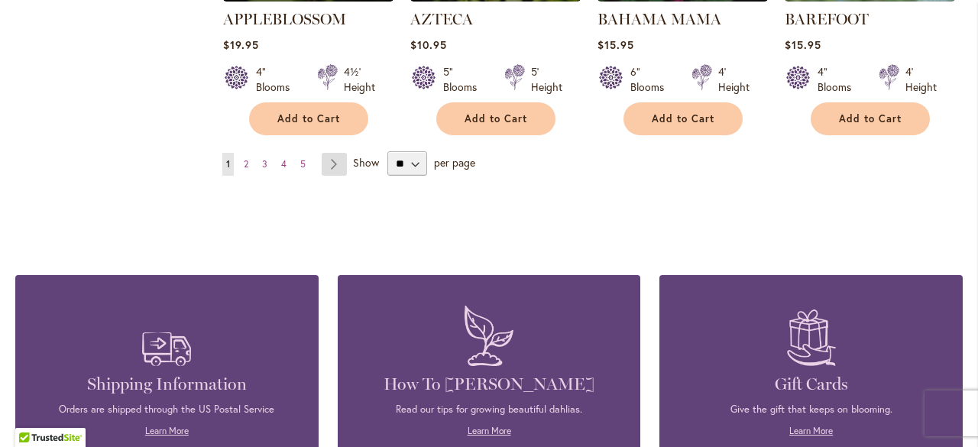
click at [335, 160] on link "Page Next" at bounding box center [334, 164] width 25 height 23
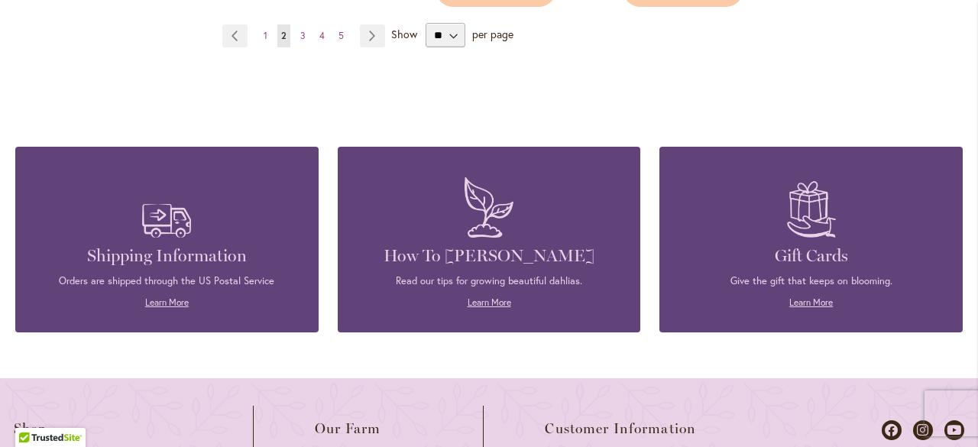
scroll to position [1634, 0]
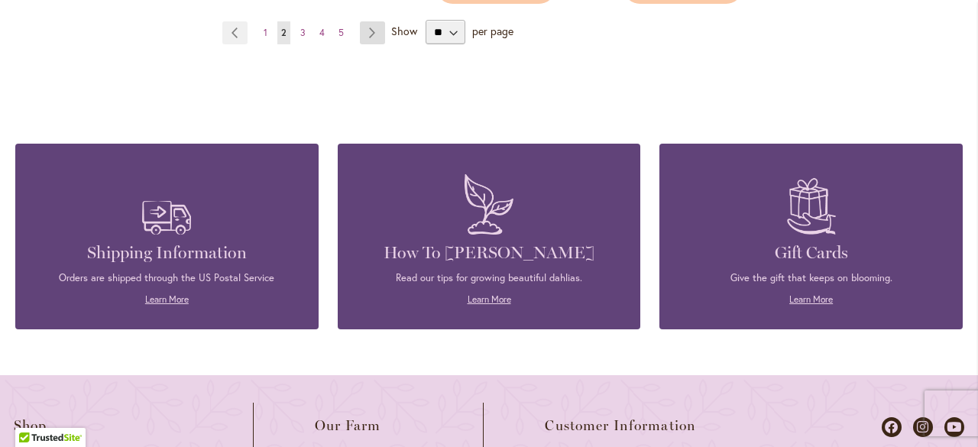
click at [368, 22] on link "Page Next" at bounding box center [372, 32] width 25 height 23
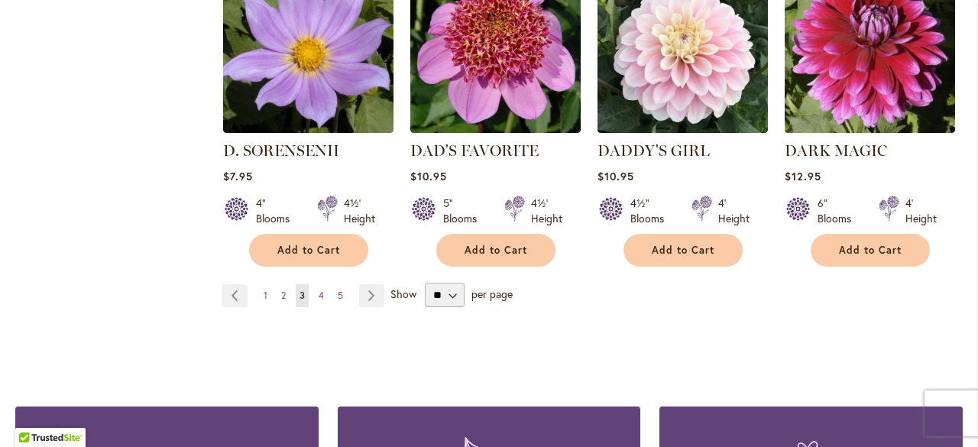
scroll to position [1481, 0]
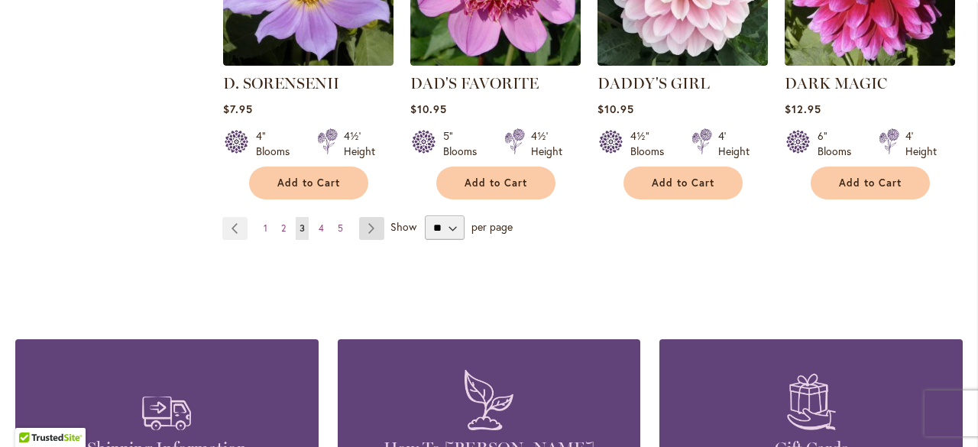
click at [372, 217] on link "Page Next" at bounding box center [371, 228] width 25 height 23
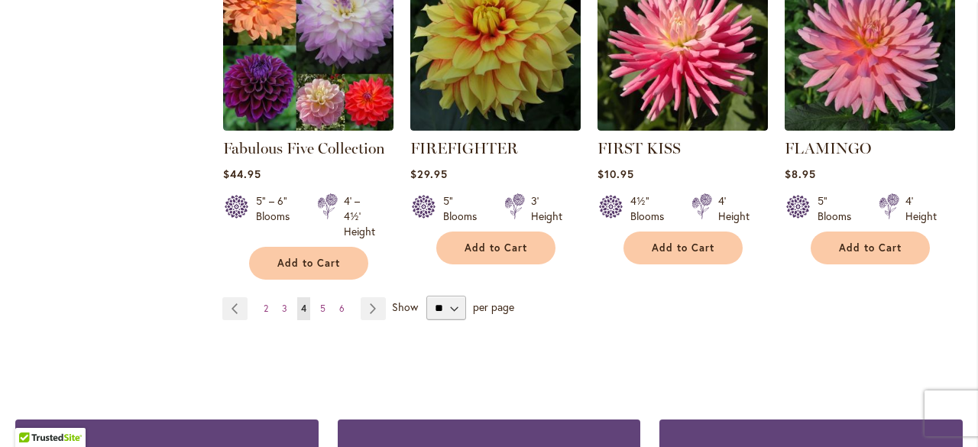
scroll to position [1404, 0]
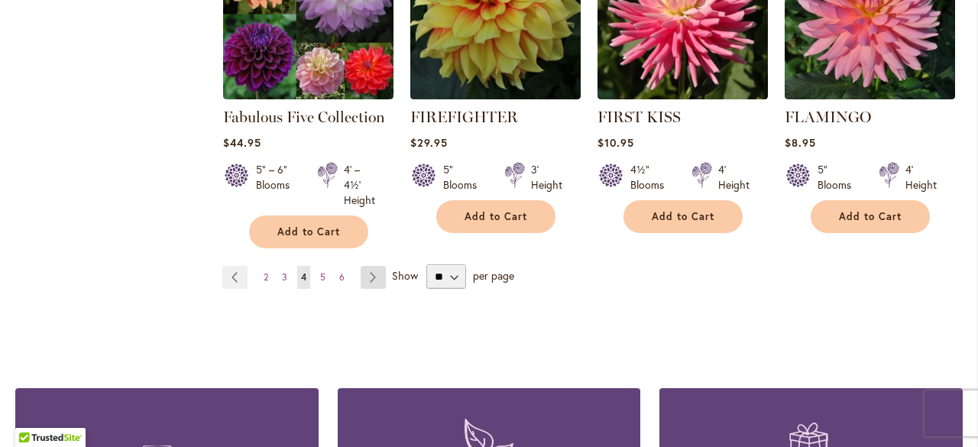
click at [369, 266] on link "Page Next" at bounding box center [373, 277] width 25 height 23
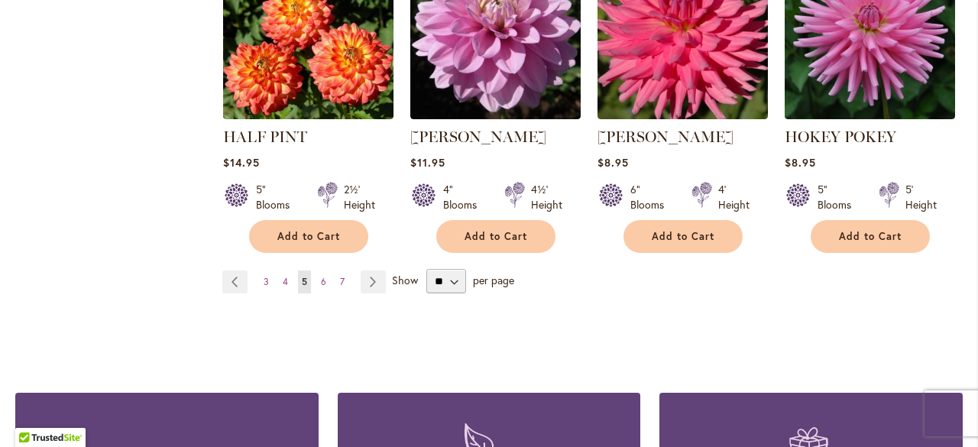
scroll to position [1473, 0]
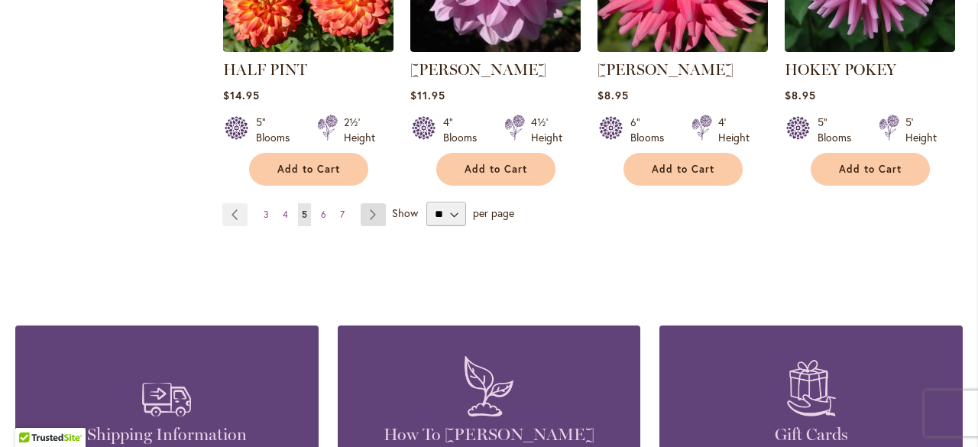
click at [373, 203] on link "Page Next" at bounding box center [373, 214] width 25 height 23
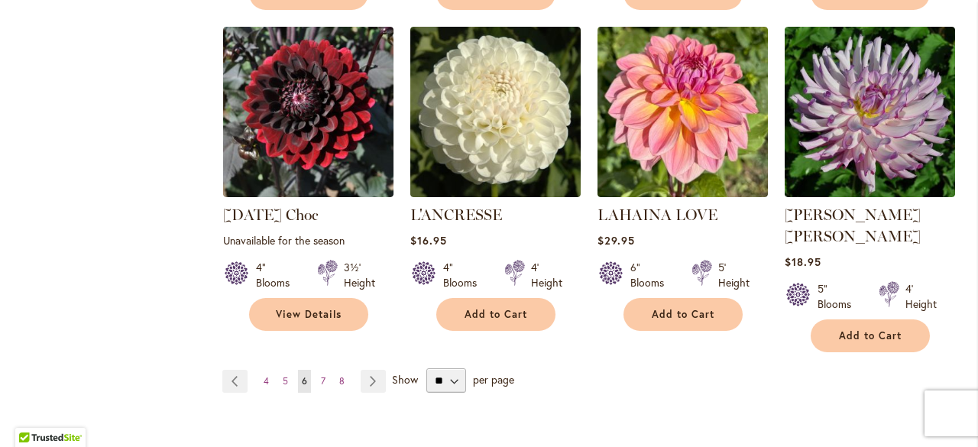
scroll to position [1375, 0]
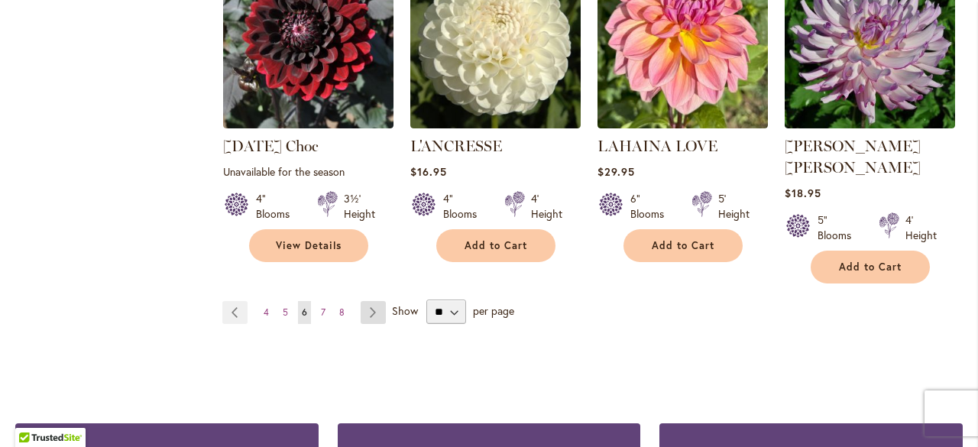
click at [371, 301] on link "Page Next" at bounding box center [373, 312] width 25 height 23
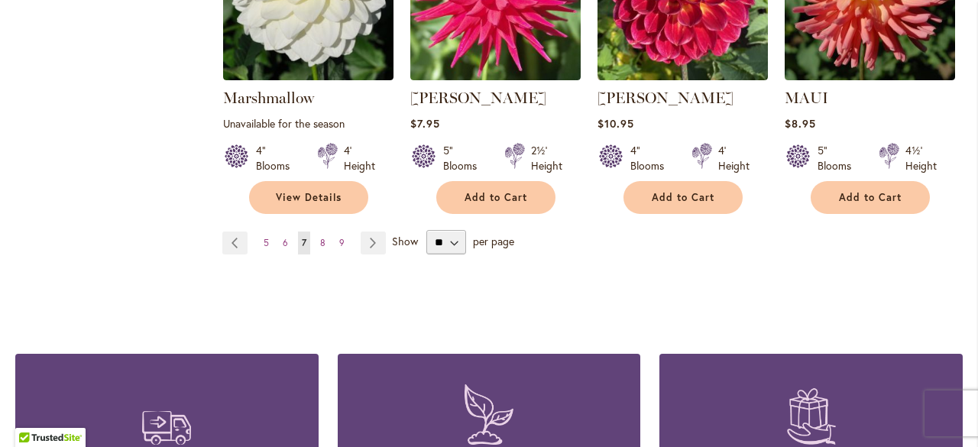
scroll to position [1452, 0]
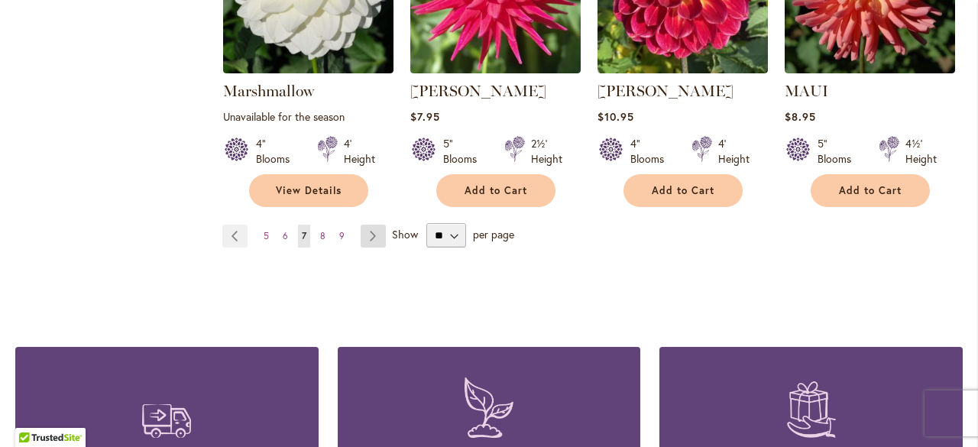
click at [370, 225] on link "Page Next" at bounding box center [373, 236] width 25 height 23
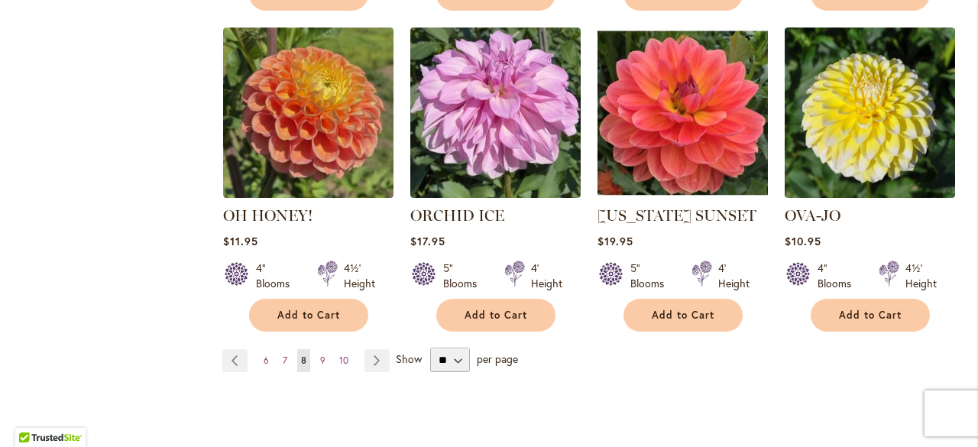
scroll to position [1375, 0]
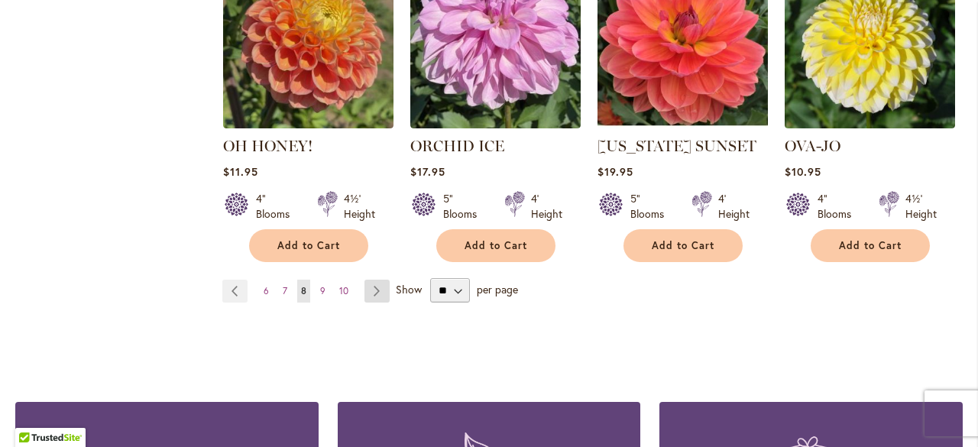
click at [371, 280] on link "Page Next" at bounding box center [376, 291] width 25 height 23
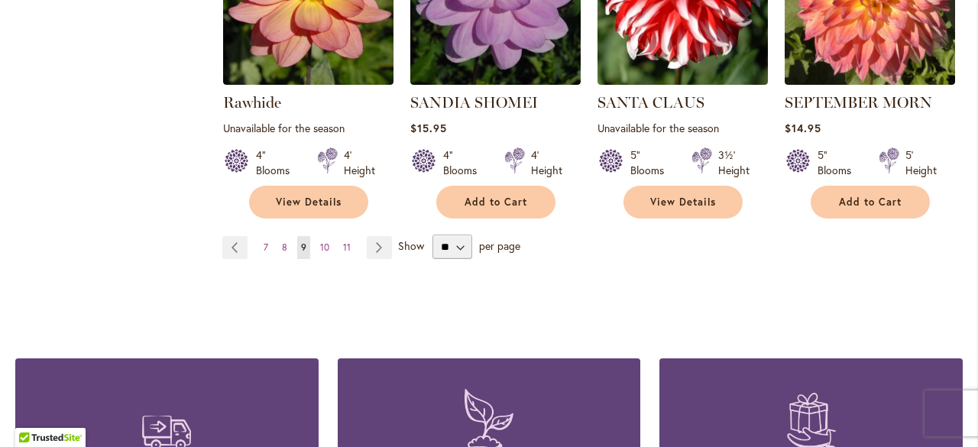
scroll to position [1528, 0]
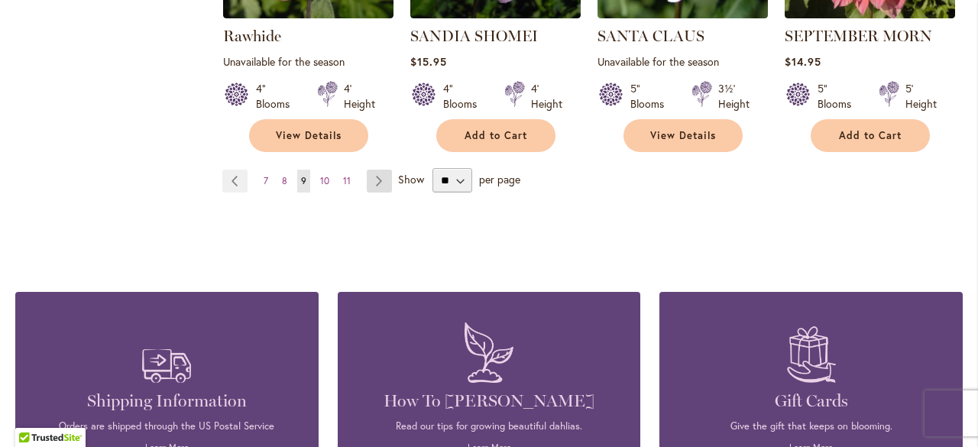
click at [377, 183] on link "Page Next" at bounding box center [379, 181] width 25 height 23
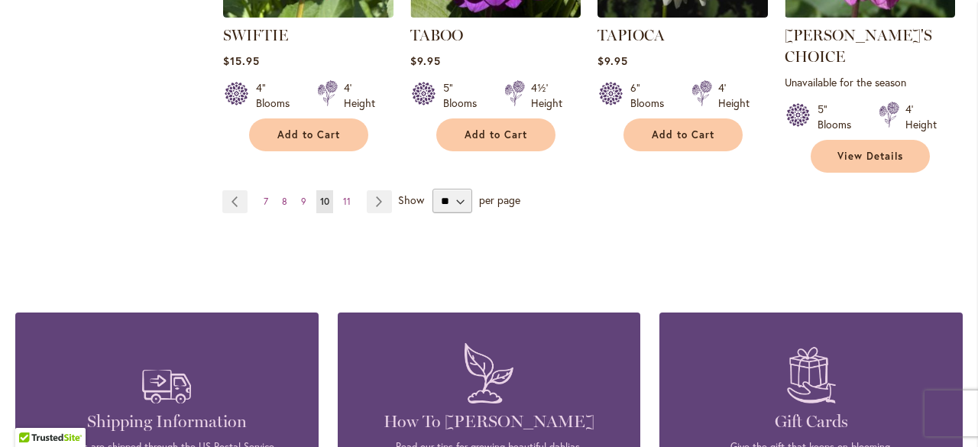
scroll to position [1481, 0]
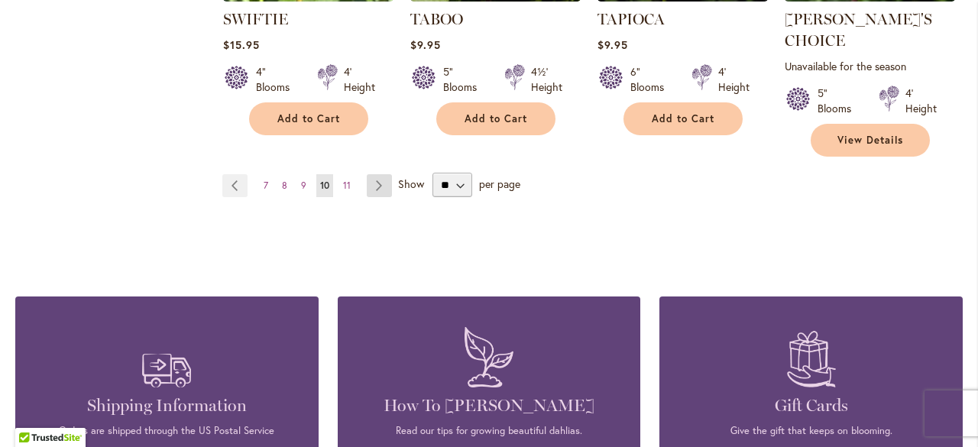
click at [374, 174] on link "Page Next" at bounding box center [379, 185] width 25 height 23
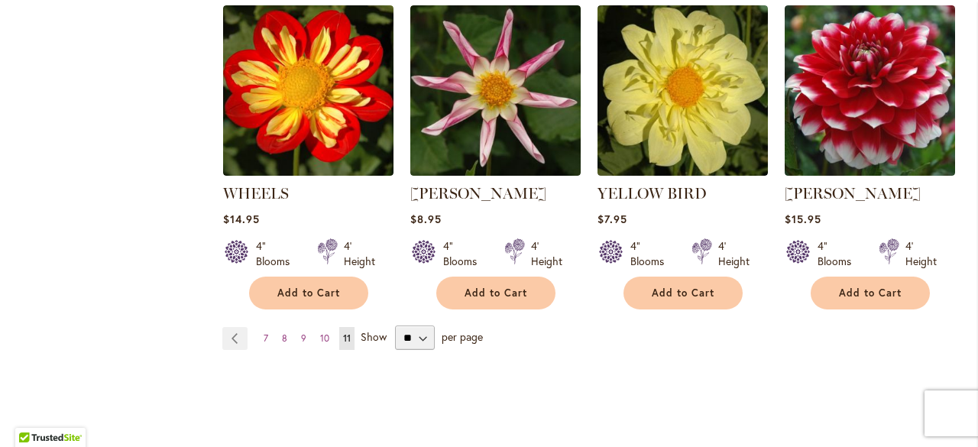
scroll to position [1404, 0]
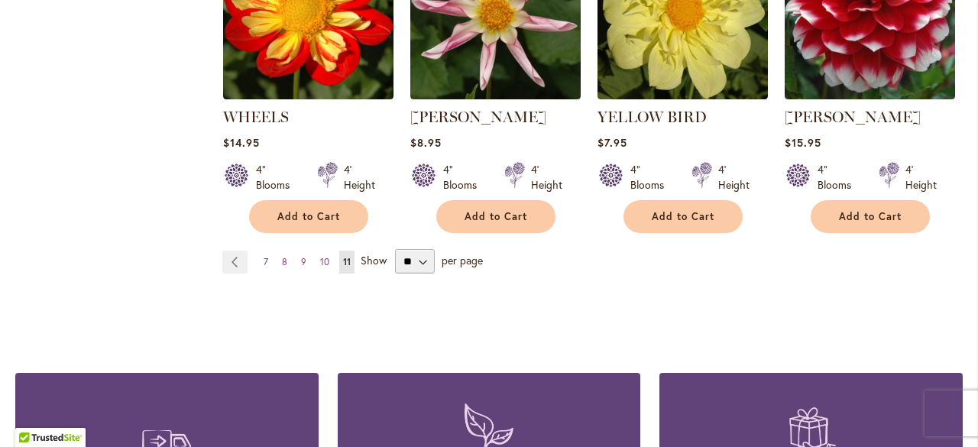
click at [265, 256] on span "7" at bounding box center [266, 261] width 5 height 11
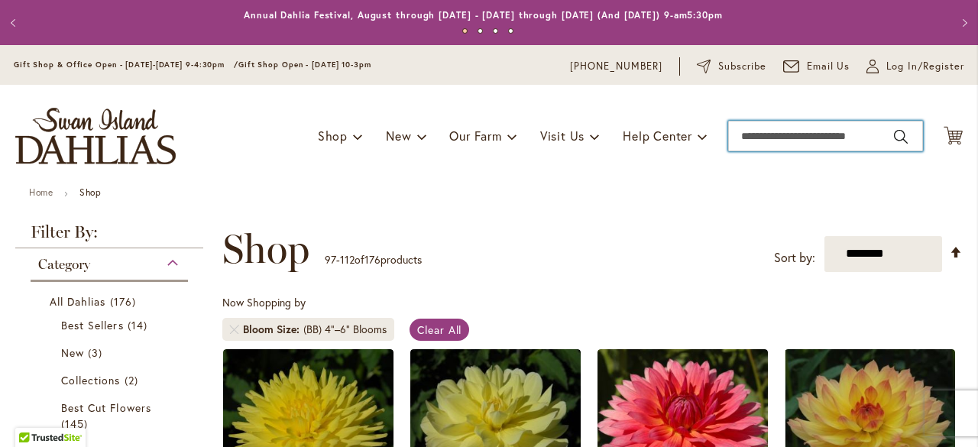
click at [868, 138] on input "Search" at bounding box center [825, 136] width 195 height 31
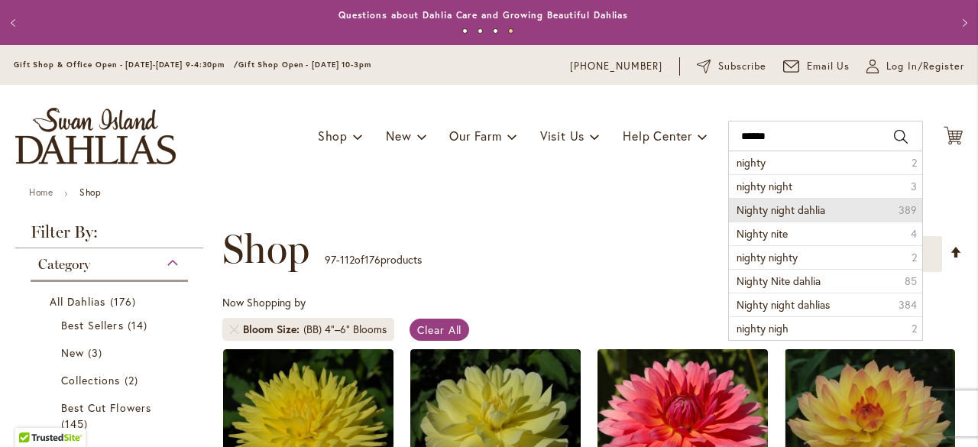
click at [807, 209] on span "Nighty night dahlia" at bounding box center [781, 209] width 89 height 15
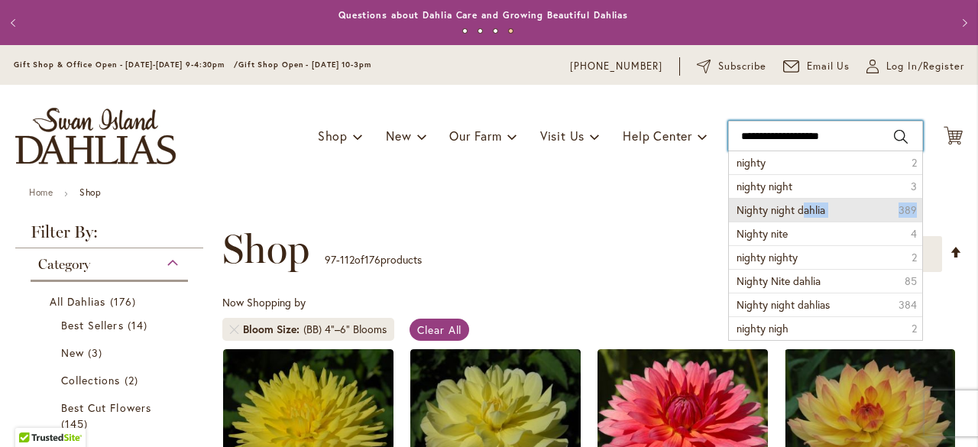
type input "**********"
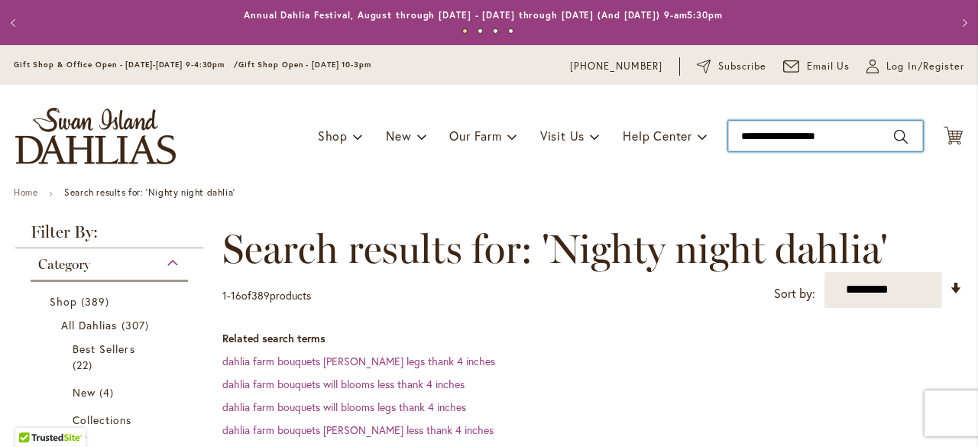
type input "**********"
click at [867, 131] on input "**********" at bounding box center [825, 136] width 195 height 31
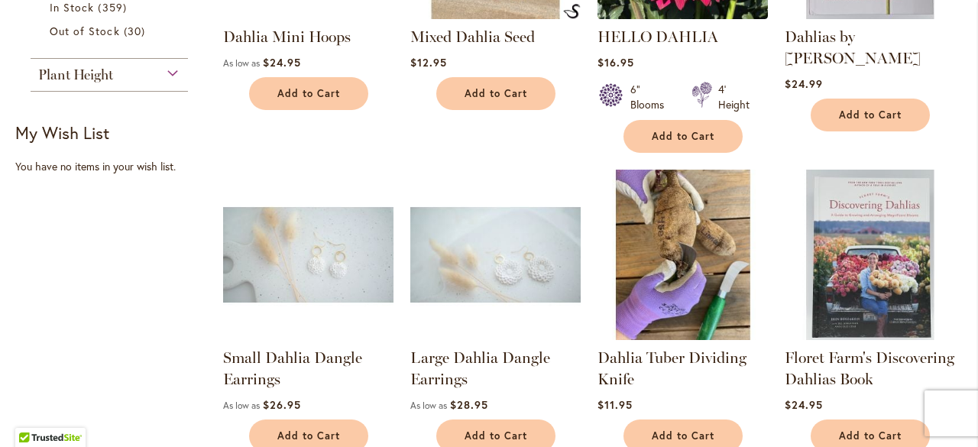
scroll to position [1070, 0]
